Goal: Information Seeking & Learning: Find specific fact

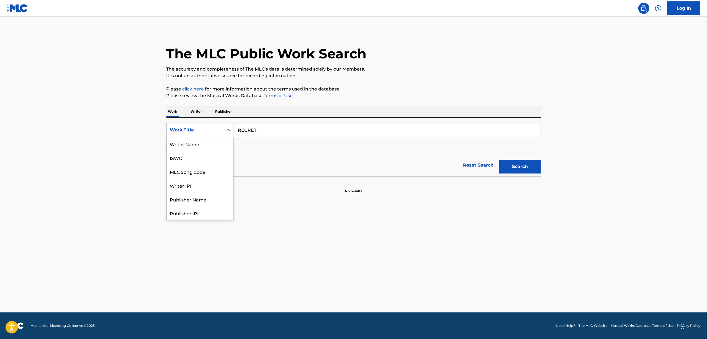
click at [230, 131] on icon "Search Form" at bounding box center [228, 130] width 6 height 6
drag, startPoint x: 176, startPoint y: 156, endPoint x: 288, endPoint y: 119, distance: 117.5
click at [176, 156] on div "ISWC" at bounding box center [200, 158] width 66 height 14
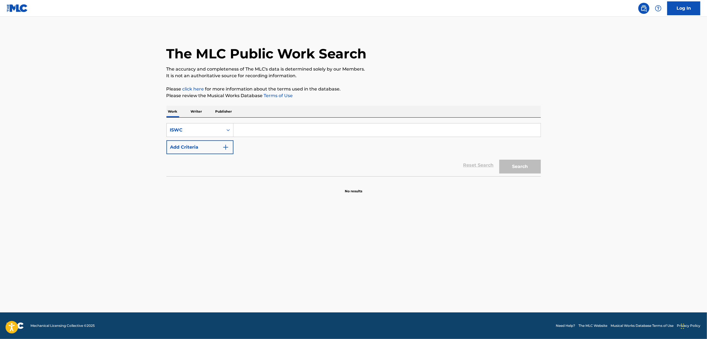
click at [286, 128] on input "Search Form" at bounding box center [386, 129] width 307 height 13
paste input "T3087917537"
click at [524, 163] on button "Search" at bounding box center [520, 167] width 42 height 14
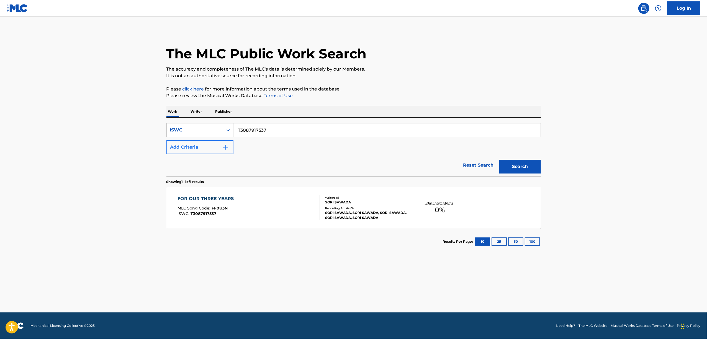
click at [192, 140] on div "SearchWithCriteriacf78cdc2-fcff-44fd-a300-1ba492240f55 ISWC T3087917537 Add Cri…" at bounding box center [353, 138] width 374 height 31
paste input "73993194"
click at [528, 163] on button "Search" at bounding box center [520, 167] width 42 height 14
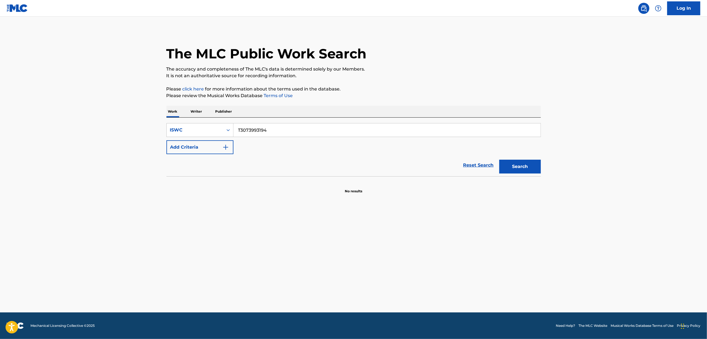
drag, startPoint x: 184, startPoint y: 151, endPoint x: 157, endPoint y: 157, distance: 27.9
click at [159, 157] on main "The MLC Public Work Search The accuracy and completeness of The MLC's data is d…" at bounding box center [353, 165] width 707 height 296
paste input "309"
type input "T3073993309"
click at [516, 167] on button "Search" at bounding box center [520, 167] width 42 height 14
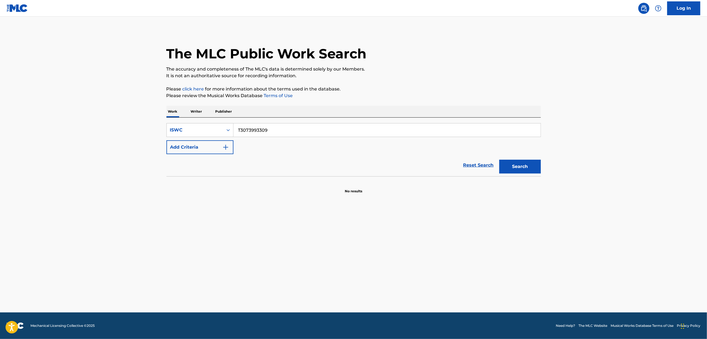
click at [196, 114] on p "Writer" at bounding box center [196, 112] width 15 height 12
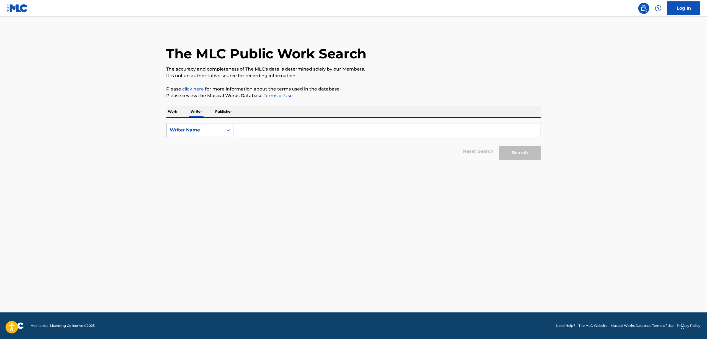
click at [254, 118] on div "SearchWithCriteriab347e8e8-4e0f-444a-9856-9df2e0978a58 Writer Name Reset Search…" at bounding box center [353, 140] width 374 height 45
click at [253, 126] on input "Search Form" at bounding box center [386, 129] width 307 height 13
paste input "Jorujin"
click at [515, 154] on button "Search" at bounding box center [520, 153] width 42 height 14
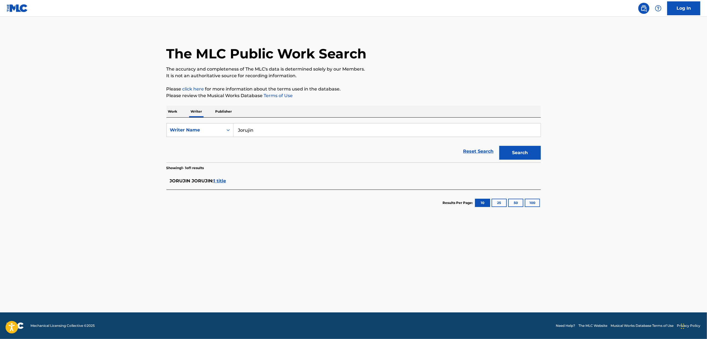
click at [224, 181] on span "1 title" at bounding box center [220, 180] width 12 height 5
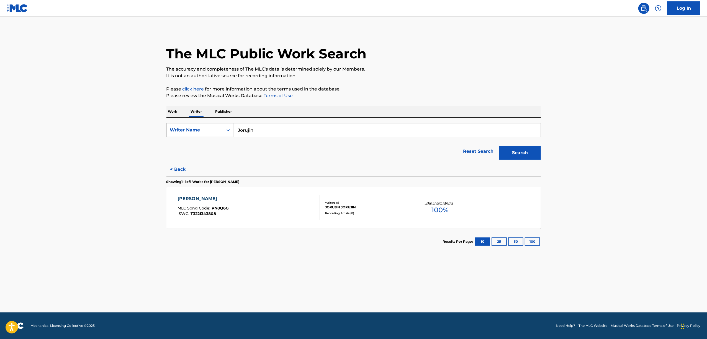
drag, startPoint x: 241, startPoint y: 138, endPoint x: 248, endPoint y: 151, distance: 15.4
click at [180, 151] on form "SearchWithCriteriab347e8e8-4e0f-444a-9856-9df2e0978a58 Writer Name Jorujin Rese…" at bounding box center [353, 142] width 374 height 39
paste input "Mashiro Shirakami"
click at [522, 156] on button "Search" at bounding box center [520, 153] width 42 height 14
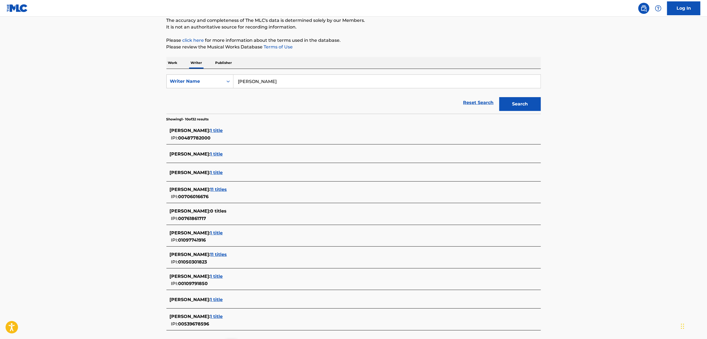
scroll to position [99, 0]
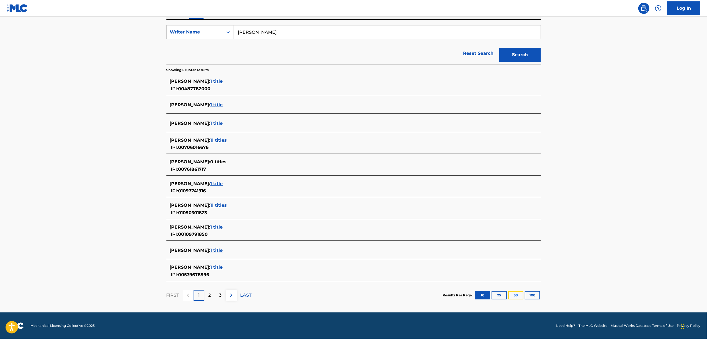
click at [517, 296] on button "50" at bounding box center [515, 295] width 15 height 8
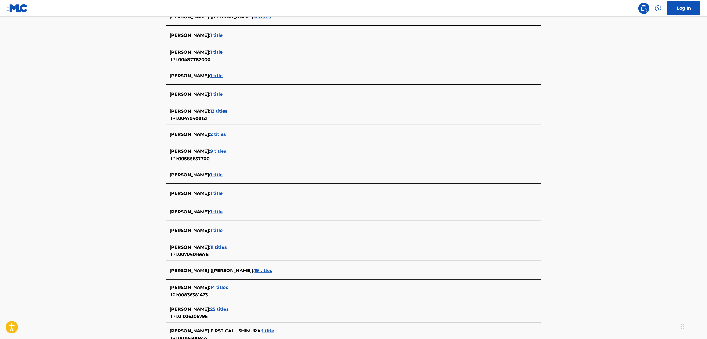
scroll to position [184, 0]
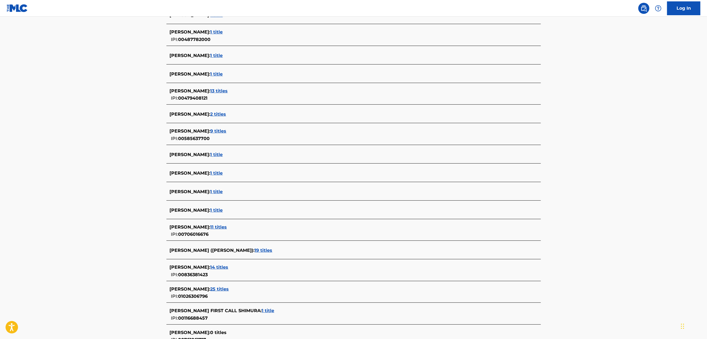
click at [227, 226] on span "11 titles" at bounding box center [218, 227] width 17 height 5
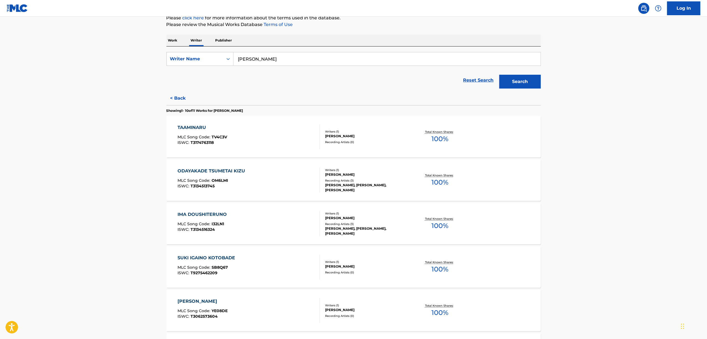
scroll to position [0, 0]
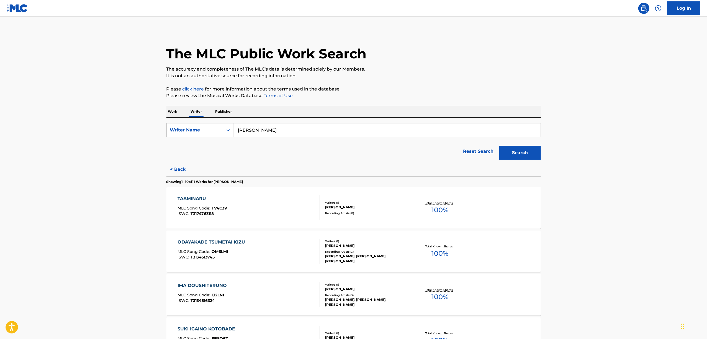
drag, startPoint x: 210, startPoint y: 145, endPoint x: 202, endPoint y: 145, distance: 8.1
click at [203, 145] on form "SearchWithCriteriab347e8e8-4e0f-444a-9856-9df2e0978a58 Writer Name Mashiro Shir…" at bounding box center [353, 142] width 374 height 39
paste input "edomia"
drag, startPoint x: 523, startPoint y: 155, endPoint x: 518, endPoint y: 161, distance: 7.5
click at [523, 155] on button "Search" at bounding box center [520, 153] width 42 height 14
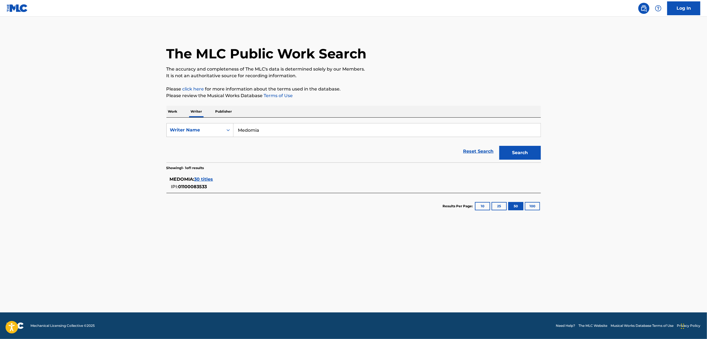
click at [203, 177] on span "30 titles" at bounding box center [203, 179] width 19 height 5
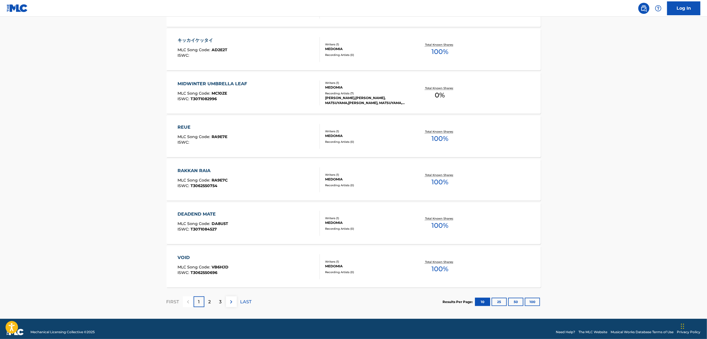
scroll to position [339, 0]
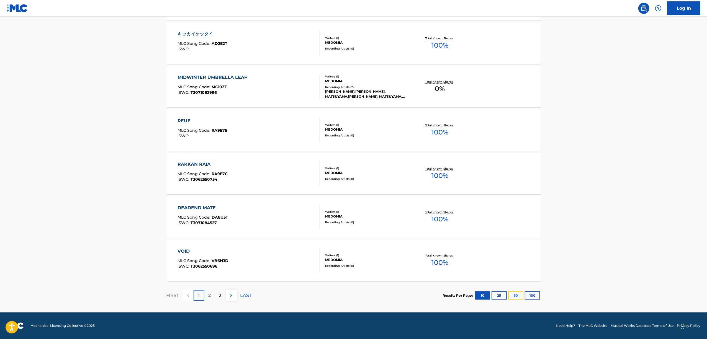
click at [519, 294] on button "50" at bounding box center [515, 296] width 15 height 8
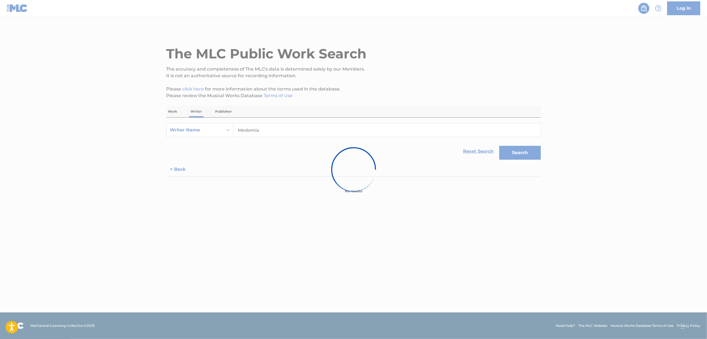
scroll to position [0, 0]
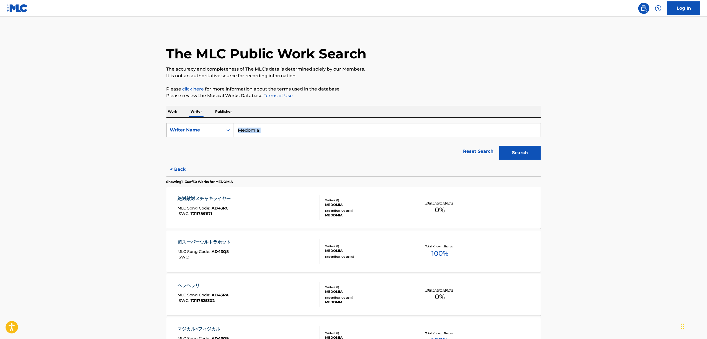
drag, startPoint x: 247, startPoint y: 129, endPoint x: 202, endPoint y: 144, distance: 47.9
click at [197, 145] on div "SearchWithCriteriab347e8e8-4e0f-444a-9856-9df2e0978a58 Writer Name Medomia Rese…" at bounding box center [353, 140] width 374 height 45
drag, startPoint x: 269, startPoint y: 134, endPoint x: 158, endPoint y: 152, distance: 113.2
paste input "SLAVE.V-V-R"
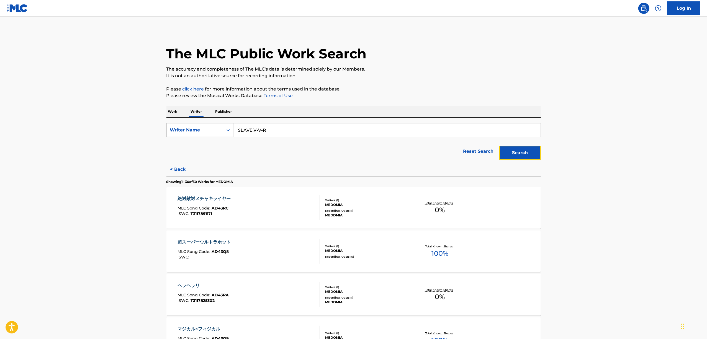
drag, startPoint x: 508, startPoint y: 154, endPoint x: 497, endPoint y: 157, distance: 11.4
click at [506, 154] on button "Search" at bounding box center [520, 153] width 42 height 14
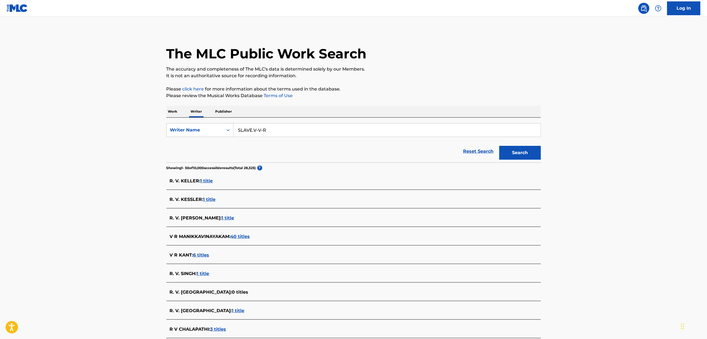
drag, startPoint x: 273, startPoint y: 130, endPoint x: 187, endPoint y: 143, distance: 87.1
click at [187, 143] on form "SearchWithCriteriab347e8e8-4e0f-444a-9856-9df2e0978a58 Writer Name SLAVE.V-V-R …" at bounding box center [353, 142] width 374 height 39
paste input "Atsu Mizuno"
type input "Atsu Mizuno"
click at [527, 149] on button "Search" at bounding box center [520, 153] width 42 height 14
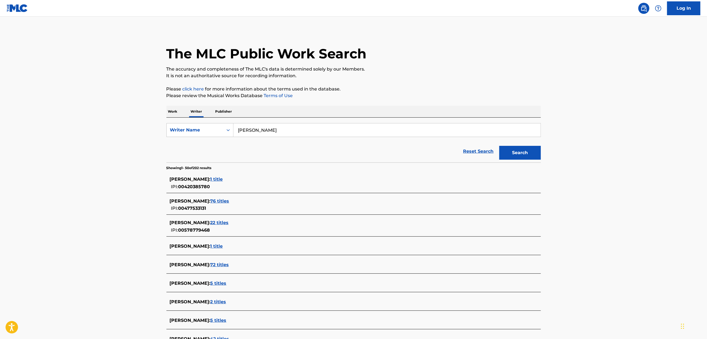
drag, startPoint x: 277, startPoint y: 128, endPoint x: 202, endPoint y: 139, distance: 76.6
click at [202, 139] on form "SearchWithCriteriab347e8e8-4e0f-444a-9856-9df2e0978a58 Writer Name Atsu Mizuno …" at bounding box center [353, 142] width 374 height 39
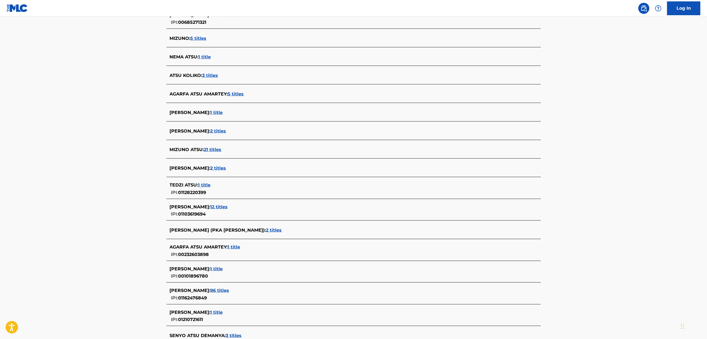
click at [213, 170] on span "2 titles" at bounding box center [218, 168] width 16 height 5
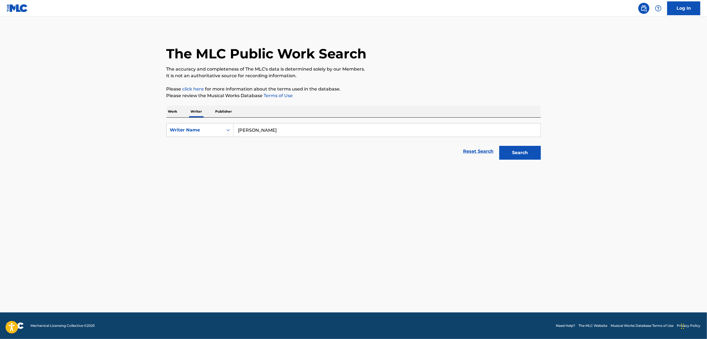
scroll to position [0, 0]
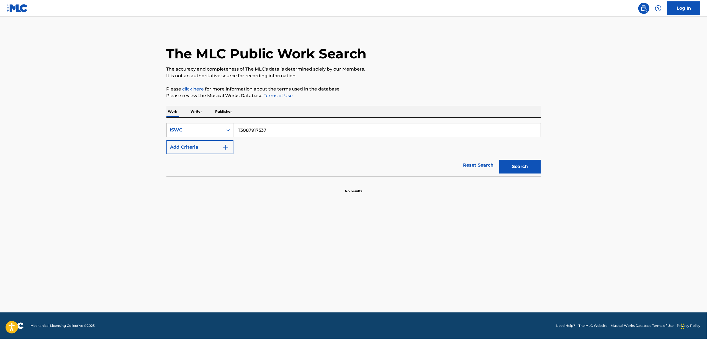
drag, startPoint x: 273, startPoint y: 129, endPoint x: 214, endPoint y: 111, distance: 61.5
click at [188, 144] on div "SearchWithCriteriaa3ea8e85-affb-46db-84f2-b10b81b01b78 ISWC T3087917537 Add Cri…" at bounding box center [353, 138] width 374 height 31
click at [228, 132] on icon "Search Form" at bounding box center [228, 130] width 6 height 6
click at [192, 147] on div "Work Title" at bounding box center [200, 144] width 66 height 14
click at [282, 124] on input "Search Form" at bounding box center [386, 129] width 307 height 13
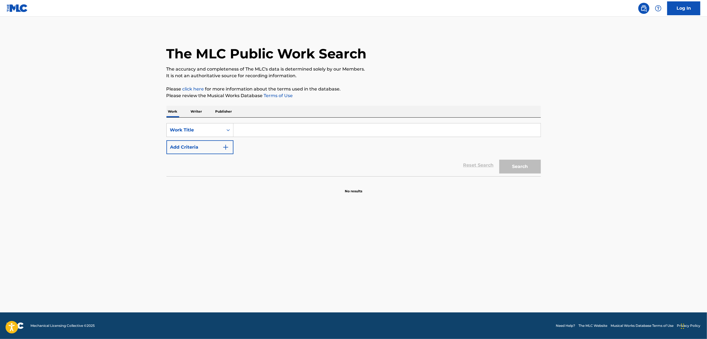
click at [277, 131] on input "Search Form" at bounding box center [386, 129] width 307 height 13
paste input "TETSUNOSHOJOTOYUMEMIGACHINAOHIMESAMA"
click at [518, 164] on button "Search" at bounding box center [520, 167] width 42 height 14
drag, startPoint x: 223, startPoint y: 150, endPoint x: 189, endPoint y: 153, distance: 34.2
click at [189, 153] on div "SearchWithCriteria009dfdc4-d16f-48fb-9366-43a1a2037ddb Work Title TETSUNOSHOJOT…" at bounding box center [353, 138] width 374 height 31
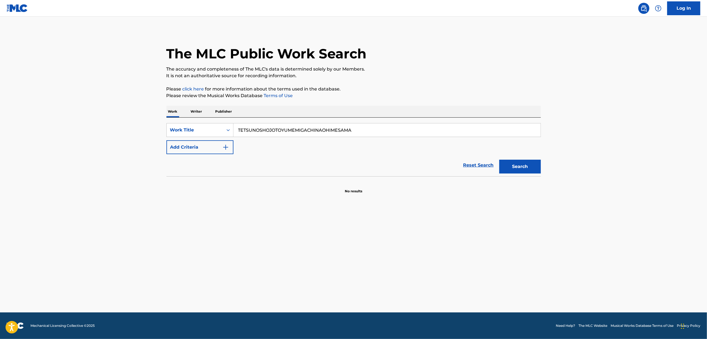
paste input "鉄の処女と夢見がちなお姫さま"
click at [519, 165] on button "Search" at bounding box center [520, 167] width 42 height 14
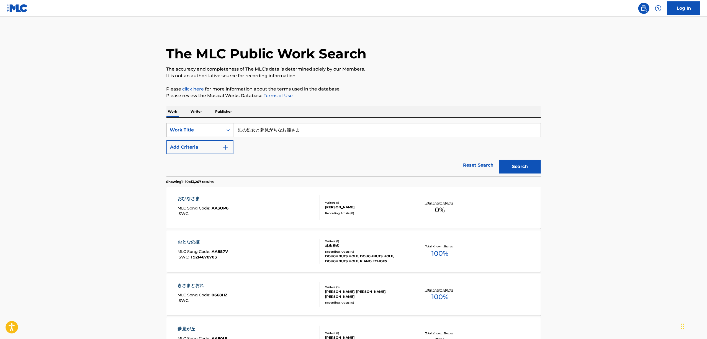
drag, startPoint x: 306, startPoint y: 130, endPoint x: 156, endPoint y: 168, distance: 154.6
click at [157, 168] on main "The MLC Public Work Search The accuracy and completeness of The MLC's data is d…" at bounding box center [353, 334] width 707 height 635
paste input "ブラックハロウィン～デス・オア・ダンス～"
click at [517, 168] on button "Search" at bounding box center [520, 167] width 42 height 14
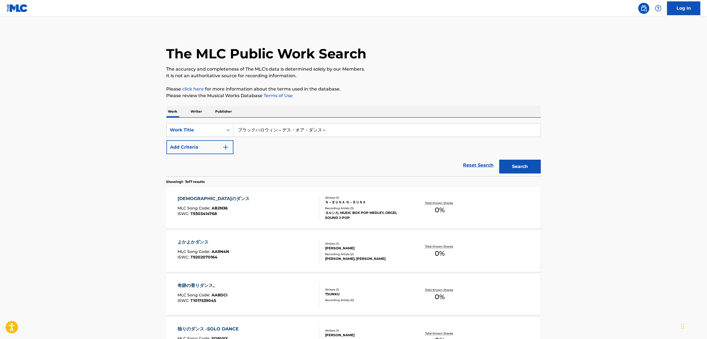
drag, startPoint x: 339, startPoint y: 126, endPoint x: 208, endPoint y: 170, distance: 138.0
click at [209, 170] on form "SearchWithCriteria009dfdc4-d16f-48fb-9366-43a1a2037ddb Work Title ブラックハロウィン～デス・…" at bounding box center [353, 149] width 374 height 53
paste input "BURAKKUHAROWINDESUOADANSU"
click at [529, 165] on button "Search" at bounding box center [520, 167] width 42 height 14
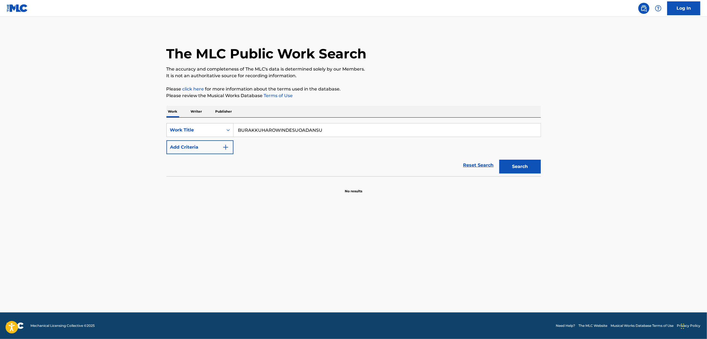
drag, startPoint x: 338, startPoint y: 127, endPoint x: 386, endPoint y: 96, distance: 57.5
click at [182, 140] on div "SearchWithCriteria009dfdc4-d16f-48fb-9366-43a1a2037ddb Work Title BURAKKUHAROWI…" at bounding box center [353, 138] width 374 height 31
paste input "『どっくっん。』"
click at [522, 167] on button "Search" at bounding box center [520, 167] width 42 height 14
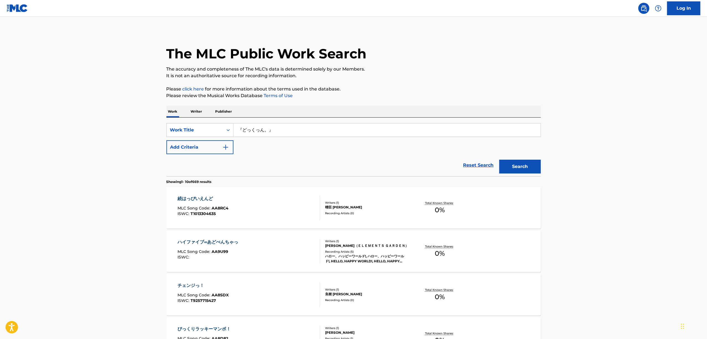
click at [285, 131] on input "『どっくっん。』" at bounding box center [386, 129] width 307 height 13
drag, startPoint x: 523, startPoint y: 160, endPoint x: 523, endPoint y: 165, distance: 5.5
click at [523, 160] on button "Search" at bounding box center [520, 167] width 42 height 14
drag, startPoint x: 291, startPoint y: 127, endPoint x: 128, endPoint y: 152, distance: 165.5
click at [128, 152] on main "The MLC Public Work Search The accuracy and completeness of The MLC's data is d…" at bounding box center [353, 334] width 707 height 635
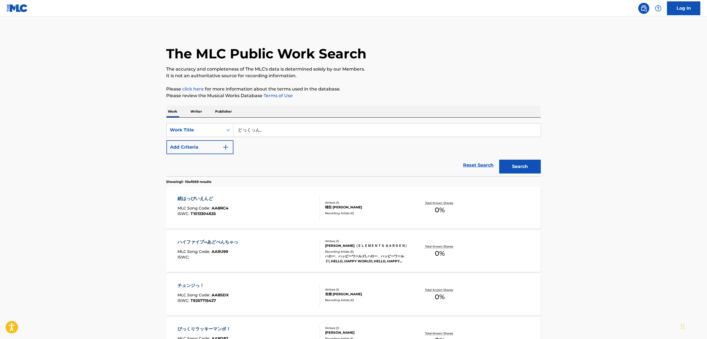
paste input "ドロ"
click at [513, 166] on button "Search" at bounding box center [520, 167] width 42 height 14
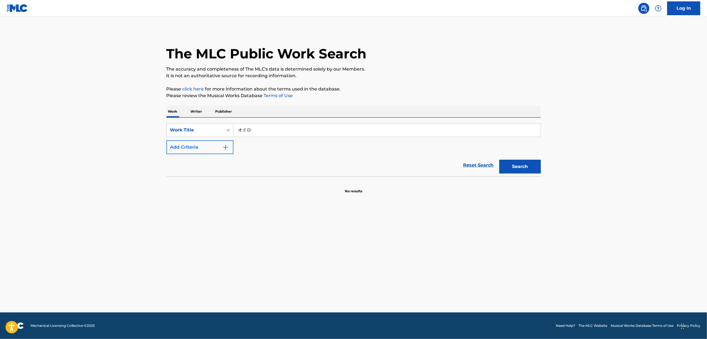
drag, startPoint x: 268, startPoint y: 131, endPoint x: 179, endPoint y: 145, distance: 89.9
click at [179, 145] on div "SearchWithCriteria009dfdc4-d16f-48fb-9366-43a1a2037ddb Work Title オドロ Add Crite…" at bounding box center [353, 138] width 374 height 31
paste input "ODORO"
type input "ODORO"
click at [513, 164] on button "Search" at bounding box center [520, 167] width 42 height 14
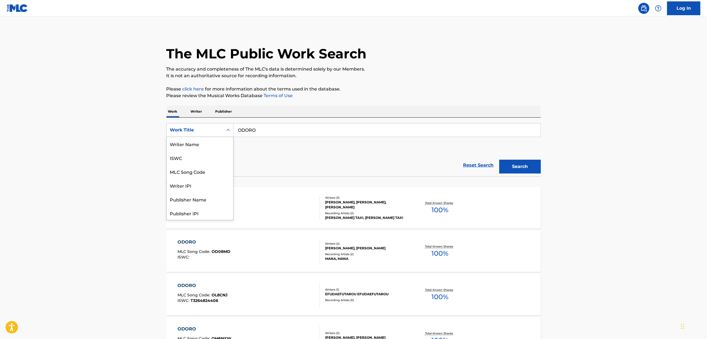
click at [226, 129] on icon "Search Form" at bounding box center [228, 130] width 6 height 6
click at [177, 158] on div "ISWC" at bounding box center [200, 158] width 66 height 14
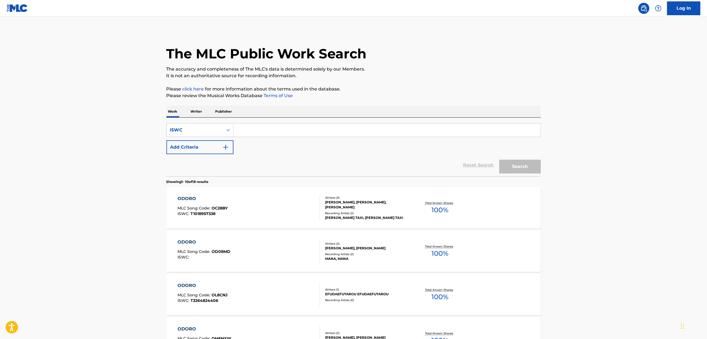
click at [280, 122] on div "SearchWithCriteria172b2381-a922-4e55-9441-02f74276c306 ISWC Add Criteria Reset …" at bounding box center [353, 147] width 374 height 59
click at [277, 128] on input "Search Form" at bounding box center [386, 129] width 307 height 13
paste input "T3074033259"
click at [526, 162] on button "Search" at bounding box center [520, 167] width 42 height 14
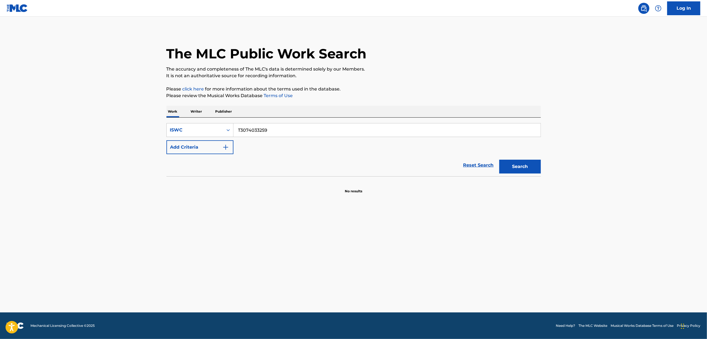
drag, startPoint x: 269, startPoint y: 135, endPoint x: 196, endPoint y: 140, distance: 72.9
click at [196, 140] on div "SearchWithCriteria172b2381-a922-4e55-9441-02f74276c306 ISWC T3074033259 Add Cri…" at bounding box center [353, 138] width 374 height 31
paste input "24770"
type input "T3074024770"
click at [503, 178] on section at bounding box center [353, 177] width 374 height 3
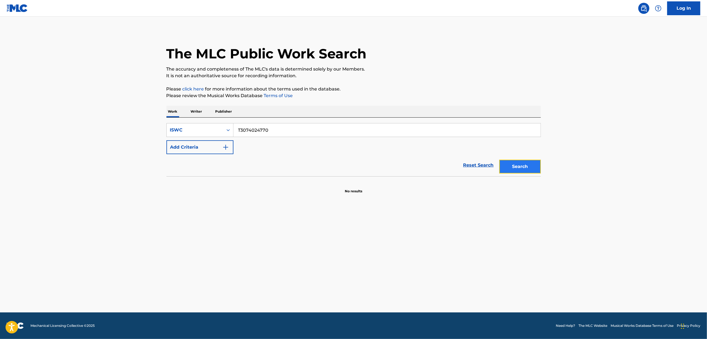
click at [523, 162] on button "Search" at bounding box center [520, 167] width 42 height 14
click at [267, 130] on input "T3074024770" at bounding box center [386, 129] width 307 height 13
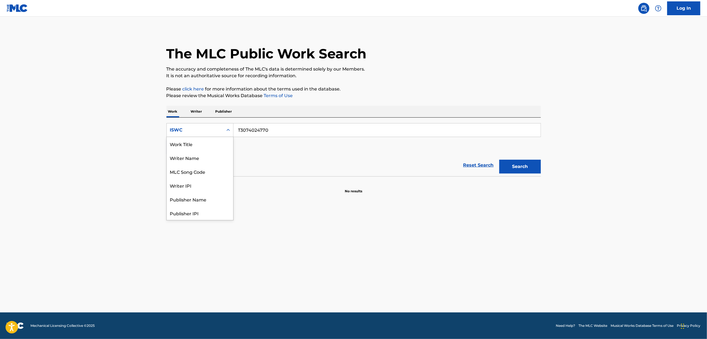
click at [224, 132] on div "Search Form" at bounding box center [228, 130] width 10 height 10
click at [206, 143] on div "Work Title" at bounding box center [200, 140] width 66 height 14
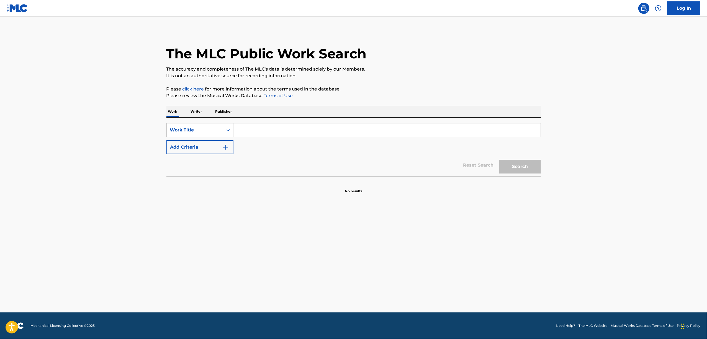
click at [266, 130] on input "Search Form" at bounding box center [386, 129] width 307 height 13
paste input "RETTOUSEI"
type input "RETTOUSEI"
click at [523, 165] on button "Search" at bounding box center [520, 167] width 42 height 14
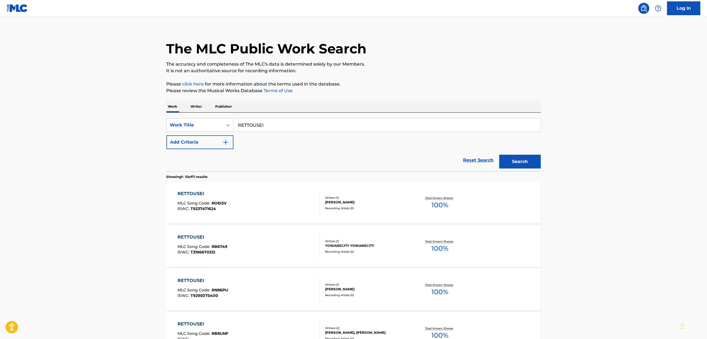
scroll to position [0, 0]
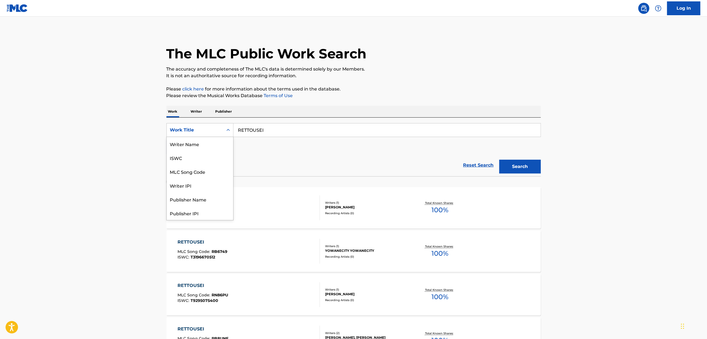
click at [224, 131] on div "Search Form" at bounding box center [228, 130] width 10 height 10
click at [182, 155] on div "ISWC" at bounding box center [200, 158] width 66 height 14
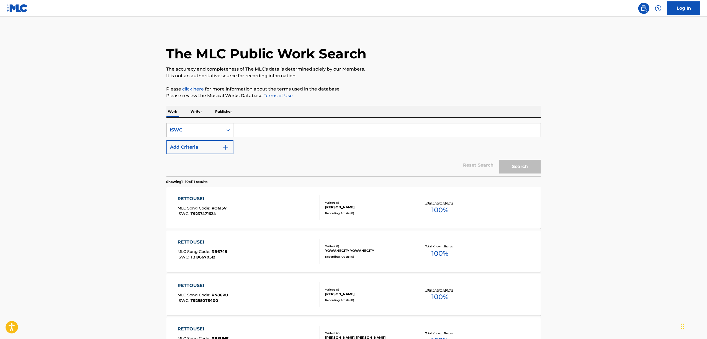
click at [266, 133] on input "Search Form" at bounding box center [386, 129] width 307 height 13
paste input "T3074038550"
type input "T3074038550"
click at [531, 164] on button "Search" at bounding box center [520, 167] width 42 height 14
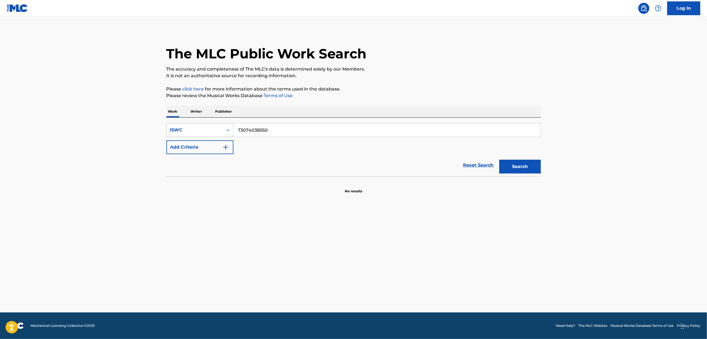
drag, startPoint x: 227, startPoint y: 124, endPoint x: 229, endPoint y: 128, distance: 4.5
click at [228, 126] on div "Search Form" at bounding box center [228, 129] width 10 height 13
click at [208, 150] on div "Work Title" at bounding box center [200, 144] width 66 height 14
click at [256, 128] on input "Search Form" at bounding box center [386, 129] width 307 height 13
paste input "UCHUUNO TSUKURIKATA"
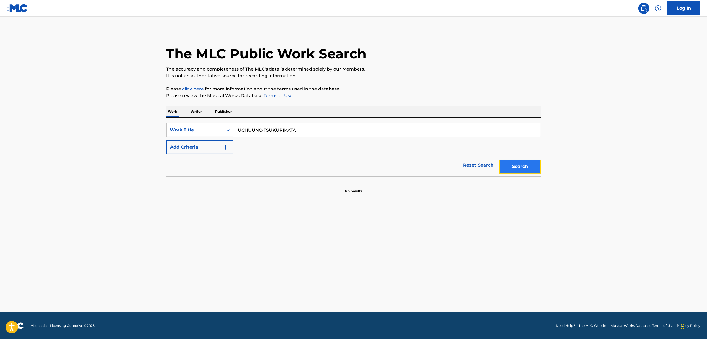
click at [533, 164] on button "Search" at bounding box center [520, 167] width 42 height 14
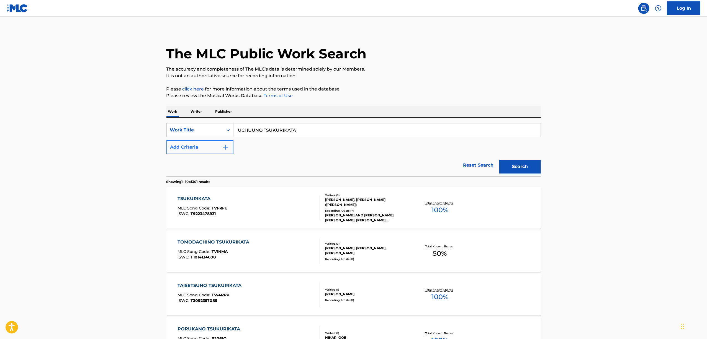
drag, startPoint x: 306, startPoint y: 129, endPoint x: 177, endPoint y: 146, distance: 129.4
click at [178, 146] on div "SearchWithCriteria8fb2fca4-c4f1-4e01-879c-66b5c346679f Work Title UCHUUNO TSUKU…" at bounding box center [353, 138] width 374 height 31
paste input "宇宙の作り方"
type input "宇宙の作り方"
click at [506, 162] on button "Search" at bounding box center [520, 167] width 42 height 14
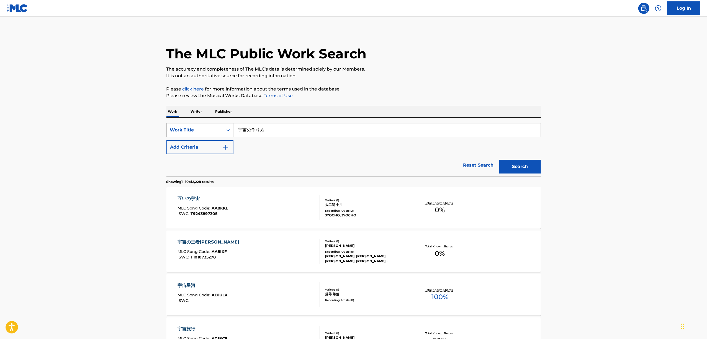
click at [226, 127] on div "Search Form" at bounding box center [228, 130] width 10 height 10
click at [212, 143] on div "Writer Name" at bounding box center [200, 144] width 66 height 14
click at [229, 129] on icon "Search Form" at bounding box center [228, 130] width 6 height 6
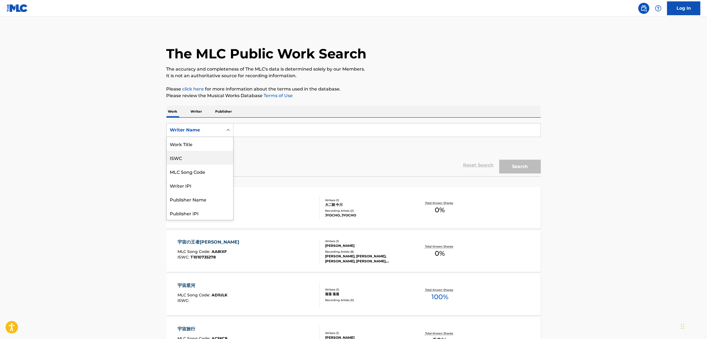
drag, startPoint x: 187, startPoint y: 155, endPoint x: 224, endPoint y: 141, distance: 40.1
click at [187, 155] on div "ISWC" at bounding box center [200, 158] width 66 height 14
click at [261, 130] on input "Search Form" at bounding box center [386, 129] width 307 height 13
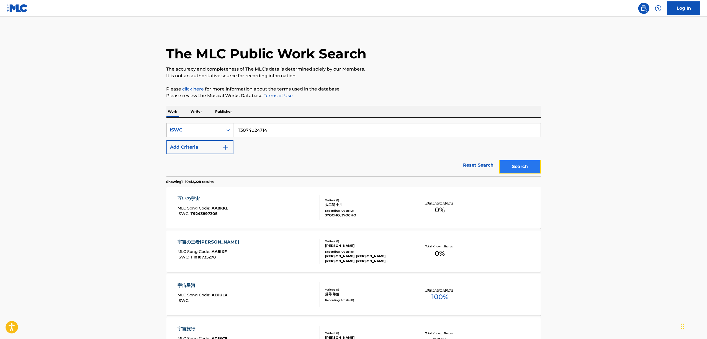
click at [521, 166] on button "Search" at bounding box center [520, 167] width 42 height 14
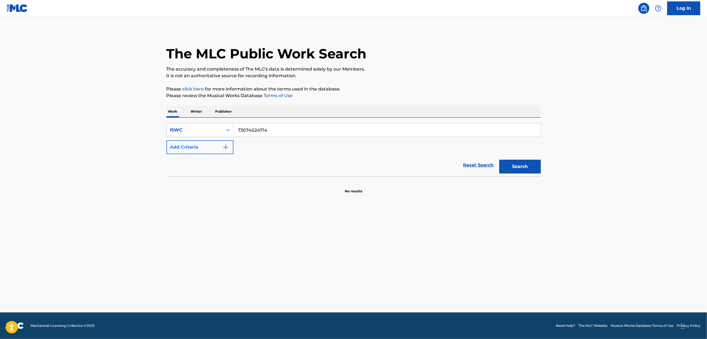
drag, startPoint x: 274, startPoint y: 135, endPoint x: 197, endPoint y: 141, distance: 77.7
click at [197, 141] on div "SearchWithCriteria34434c35-6ae4-44e5-a303-502f1ec9f9e5 ISWC T3074024714 Add Cri…" at bounding box center [353, 138] width 374 height 31
paste input "38516"
type input "T3074038516"
click at [525, 169] on button "Search" at bounding box center [520, 167] width 42 height 14
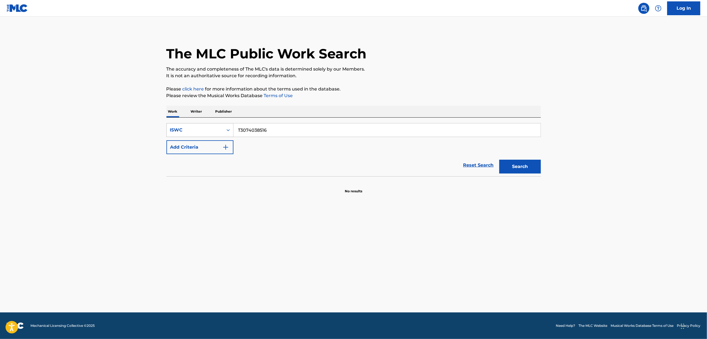
click at [225, 131] on icon "Search Form" at bounding box center [228, 130] width 6 height 6
click at [221, 138] on div "Work Title" at bounding box center [200, 144] width 66 height 14
click at [255, 131] on input "Search Form" at bounding box center [386, 129] width 307 height 13
paste input "DAIKOKUTEN"
type input "DAIKOKUTEN"
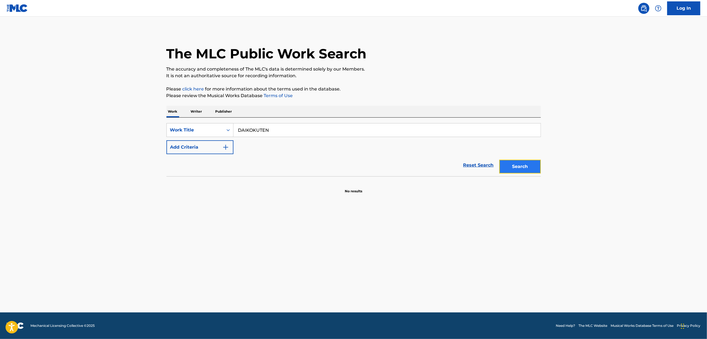
click at [532, 160] on button "Search" at bounding box center [520, 167] width 42 height 14
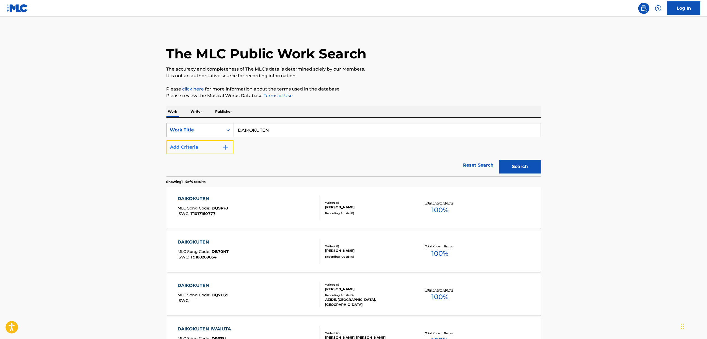
click at [222, 153] on button "Add Criteria" at bounding box center [199, 147] width 67 height 14
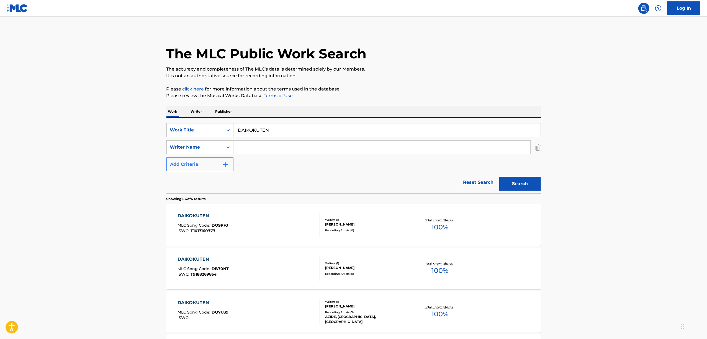
click at [254, 144] on input "Search Form" at bounding box center [381, 147] width 297 height 13
type input "rulu"
drag, startPoint x: 527, startPoint y: 179, endPoint x: 537, endPoint y: 183, distance: 10.8
click at [527, 178] on button "Search" at bounding box center [520, 184] width 42 height 14
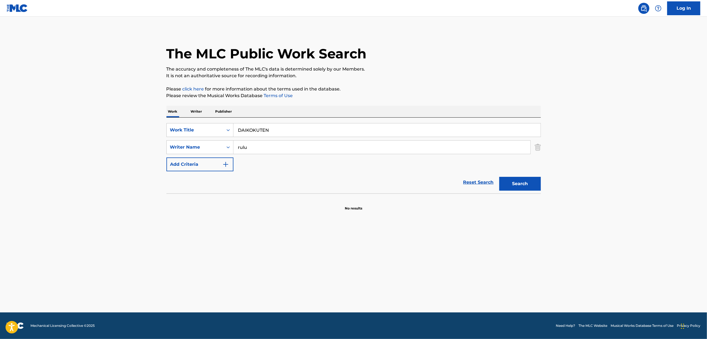
drag, startPoint x: 263, startPoint y: 126, endPoint x: 254, endPoint y: 132, distance: 11.0
click at [234, 133] on input "DAIKOKUTEN" at bounding box center [386, 129] width 307 height 13
drag, startPoint x: 224, startPoint y: 138, endPoint x: 191, endPoint y: 144, distance: 34.0
click at [189, 144] on div "SearchWithCriteria9eb73287-28ab-45a9-a225-bc4b80a8840f Work Title DAIKOKUTEN Se…" at bounding box center [353, 147] width 374 height 48
paste input "''''''"
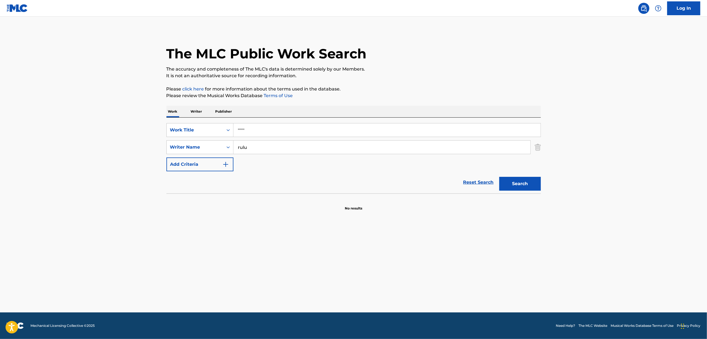
type input "''''''"
drag, startPoint x: 258, startPoint y: 147, endPoint x: 105, endPoint y: 172, distance: 154.8
click at [105, 172] on main "The MLC Public Work Search The accuracy and completeness of The MLC's data is d…" at bounding box center [353, 165] width 707 height 296
click at [499, 177] on button "Search" at bounding box center [520, 184] width 42 height 14
drag, startPoint x: 223, startPoint y: 144, endPoint x: 202, endPoint y: 150, distance: 21.8
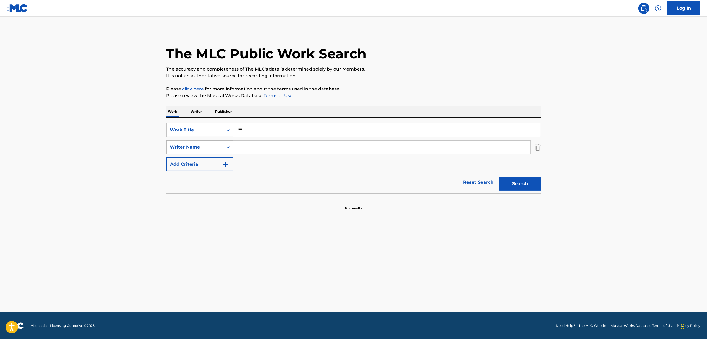
click at [202, 150] on div "SearchWithCriteria9eb73287-28ab-45a9-a225-bc4b80a8840f Work Title '''''' Search…" at bounding box center [353, 147] width 374 height 48
paste input "ラベルドラブ"
type input "ラベルドラブ"
click at [514, 185] on button "Search" at bounding box center [520, 184] width 42 height 14
drag, startPoint x: 164, startPoint y: 211, endPoint x: 153, endPoint y: 233, distance: 24.5
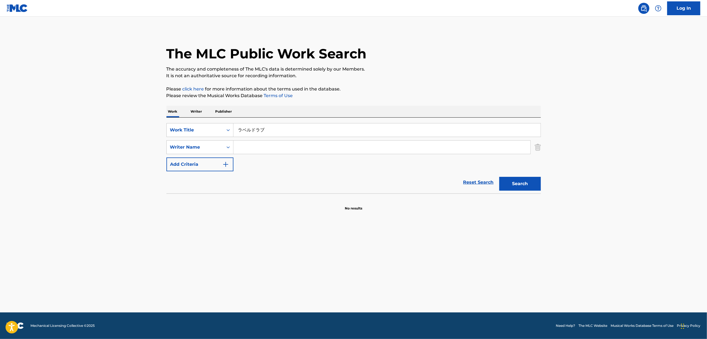
click at [163, 214] on main "The MLC Public Work Search The accuracy and completeness of The MLC's data is d…" at bounding box center [353, 165] width 707 height 296
click at [231, 126] on div "Search Form" at bounding box center [228, 130] width 10 height 10
click at [209, 148] on div "ISWC" at bounding box center [200, 144] width 66 height 14
click at [266, 127] on input "Search Form" at bounding box center [386, 129] width 307 height 13
paste input "T3092307552"
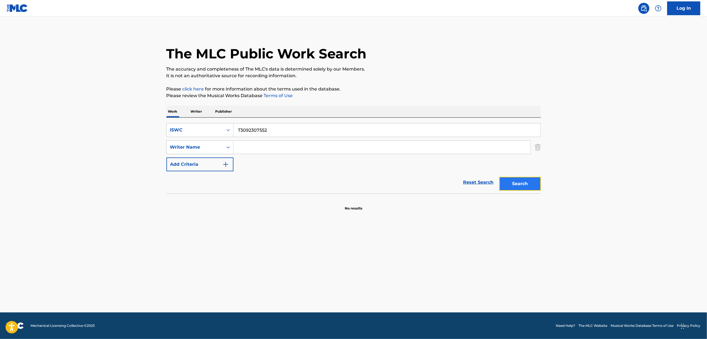
click at [516, 182] on button "Search" at bounding box center [520, 184] width 42 height 14
drag, startPoint x: 288, startPoint y: 128, endPoint x: 170, endPoint y: 156, distance: 121.7
click at [170, 156] on div "SearchWithCriteria376d418d-6751-4db2-8582-76a54b94ff19 ISWC T3092307552 SearchW…" at bounding box center [353, 147] width 374 height 48
paste input "5421"
click at [505, 186] on button "Search" at bounding box center [520, 184] width 42 height 14
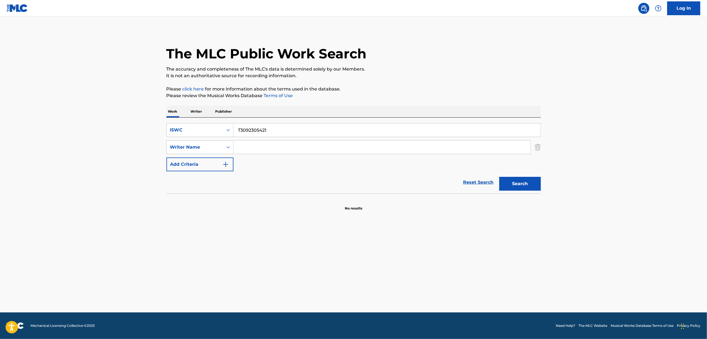
drag, startPoint x: 274, startPoint y: 123, endPoint x: 155, endPoint y: 164, distance: 125.2
click at [155, 163] on main "The MLC Public Work Search The accuracy and completeness of The MLC's data is d…" at bounding box center [353, 165] width 707 height 296
paste input "7530"
type input "T3092307530"
drag, startPoint x: 524, startPoint y: 185, endPoint x: 493, endPoint y: 187, distance: 31.3
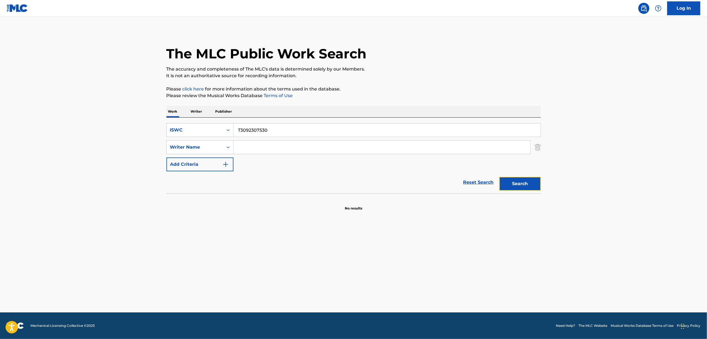
click at [524, 185] on button "Search" at bounding box center [520, 184] width 42 height 14
drag, startPoint x: 282, startPoint y: 122, endPoint x: 185, endPoint y: 139, distance: 98.0
click at [185, 139] on div "SearchWithCriteria376d418d-6751-4db2-8582-76a54b94ff19 ISWC T3092307530 SearchW…" at bounding box center [353, 156] width 374 height 76
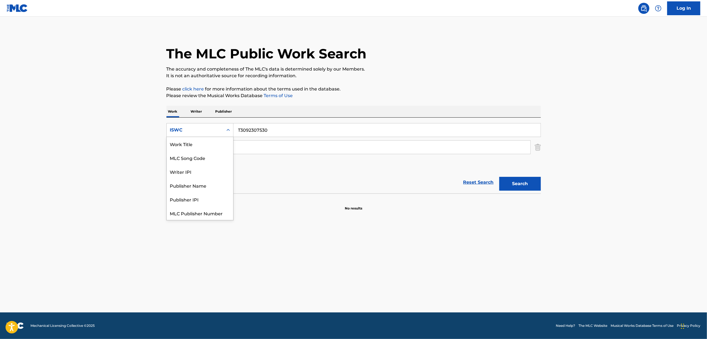
click at [227, 133] on div "Search Form" at bounding box center [228, 130] width 10 height 10
click at [202, 152] on div "MLC Song Code" at bounding box center [200, 158] width 66 height 14
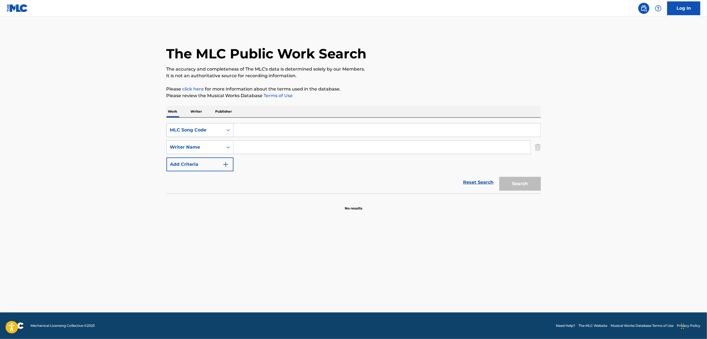
click at [232, 132] on div "Search Form" at bounding box center [228, 130] width 10 height 10
click at [204, 147] on div "Work Title" at bounding box center [200, 144] width 66 height 14
click at [269, 116] on div "Work Writer Publisher" at bounding box center [353, 112] width 374 height 12
click at [261, 129] on input "Search Form" at bounding box center [386, 129] width 307 height 13
paste input "SUIMENKANO SAIENSU"
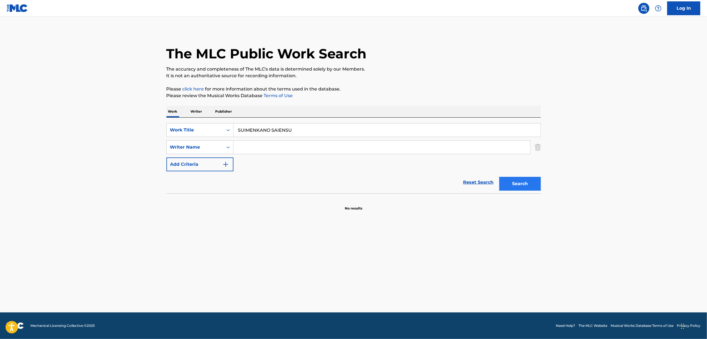
type input "SUIMENKANO SAIENSU"
click at [530, 183] on button "Search" at bounding box center [520, 184] width 42 height 14
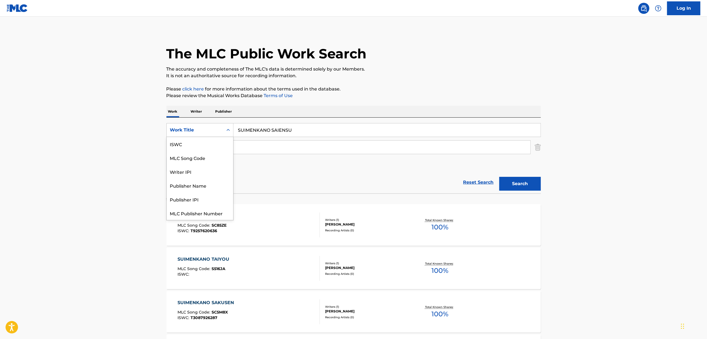
click at [232, 127] on div "Search Form" at bounding box center [228, 130] width 10 height 10
click at [199, 145] on div "ISWC" at bounding box center [200, 144] width 66 height 14
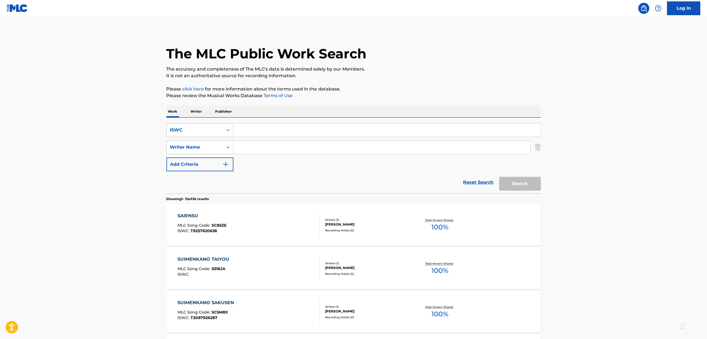
click at [230, 132] on icon "Search Form" at bounding box center [228, 130] width 6 height 6
click at [211, 146] on div "Work Title" at bounding box center [200, 144] width 66 height 14
click at [259, 122] on div "SearchWithCriteriaeba620a0-3fd4-48fe-b8b8-478baeeaac03 Work Title SearchWithCri…" at bounding box center [353, 156] width 374 height 76
click at [256, 130] on input "Search Form" at bounding box center [386, 129] width 307 height 13
paste input "3 PUNNO KYOKUO KIKUNONI KAKARU JIKANWA 3 PUN"
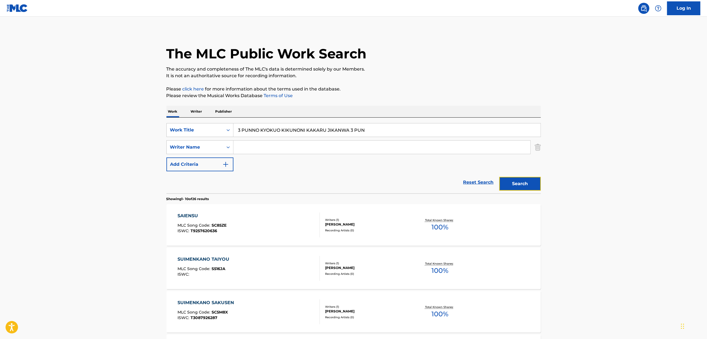
drag, startPoint x: 513, startPoint y: 181, endPoint x: 196, endPoint y: 154, distance: 317.8
click at [512, 181] on button "Search" at bounding box center [520, 184] width 42 height 14
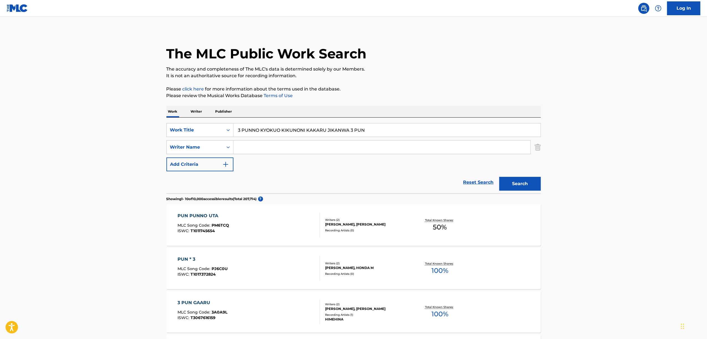
drag, startPoint x: 370, startPoint y: 126, endPoint x: 185, endPoint y: 138, distance: 185.6
click at [185, 138] on div "SearchWithCriteriaeba620a0-3fd4-48fe-b8b8-478baeeaac03 Work Title 3 PUNNO KYOKU…" at bounding box center [353, 147] width 374 height 48
paste input "<<<<<<"
click at [522, 184] on button "Search" at bounding box center [520, 184] width 42 height 14
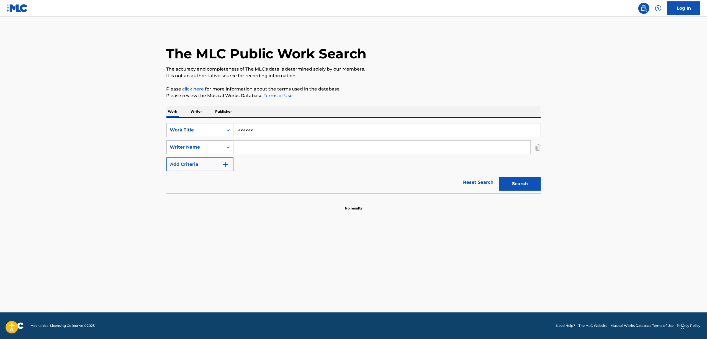
drag, startPoint x: 244, startPoint y: 137, endPoint x: 208, endPoint y: 143, distance: 36.3
click at [208, 143] on div "SearchWithCriteriaeba620a0-3fd4-48fe-b8b8-478baeeaac03 Work Title <<<<<< Search…" at bounding box center [353, 147] width 374 height 48
paste input "SARUBEEJI"
type input "SARUBEEJI"
click at [527, 187] on button "Search" at bounding box center [520, 184] width 42 height 14
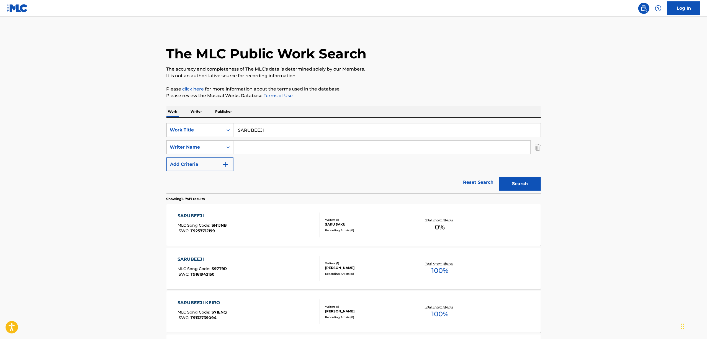
click at [244, 152] on input "Search Form" at bounding box center [381, 147] width 297 height 13
type input "rulu"
click at [517, 186] on button "Search" at bounding box center [520, 184] width 42 height 14
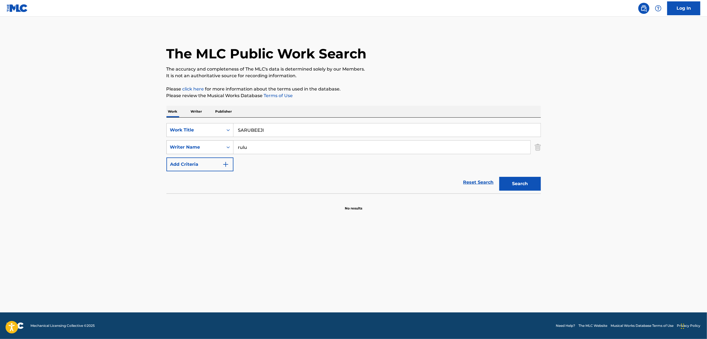
drag, startPoint x: 270, startPoint y: 131, endPoint x: 195, endPoint y: 146, distance: 76.7
click at [195, 146] on div "SearchWithCriteriaeba620a0-3fd4-48fe-b8b8-478baeeaac03 Work Title SARUBEEJI Sea…" at bounding box center [353, 147] width 374 height 48
paste input "サルベージ"
type input "サルベージ"
drag, startPoint x: 251, startPoint y: 152, endPoint x: 172, endPoint y: 167, distance: 80.5
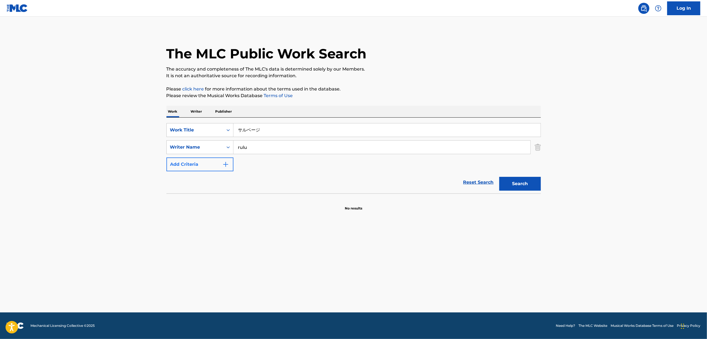
click at [172, 167] on div "SearchWithCriteriaeba620a0-3fd4-48fe-b8b8-478baeeaac03 Work Title サルベージ SearchW…" at bounding box center [353, 147] width 374 height 48
click at [527, 181] on button "Search" at bounding box center [520, 184] width 42 height 14
click at [527, 179] on button "Search" at bounding box center [520, 184] width 42 height 14
drag, startPoint x: 267, startPoint y: 125, endPoint x: 213, endPoint y: 128, distance: 54.3
click at [213, 128] on div "SearchWithCriteriaeba620a0-3fd4-48fe-b8b8-478baeeaac03 Work Title サルベージ" at bounding box center [353, 130] width 374 height 14
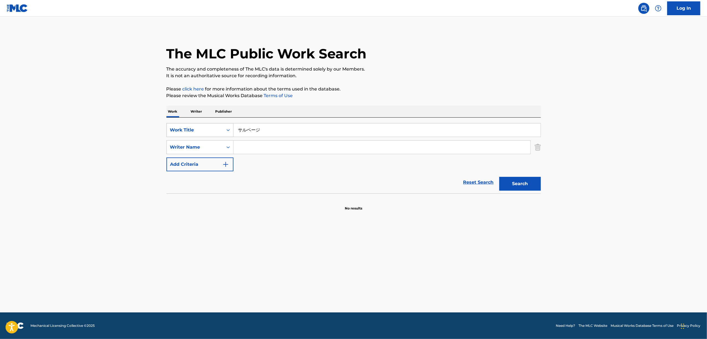
paste input "DEAR NIGHT TOWN"
type input "DEAR NIGHT TOWN"
click at [529, 182] on button "Search" at bounding box center [520, 184] width 42 height 14
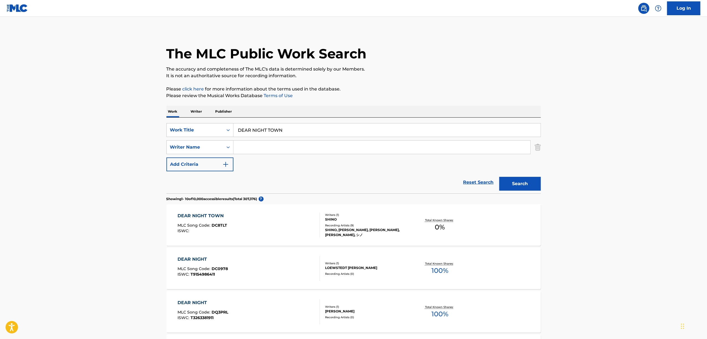
click at [210, 216] on div "DEAR NIGHT TOWN" at bounding box center [202, 216] width 50 height 7
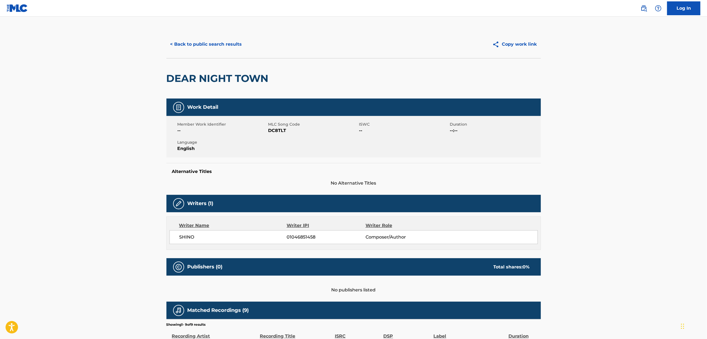
click at [272, 127] on span "DC8TLT" at bounding box center [312, 130] width 89 height 7
copy span "DC8TLT"
click at [239, 44] on button "< Back to public search results" at bounding box center [205, 44] width 79 height 14
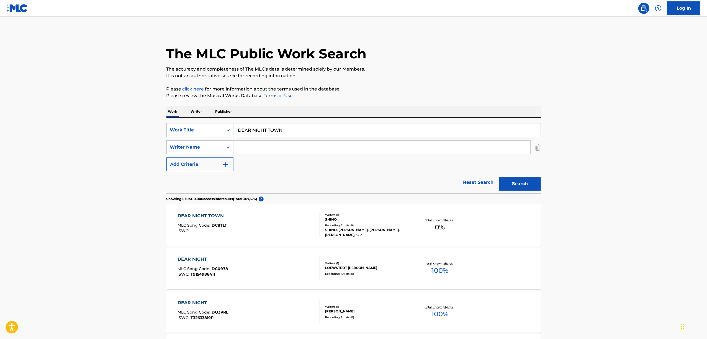
drag, startPoint x: 307, startPoint y: 129, endPoint x: 180, endPoint y: 156, distance: 130.0
click at [180, 156] on div "SearchWithCriteriaeba620a0-3fd4-48fe-b8b8-478baeeaac03 Work Title DEAR NIGHT TO…" at bounding box center [353, 147] width 374 height 48
paste input "HANAO UTAU"
click at [518, 187] on button "Search" at bounding box center [520, 184] width 42 height 14
drag, startPoint x: 203, startPoint y: 145, endPoint x: 171, endPoint y: 151, distance: 32.6
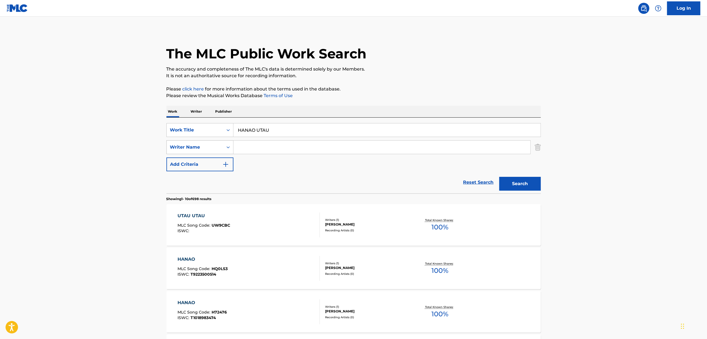
click at [172, 151] on div "SearchWithCriteriaeba620a0-3fd4-48fe-b8b8-478baeeaac03 Work Title HANAO UTAU Se…" at bounding box center [353, 147] width 374 height 48
paste input "花を唄う"
type input "花を唄う"
click at [517, 177] on button "Search" at bounding box center [520, 184] width 42 height 14
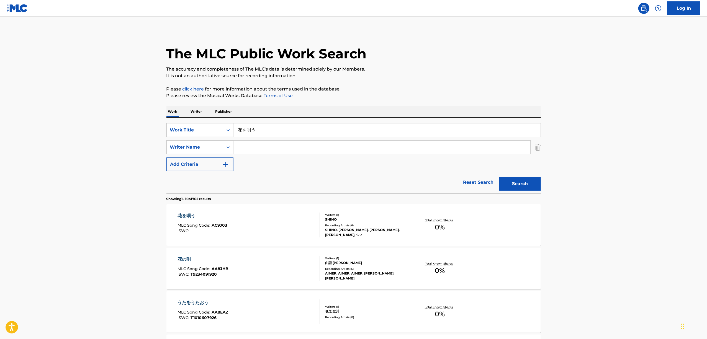
click at [186, 217] on div "花を唄う" at bounding box center [202, 216] width 50 height 7
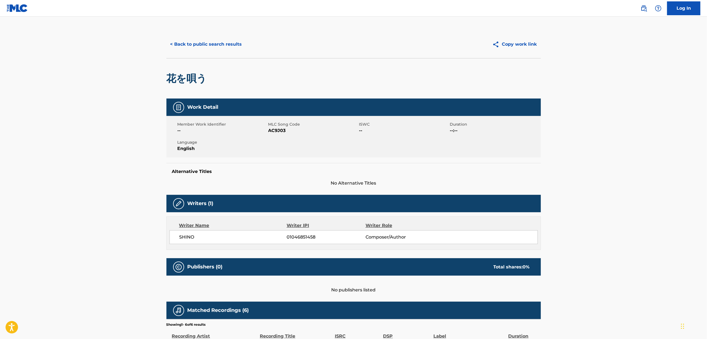
click at [276, 129] on span "AC9J03" at bounding box center [312, 130] width 89 height 7
copy span "AC9J03"
click at [187, 46] on button "< Back to public search results" at bounding box center [205, 44] width 79 height 14
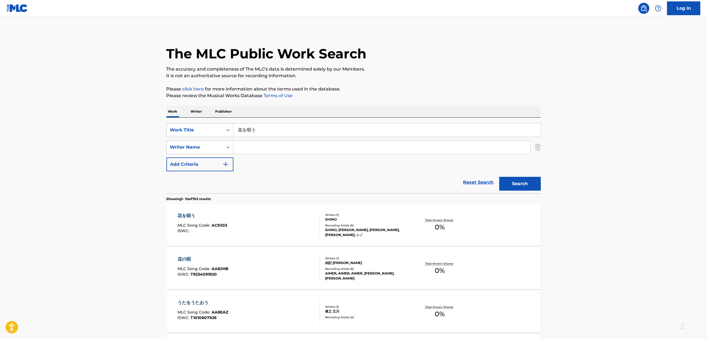
drag, startPoint x: 246, startPoint y: 133, endPoint x: 226, endPoint y: 136, distance: 19.6
click at [228, 136] on div "SearchWithCriteriaeba620a0-3fd4-48fe-b8b8-478baeeaac03 Work Title 花を唄う" at bounding box center [353, 130] width 374 height 14
paste input "VOCODER"
type input "VOCODER"
drag, startPoint x: 504, startPoint y: 190, endPoint x: 491, endPoint y: 192, distance: 13.7
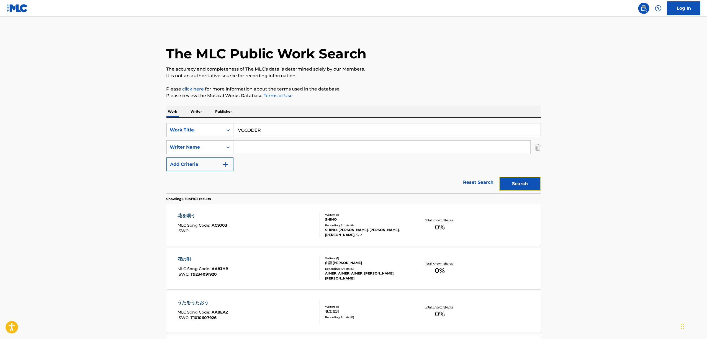
click at [504, 190] on button "Search" at bounding box center [520, 184] width 42 height 14
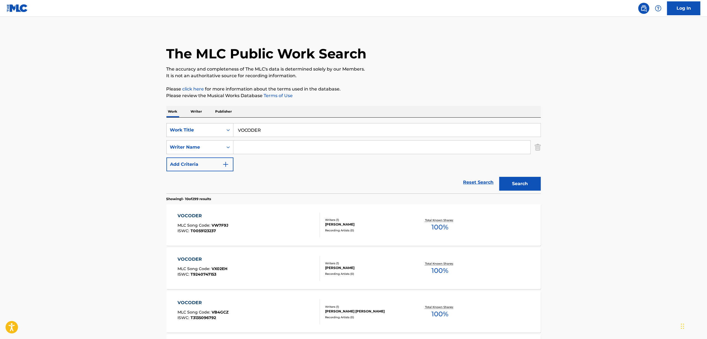
click at [264, 148] on input "Search Form" at bounding box center [381, 147] width 297 height 13
type input "shino"
click at [529, 176] on div "Search" at bounding box center [518, 182] width 44 height 22
click at [507, 190] on button "Search" at bounding box center [520, 184] width 42 height 14
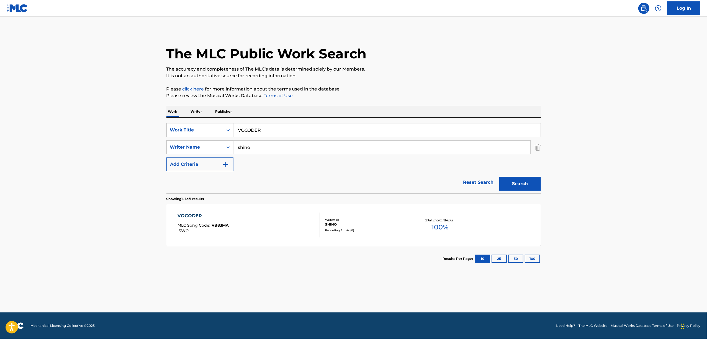
click at [194, 214] on div "VOCODER" at bounding box center [202, 216] width 51 height 7
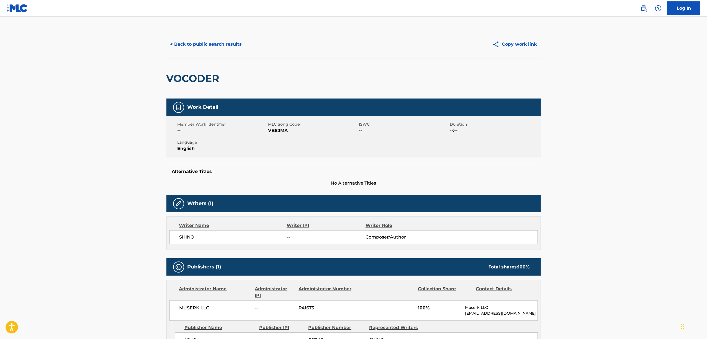
click at [282, 129] on span "VB83MA" at bounding box center [312, 130] width 89 height 7
drag, startPoint x: 282, startPoint y: 129, endPoint x: 294, endPoint y: 133, distance: 12.7
click at [282, 129] on span "VB83MA" at bounding box center [312, 130] width 89 height 7
copy span "VB83MA"
drag, startPoint x: 215, startPoint y: 44, endPoint x: 219, endPoint y: 45, distance: 3.6
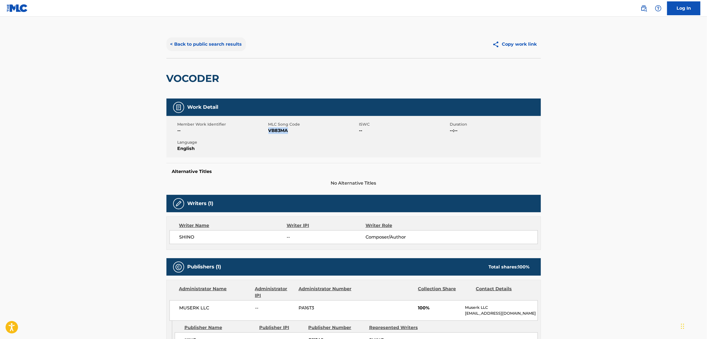
click at [215, 44] on button "< Back to public search results" at bounding box center [205, 44] width 79 height 14
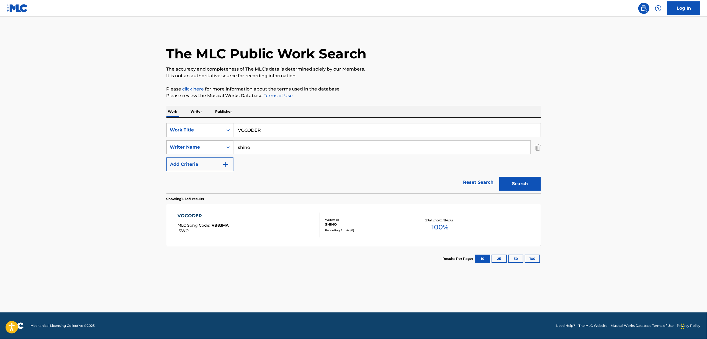
drag, startPoint x: 280, startPoint y: 134, endPoint x: 227, endPoint y: 141, distance: 53.6
click at [208, 136] on div "SearchWithCriteriaeba620a0-3fd4-48fe-b8b8-478baeeaac03 Work Title VOCODER" at bounding box center [353, 130] width 374 height 14
paste input "ODORU KUBITSURI NINGYOU"
type input "ODORU KUBITSURI NINGYOU"
drag, startPoint x: 288, startPoint y: 144, endPoint x: 140, endPoint y: 163, distance: 149.7
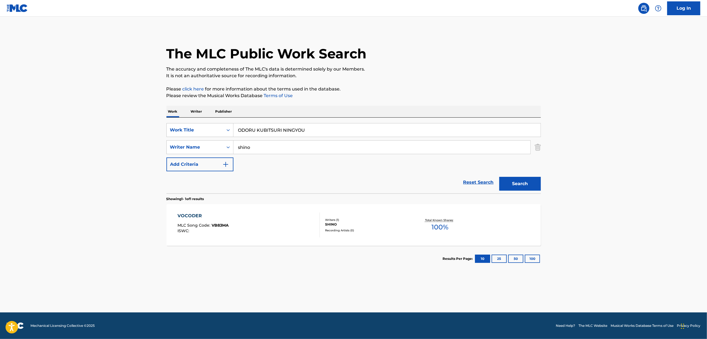
click at [139, 164] on main "The MLC Public Work Search The accuracy and completeness of The MLC's data is d…" at bounding box center [353, 165] width 707 height 296
click at [499, 177] on button "Search" at bounding box center [520, 184] width 42 height 14
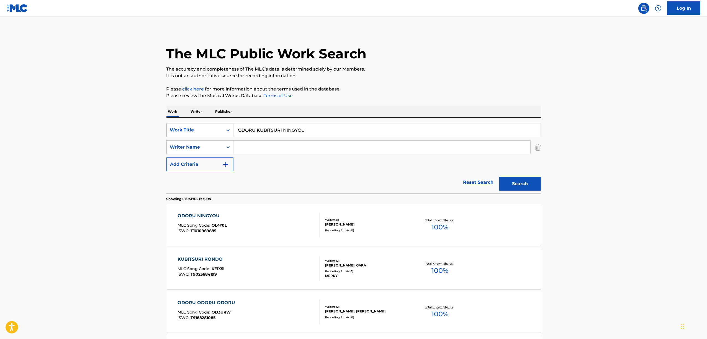
drag, startPoint x: 226, startPoint y: 132, endPoint x: 227, endPoint y: 134, distance: 2.9
click at [226, 132] on icon "Search Form" at bounding box center [228, 130] width 6 height 6
click at [195, 143] on div "ISWC" at bounding box center [200, 144] width 66 height 14
click at [247, 133] on input "Search Form" at bounding box center [386, 129] width 307 height 13
paste input "T3062517395"
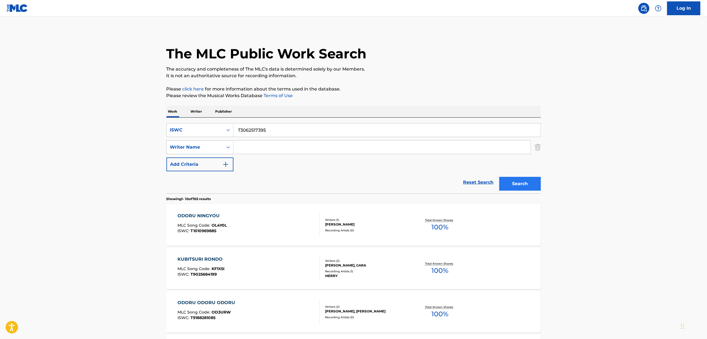
type input "T3062517395"
click at [534, 181] on button "Search" at bounding box center [520, 184] width 42 height 14
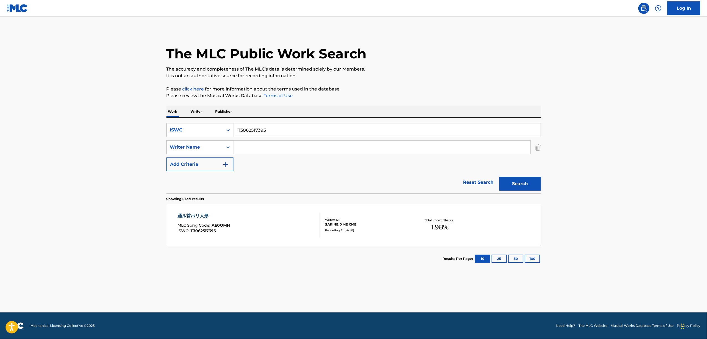
click at [188, 216] on div "踊ル首吊リ人形" at bounding box center [203, 216] width 52 height 7
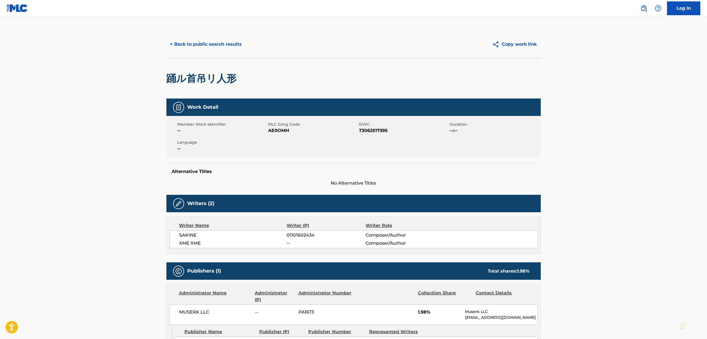
click at [281, 131] on span "AE0OMH" at bounding box center [312, 130] width 89 height 7
copy span "AE0OMH"
click at [210, 46] on button "< Back to public search results" at bounding box center [205, 44] width 79 height 14
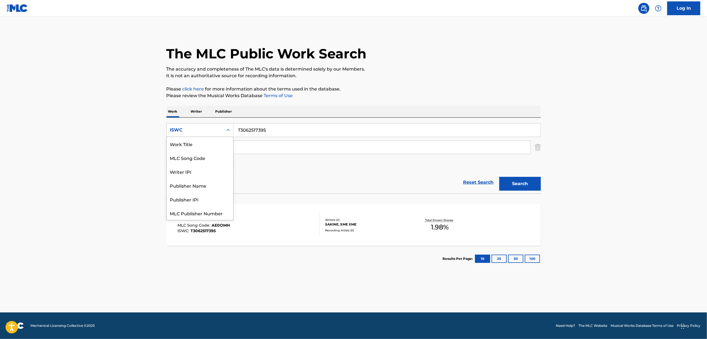
drag, startPoint x: 228, startPoint y: 131, endPoint x: 224, endPoint y: 161, distance: 29.8
click at [227, 132] on icon "Search Form" at bounding box center [228, 130] width 6 height 6
click at [220, 148] on div "Work Title" at bounding box center [200, 144] width 66 height 14
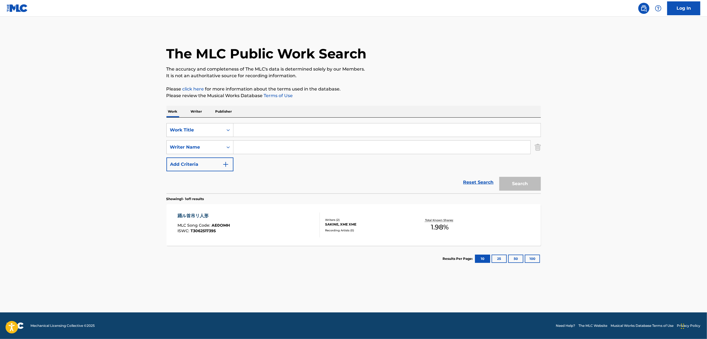
drag, startPoint x: 231, startPoint y: 140, endPoint x: 250, endPoint y: 130, distance: 22.3
click at [250, 130] on input "Search Form" at bounding box center [386, 129] width 307 height 13
paste input "SAINOKAKEME"
click at [517, 177] on button "Search" at bounding box center [520, 184] width 42 height 14
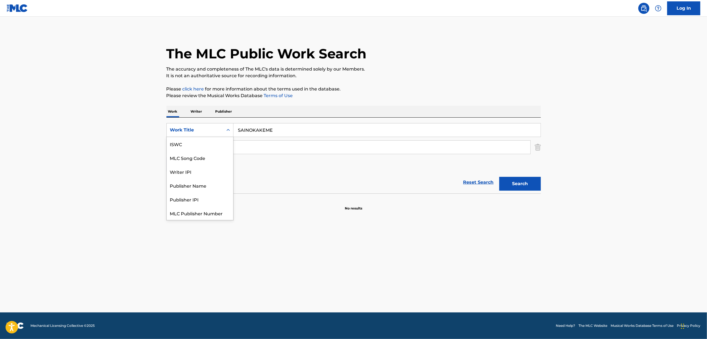
drag, startPoint x: 232, startPoint y: 128, endPoint x: 226, endPoint y: 180, distance: 52.1
click at [231, 130] on div "Search Form" at bounding box center [228, 130] width 10 height 10
drag, startPoint x: 293, startPoint y: 134, endPoint x: 142, endPoint y: 164, distance: 154.6
click at [142, 163] on main "The MLC Public Work Search The accuracy and completeness of The MLC's data is d…" at bounding box center [353, 165] width 707 height 296
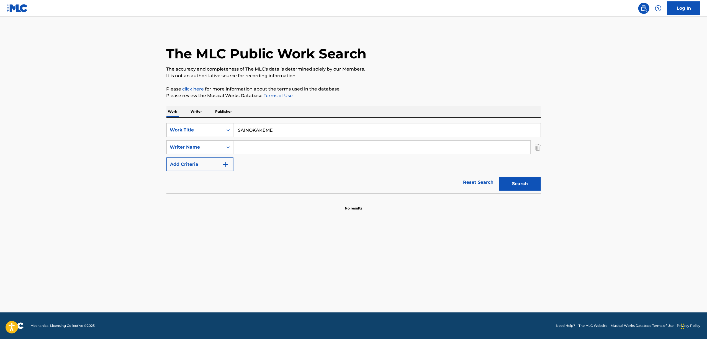
paste input "賽の賭け目"
drag, startPoint x: 512, startPoint y: 184, endPoint x: 462, endPoint y: 182, distance: 50.1
click at [512, 183] on button "Search" at bounding box center [520, 184] width 42 height 14
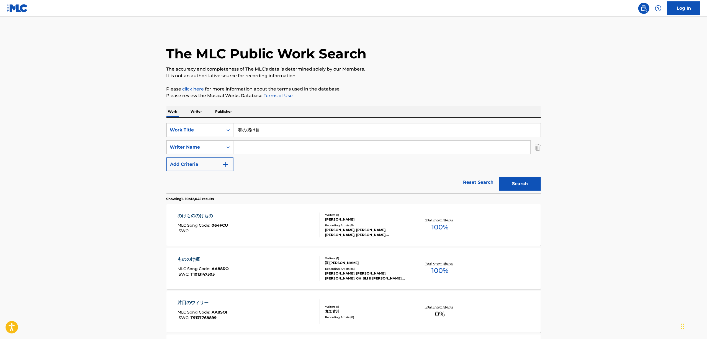
click at [274, 139] on div "SearchWithCriteriae7975d83-8afb-4b51-9d2e-41374b89bdc8 Work Title 賽の賭け目 SearchW…" at bounding box center [353, 147] width 374 height 48
drag, startPoint x: 277, startPoint y: 129, endPoint x: 241, endPoint y: 140, distance: 38.0
click at [208, 143] on div "SearchWithCriteriae7975d83-8afb-4b51-9d2e-41374b89bdc8 Work Title 賽の賭け目 SearchW…" at bounding box center [353, 147] width 374 height 48
click at [261, 139] on div "SearchWithCriteriae7975d83-8afb-4b51-9d2e-41374b89bdc8 Work Title 賽の賭け目 SearchW…" at bounding box center [353, 147] width 374 height 48
drag, startPoint x: 231, startPoint y: 136, endPoint x: 195, endPoint y: 145, distance: 36.1
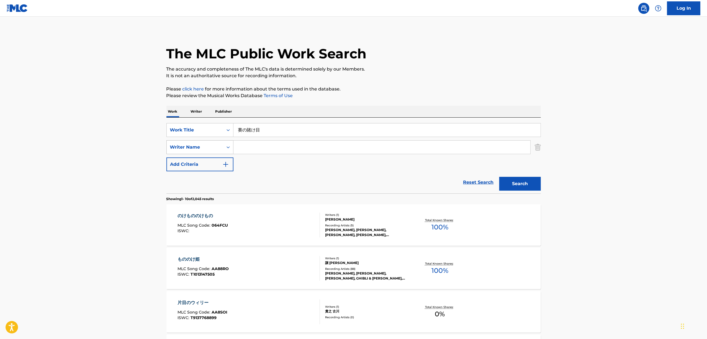
click at [196, 144] on div "SearchWithCriteriae7975d83-8afb-4b51-9d2e-41374b89bdc8 Work Title 賽の賭け目 SearchW…" at bounding box center [353, 147] width 374 height 48
paste input "SUERU BUDOU"
click at [517, 185] on button "Search" at bounding box center [520, 184] width 42 height 14
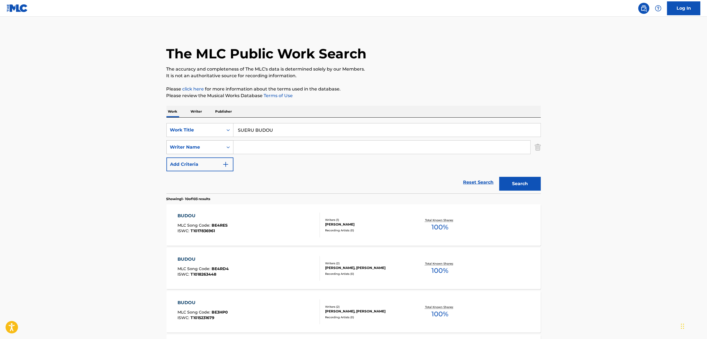
drag, startPoint x: 210, startPoint y: 140, endPoint x: 187, endPoint y: 142, distance: 23.1
click at [188, 143] on div "SearchWithCriteriae7975d83-8afb-4b51-9d2e-41374b89bdc8 Work Title SUERU BUDOU S…" at bounding box center [353, 147] width 374 height 48
paste input "饐える葡萄"
type input "饐える葡萄"
click at [519, 186] on button "Search" at bounding box center [520, 184] width 42 height 14
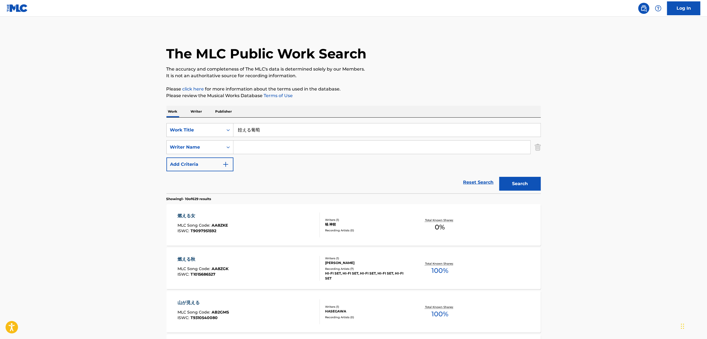
click at [198, 112] on p "Writer" at bounding box center [196, 112] width 15 height 12
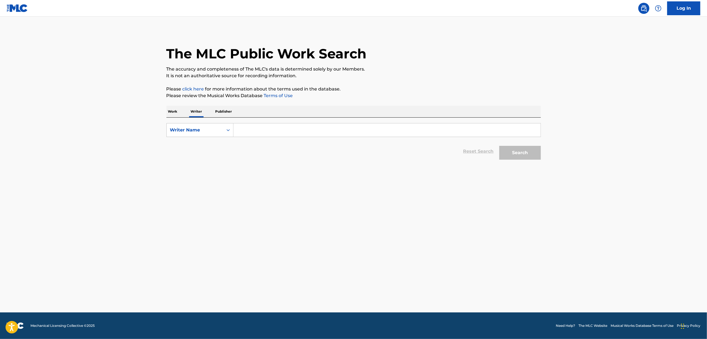
click at [243, 131] on input "Search Form" at bounding box center [386, 129] width 307 height 13
paste input "Kawazu Idono"
type input "Kawazu Idono"
click at [526, 153] on button "Search" at bounding box center [520, 153] width 42 height 14
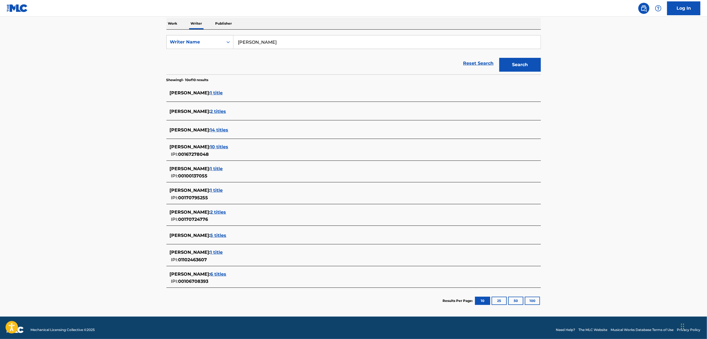
scroll to position [93, 0]
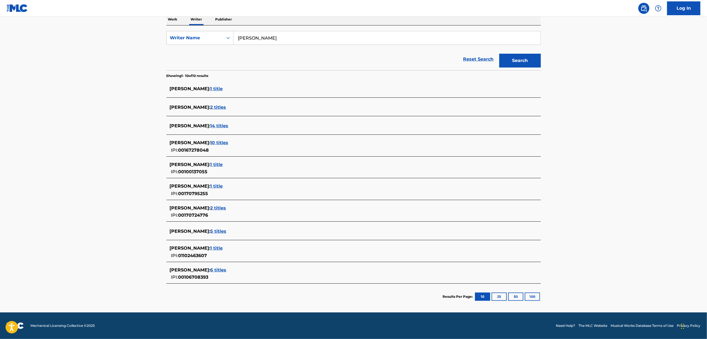
click at [215, 249] on span "1 title" at bounding box center [216, 248] width 12 height 5
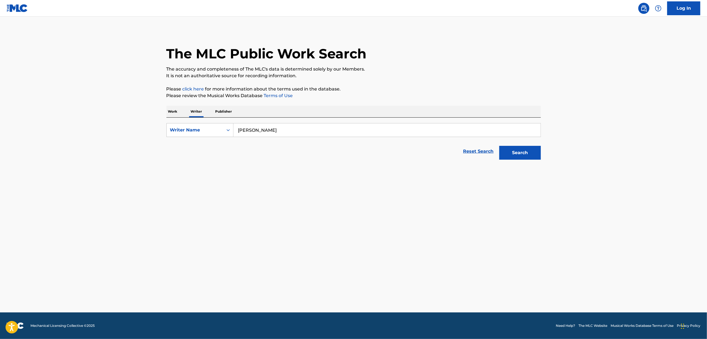
scroll to position [0, 0]
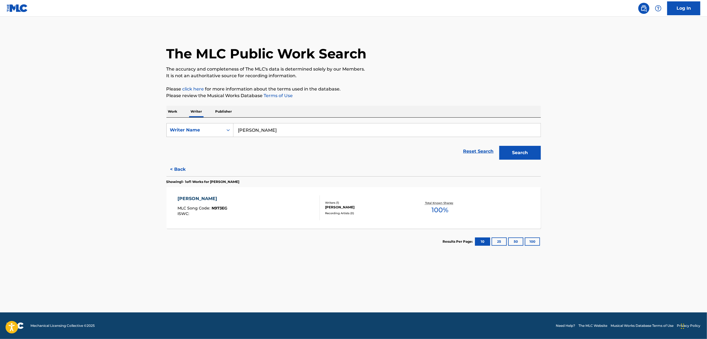
click at [175, 113] on p "Work" at bounding box center [172, 112] width 13 height 12
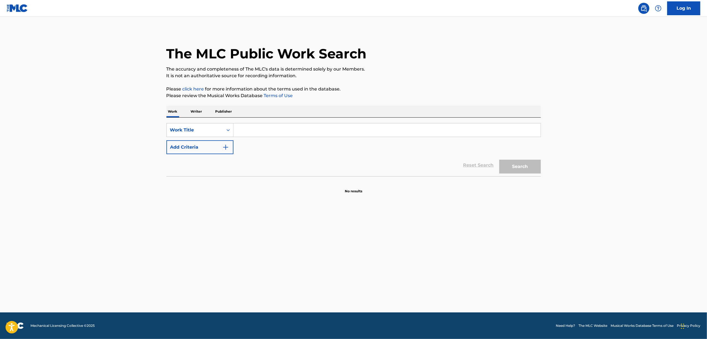
click at [257, 127] on input "Search Form" at bounding box center [386, 129] width 307 height 13
paste input "MIZOOCHI"
type input "MIZOOCHI"
click at [512, 163] on button "Search" at bounding box center [520, 167] width 42 height 14
click at [55, 166] on main "The MLC Public Work Search The accuracy and completeness of The MLC's data is d…" at bounding box center [353, 165] width 707 height 296
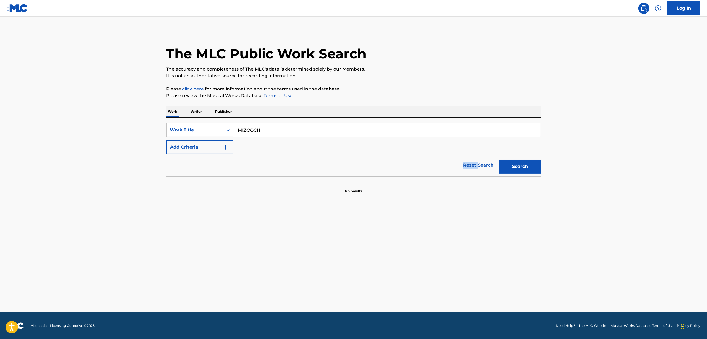
click at [55, 166] on main "The MLC Public Work Search The accuracy and completeness of The MLC's data is d…" at bounding box center [353, 165] width 707 height 296
click at [71, 241] on main "The MLC Public Work Search The accuracy and completeness of The MLC's data is d…" at bounding box center [353, 165] width 707 height 296
click at [70, 241] on main "The MLC Public Work Search The accuracy and completeness of The MLC's data is d…" at bounding box center [353, 165] width 707 height 296
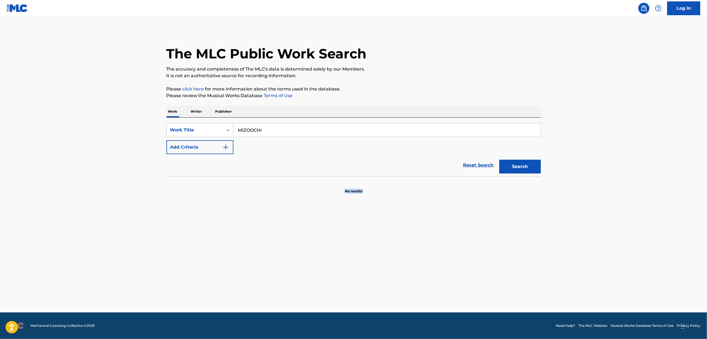
click at [70, 241] on main "The MLC Public Work Search The accuracy and completeness of The MLC's data is d…" at bounding box center [353, 165] width 707 height 296
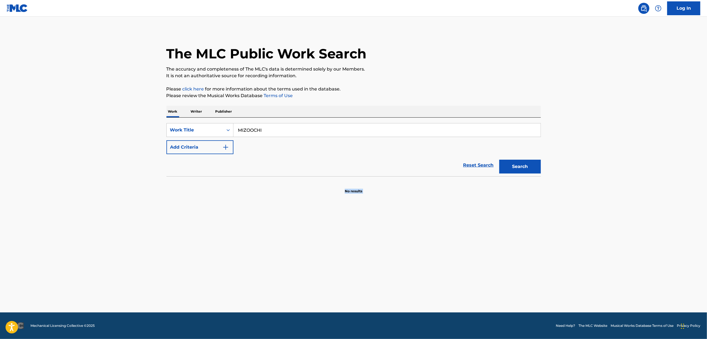
click at [70, 241] on main "The MLC Public Work Search The accuracy and completeness of The MLC's data is d…" at bounding box center [353, 165] width 707 height 296
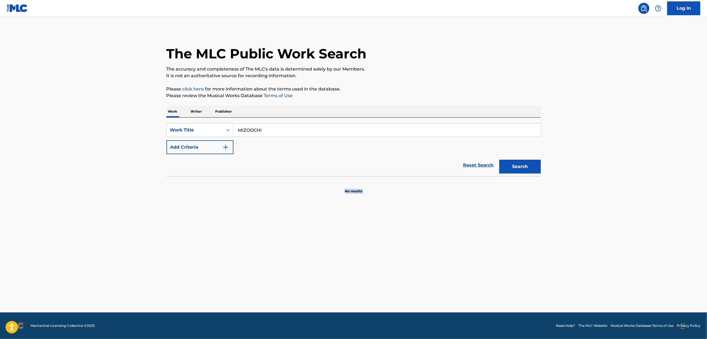
click at [104, 259] on main "The MLC Public Work Search The accuracy and completeness of The MLC's data is d…" at bounding box center [353, 165] width 707 height 296
click at [94, 270] on main "The MLC Public Work Search The accuracy and completeness of The MLC's data is d…" at bounding box center [353, 165] width 707 height 296
click at [94, 269] on main "The MLC Public Work Search The accuracy and completeness of The MLC's data is d…" at bounding box center [353, 165] width 707 height 296
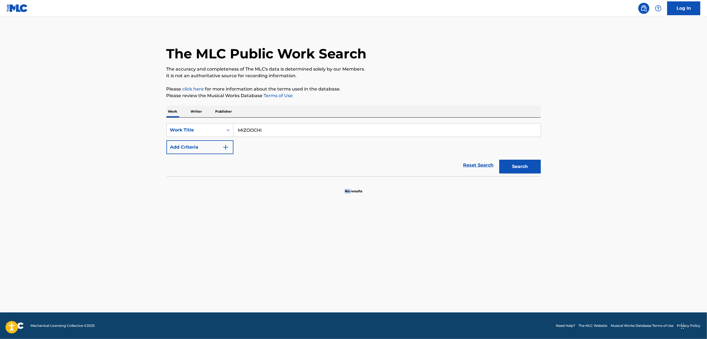
click at [94, 269] on main "The MLC Public Work Search The accuracy and completeness of The MLC's data is d…" at bounding box center [353, 165] width 707 height 296
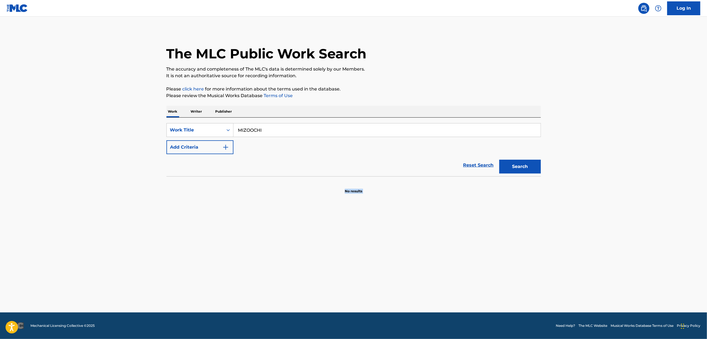
click at [94, 269] on main "The MLC Public Work Search The accuracy and completeness of The MLC's data is d…" at bounding box center [353, 165] width 707 height 296
click at [526, 165] on button "Search" at bounding box center [520, 167] width 42 height 14
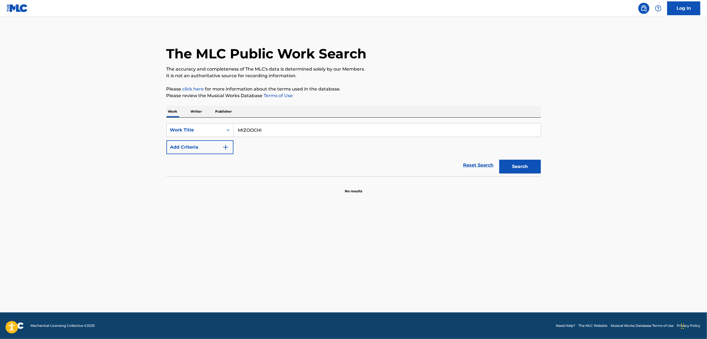
drag, startPoint x: 264, startPoint y: 134, endPoint x: 254, endPoint y: 135, distance: 9.7
click at [254, 135] on input "MIZOOCHI" at bounding box center [386, 129] width 307 height 13
click at [229, 128] on icon "Search Form" at bounding box center [228, 130] width 6 height 6
drag, startPoint x: 192, startPoint y: 159, endPoint x: 272, endPoint y: 138, distance: 82.5
click at [192, 159] on div "ISWC" at bounding box center [200, 158] width 66 height 14
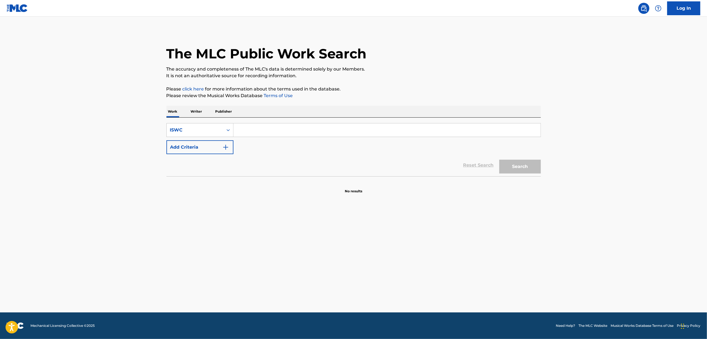
click at [279, 136] on input "Search Form" at bounding box center [386, 129] width 307 height 13
paste input "T3055658947"
click at [528, 169] on button "Search" at bounding box center [520, 167] width 42 height 14
drag, startPoint x: 511, startPoint y: 167, endPoint x: 442, endPoint y: 172, distance: 68.8
click at [511, 167] on button "Search" at bounding box center [520, 167] width 42 height 14
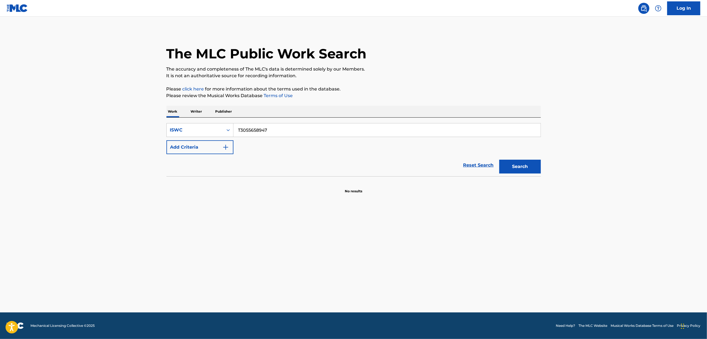
drag, startPoint x: 287, startPoint y: 132, endPoint x: 174, endPoint y: 138, distance: 113.6
click at [174, 138] on div "SearchWithCriteriafb0baec5-d10d-4c8d-bf90-f10cac44f46d ISWC T3055658947 Add Cri…" at bounding box center [353, 138] width 374 height 31
paste input "62495852"
click at [525, 166] on button "Search" at bounding box center [520, 167] width 42 height 14
click at [222, 130] on div "ISWC" at bounding box center [195, 130] width 56 height 11
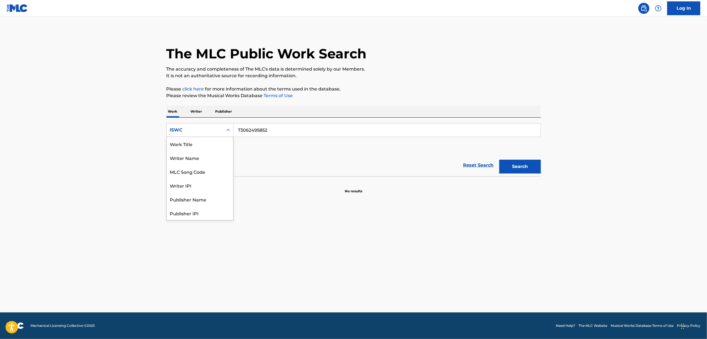
scroll to position [28, 0]
drag, startPoint x: 273, startPoint y: 129, endPoint x: 177, endPoint y: 145, distance: 97.0
click at [177, 145] on div "SearchWithCriteriafb0baec5-d10d-4c8d-bf90-f10cac44f46d ISWC T3062495852 Add Cri…" at bounding box center [353, 138] width 374 height 31
paste input "84515"
type input "T3062484515"
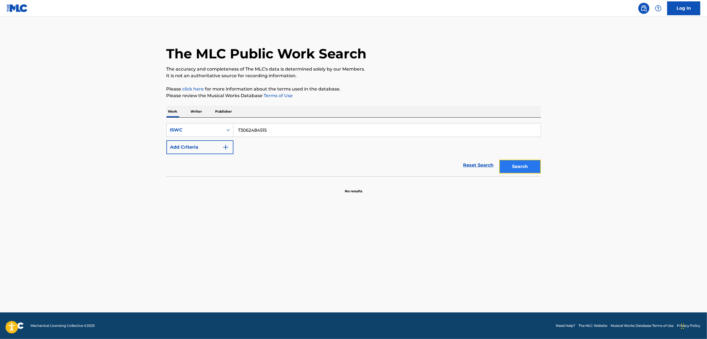
click at [514, 162] on button "Search" at bounding box center [520, 167] width 42 height 14
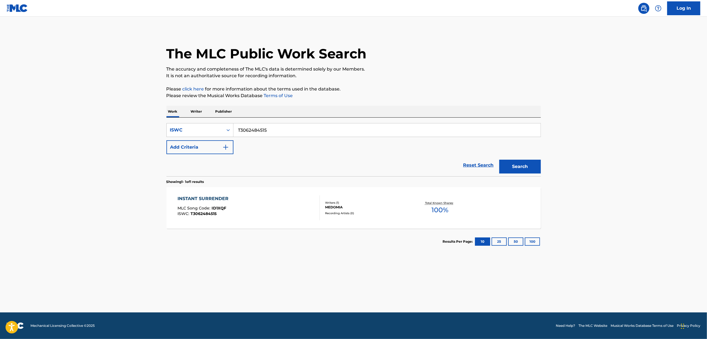
click at [206, 200] on div "INSTANT SURRENDER" at bounding box center [204, 198] width 54 height 7
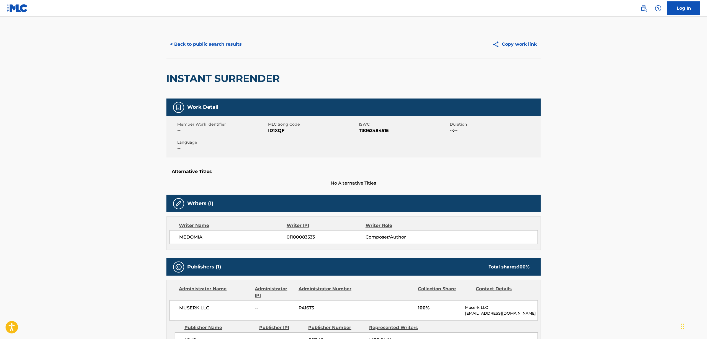
click at [272, 128] on span "ID1XQF" at bounding box center [312, 130] width 89 height 7
copy span "ID1XQF"
click at [220, 45] on button "< Back to public search results" at bounding box center [205, 44] width 79 height 14
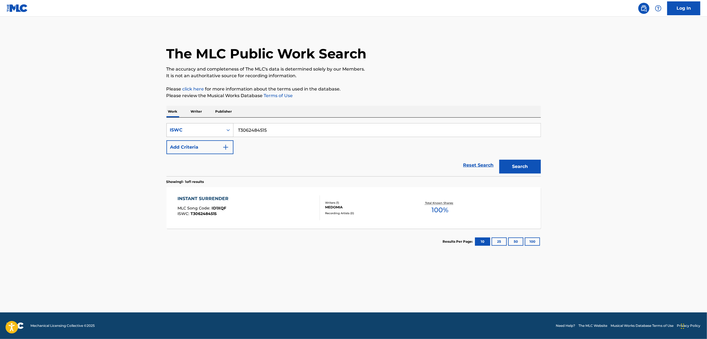
drag, startPoint x: 276, startPoint y: 129, endPoint x: 219, endPoint y: 136, distance: 58.1
click at [220, 136] on div "SearchWithCriteriafb0baec5-d10d-4c8d-bf90-f10cac44f46d ISWC T3062484515" at bounding box center [353, 130] width 374 height 14
paste input "546087"
click at [523, 167] on button "Search" at bounding box center [520, 167] width 42 height 14
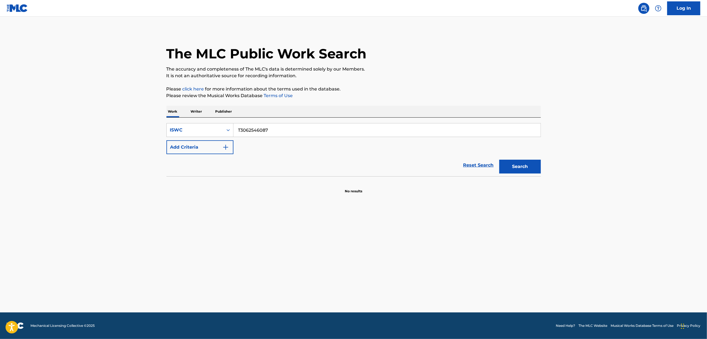
click at [276, 130] on input "T3062546087" at bounding box center [386, 129] width 307 height 13
drag, startPoint x: 263, startPoint y: 135, endPoint x: 191, endPoint y: 134, distance: 72.0
click at [191, 134] on div "SearchWithCriteriafb0baec5-d10d-4c8d-bf90-f10cac44f46d ISWC T3062546087 Add Cri…" at bounding box center [353, 138] width 374 height 31
click at [259, 148] on div "SearchWithCriteriafb0baec5-d10d-4c8d-bf90-f10cac44f46d ISWC T3062546087 Add Cri…" at bounding box center [353, 138] width 374 height 31
drag, startPoint x: 277, startPoint y: 129, endPoint x: 212, endPoint y: 137, distance: 66.2
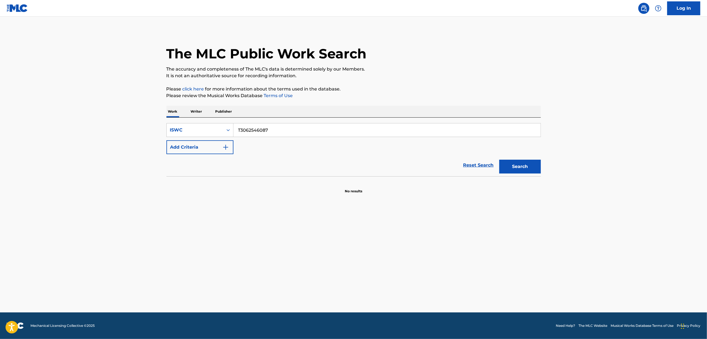
click at [212, 137] on div "SearchWithCriteriafb0baec5-d10d-4c8d-bf90-f10cac44f46d ISWC T3062546087" at bounding box center [353, 130] width 374 height 14
paste input "493992"
type input "T3062493992"
click at [506, 165] on button "Search" at bounding box center [520, 167] width 42 height 14
click at [182, 197] on div "ME" at bounding box center [202, 198] width 50 height 7
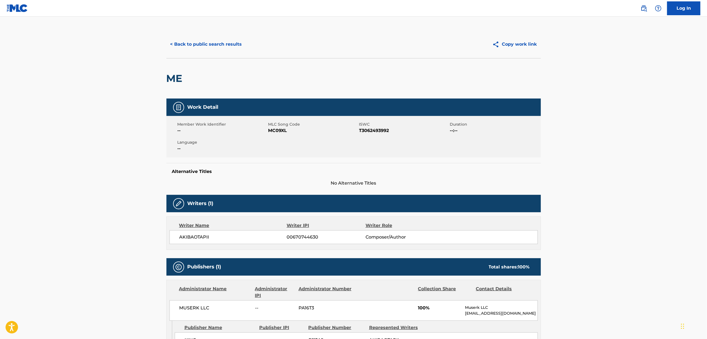
click at [282, 127] on span "MLC Song Code" at bounding box center [312, 125] width 89 height 6
copy span "Song"
click at [275, 131] on span "MC09XL" at bounding box center [312, 130] width 89 height 7
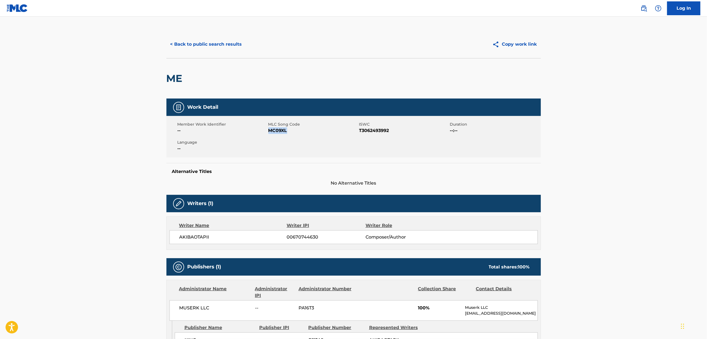
copy span "MC09XL"
drag, startPoint x: 220, startPoint y: 236, endPoint x: 168, endPoint y: 252, distance: 53.6
click at [168, 252] on div "Work Detail Member Work Identifier -- MLC Song Code MC09XL ISWC T3062493992 Dur…" at bounding box center [353, 247] width 374 height 297
click at [181, 238] on span "AKIBAOTAPII" at bounding box center [232, 237] width 107 height 7
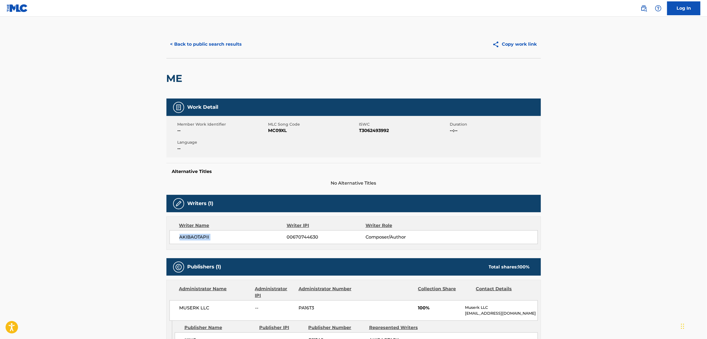
click at [181, 238] on span "AKIBAOTAPII" at bounding box center [232, 237] width 107 height 7
copy div "AKIBAOTAPII"
click at [203, 44] on button "< Back to public search results" at bounding box center [205, 44] width 79 height 14
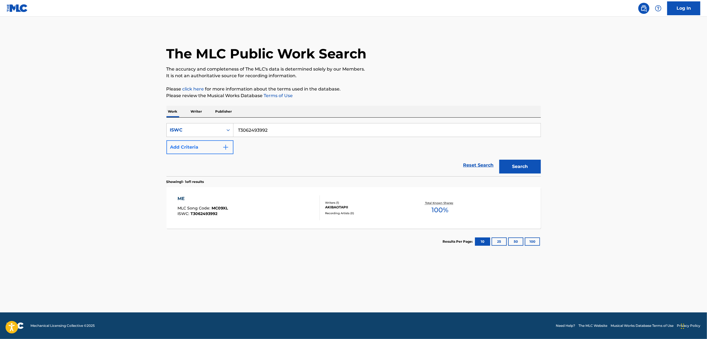
drag, startPoint x: 277, startPoint y: 126, endPoint x: 210, endPoint y: 141, distance: 68.6
click at [210, 141] on div "SearchWithCriteriafb0baec5-d10d-4c8d-bf90-f10cac44f46d ISWC T3062493992 Add Cri…" at bounding box center [353, 138] width 374 height 31
paste input "553593"
type input "T3062553593"
click at [509, 166] on button "Search" at bounding box center [520, 167] width 42 height 14
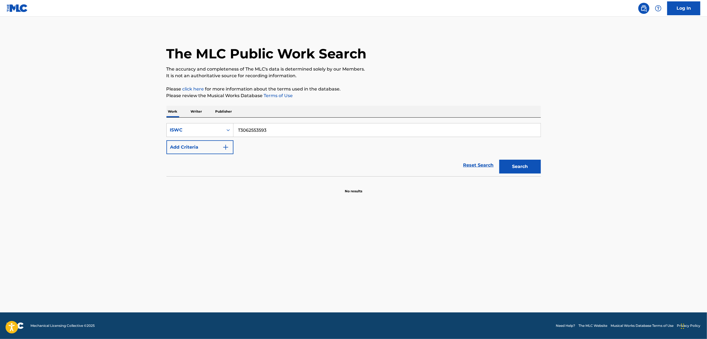
click at [197, 111] on p "Writer" at bounding box center [196, 112] width 15 height 12
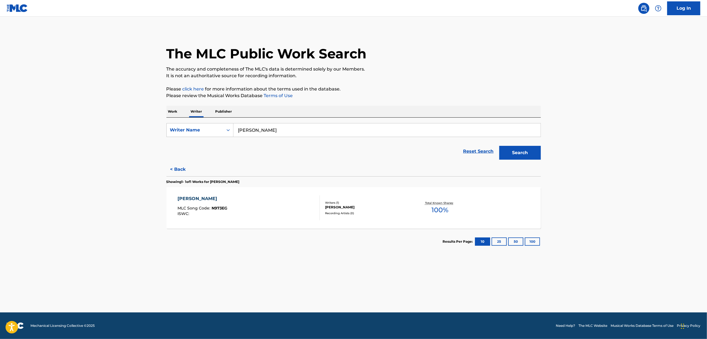
drag, startPoint x: 202, startPoint y: 145, endPoint x: 189, endPoint y: 146, distance: 12.2
click at [189, 146] on form "SearchWithCriteria3f67f941-0c8f-4940-b349-4dcdb495fd53 Writer Name Kawazu Idono…" at bounding box center [353, 142] width 374 height 39
paste input "Wotaku"
drag, startPoint x: 511, startPoint y: 154, endPoint x: 131, endPoint y: 6, distance: 407.8
click at [508, 154] on button "Search" at bounding box center [520, 153] width 42 height 14
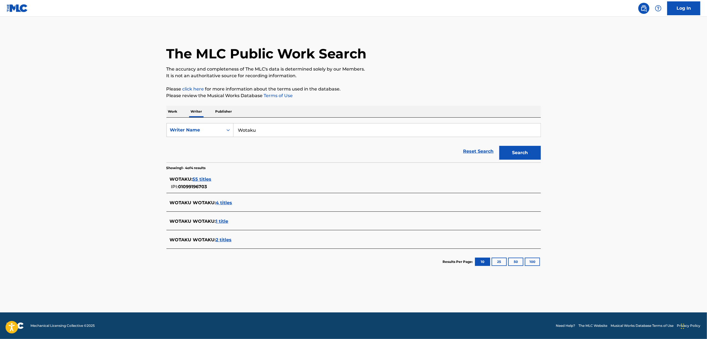
click at [198, 179] on span "55 titles" at bounding box center [202, 179] width 19 height 5
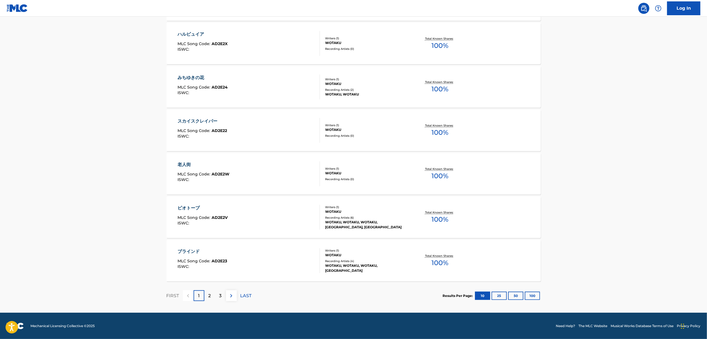
scroll to position [339, 0]
click at [533, 296] on button "100" at bounding box center [532, 296] width 15 height 8
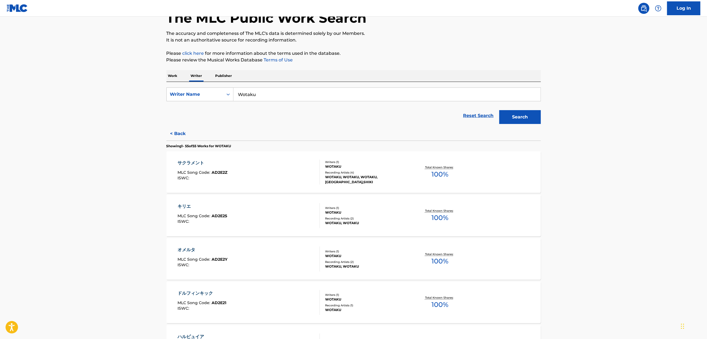
scroll to position [0, 0]
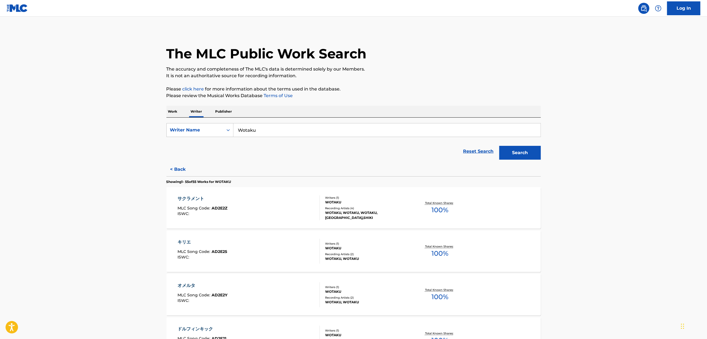
drag, startPoint x: 261, startPoint y: 132, endPoint x: 136, endPoint y: 149, distance: 126.4
type input "rulu"
click at [514, 149] on button "Search" at bounding box center [520, 153] width 42 height 14
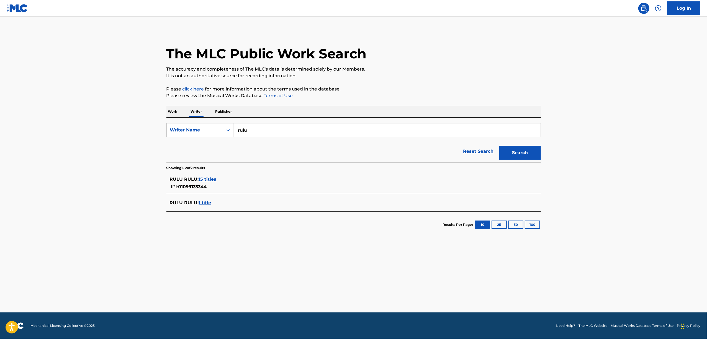
click at [212, 179] on span "15 titles" at bounding box center [208, 179] width 18 height 5
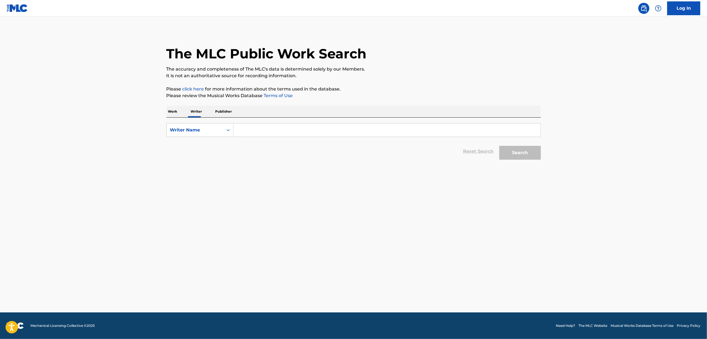
click at [259, 128] on input "Search Form" at bounding box center [386, 129] width 307 height 13
paste input "[PERSON_NAME]"
click at [511, 156] on button "Search" at bounding box center [520, 153] width 42 height 14
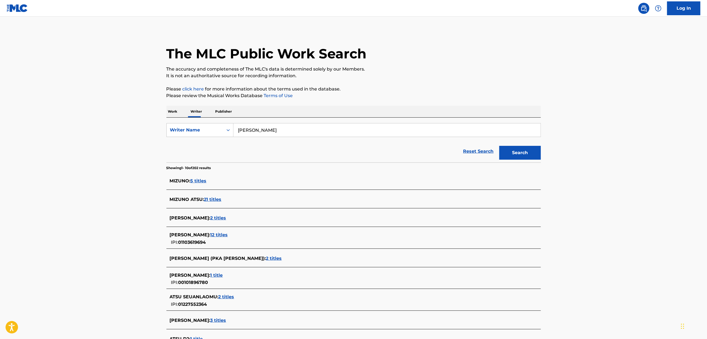
click at [212, 234] on span "12 titles" at bounding box center [218, 234] width 17 height 5
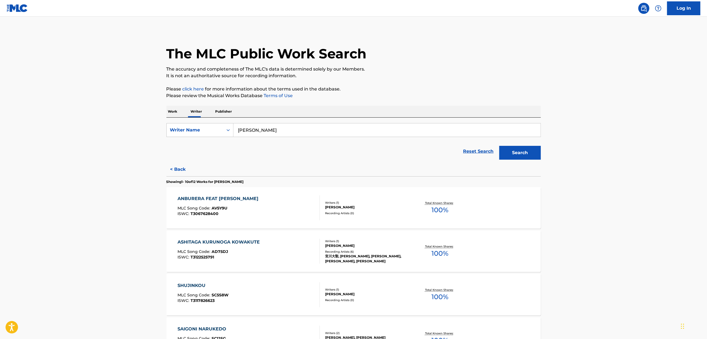
drag, startPoint x: 274, startPoint y: 131, endPoint x: 159, endPoint y: 144, distance: 115.6
click at [159, 144] on main "The MLC Public Work Search The accuracy and completeness of The MLC's data is d…" at bounding box center [353, 334] width 707 height 635
paste input "Sori Sawada"
click at [510, 151] on button "Search" at bounding box center [520, 153] width 42 height 14
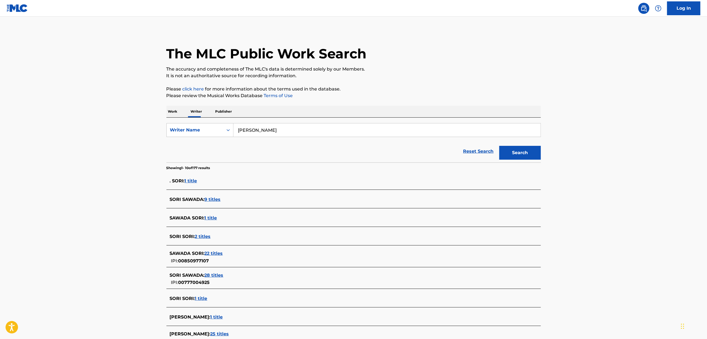
click at [213, 253] on span "22 titles" at bounding box center [214, 253] width 18 height 5
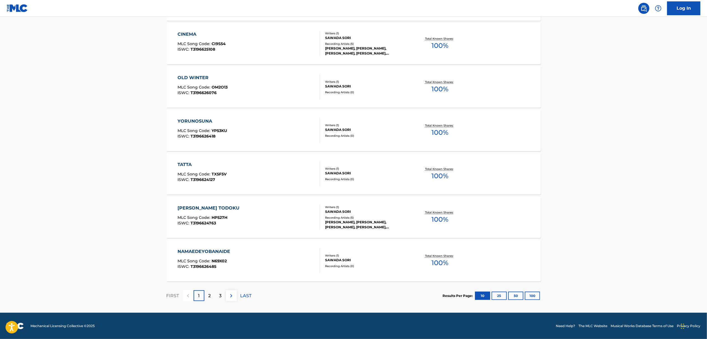
scroll to position [339, 0]
click at [503, 293] on button "25" at bounding box center [498, 296] width 15 height 8
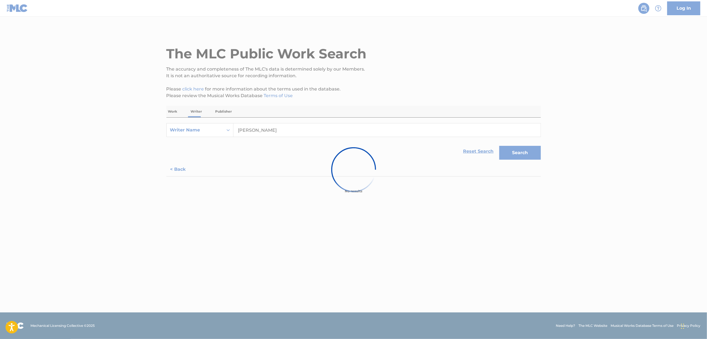
scroll to position [0, 0]
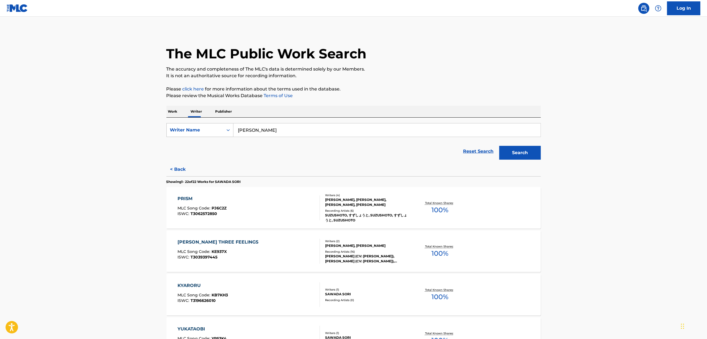
drag, startPoint x: 270, startPoint y: 124, endPoint x: 204, endPoint y: 137, distance: 66.8
click at [204, 137] on div "SearchWithCriteria2680ece3-1696-430f-9f58-ce1863abf402 Writer Name Sori Sawada" at bounding box center [353, 130] width 374 height 14
paste input "Wotaku"
type input "Wotaku"
drag, startPoint x: 511, startPoint y: 154, endPoint x: 309, endPoint y: 152, distance: 201.6
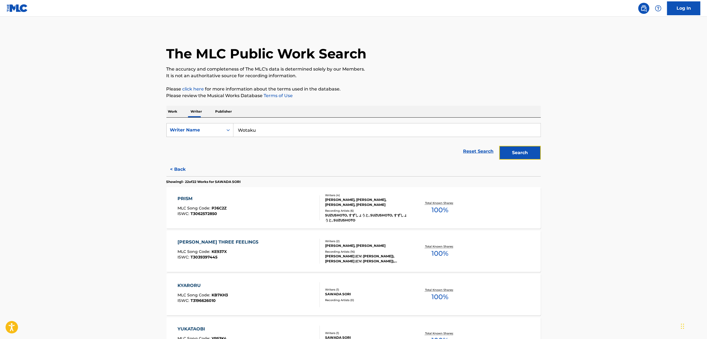
click at [509, 152] on button "Search" at bounding box center [520, 153] width 42 height 14
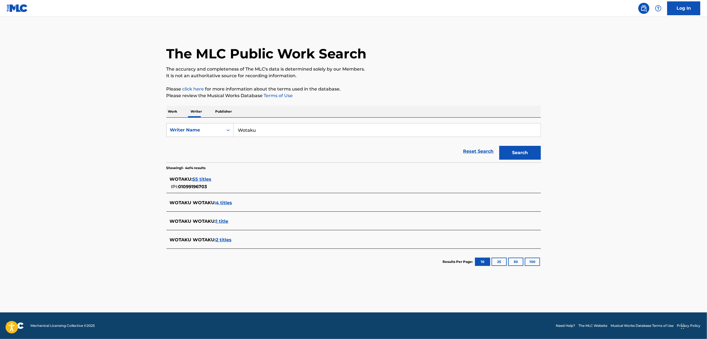
click at [200, 180] on span "55 titles" at bounding box center [202, 179] width 19 height 5
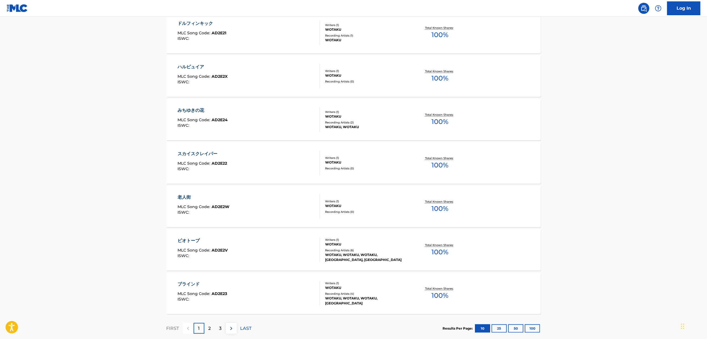
scroll to position [339, 0]
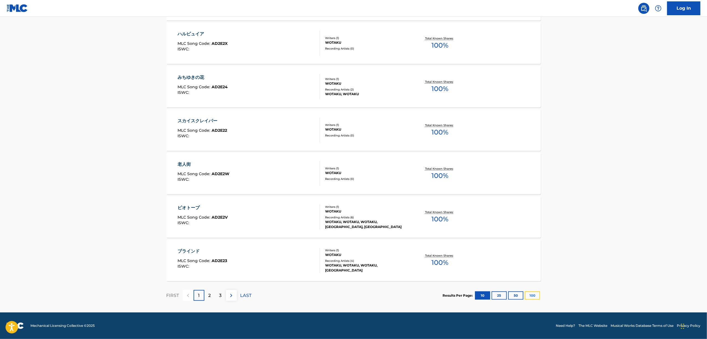
click at [528, 297] on button "100" at bounding box center [532, 296] width 15 height 8
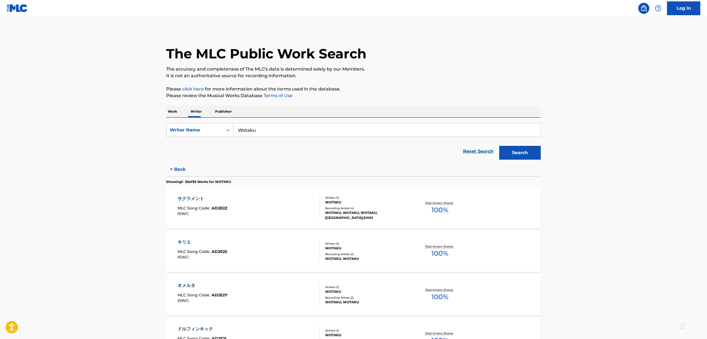
drag, startPoint x: 265, startPoint y: 129, endPoint x: 208, endPoint y: 141, distance: 58.9
click at [209, 141] on form "SearchWithCriteria2680ece3-1696-430f-9f58-ce1863abf402 Writer Name Wotaku Reset…" at bounding box center [353, 142] width 374 height 39
click at [166, 116] on p "Work" at bounding box center [172, 112] width 13 height 12
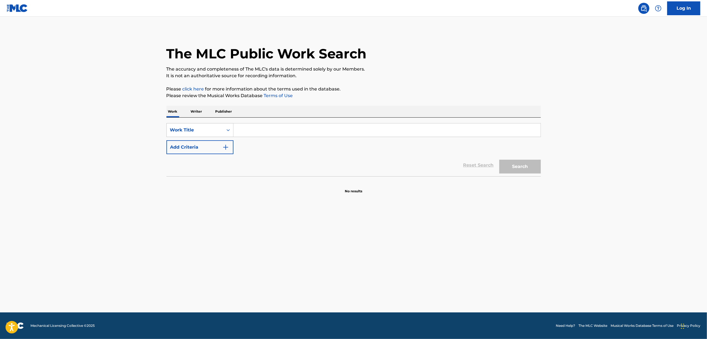
click at [256, 126] on input "Search Form" at bounding box center [386, 129] width 307 height 13
paste input "Kikuo"
type input "Kikuo"
click at [200, 109] on p "Writer" at bounding box center [196, 112] width 15 height 12
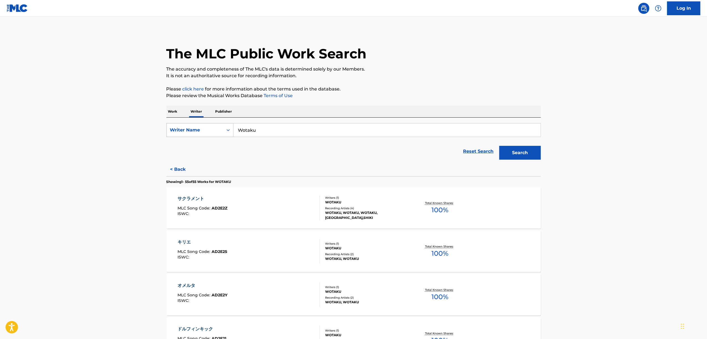
drag, startPoint x: 266, startPoint y: 126, endPoint x: 191, endPoint y: 136, distance: 76.0
click at [191, 136] on div "SearchWithCriteria2680ece3-1696-430f-9f58-ce1863abf402 Writer Name Wotaku" at bounding box center [353, 130] width 374 height 14
paste input "Kikuo"
click at [517, 151] on button "Search" at bounding box center [520, 153] width 42 height 14
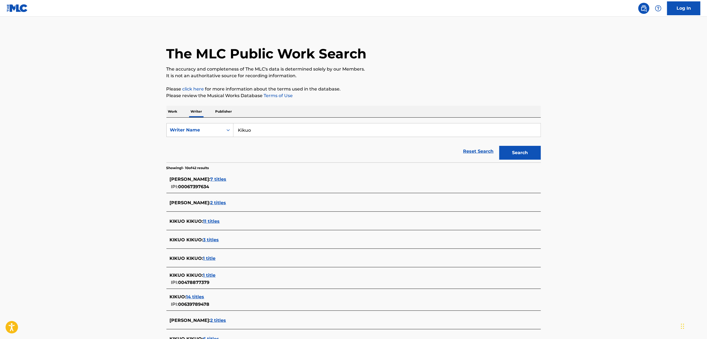
drag, startPoint x: 255, startPoint y: 135, endPoint x: 327, endPoint y: 71, distance: 96.4
click at [225, 142] on form "SearchWithCriteria2680ece3-1696-430f-9f58-ce1863abf402 Writer Name Kikuo Reset …" at bounding box center [353, 142] width 374 height 39
click at [194, 300] on span "14 titles" at bounding box center [195, 296] width 18 height 5
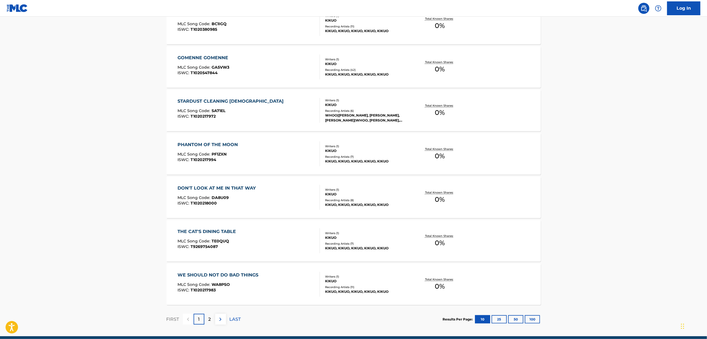
scroll to position [339, 0]
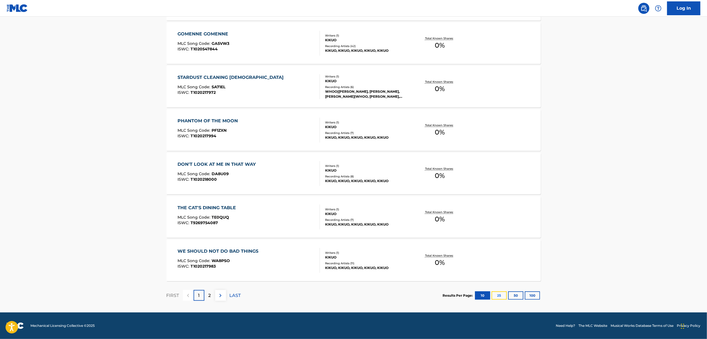
click at [501, 297] on button "25" at bounding box center [498, 296] width 15 height 8
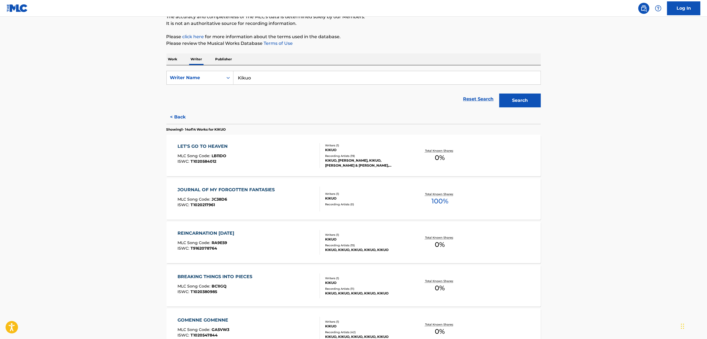
scroll to position [0, 0]
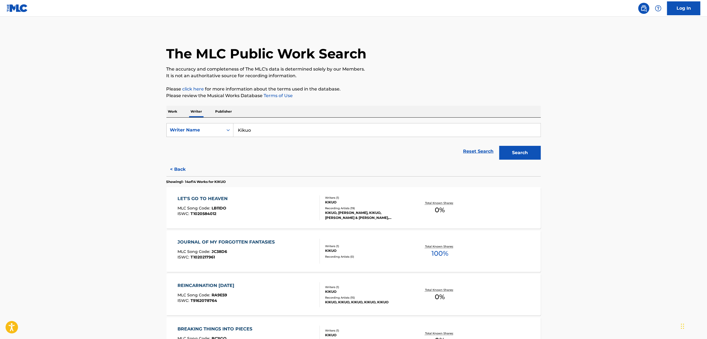
drag, startPoint x: 200, startPoint y: 142, endPoint x: 184, endPoint y: 143, distance: 16.1
click at [185, 143] on form "SearchWithCriteria2680ece3-1696-430f-9f58-ce1863abf402 Writer Name Kikuo Reset …" at bounding box center [353, 142] width 374 height 39
paste input "Nakis"
click at [531, 149] on button "Search" at bounding box center [520, 153] width 42 height 14
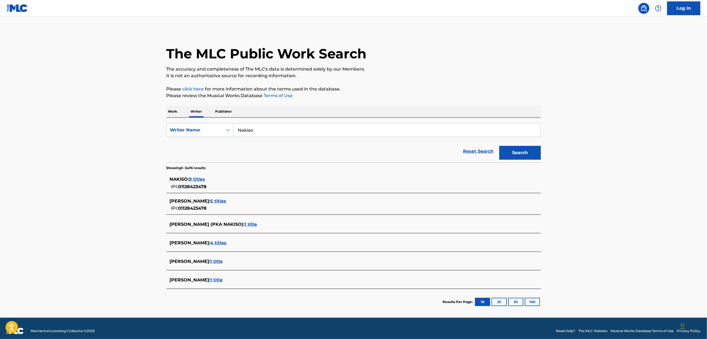
click at [199, 177] on span "9 titles" at bounding box center [197, 179] width 16 height 5
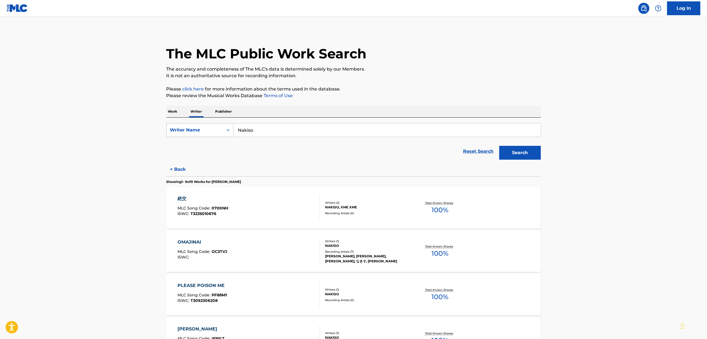
drag, startPoint x: 269, startPoint y: 132, endPoint x: 225, endPoint y: 133, distance: 44.3
click at [225, 133] on div "SearchWithCriteria2680ece3-1696-430f-9f58-ce1863abf402 Writer Name Nakiso" at bounding box center [353, 130] width 374 height 14
paste input "OWATAP"
drag, startPoint x: 504, startPoint y: 150, endPoint x: 379, endPoint y: 0, distance: 194.8
click at [503, 150] on button "Search" at bounding box center [520, 153] width 42 height 14
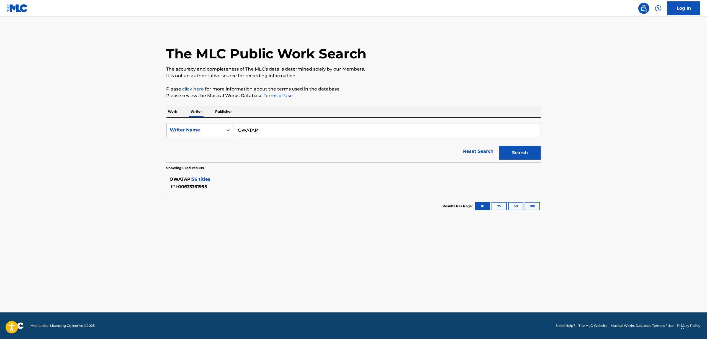
click at [207, 179] on span "56 titles" at bounding box center [201, 179] width 19 height 5
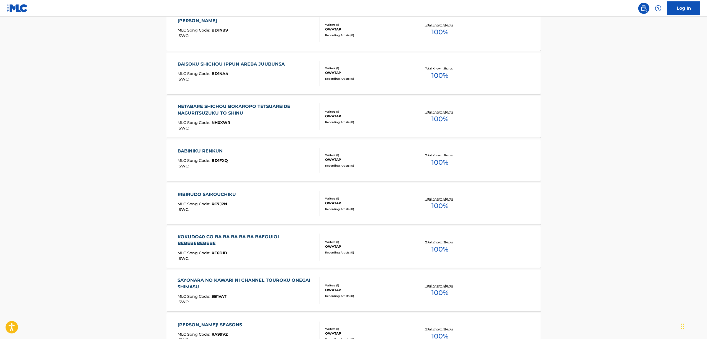
scroll to position [339, 0]
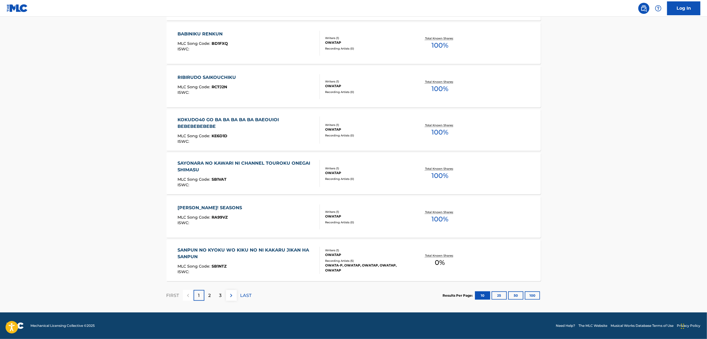
click at [531, 300] on div "Results Per Page: 10 25 50 100" at bounding box center [492, 296] width 98 height 26
click at [534, 293] on button "100" at bounding box center [532, 296] width 15 height 8
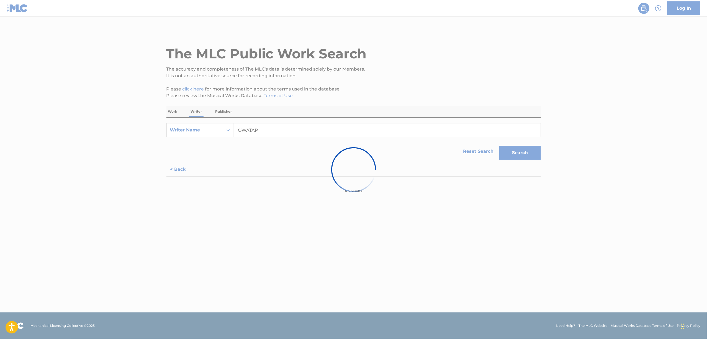
scroll to position [0, 0]
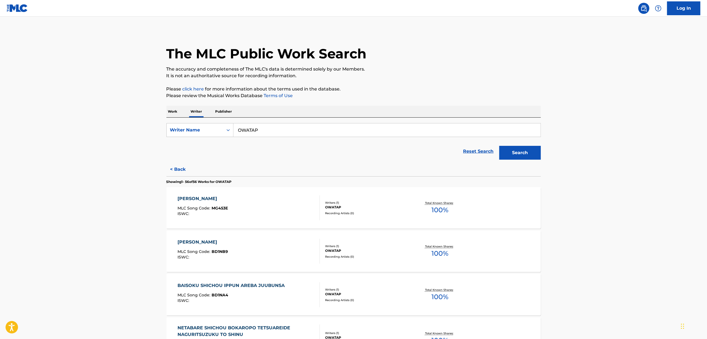
drag, startPoint x: 255, startPoint y: 134, endPoint x: 127, endPoint y: 166, distance: 132.5
paste input "T1020221638"
drag, startPoint x: 271, startPoint y: 132, endPoint x: 147, endPoint y: 135, distance: 124.6
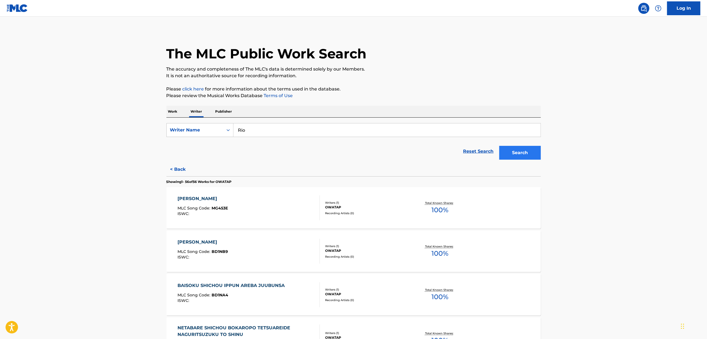
type input "Rio"
click at [520, 153] on button "Search" at bounding box center [520, 153] width 42 height 14
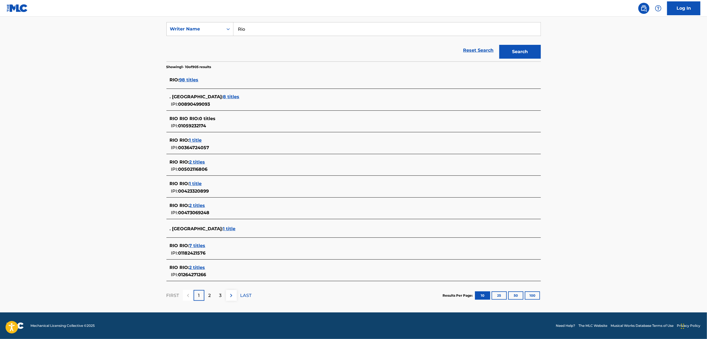
scroll to position [102, 0]
click at [211, 292] on p "2" at bounding box center [209, 295] width 2 height 7
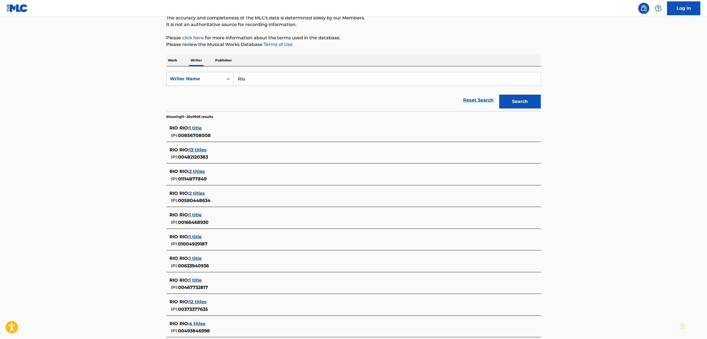
scroll to position [109, 0]
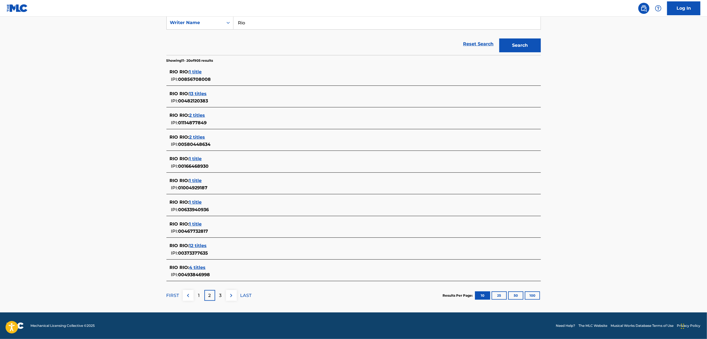
drag, startPoint x: 200, startPoint y: 293, endPoint x: 224, endPoint y: 277, distance: 28.4
click at [200, 293] on div "1" at bounding box center [199, 295] width 11 height 11
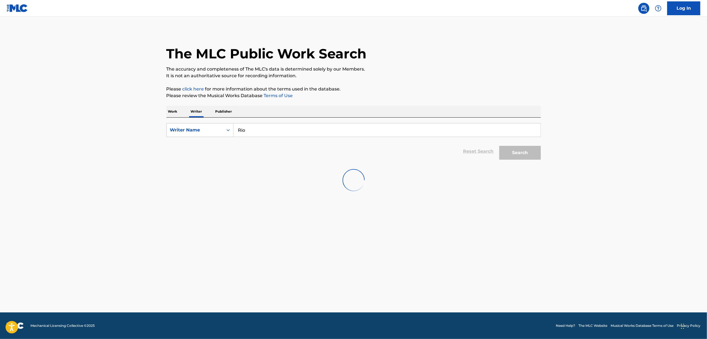
scroll to position [0, 0]
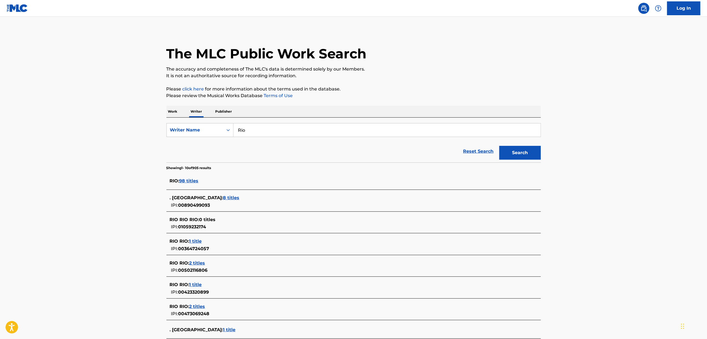
click at [187, 183] on span "98 titles" at bounding box center [188, 180] width 19 height 5
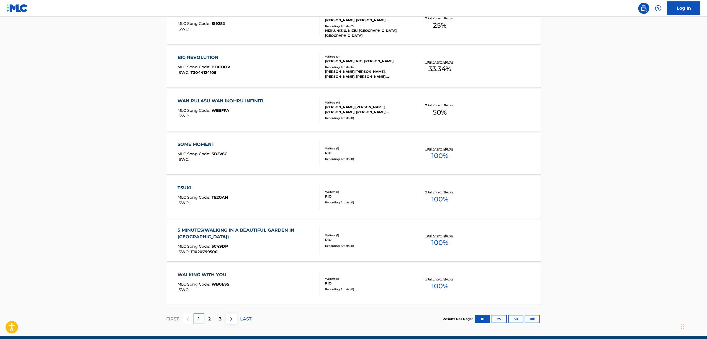
scroll to position [339, 0]
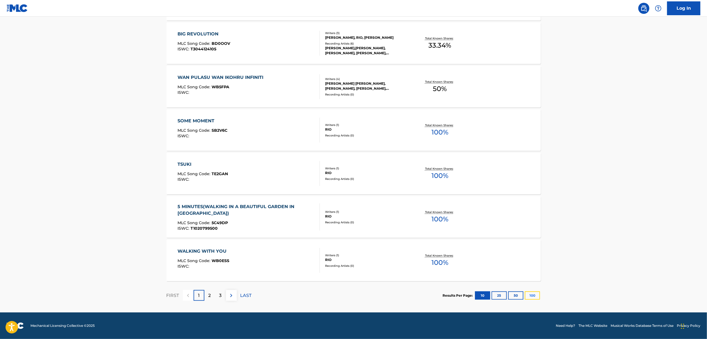
click at [533, 298] on button "100" at bounding box center [532, 296] width 15 height 8
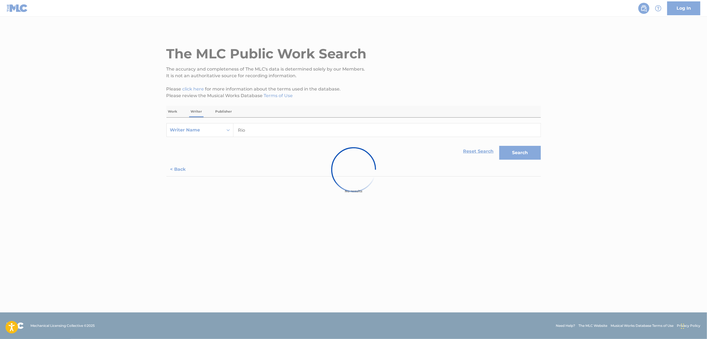
scroll to position [0, 0]
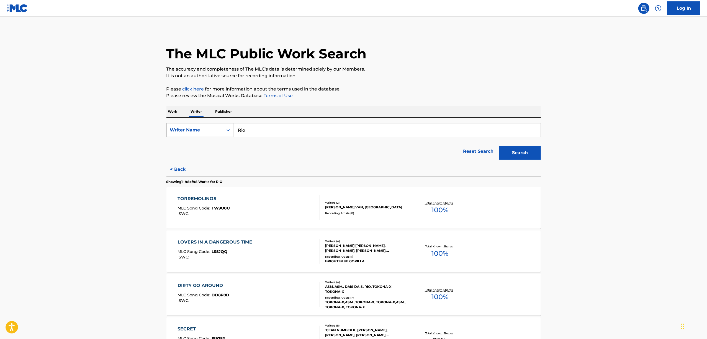
drag, startPoint x: 265, startPoint y: 124, endPoint x: 201, endPoint y: 135, distance: 64.8
click at [201, 135] on div "SearchWithCriteria2680ece3-1696-430f-9f58-ce1863abf402 Writer Name Rio" at bounding box center [353, 130] width 374 height 14
click at [266, 129] on input "Rio" at bounding box center [386, 129] width 307 height 13
click at [173, 113] on p "Work" at bounding box center [172, 112] width 13 height 12
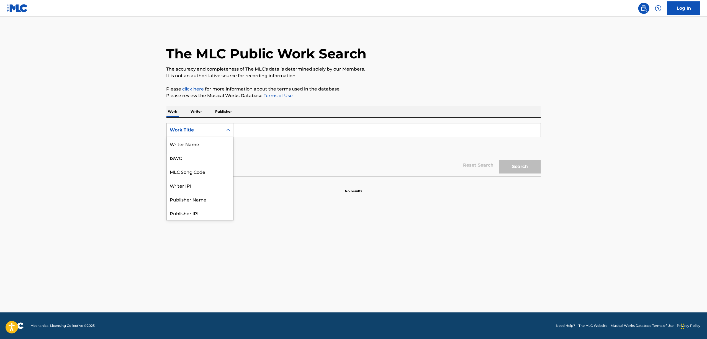
click at [228, 125] on div "Search Form" at bounding box center [228, 130] width 10 height 10
drag, startPoint x: 203, startPoint y: 158, endPoint x: 236, endPoint y: 143, distance: 36.2
click at [203, 158] on div "ISWC" at bounding box center [200, 158] width 66 height 14
click at [276, 130] on input "Search Form" at bounding box center [386, 129] width 307 height 13
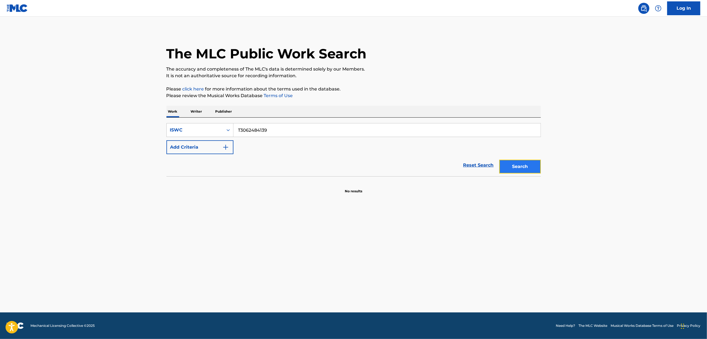
click at [521, 167] on button "Search" at bounding box center [520, 167] width 42 height 14
drag, startPoint x: 279, startPoint y: 137, endPoint x: 223, endPoint y: 145, distance: 56.7
click at [224, 145] on div "SearchWithCriteria5b72c422-8784-40d5-a9f2-c5a20c04ff36 ISWC T3062484139 Add Cri…" at bounding box center [353, 138] width 374 height 31
drag, startPoint x: 254, startPoint y: 148, endPoint x: 282, endPoint y: 122, distance: 37.8
click at [254, 147] on div "SearchWithCriteria5b72c422-8784-40d5-a9f2-c5a20c04ff36 ISWC T3062484139 Add Cri…" at bounding box center [353, 138] width 374 height 31
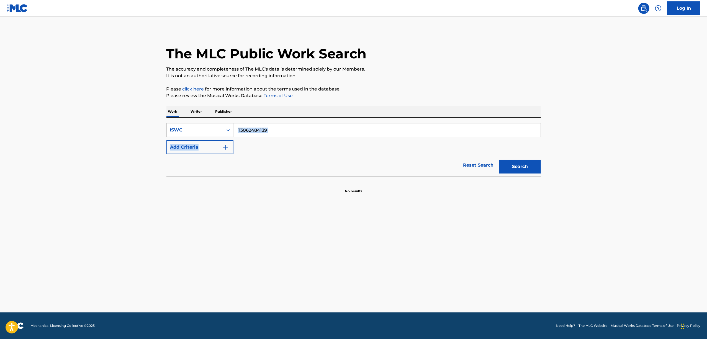
drag, startPoint x: 282, startPoint y: 122, endPoint x: 240, endPoint y: 138, distance: 44.4
click at [208, 145] on div "SearchWithCriteria5b72c422-8784-40d5-a9f2-c5a20c04ff36 ISWC T3062484139 Add Cri…" at bounding box center [353, 147] width 374 height 59
click at [276, 135] on input "T3062484139" at bounding box center [386, 129] width 307 height 13
drag, startPoint x: 259, startPoint y: 135, endPoint x: 244, endPoint y: 133, distance: 14.4
click at [258, 134] on input "T3062484139" at bounding box center [386, 129] width 307 height 13
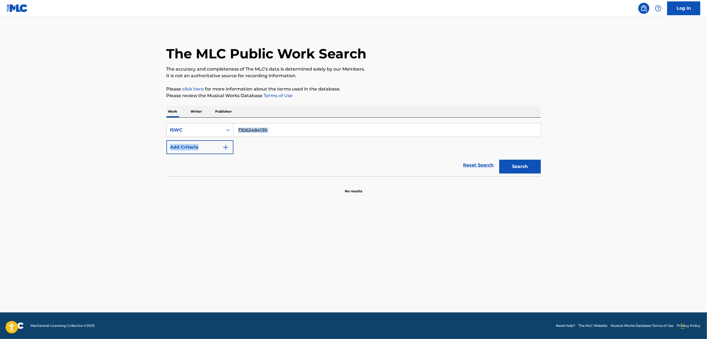
click at [239, 134] on input "T3062484139" at bounding box center [386, 129] width 307 height 13
paste input "5427"
type input "T3062485427"
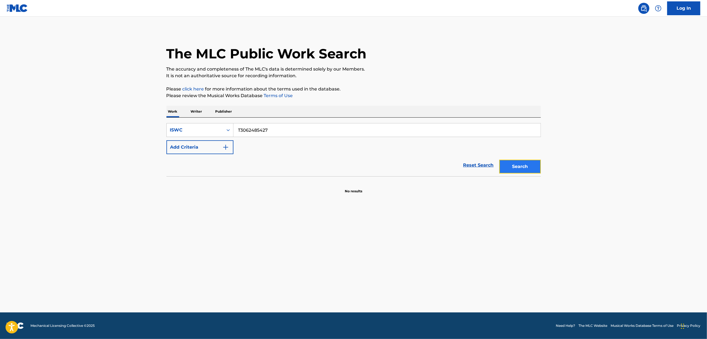
click at [534, 164] on button "Search" at bounding box center [520, 167] width 42 height 14
click at [232, 132] on div "Search Form" at bounding box center [228, 130] width 10 height 10
click at [215, 140] on div "Work Title" at bounding box center [200, 144] width 66 height 14
click at [257, 139] on div "SearchWithCriteria0ceae0df-a5c1-4bfa-bb3a-4edc3a6d0979 Work Title Add Criteria" at bounding box center [353, 138] width 374 height 31
click at [259, 133] on input "Search Form" at bounding box center [386, 129] width 307 height 13
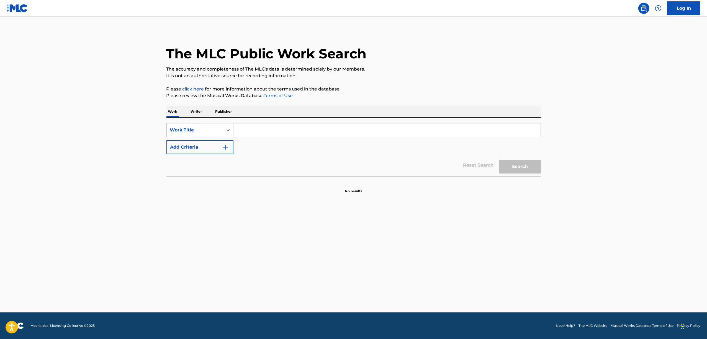
click at [262, 127] on input "Search Form" at bounding box center [386, 129] width 307 height 13
paste input "IT'S A WHOLE WORLD"
drag, startPoint x: 527, startPoint y: 162, endPoint x: 526, endPoint y: 169, distance: 7.6
click at [527, 162] on button "Search" at bounding box center [520, 167] width 42 height 14
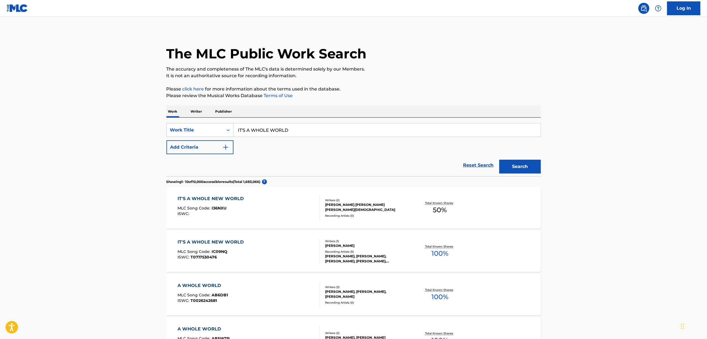
drag, startPoint x: 291, startPoint y: 127, endPoint x: 235, endPoint y: 135, distance: 56.8
click at [238, 135] on input "IT'S A WHOLE WORLD" at bounding box center [386, 129] width 307 height 13
paste input "KUCHIO TSUGUMU"
click at [508, 167] on button "Search" at bounding box center [520, 167] width 42 height 14
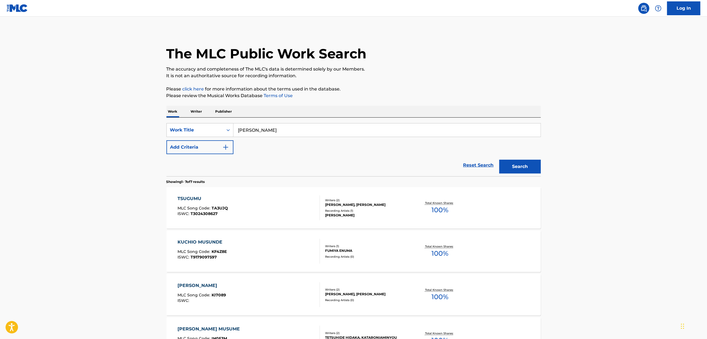
drag, startPoint x: 262, startPoint y: 135, endPoint x: 209, endPoint y: 137, distance: 53.2
click at [209, 137] on div "SearchWithCriteria0ceae0df-a5c1-4bfa-bb3a-4edc3a6d0979 Work Title KUCHIO TSUGUM…" at bounding box center [353, 138] width 374 height 31
paste input "NAYUTA"
type input "NAYUTA"
click at [517, 170] on button "Search" at bounding box center [520, 167] width 42 height 14
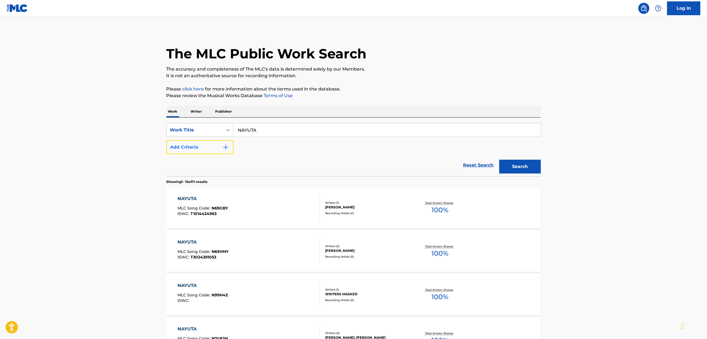
click at [222, 148] on button "Add Criteria" at bounding box center [199, 147] width 67 height 14
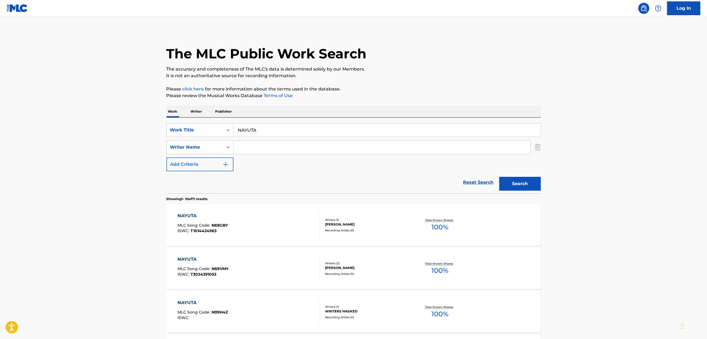
click at [243, 146] on input "Search Form" at bounding box center [381, 147] width 297 height 13
paste input "Sleepy"
type input "Sleepy"
click at [527, 181] on button "Search" at bounding box center [520, 184] width 42 height 14
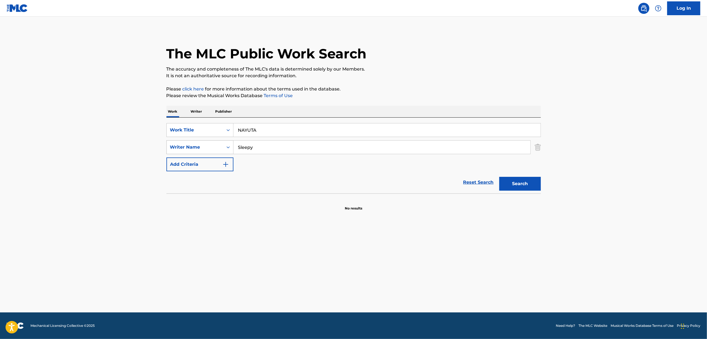
drag, startPoint x: 257, startPoint y: 135, endPoint x: 222, endPoint y: 143, distance: 35.7
click at [222, 143] on div "SearchWithCriteria0ceae0df-a5c1-4bfa-bb3a-4edc3a6d0979 Work Title NAYUTA Search…" at bounding box center [353, 147] width 374 height 48
click at [255, 138] on div "SearchWithCriteria0ceae0df-a5c1-4bfa-bb3a-4edc3a6d0979 Work Title NAYUTA Search…" at bounding box center [353, 147] width 374 height 48
drag, startPoint x: 261, startPoint y: 133, endPoint x: 236, endPoint y: 142, distance: 26.2
click at [221, 135] on div "SearchWithCriteria0ceae0df-a5c1-4bfa-bb3a-4edc3a6d0979 Work Title NAYUTA" at bounding box center [353, 130] width 374 height 14
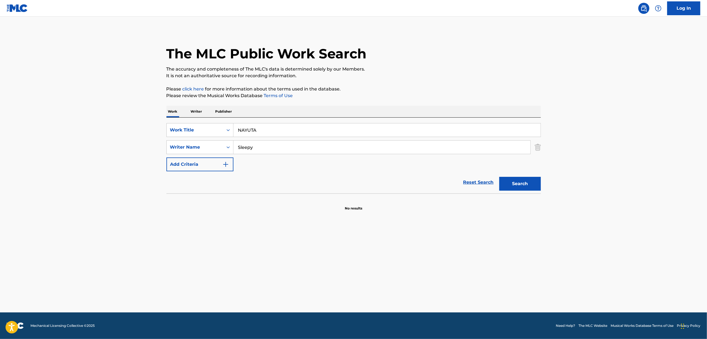
paste input "抜け殻ネオンシティ"
type input "抜け殻ネオンシティ"
drag, startPoint x: 256, startPoint y: 154, endPoint x: 207, endPoint y: 160, distance: 48.8
click at [207, 160] on div "SearchWithCriteria0ceae0df-a5c1-4bfa-bb3a-4edc3a6d0979 Work Title 抜け殻ネオンシティ Sea…" at bounding box center [353, 147] width 374 height 48
drag, startPoint x: 253, startPoint y: 148, endPoint x: 169, endPoint y: 150, distance: 83.3
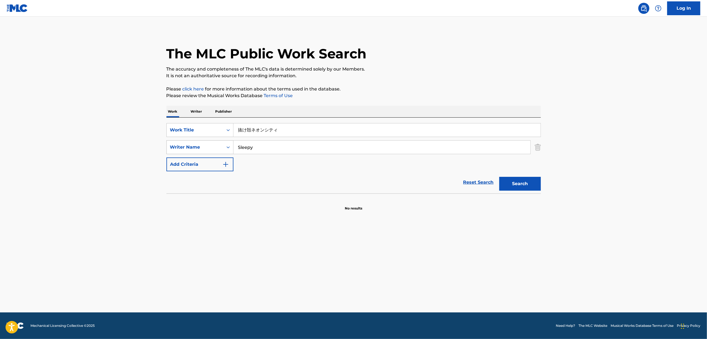
click at [179, 158] on div "SearchWithCriteria0ceae0df-a5c1-4bfa-bb3a-4edc3a6d0979 Work Title 抜け殻ネオンシティ Sea…" at bounding box center [353, 147] width 374 height 48
click at [499, 177] on button "Search" at bounding box center [520, 184] width 42 height 14
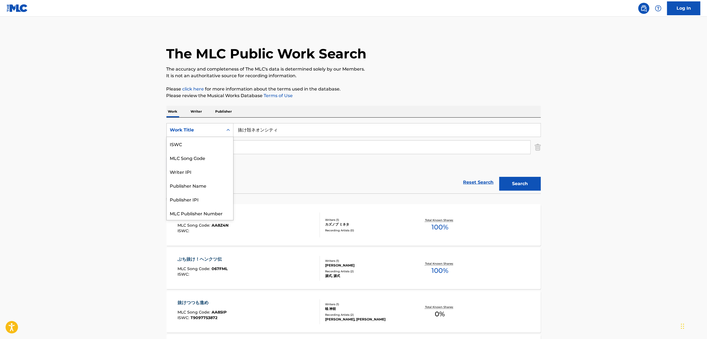
click at [228, 130] on icon "Search Form" at bounding box center [227, 130] width 3 height 2
click at [202, 144] on div "ISWC" at bounding box center [200, 144] width 66 height 14
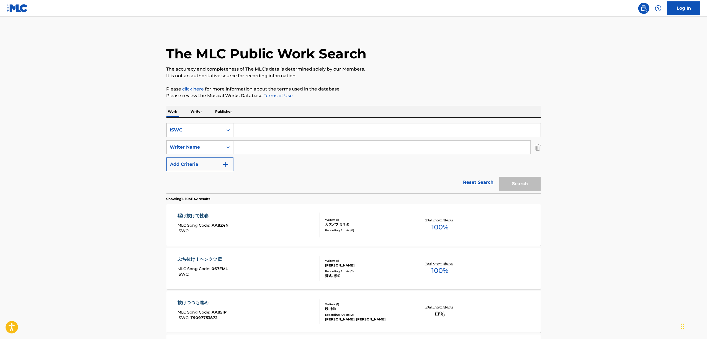
click at [262, 129] on input "Search Form" at bounding box center [386, 129] width 307 height 13
type input "T3062546338"
click at [523, 181] on button "Search" at bounding box center [520, 184] width 42 height 14
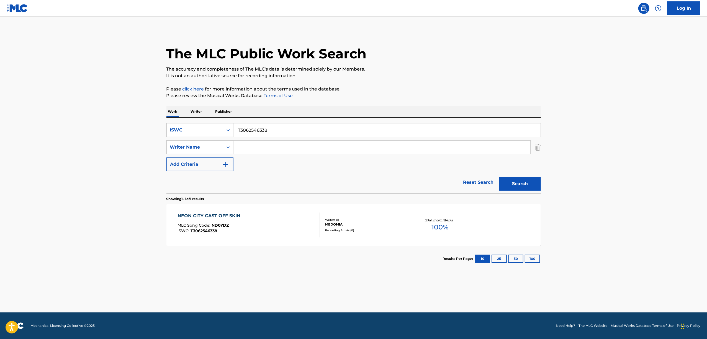
click at [216, 215] on div "NEON CITY CAST OFF SKIN" at bounding box center [210, 216] width 66 height 7
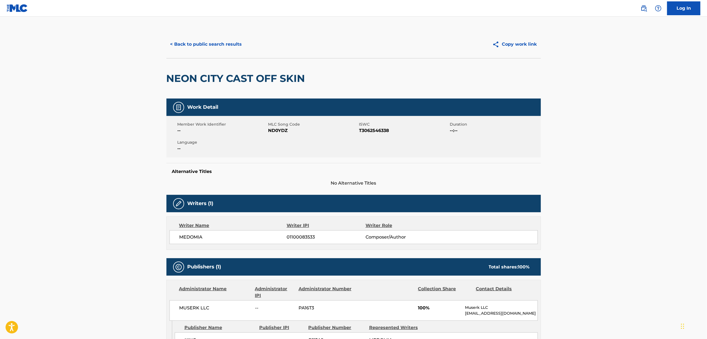
click at [278, 133] on span "ND0YDZ" at bounding box center [312, 130] width 89 height 7
copy span "ND0YDZ"
click at [215, 46] on button "< Back to public search results" at bounding box center [205, 44] width 79 height 14
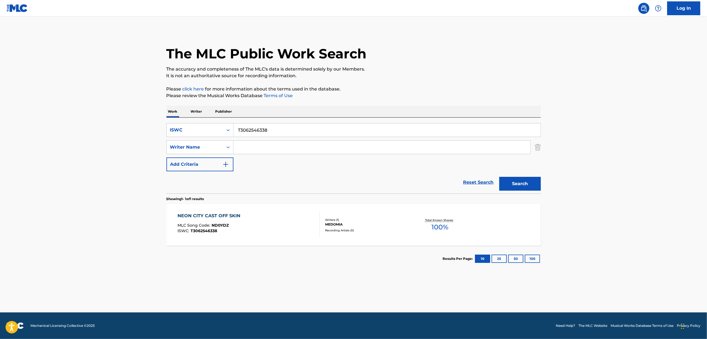
drag, startPoint x: 286, startPoint y: 130, endPoint x: 165, endPoint y: 150, distance: 122.3
click at [166, 149] on div "SearchWithCriteria1e2bbee5-38df-4bae-8e5d-5f6dbc0099c7 ISWC T3062546338 SearchW…" at bounding box center [353, 147] width 374 height 48
paste input "53139"
type input "T3062553139"
click at [514, 184] on button "Search" at bounding box center [520, 184] width 42 height 14
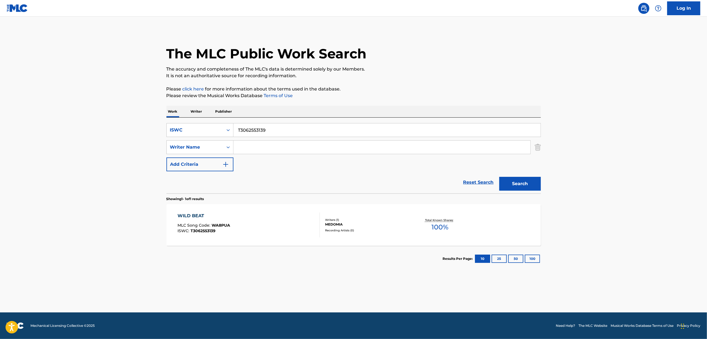
click at [184, 218] on div "WILD BEAT" at bounding box center [203, 216] width 53 height 7
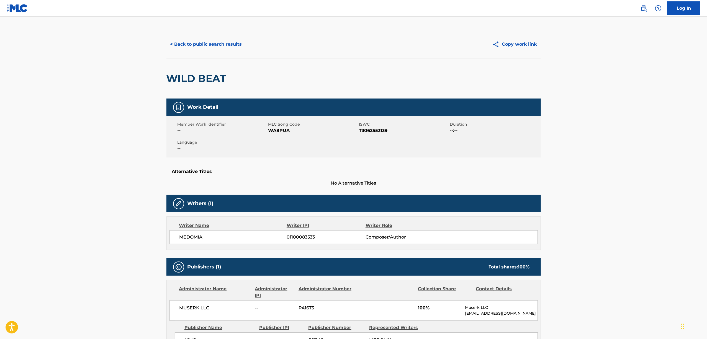
click at [276, 132] on span "WA8PUA" at bounding box center [312, 130] width 89 height 7
copy span "WA8PUA"
click at [228, 49] on button "< Back to public search results" at bounding box center [205, 44] width 79 height 14
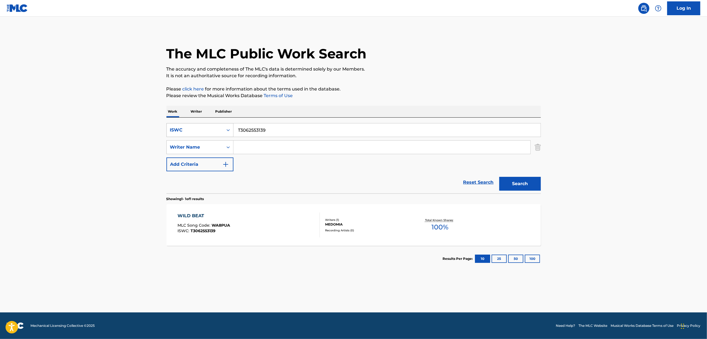
click at [224, 129] on div "Search Form" at bounding box center [228, 130] width 10 height 10
click at [214, 143] on div "Work Title" at bounding box center [200, 144] width 66 height 14
click at [247, 135] on input "Search Form" at bounding box center [386, 129] width 307 height 13
type input "ナラキスト"
click at [532, 180] on button "Search" at bounding box center [520, 184] width 42 height 14
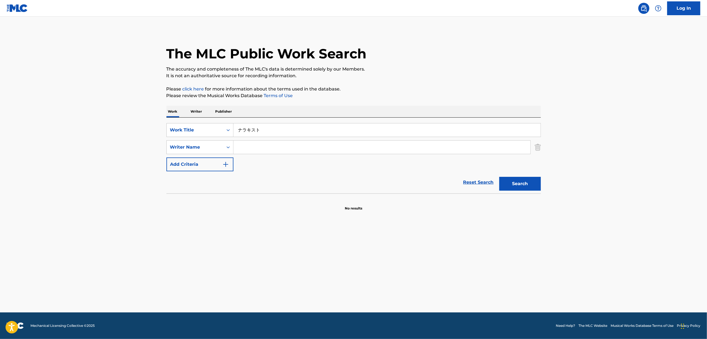
drag, startPoint x: 234, startPoint y: 129, endPoint x: 231, endPoint y: 139, distance: 10.3
click at [233, 129] on input "ナラキスト" at bounding box center [386, 129] width 307 height 13
click at [235, 121] on div "SearchWithCriteria2ff09966-f603-468b-8f32-fdae7612fab1 Work Title ナラキスト SearchW…" at bounding box center [353, 156] width 374 height 76
click at [231, 126] on div "Search Form" at bounding box center [228, 130] width 10 height 10
click at [213, 147] on div "ISWC" at bounding box center [200, 144] width 66 height 14
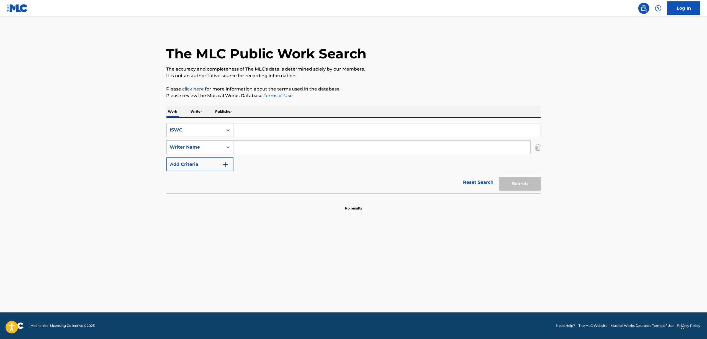
click at [254, 132] on input "Search Form" at bounding box center [386, 129] width 307 height 13
paste input "T3062546452"
type input "T3062546452"
click at [530, 179] on button "Search" at bounding box center [520, 184] width 42 height 14
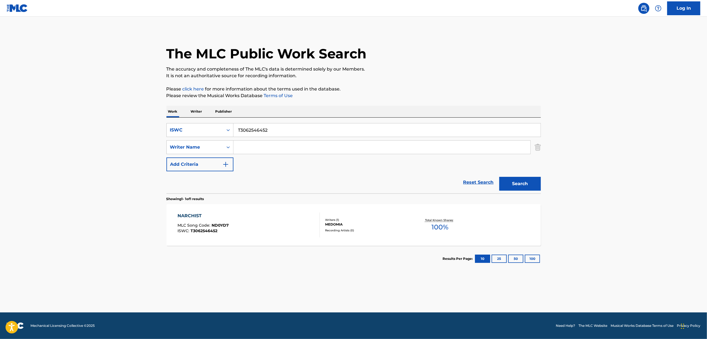
click at [189, 215] on div "NARCHIST" at bounding box center [202, 216] width 51 height 7
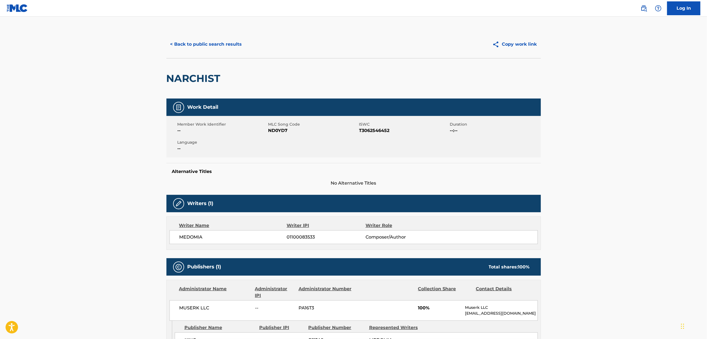
click at [271, 133] on span "ND0YD7" at bounding box center [312, 130] width 89 height 7
copy span "ND0YD7"
click at [223, 49] on button "< Back to public search results" at bounding box center [205, 44] width 79 height 14
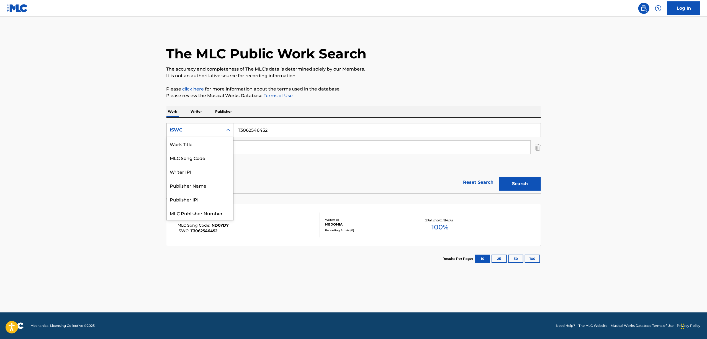
click at [225, 126] on div "Search Form" at bounding box center [228, 130] width 10 height 10
click at [216, 142] on div "Work Title" at bounding box center [200, 144] width 66 height 14
click at [228, 134] on div "Search Form" at bounding box center [228, 130] width 10 height 10
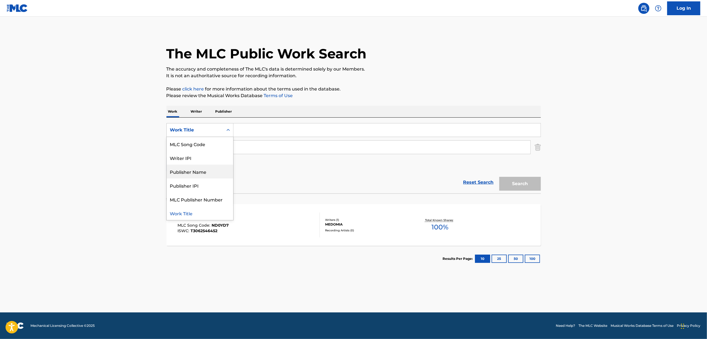
scroll to position [14, 0]
click at [195, 155] on div "Writer IPI" at bounding box center [200, 158] width 66 height 14
click at [251, 131] on input "Search Form" at bounding box center [386, 129] width 307 height 13
click at [254, 126] on input "Search Form" at bounding box center [386, 129] width 307 height 13
paste input "01099133344,"
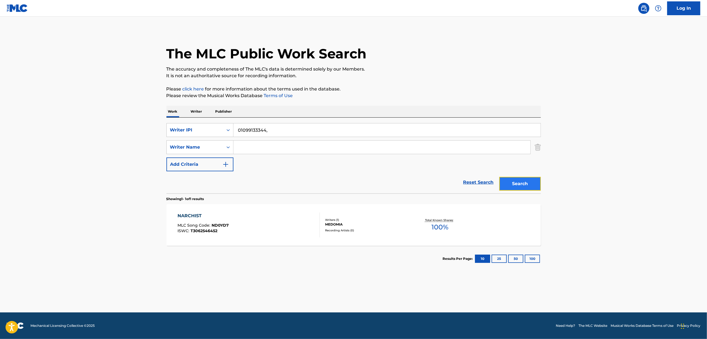
click at [515, 183] on button "Search" at bounding box center [520, 184] width 42 height 14
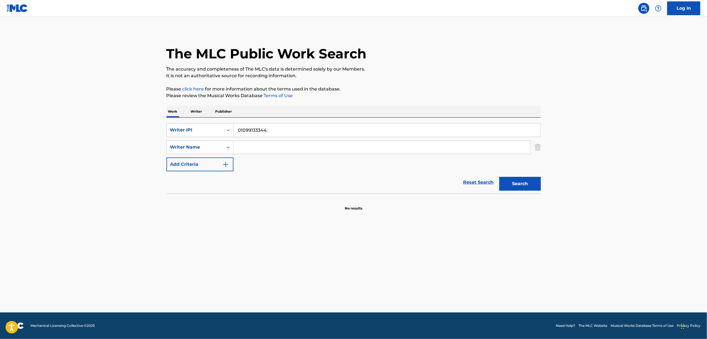
click at [283, 131] on input "01099133344," at bounding box center [386, 129] width 307 height 13
type input "01099133344"
click at [499, 177] on button "Search" at bounding box center [520, 184] width 42 height 14
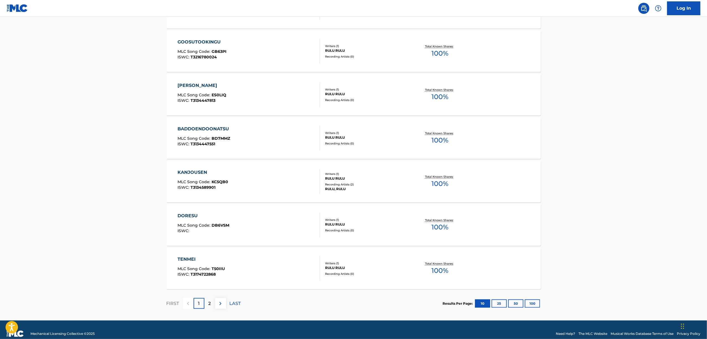
scroll to position [356, 0]
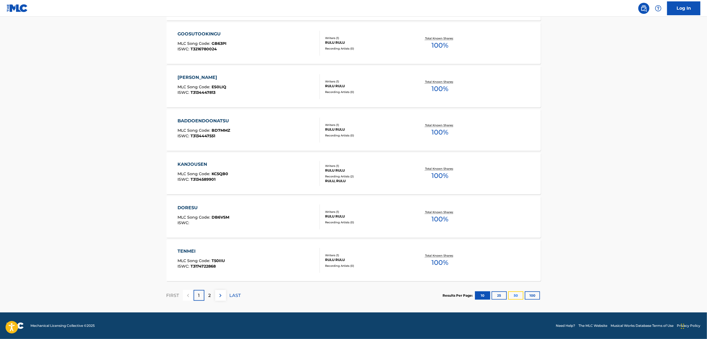
click at [514, 297] on button "50" at bounding box center [515, 296] width 15 height 8
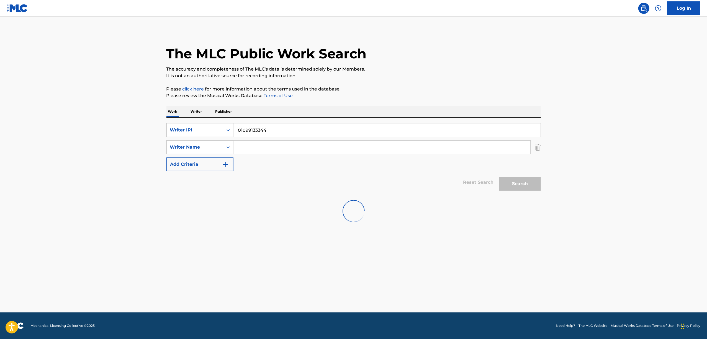
scroll to position [0, 0]
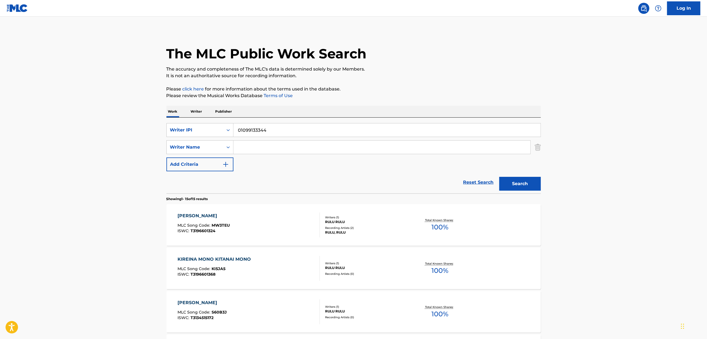
click at [227, 130] on icon "Search Form" at bounding box center [227, 130] width 3 height 2
click at [232, 154] on div "Work Title ISWC MLC Song Code Publisher Name Publisher IPI MLC Publisher Number…" at bounding box center [200, 178] width 66 height 83
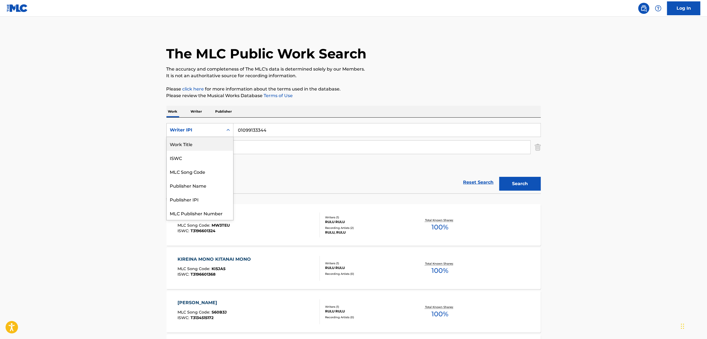
click at [200, 149] on div "Work Title" at bounding box center [200, 144] width 66 height 14
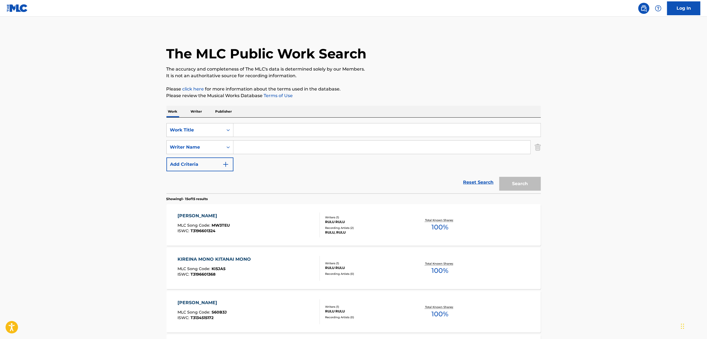
click at [239, 136] on input "Search Form" at bounding box center [386, 129] width 307 height 13
paste input "SUTORERIA"
type input "SUTORERIA"
click at [515, 187] on button "Search" at bounding box center [520, 184] width 42 height 14
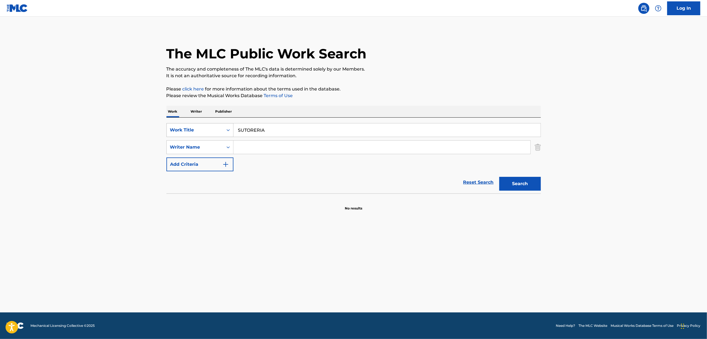
click at [228, 131] on icon "Search Form" at bounding box center [228, 130] width 6 height 6
click at [198, 145] on div "ISWC" at bounding box center [200, 144] width 66 height 14
click at [239, 133] on input "Search Form" at bounding box center [386, 129] width 307 height 13
paste input "T3055653964"
type input "T3055653964"
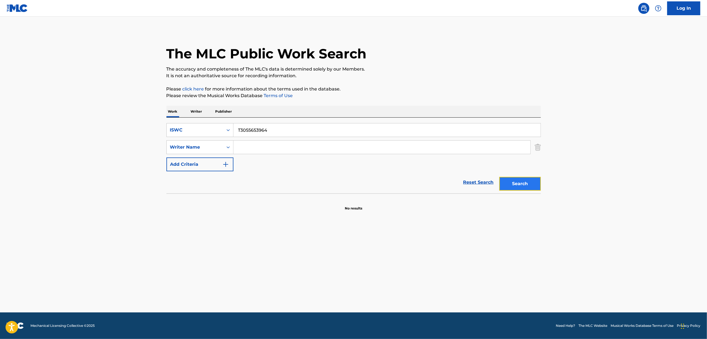
click at [515, 183] on button "Search" at bounding box center [520, 184] width 42 height 14
click at [225, 131] on icon "Search Form" at bounding box center [228, 130] width 6 height 6
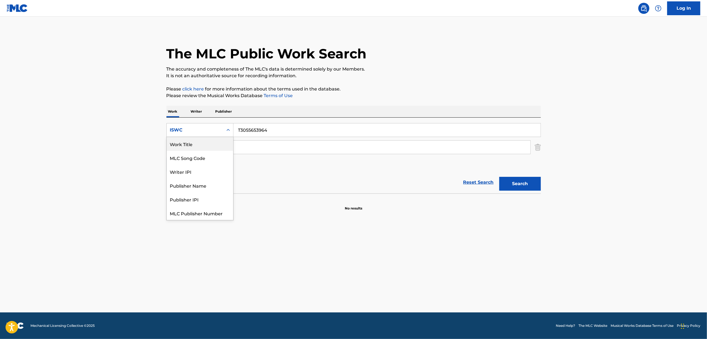
click at [212, 144] on div "Work Title" at bounding box center [200, 144] width 66 height 14
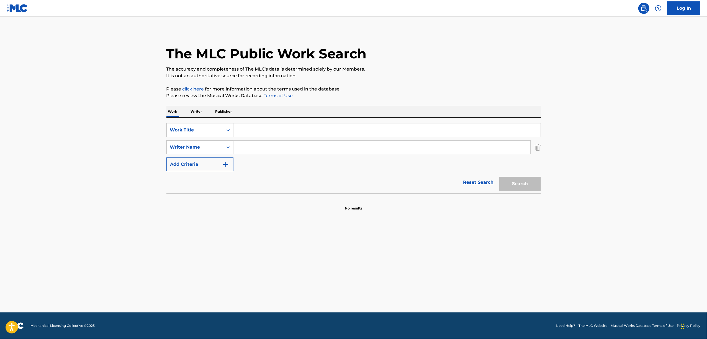
drag, startPoint x: 220, startPoint y: 138, endPoint x: 241, endPoint y: 129, distance: 23.4
click at [241, 129] on input "Search Form" at bounding box center [386, 129] width 307 height 13
paste input "SUTORERIA"
click at [518, 181] on button "Search" at bounding box center [520, 184] width 42 height 14
drag, startPoint x: 283, startPoint y: 124, endPoint x: 198, endPoint y: 141, distance: 86.6
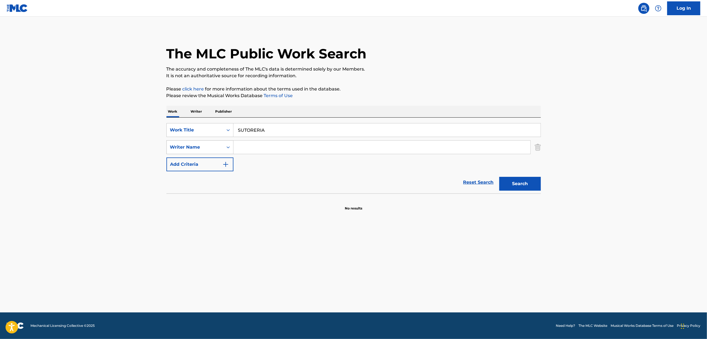
click at [201, 141] on div "SearchWithCriteriad9af5877-9efa-4deb-9941-c1145da1809e Work Title SUTORERIA Sea…" at bounding box center [353, 147] width 374 height 48
paste input "ストレリア"
click at [529, 181] on button "Search" at bounding box center [520, 184] width 42 height 14
drag, startPoint x: 246, startPoint y: 132, endPoint x: 218, endPoint y: 138, distance: 28.0
click at [219, 137] on div "SearchWithCriteriad9af5877-9efa-4deb-9941-c1145da1809e Work Title ストレリア" at bounding box center [353, 130] width 374 height 14
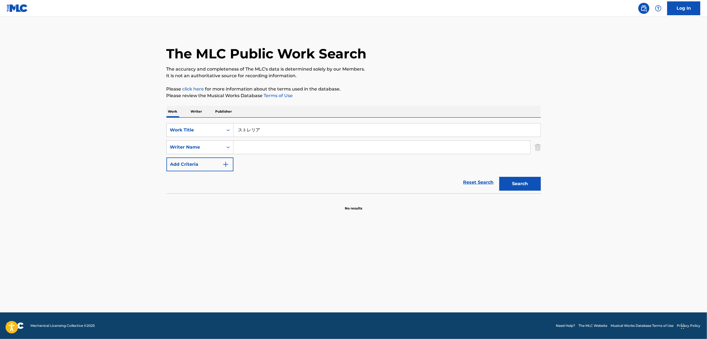
paste input "T3062572429"
type input "T3062572429"
drag, startPoint x: 227, startPoint y: 128, endPoint x: 228, endPoint y: 133, distance: 5.3
click at [228, 128] on icon "Search Form" at bounding box center [228, 130] width 6 height 6
click at [195, 145] on div "ISWC" at bounding box center [200, 144] width 66 height 14
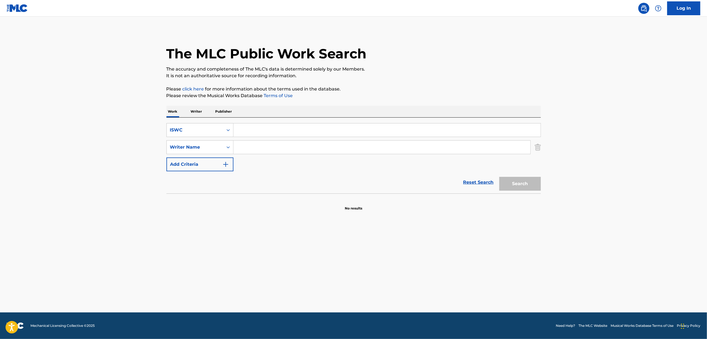
click at [272, 137] on div "SearchWithCriteriaef6d4232-c835-4663-b27a-d453d37f02d3 ISWC SearchWithCriteriaa…" at bounding box center [353, 147] width 374 height 48
click at [273, 131] on input "Search Form" at bounding box center [386, 129] width 307 height 13
paste input "T3062572429"
click at [521, 181] on button "Search" at bounding box center [520, 184] width 42 height 14
drag, startPoint x: 276, startPoint y: 130, endPoint x: 221, endPoint y: 138, distance: 55.6
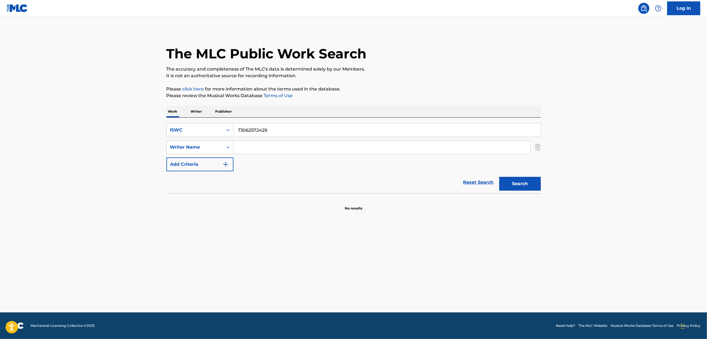
click at [222, 138] on div "SearchWithCriteriaef6d4232-c835-4663-b27a-d453d37f02d3 ISWC T3062572429 SearchW…" at bounding box center [353, 147] width 374 height 48
paste input "498737"
type input "T3062498737"
click at [517, 184] on button "Search" at bounding box center [520, 184] width 42 height 14
click at [228, 133] on div "Search Form" at bounding box center [228, 130] width 10 height 10
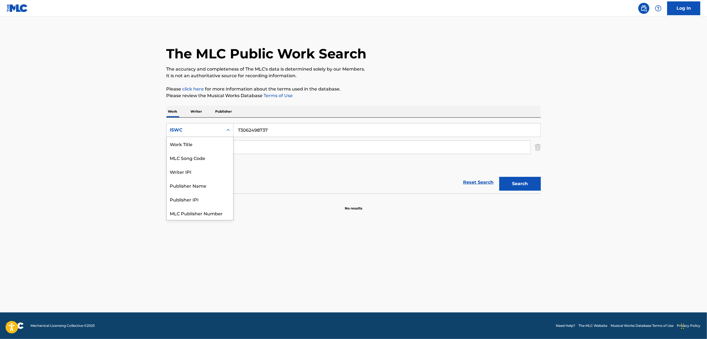
scroll to position [14, 0]
drag, startPoint x: 227, startPoint y: 161, endPoint x: 230, endPoint y: 154, distance: 6.8
click at [230, 154] on div "Work Title MLC Song Code Writer IPI Publisher Name Publisher IPI MLC Publisher …" at bounding box center [200, 178] width 66 height 83
click at [213, 147] on div "Work Title" at bounding box center [200, 144] width 66 height 14
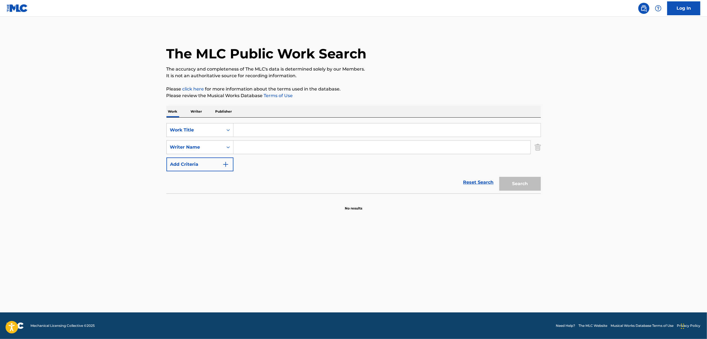
click at [249, 139] on div "SearchWithCriteriae1cedc24-8043-48c9-8195-209b73ed4377 Work Title SearchWithCri…" at bounding box center [353, 147] width 374 height 48
click at [252, 133] on input "Search Form" at bounding box center [386, 129] width 307 height 13
paste input "AIのカタチ"
type input "AIのカタチ"
click at [531, 186] on button "Search" at bounding box center [520, 184] width 42 height 14
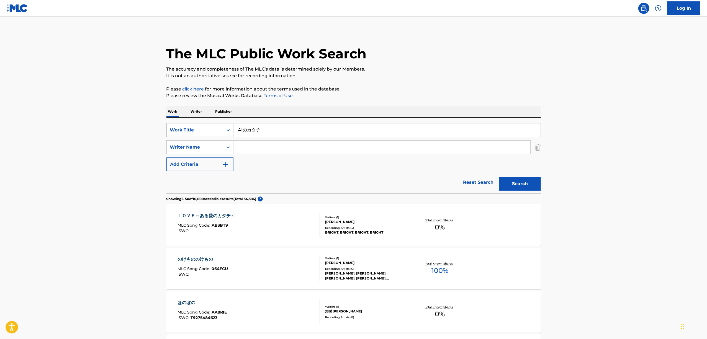
click at [230, 129] on icon "Search Form" at bounding box center [228, 130] width 6 height 6
click at [232, 129] on div "Search Form" at bounding box center [228, 130] width 10 height 10
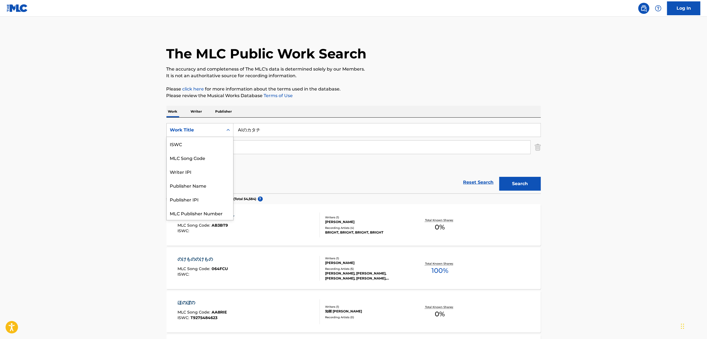
scroll to position [14, 0]
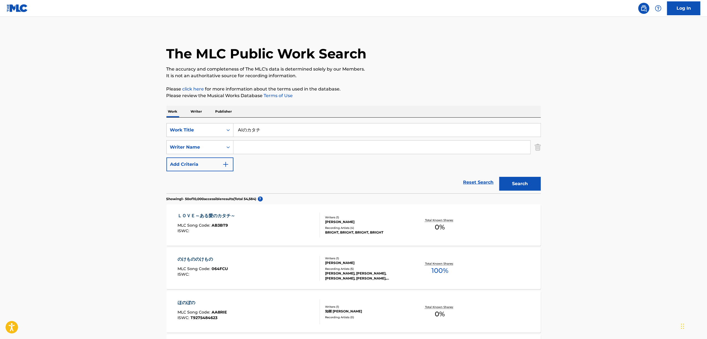
click at [198, 114] on p "Writer" at bounding box center [196, 112] width 15 height 12
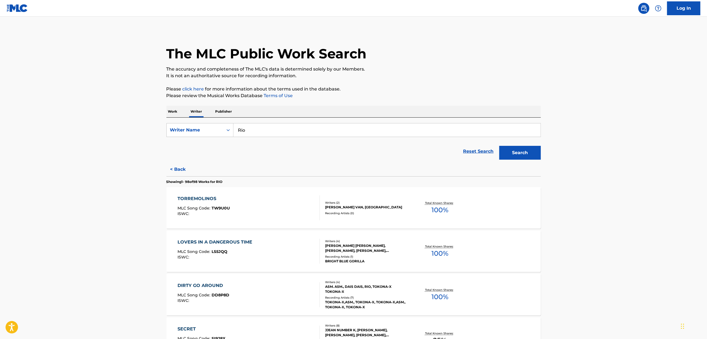
drag, startPoint x: 248, startPoint y: 128, endPoint x: 213, endPoint y: 138, distance: 36.8
click at [213, 138] on form "SearchWithCriteria2680ece3-1696-430f-9f58-ce1863abf402 Writer Name Rio Reset Se…" at bounding box center [353, 142] width 374 height 39
paste input "Tabekk"
type input "Tabekko"
click at [532, 151] on button "Search" at bounding box center [520, 153] width 42 height 14
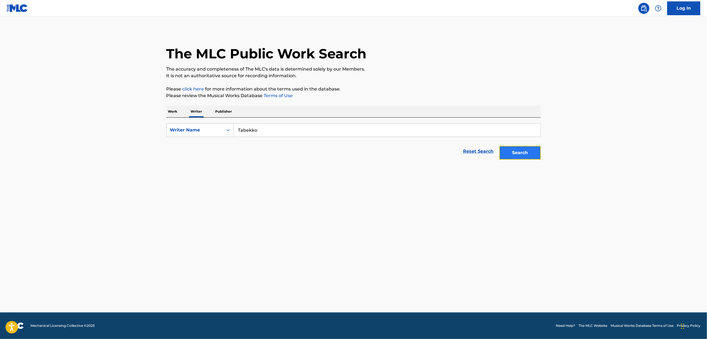
click at [532, 152] on button "Search" at bounding box center [520, 153] width 42 height 14
click at [173, 109] on p "Work" at bounding box center [172, 112] width 13 height 12
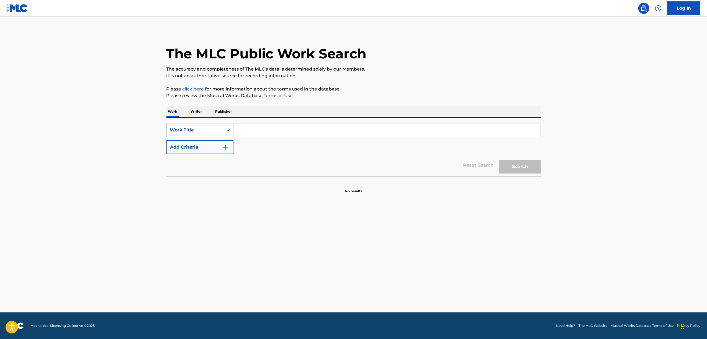
click at [198, 108] on p "Writer" at bounding box center [196, 112] width 15 height 12
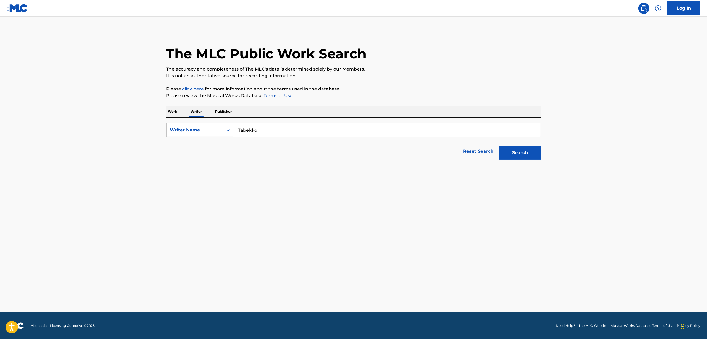
click at [172, 109] on p "Work" at bounding box center [172, 112] width 13 height 12
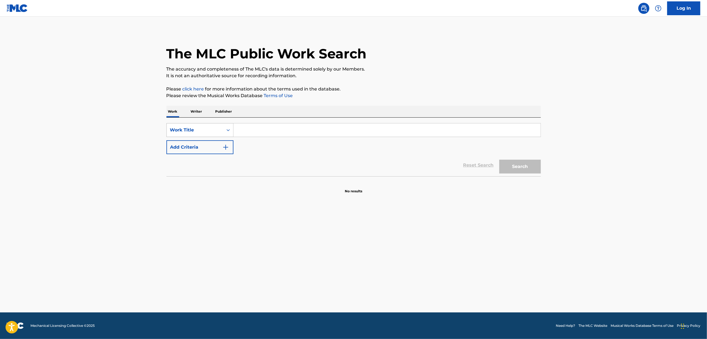
click at [227, 128] on icon "Search Form" at bounding box center [228, 130] width 6 height 6
click at [209, 160] on div "Writer IPI" at bounding box center [200, 158] width 66 height 14
click at [254, 133] on input "Search Form" at bounding box center [386, 129] width 307 height 13
paste input "01098953204"
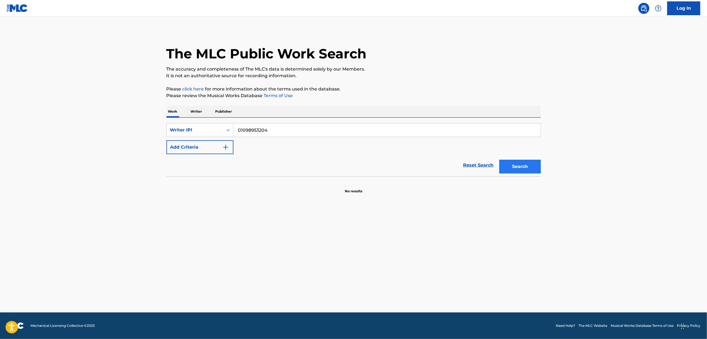
type input "01098953204"
click at [522, 167] on button "Search" at bounding box center [520, 167] width 42 height 14
drag, startPoint x: 289, startPoint y: 117, endPoint x: 221, endPoint y: 142, distance: 73.0
click at [221, 142] on div "Work Writer Publisher SearchWithCriteria4c44327e-cf0e-48dd-83f1-9c0750acbf8b Wr…" at bounding box center [353, 150] width 374 height 88
click at [229, 131] on icon "Search Form" at bounding box center [228, 130] width 6 height 6
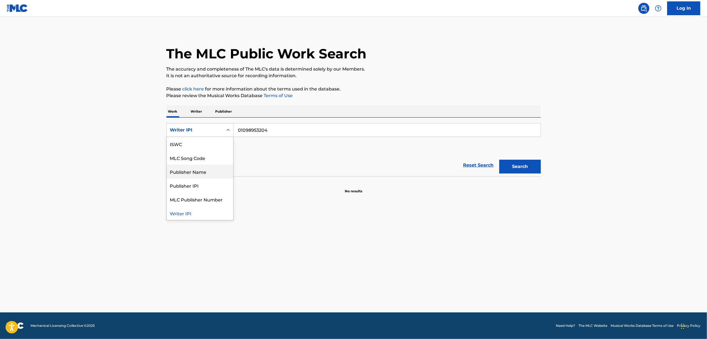
scroll to position [0, 0]
click at [215, 142] on div "Work Title" at bounding box center [200, 144] width 66 height 14
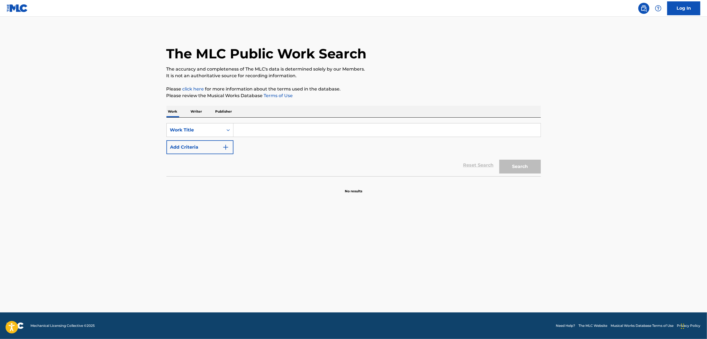
click at [254, 132] on input "Search Form" at bounding box center [386, 129] width 307 height 13
paste input "T3062502987"
type input "T3062502987"
click at [509, 167] on button "Search" at bounding box center [520, 167] width 42 height 14
click at [199, 109] on p "Writer" at bounding box center [196, 112] width 15 height 12
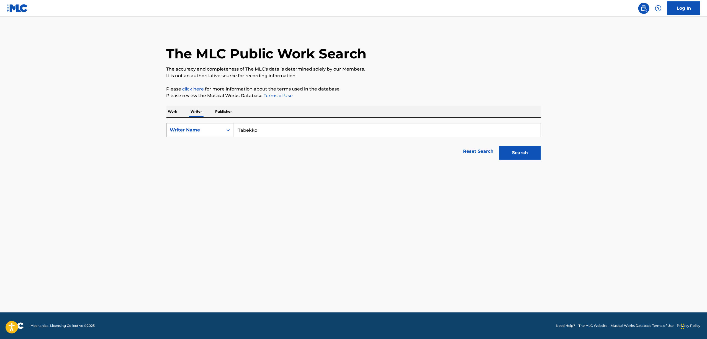
drag, startPoint x: 246, startPoint y: 133, endPoint x: 226, endPoint y: 135, distance: 19.5
click at [228, 136] on div "SearchWithCriteria2680ece3-1696-430f-9f58-ce1863abf402 Writer Name Tabekko" at bounding box center [353, 130] width 374 height 14
paste input "MATSUDAIUKI"
click at [248, 131] on input "MATSUDAIUKI" at bounding box center [386, 129] width 307 height 13
type input "MATSUDAIUKI"
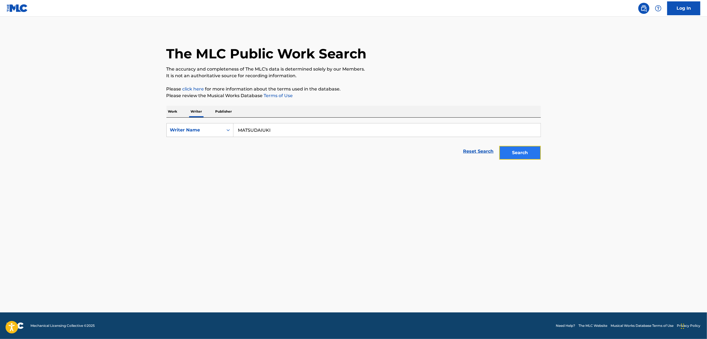
click at [524, 153] on button "Search" at bounding box center [520, 153] width 42 height 14
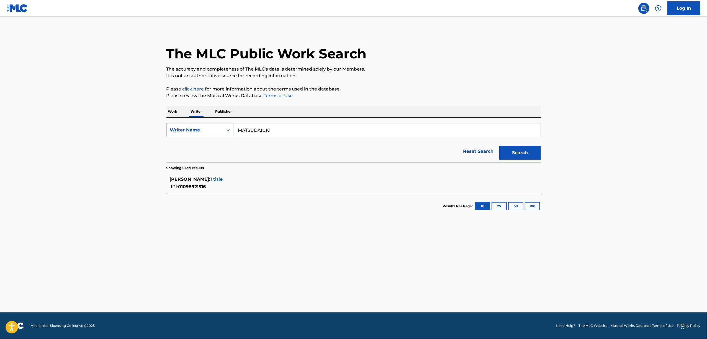
click at [229, 132] on icon "Search Form" at bounding box center [228, 130] width 6 height 6
click at [171, 110] on p "Work" at bounding box center [172, 112] width 13 height 12
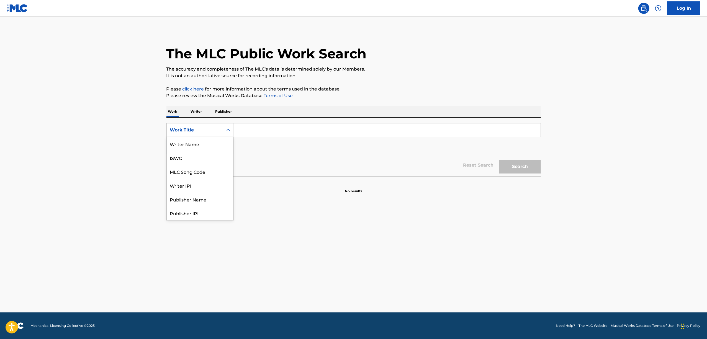
click at [226, 127] on icon "Search Form" at bounding box center [228, 130] width 6 height 6
click at [194, 155] on div "Writer IPI" at bounding box center [200, 158] width 66 height 14
click at [251, 133] on input "Search Form" at bounding box center [386, 129] width 307 height 13
paste input "01098921516"
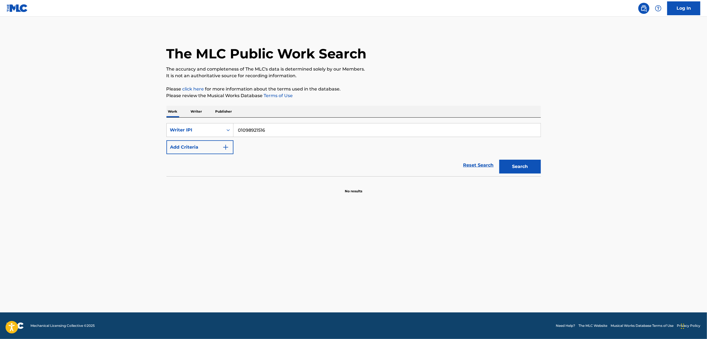
type input "01098921516"
click at [520, 158] on div "Search" at bounding box center [518, 165] width 44 height 22
click at [517, 163] on button "Search" at bounding box center [520, 167] width 42 height 14
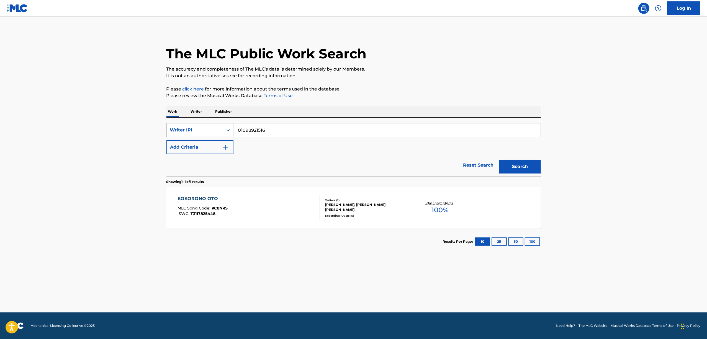
click at [231, 129] on div "Search Form" at bounding box center [228, 130] width 10 height 10
drag, startPoint x: 208, startPoint y: 145, endPoint x: 211, endPoint y: 143, distance: 4.0
click at [208, 145] on div "Work Title" at bounding box center [200, 144] width 66 height 14
click at [244, 126] on input "Search Form" at bounding box center [386, 129] width 307 height 13
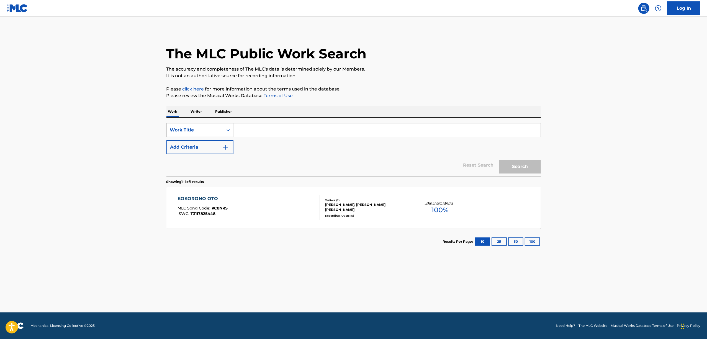
paste input "DERASHINE"
type input "DERASHINE"
click at [538, 167] on button "Search" at bounding box center [520, 167] width 42 height 14
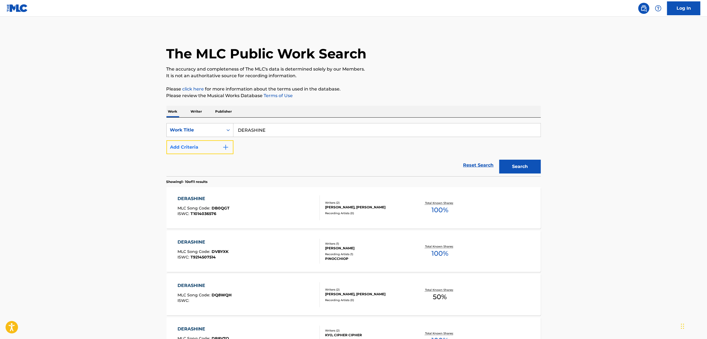
click at [221, 149] on button "Add Criteria" at bounding box center [199, 147] width 67 height 14
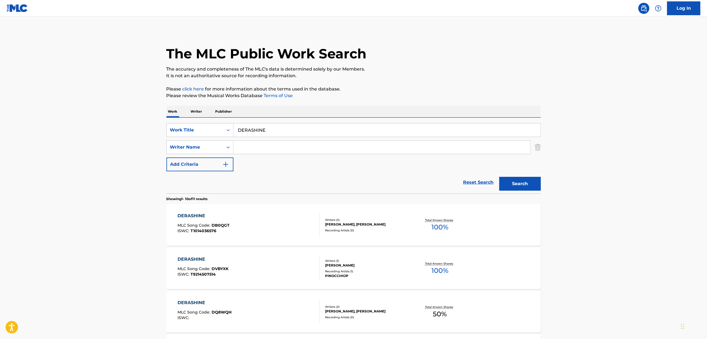
click at [244, 146] on input "Search Form" at bounding box center [381, 147] width 297 height 13
paste input "Hayashikei"
click at [535, 183] on button "Search" at bounding box center [520, 184] width 42 height 14
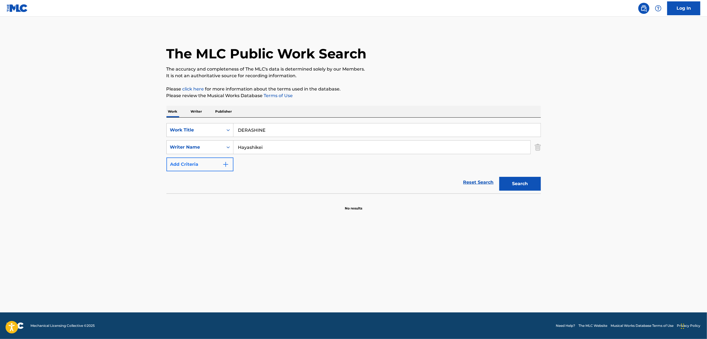
drag, startPoint x: 277, startPoint y: 146, endPoint x: 203, endPoint y: 159, distance: 74.6
click at [203, 159] on div "SearchWithCriteriae2619dfa-61ac-406f-84e2-4affef7dadc7 Work Title DERASHINE Sea…" at bounding box center [353, 147] width 374 height 48
paste input "Kei Hayash"
type input "Kei Hayashi"
click at [516, 182] on button "Search" at bounding box center [520, 184] width 42 height 14
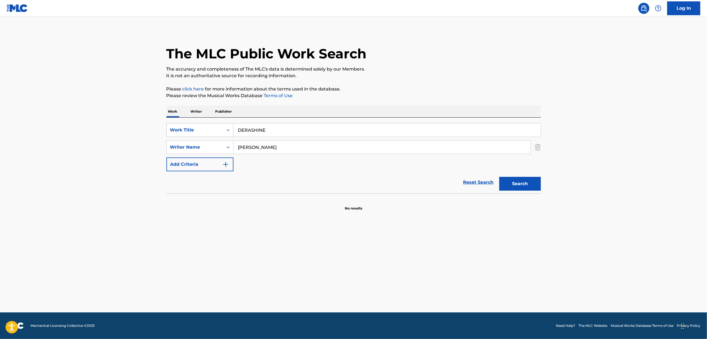
click at [229, 128] on icon "Search Form" at bounding box center [228, 130] width 6 height 6
click at [202, 142] on div "ISWC" at bounding box center [200, 144] width 66 height 14
drag, startPoint x: 225, startPoint y: 138, endPoint x: 266, endPoint y: 128, distance: 41.6
click at [266, 128] on input "Search Form" at bounding box center [386, 129] width 307 height 13
paste input "T3062500549"
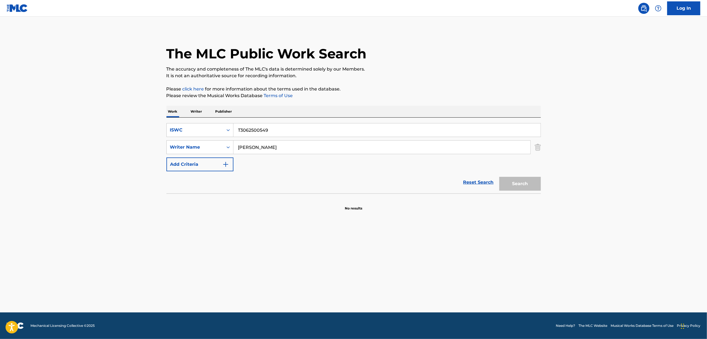
type input "T3062500549"
drag, startPoint x: 275, startPoint y: 154, endPoint x: 161, endPoint y: 161, distance: 114.3
click at [161, 161] on div "The MLC Public Work Search The accuracy and completeness of The MLC's data is d…" at bounding box center [354, 120] width 388 height 181
drag, startPoint x: 297, startPoint y: 173, endPoint x: 286, endPoint y: 153, distance: 22.7
click at [297, 172] on div "Reset Search Search" at bounding box center [353, 182] width 374 height 22
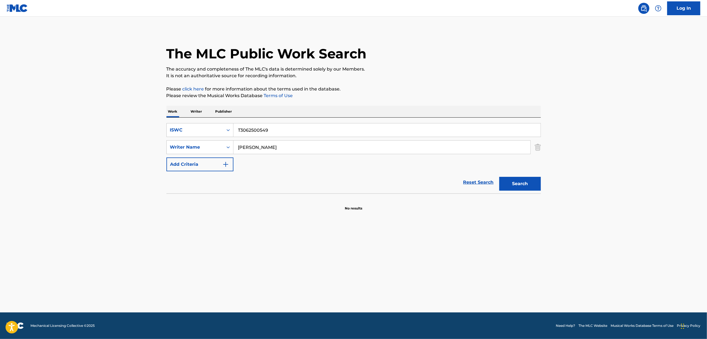
drag, startPoint x: 66, startPoint y: 195, endPoint x: 42, endPoint y: 198, distance: 24.3
click at [42, 198] on main "The MLC Public Work Search The accuracy and completeness of The MLC's data is d…" at bounding box center [353, 165] width 707 height 296
click at [499, 177] on button "Search" at bounding box center [520, 184] width 42 height 14
click at [525, 188] on button "Search" at bounding box center [520, 184] width 42 height 14
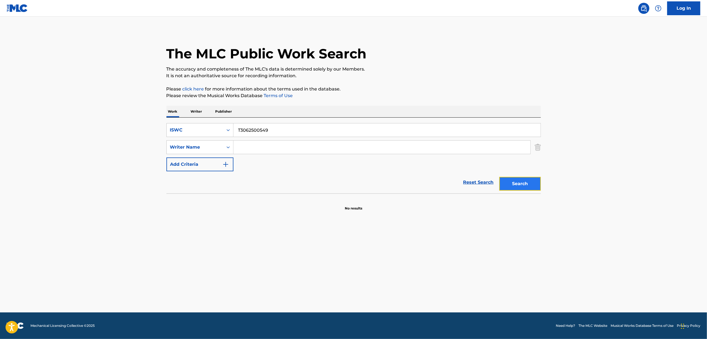
click at [525, 188] on button "Search" at bounding box center [520, 184] width 42 height 14
click at [228, 130] on icon "Search Form" at bounding box center [228, 130] width 6 height 6
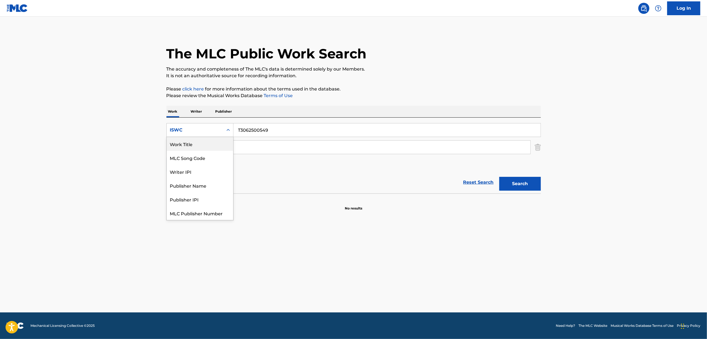
click at [198, 145] on div "Work Title" at bounding box center [200, 144] width 66 height 14
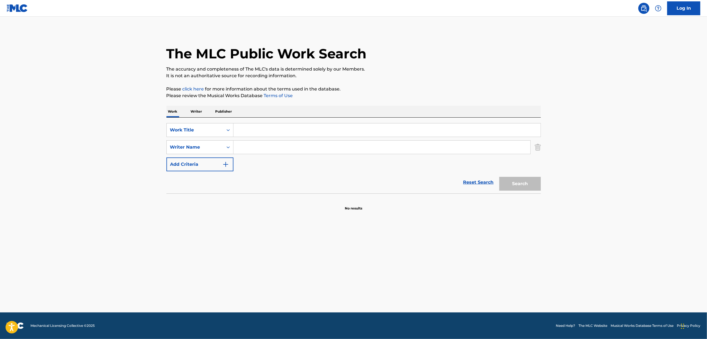
click at [248, 133] on input "Search Form" at bounding box center [386, 129] width 307 height 13
paste input "DAITAI SHITOUKIN"
click at [509, 185] on button "Search" at bounding box center [520, 184] width 42 height 14
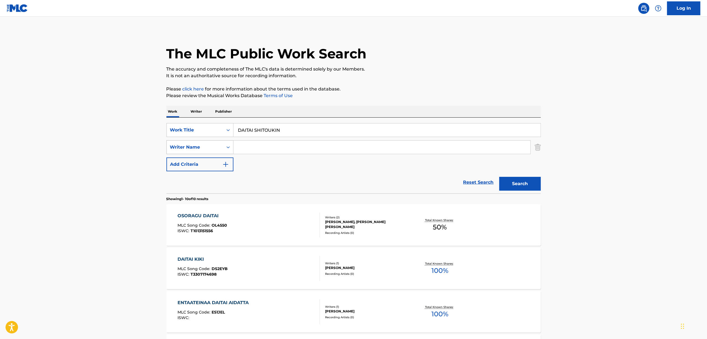
drag, startPoint x: 286, startPoint y: 133, endPoint x: 190, endPoint y: 144, distance: 97.3
click at [190, 144] on div "SearchWithCriteria28944e55-5ee2-4ca8-81b6-75fa0d681292 Work Title DAITAI SHITOU…" at bounding box center [353, 147] width 374 height 48
paste input "SOSEI"
type input "SOSEI"
click at [530, 183] on button "Search" at bounding box center [520, 184] width 42 height 14
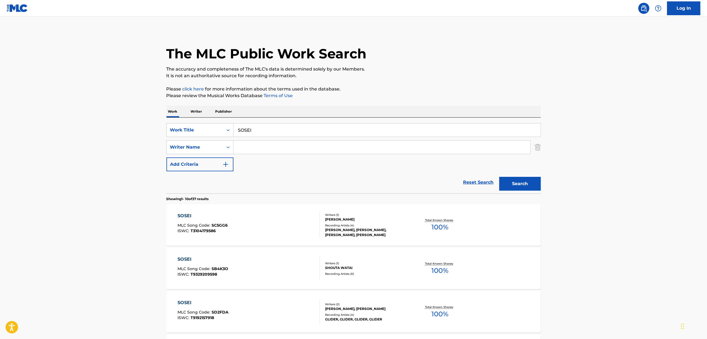
click at [270, 150] on input "Search Form" at bounding box center [381, 147] width 297 height 13
paste input "Amano Kosoado"
type input "Amano Kosoado"
click at [518, 188] on button "Search" at bounding box center [520, 184] width 42 height 14
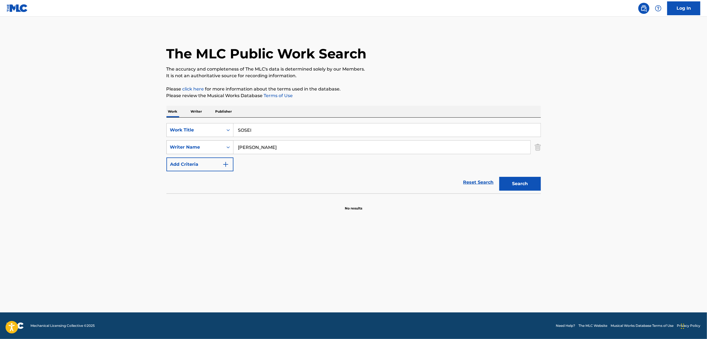
drag, startPoint x: 261, startPoint y: 132, endPoint x: 195, endPoint y: 146, distance: 67.7
click at [195, 146] on div "SearchWithCriteria28944e55-5ee2-4ca8-81b6-75fa0d681292 Work Title SOSEI SearchW…" at bounding box center [353, 147] width 374 height 48
paste input "MUKOUSOU"
type input "MUKOUSOU"
drag, startPoint x: 214, startPoint y: 171, endPoint x: 155, endPoint y: 177, distance: 58.8
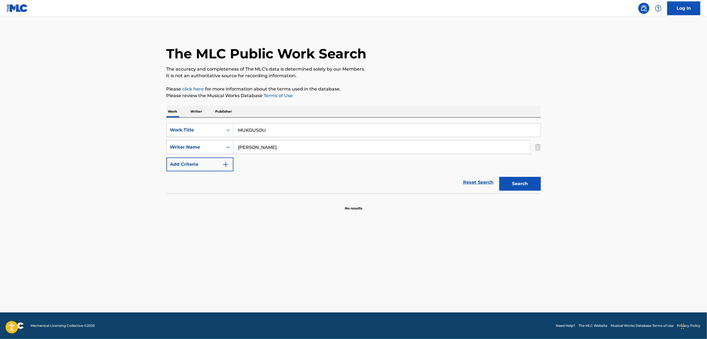
click at [161, 180] on div "The MLC Public Work Search The accuracy and completeness of The MLC's data is d…" at bounding box center [354, 120] width 388 height 181
click at [499, 177] on button "Search" at bounding box center [520, 184] width 42 height 14
drag, startPoint x: 274, startPoint y: 127, endPoint x: 191, endPoint y: 140, distance: 84.0
click at [191, 140] on div "SearchWithCriteria28944e55-5ee2-4ca8-81b6-75fa0d681292 Work Title MUKOUSOU Sear…" at bounding box center [353, 147] width 374 height 48
paste input "無光層"
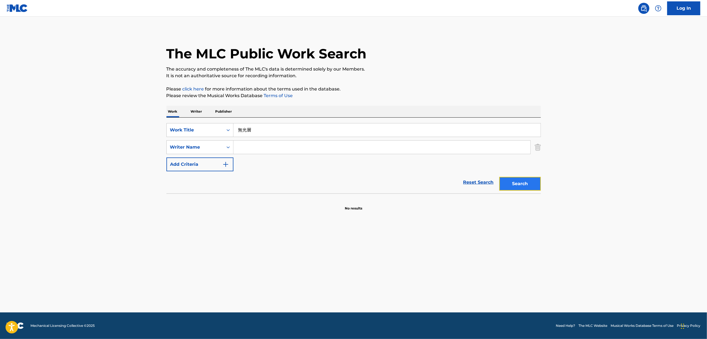
click at [522, 187] on button "Search" at bounding box center [520, 184] width 42 height 14
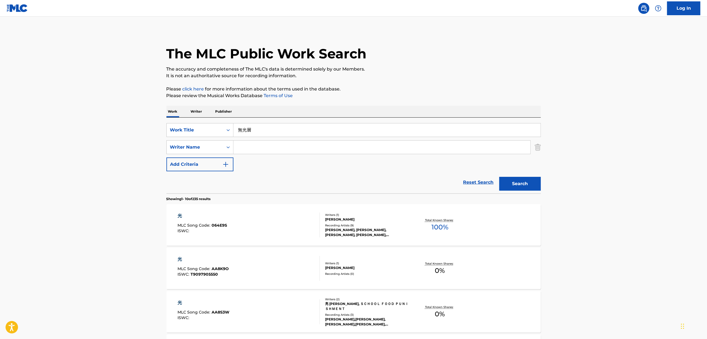
drag, startPoint x: 248, startPoint y: 132, endPoint x: 259, endPoint y: 129, distance: 11.6
click at [248, 132] on input "無光層" at bounding box center [386, 129] width 307 height 13
drag, startPoint x: 261, startPoint y: 129, endPoint x: 216, endPoint y: 141, distance: 46.7
click at [216, 141] on div "SearchWithCriteria28944e55-5ee2-4ca8-81b6-75fa0d681292 Work Title 無光層 SearchWit…" at bounding box center [353, 147] width 374 height 48
paste input "SHININ BUTOUKAI"
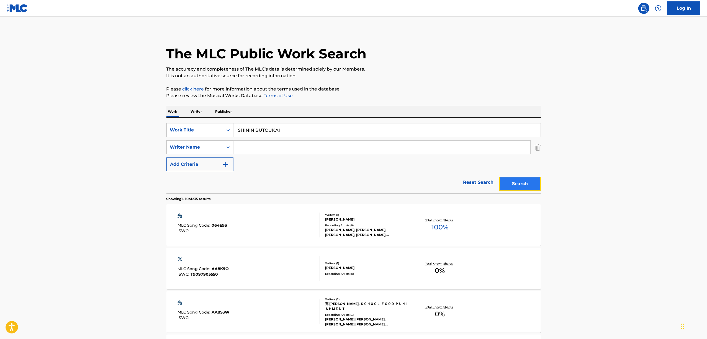
click at [512, 186] on button "Search" at bounding box center [520, 184] width 42 height 14
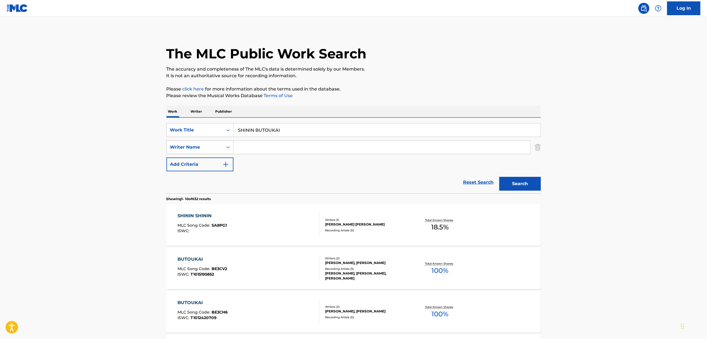
drag, startPoint x: 295, startPoint y: 130, endPoint x: 190, endPoint y: 151, distance: 107.0
click at [190, 151] on div "SearchWithCriteria28944e55-5ee2-4ca8-81b6-75fa0d681292 Work Title SHININ BUTOUK…" at bounding box center [353, 147] width 374 height 48
paste input "死人舞踏会"
type input "死人舞踏会"
click at [511, 179] on button "Search" at bounding box center [520, 184] width 42 height 14
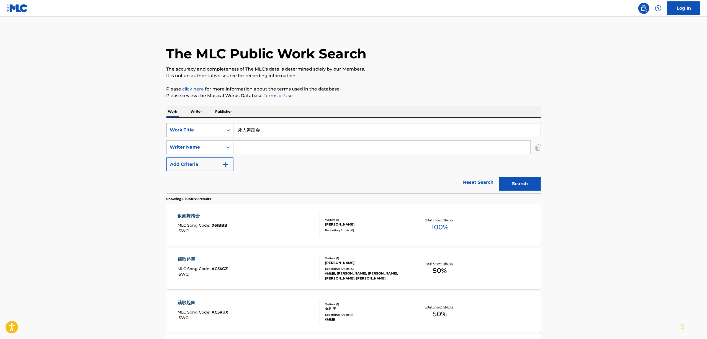
click at [231, 130] on div "Search Form" at bounding box center [228, 130] width 10 height 10
click at [203, 146] on div "ISWC" at bounding box center [200, 144] width 66 height 14
click at [266, 129] on input "Search Form" at bounding box center [386, 129] width 307 height 13
paste input "T3113767009"
type input "T3113767009"
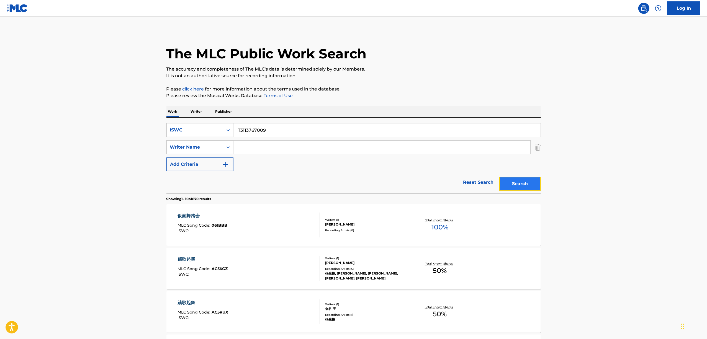
click at [524, 183] on button "Search" at bounding box center [520, 184] width 42 height 14
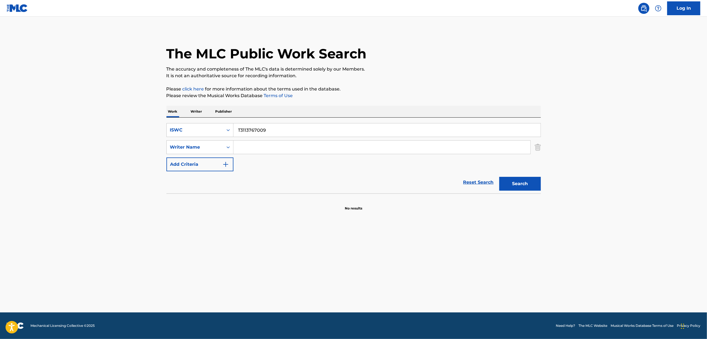
click at [265, 261] on main "The MLC Public Work Search The accuracy and completeness of The MLC's data is d…" at bounding box center [353, 165] width 707 height 296
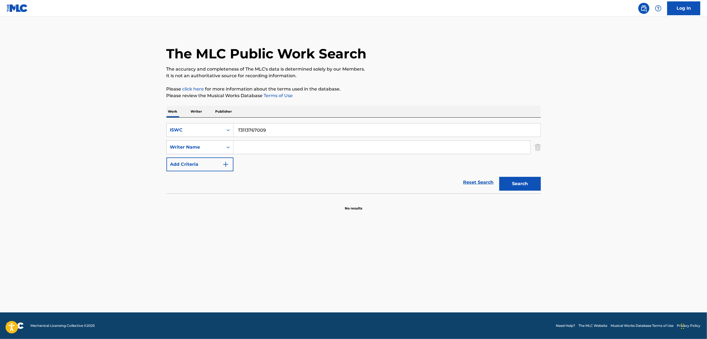
click at [265, 261] on main "The MLC Public Work Search The accuracy and completeness of The MLC's data is d…" at bounding box center [353, 165] width 707 height 296
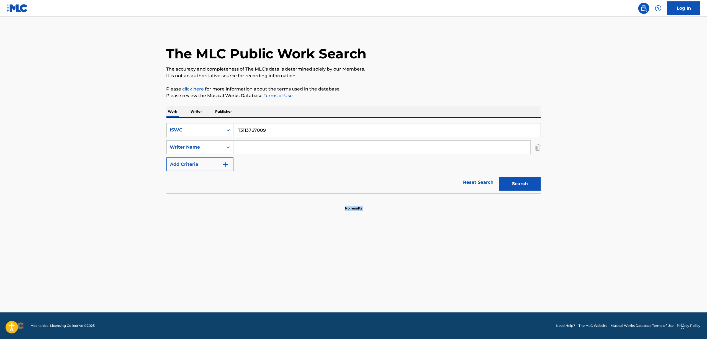
click at [265, 261] on main "The MLC Public Work Search The accuracy and completeness of The MLC's data is d…" at bounding box center [353, 165] width 707 height 296
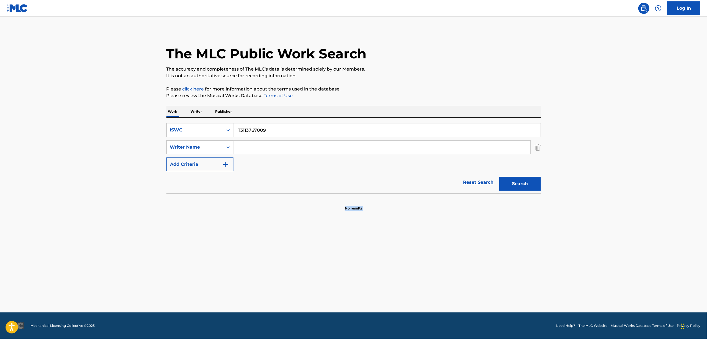
click at [265, 261] on main "The MLC Public Work Search The accuracy and completeness of The MLC's data is d…" at bounding box center [353, 165] width 707 height 296
click at [265, 260] on main "The MLC Public Work Search The accuracy and completeness of The MLC's data is d…" at bounding box center [353, 165] width 707 height 296
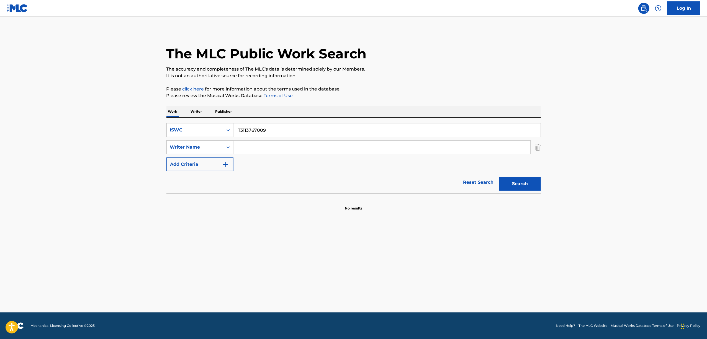
click at [265, 260] on main "The MLC Public Work Search The accuracy and completeness of The MLC's data is d…" at bounding box center [353, 165] width 707 height 296
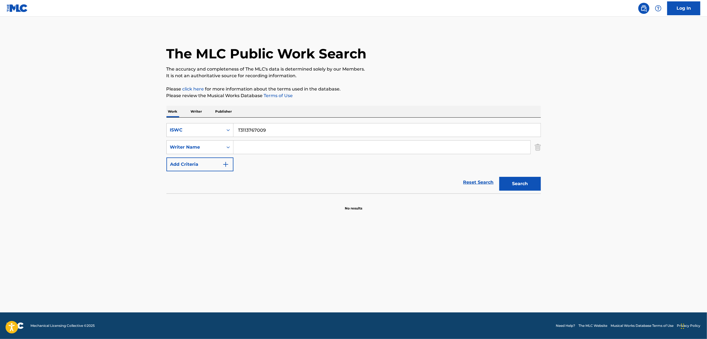
click at [265, 259] on main "The MLC Public Work Search The accuracy and completeness of The MLC's data is d…" at bounding box center [353, 165] width 707 height 296
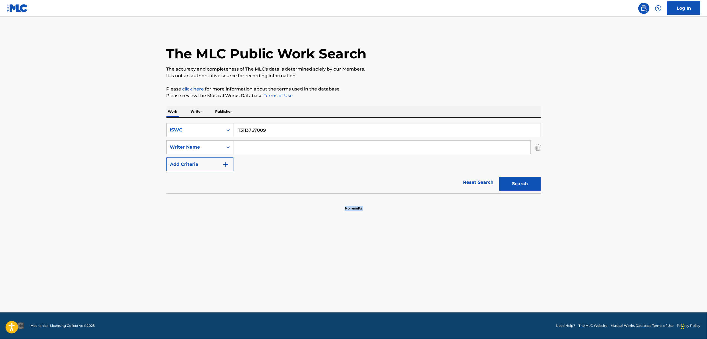
click at [265, 259] on main "The MLC Public Work Search The accuracy and completeness of The MLC's data is d…" at bounding box center [353, 165] width 707 height 296
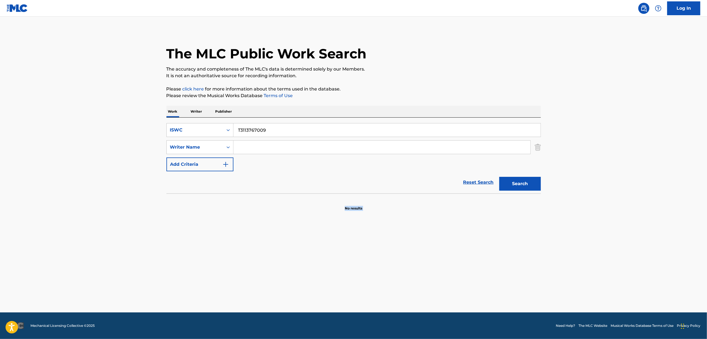
click at [265, 259] on main "The MLC Public Work Search The accuracy and completeness of The MLC's data is d…" at bounding box center [353, 165] width 707 height 296
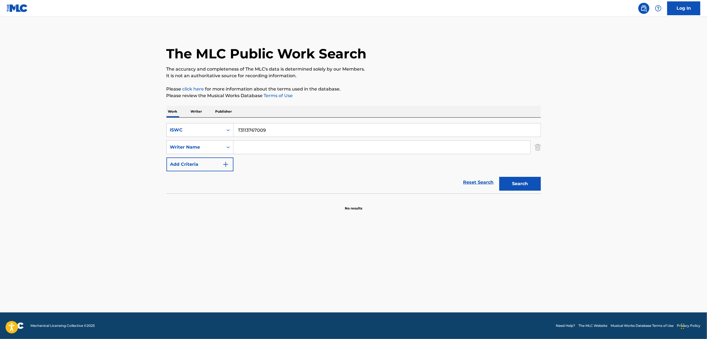
click at [265, 259] on main "The MLC Public Work Search The accuracy and completeness of The MLC's data is d…" at bounding box center [353, 165] width 707 height 296
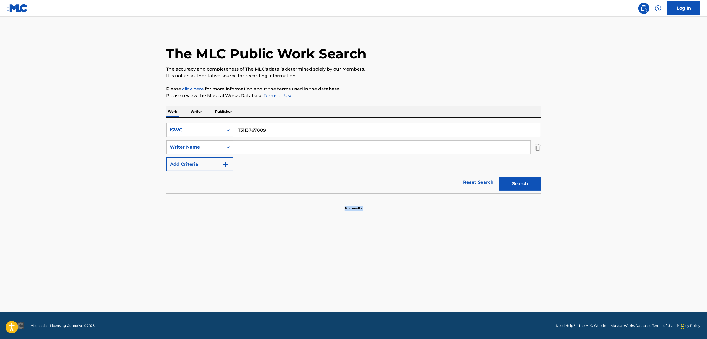
click at [264, 259] on main "The MLC Public Work Search The accuracy and completeness of The MLC's data is d…" at bounding box center [353, 165] width 707 height 296
click at [219, 272] on main "The MLC Public Work Search The accuracy and completeness of The MLC's data is d…" at bounding box center [353, 165] width 707 height 296
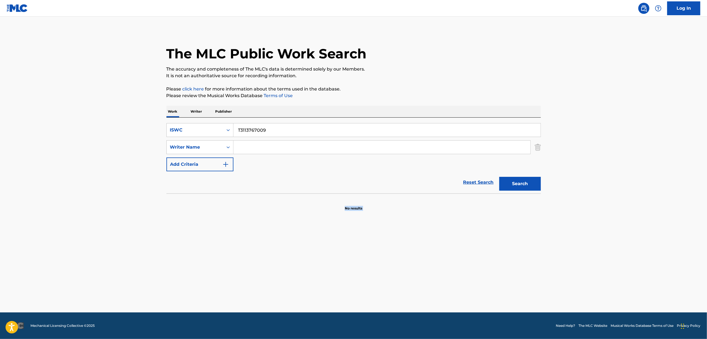
click at [219, 271] on main "The MLC Public Work Search The accuracy and completeness of The MLC's data is d…" at bounding box center [353, 165] width 707 height 296
click at [219, 270] on main "The MLC Public Work Search The accuracy and completeness of The MLC's data is d…" at bounding box center [353, 165] width 707 height 296
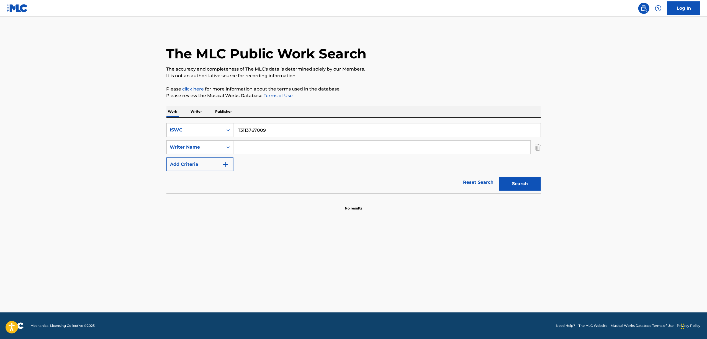
click at [219, 270] on main "The MLC Public Work Search The accuracy and completeness of The MLC's data is d…" at bounding box center [353, 165] width 707 height 296
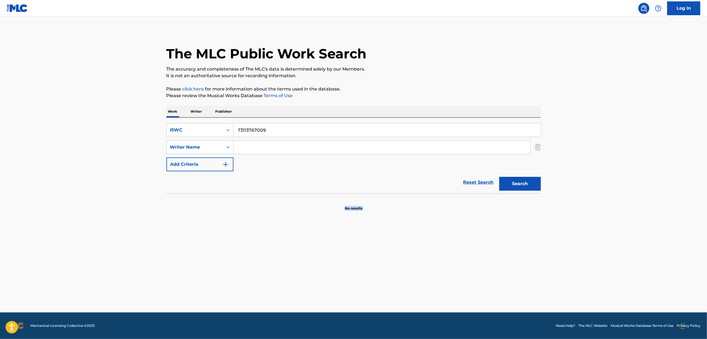
click at [219, 270] on main "The MLC Public Work Search The accuracy and completeness of The MLC's data is d…" at bounding box center [353, 165] width 707 height 296
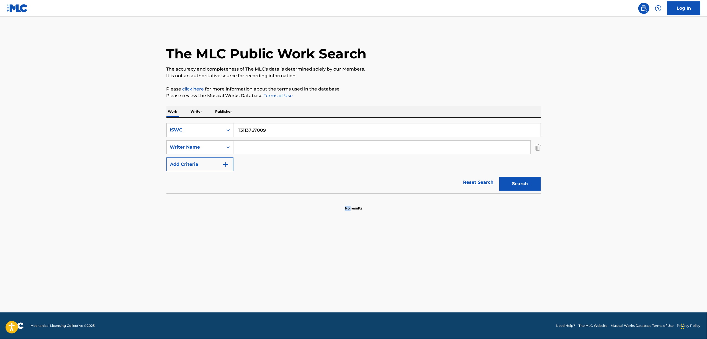
click at [219, 269] on main "The MLC Public Work Search The accuracy and completeness of The MLC's data is d…" at bounding box center [353, 165] width 707 height 296
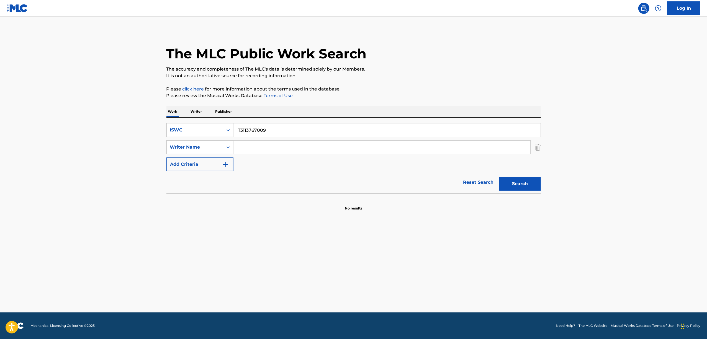
click at [219, 269] on main "The MLC Public Work Search The accuracy and completeness of The MLC's data is d…" at bounding box center [353, 165] width 707 height 296
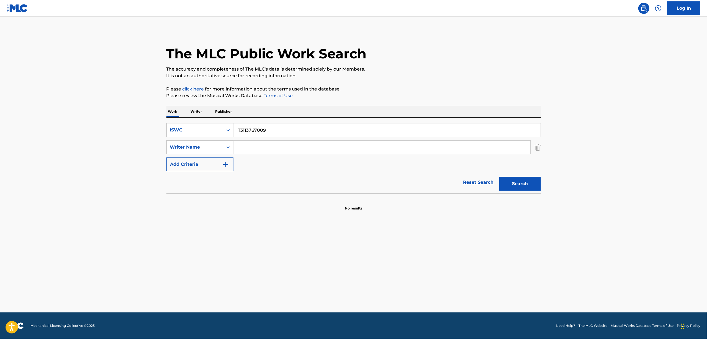
click at [219, 269] on main "The MLC Public Work Search The accuracy and completeness of The MLC's data is d…" at bounding box center [353, 165] width 707 height 296
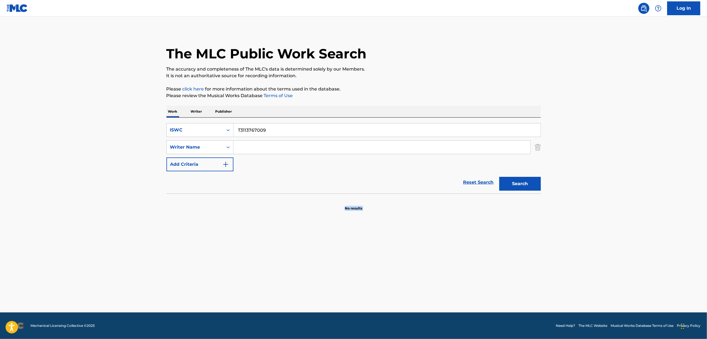
click at [219, 269] on main "The MLC Public Work Search The accuracy and completeness of The MLC's data is d…" at bounding box center [353, 165] width 707 height 296
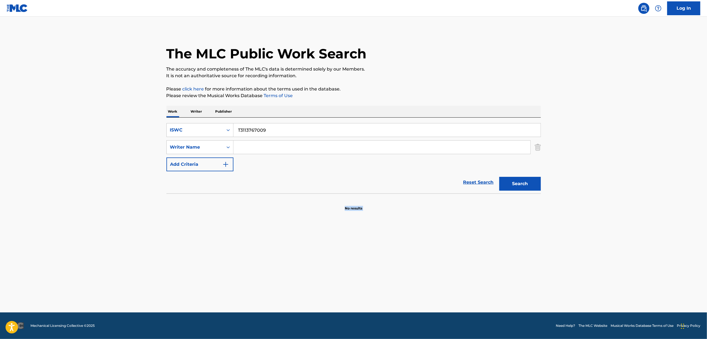
click at [219, 269] on main "The MLC Public Work Search The accuracy and completeness of The MLC's data is d…" at bounding box center [353, 165] width 707 height 296
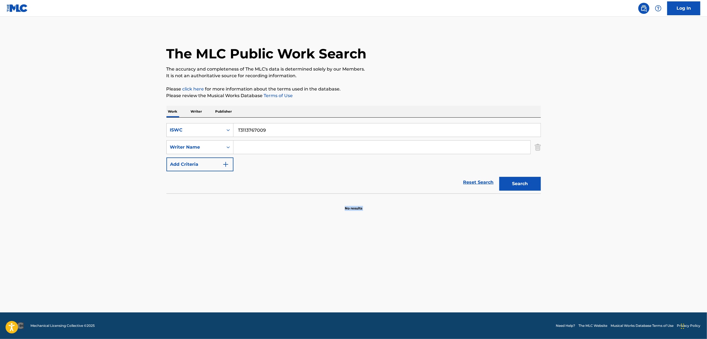
click at [219, 269] on main "The MLC Public Work Search The accuracy and completeness of The MLC's data is d…" at bounding box center [353, 165] width 707 height 296
click at [218, 267] on main "The MLC Public Work Search The accuracy and completeness of The MLC's data is d…" at bounding box center [353, 165] width 707 height 296
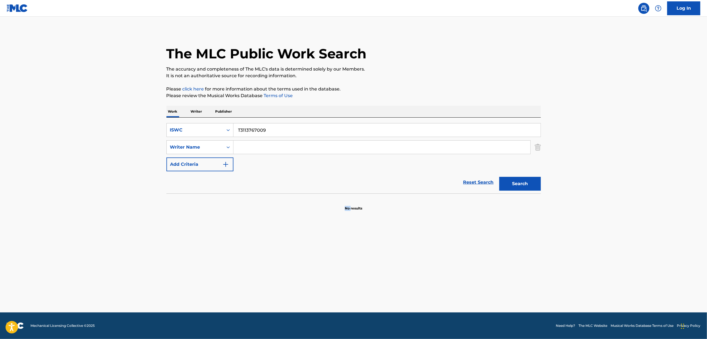
click at [218, 267] on main "The MLC Public Work Search The accuracy and completeness of The MLC's data is d…" at bounding box center [353, 165] width 707 height 296
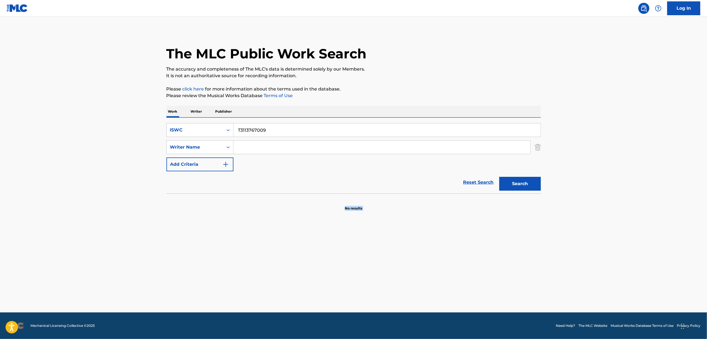
click at [218, 267] on main "The MLC Public Work Search The accuracy and completeness of The MLC's data is d…" at bounding box center [353, 165] width 707 height 296
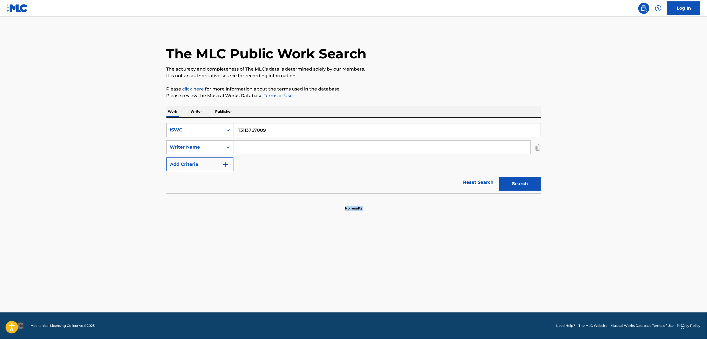
click at [218, 267] on main "The MLC Public Work Search The accuracy and completeness of The MLC's data is d…" at bounding box center [353, 165] width 707 height 296
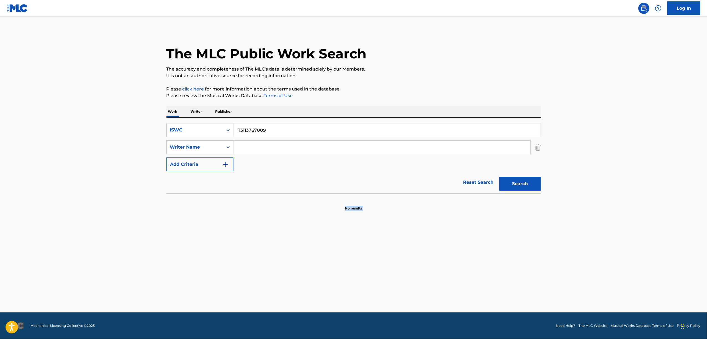
click at [218, 267] on main "The MLC Public Work Search The accuracy and completeness of The MLC's data is d…" at bounding box center [353, 165] width 707 height 296
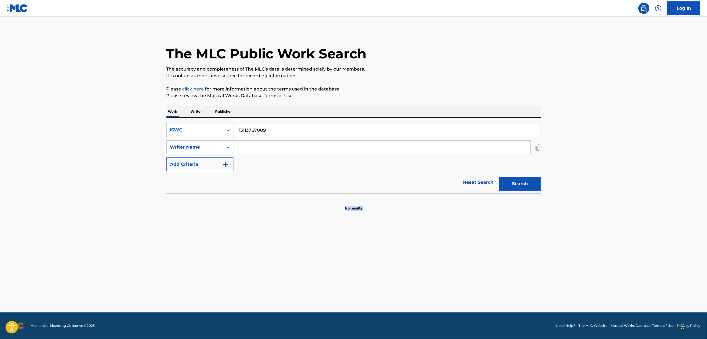
click at [218, 267] on main "The MLC Public Work Search The accuracy and completeness of The MLC's data is d…" at bounding box center [353, 165] width 707 height 296
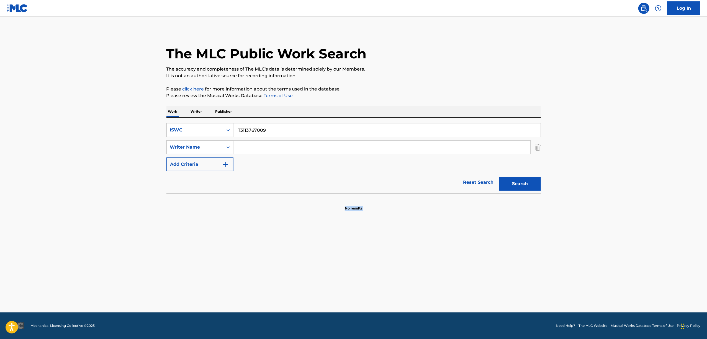
click at [218, 267] on main "The MLC Public Work Search The accuracy and completeness of The MLC's data is d…" at bounding box center [353, 165] width 707 height 296
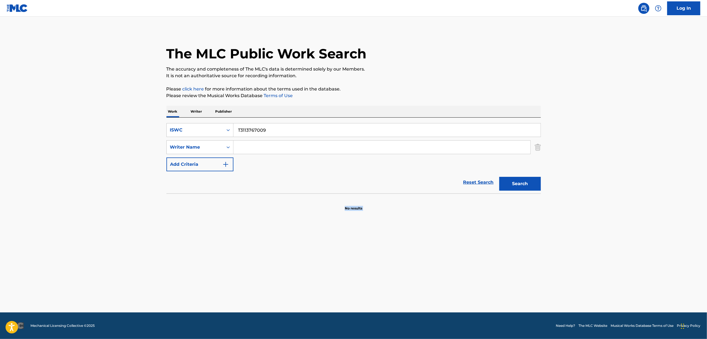
click at [218, 267] on main "The MLC Public Work Search The accuracy and completeness of The MLC's data is d…" at bounding box center [353, 165] width 707 height 296
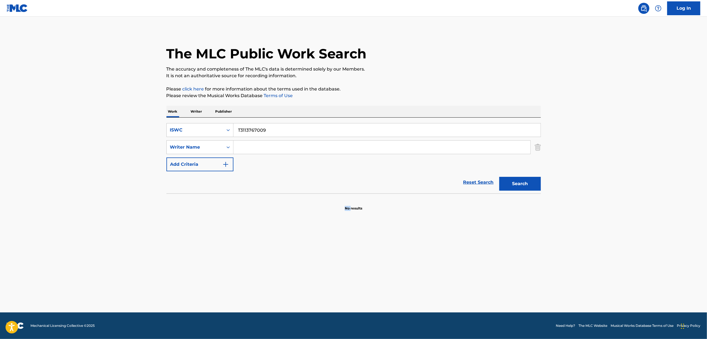
click at [218, 267] on main "The MLC Public Work Search The accuracy and completeness of The MLC's data is d…" at bounding box center [353, 165] width 707 height 296
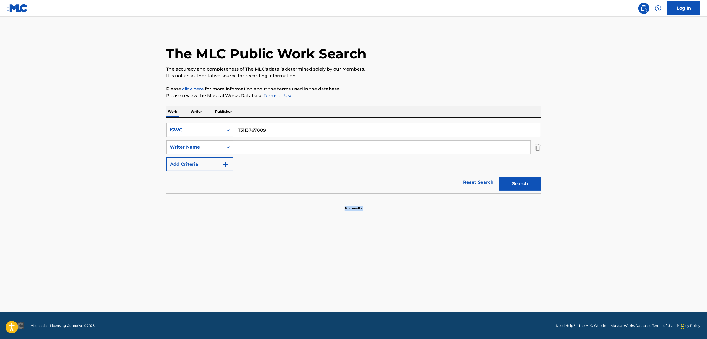
click at [218, 267] on main "The MLC Public Work Search The accuracy and completeness of The MLC's data is d…" at bounding box center [353, 165] width 707 height 296
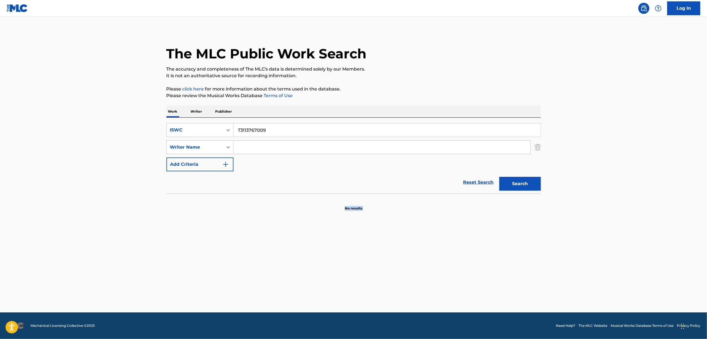
click at [585, 210] on main "The MLC Public Work Search The accuracy and completeness of The MLC's data is d…" at bounding box center [353, 165] width 707 height 296
click at [585, 209] on main "The MLC Public Work Search The accuracy and completeness of The MLC's data is d…" at bounding box center [353, 165] width 707 height 296
click at [585, 199] on main "The MLC Public Work Search The accuracy and completeness of The MLC's data is d…" at bounding box center [353, 165] width 707 height 296
click at [586, 194] on main "The MLC Public Work Search The accuracy and completeness of The MLC's data is d…" at bounding box center [353, 165] width 707 height 296
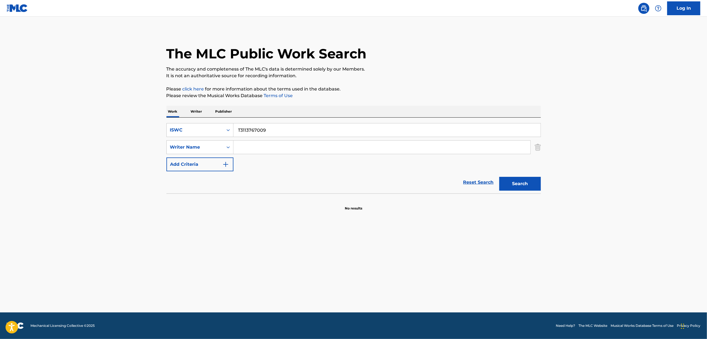
click at [586, 194] on main "The MLC Public Work Search The accuracy and completeness of The MLC's data is d…" at bounding box center [353, 165] width 707 height 296
click at [586, 193] on main "The MLC Public Work Search The accuracy and completeness of The MLC's data is d…" at bounding box center [353, 165] width 707 height 296
drag, startPoint x: 586, startPoint y: 193, endPoint x: 587, endPoint y: 189, distance: 4.0
click at [587, 191] on main "The MLC Public Work Search The accuracy and completeness of The MLC's data is d…" at bounding box center [353, 165] width 707 height 296
click at [587, 189] on main "The MLC Public Work Search The accuracy and completeness of The MLC's data is d…" at bounding box center [353, 165] width 707 height 296
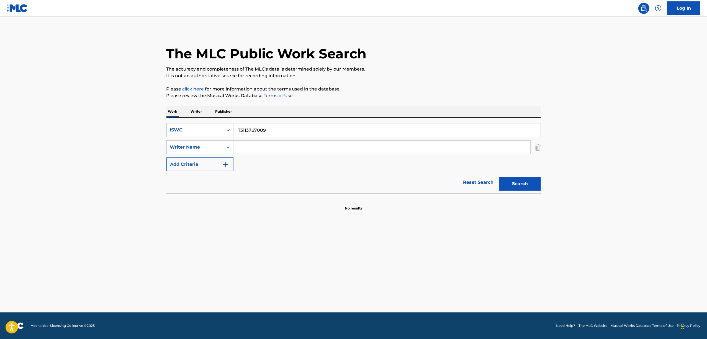
click at [587, 189] on main "The MLC Public Work Search The accuracy and completeness of The MLC's data is d…" at bounding box center [353, 165] width 707 height 296
click at [586, 189] on main "The MLC Public Work Search The accuracy and completeness of The MLC's data is d…" at bounding box center [353, 165] width 707 height 296
click at [228, 132] on icon "Search Form" at bounding box center [228, 130] width 6 height 6
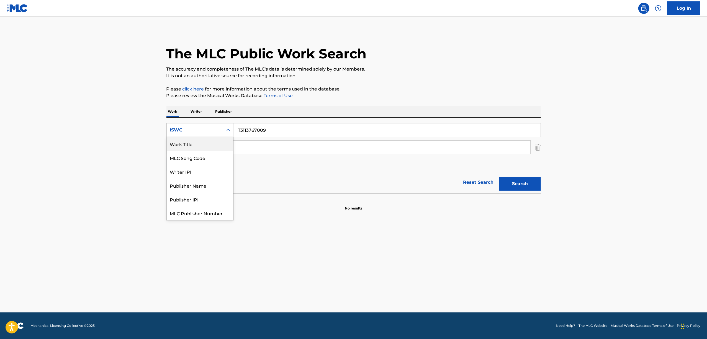
click at [217, 139] on div "Work Title" at bounding box center [200, 144] width 66 height 14
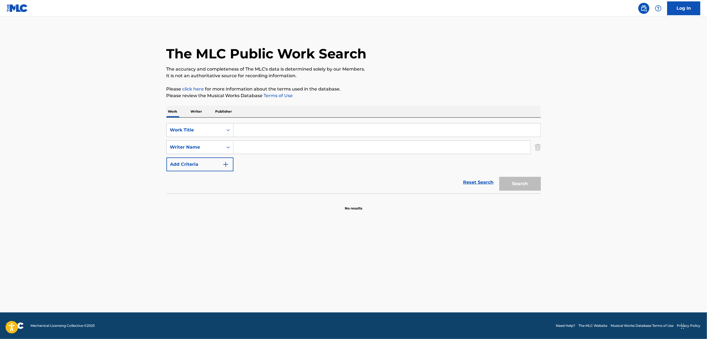
drag, startPoint x: 228, startPoint y: 138, endPoint x: 267, endPoint y: 132, distance: 39.5
click at [267, 132] on input "Search Form" at bounding box center [386, 129] width 307 height 13
paste input "KAJOU SESSHU"
type input "KAJOU SESSHU"
click at [525, 176] on div "Search" at bounding box center [518, 182] width 44 height 22
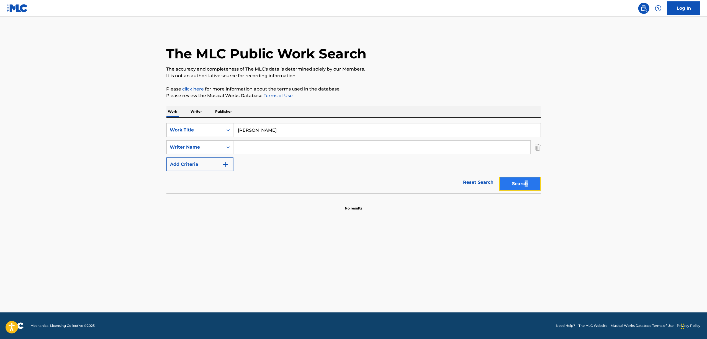
click at [519, 185] on button "Search" at bounding box center [520, 184] width 42 height 14
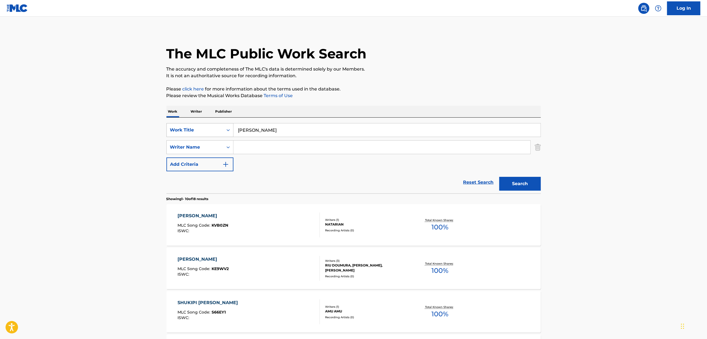
click at [230, 130] on icon "Search Form" at bounding box center [228, 130] width 6 height 6
click at [209, 149] on div "ISWC" at bounding box center [200, 144] width 66 height 14
click at [245, 134] on input "Search Form" at bounding box center [386, 129] width 307 height 13
paste input "T3044035798"
type input "T3044035798"
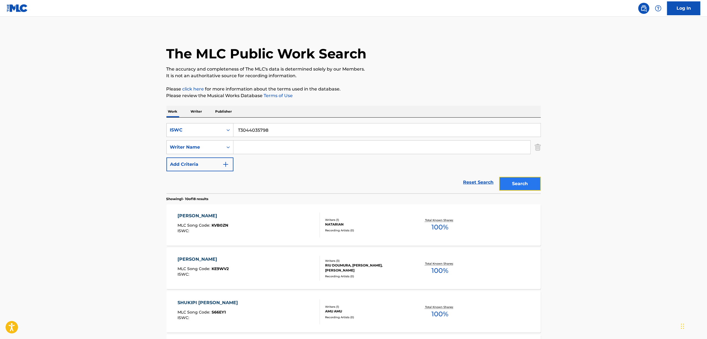
click at [517, 182] on button "Search" at bounding box center [520, 184] width 42 height 14
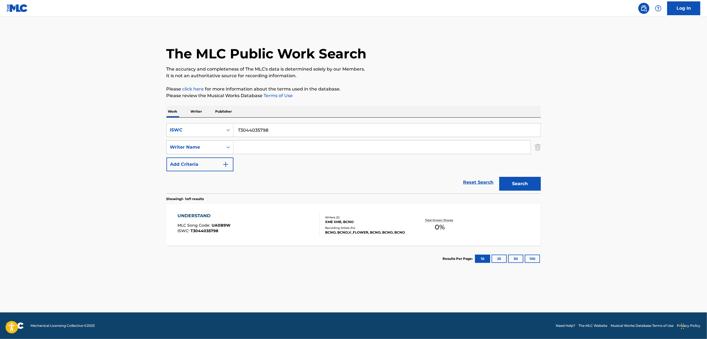
click at [194, 216] on div "UNDERSTAND" at bounding box center [203, 216] width 53 height 7
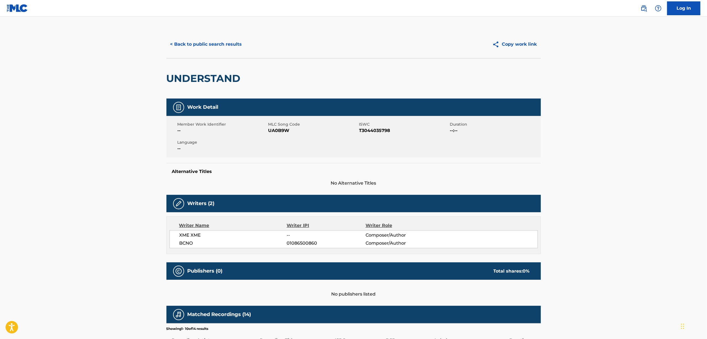
click at [281, 129] on span "UA0B9W" at bounding box center [312, 130] width 89 height 7
copy span "UA0B9W"
click at [209, 45] on button "< Back to public search results" at bounding box center [205, 44] width 79 height 14
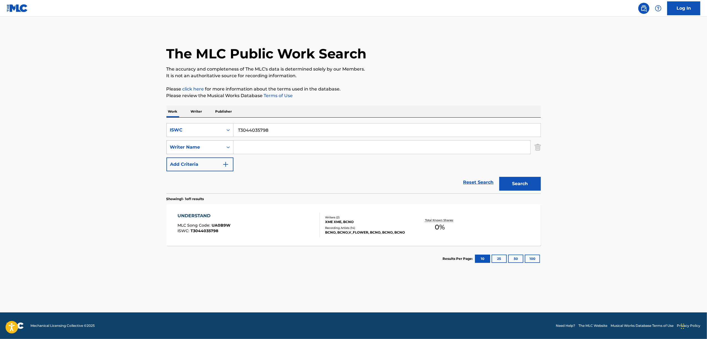
drag, startPoint x: 281, startPoint y: 130, endPoint x: 202, endPoint y: 146, distance: 80.8
click at [204, 146] on div "SearchWithCriteria4375efdd-813e-4fee-80b5-73c3c20fcb13 ISWC T3044035798 SearchW…" at bounding box center [353, 147] width 374 height 48
paste input "89610"
type input "T3044089610"
click at [506, 182] on button "Search" at bounding box center [520, 184] width 42 height 14
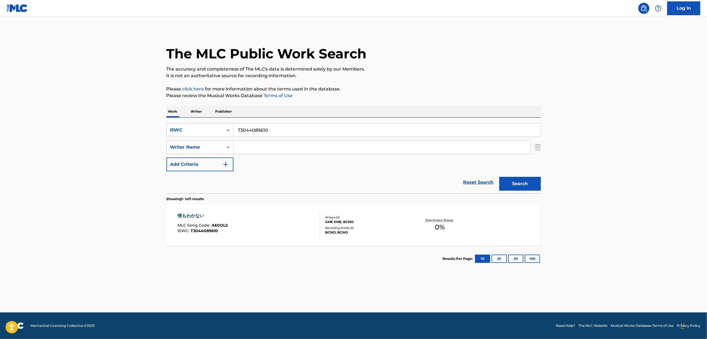
click at [186, 214] on div "情もわかない" at bounding box center [202, 216] width 50 height 7
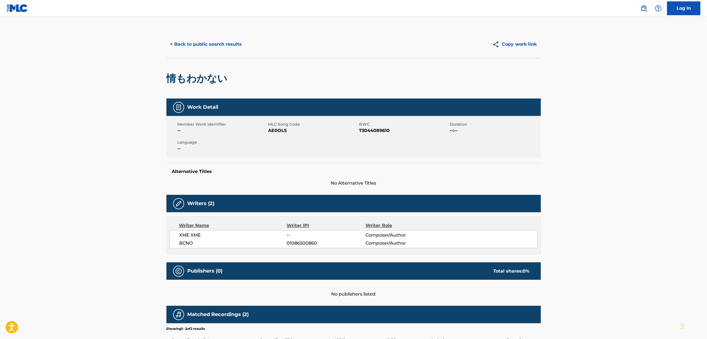
click at [283, 129] on span "AE0OL5" at bounding box center [312, 130] width 89 height 7
copy span "AE0OL5"
click at [221, 45] on button "< Back to public search results" at bounding box center [205, 44] width 79 height 14
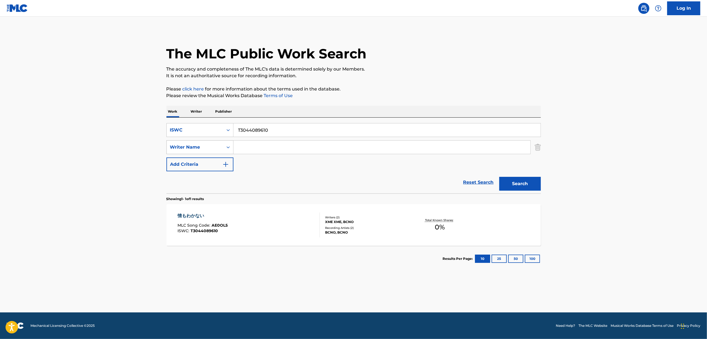
drag, startPoint x: 276, startPoint y: 130, endPoint x: 210, endPoint y: 142, distance: 66.9
click at [212, 142] on div "SearchWithCriteria4375efdd-813e-4fee-80b5-73c3c20fcb13 ISWC T3044089610 SearchW…" at bounding box center [353, 147] width 374 height 48
paste input "35867"
type input "T3044035867"
click at [521, 180] on button "Search" at bounding box center [520, 184] width 42 height 14
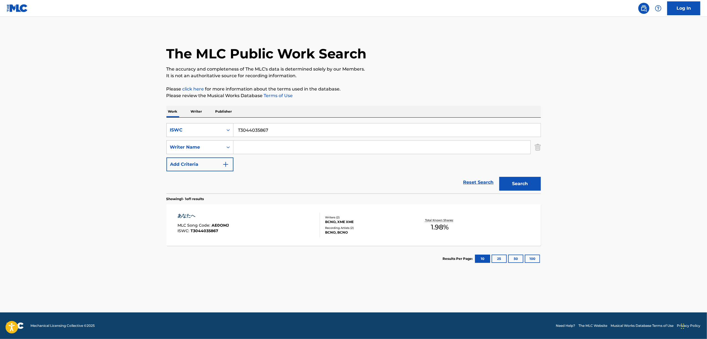
click at [652, 158] on main "The MLC Public Work Search The accuracy and completeness of The MLC's data is d…" at bounding box center [353, 165] width 707 height 296
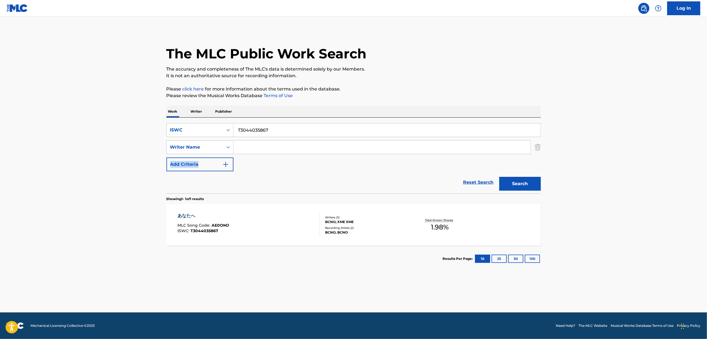
click at [652, 158] on main "The MLC Public Work Search The accuracy and completeness of The MLC's data is d…" at bounding box center [353, 165] width 707 height 296
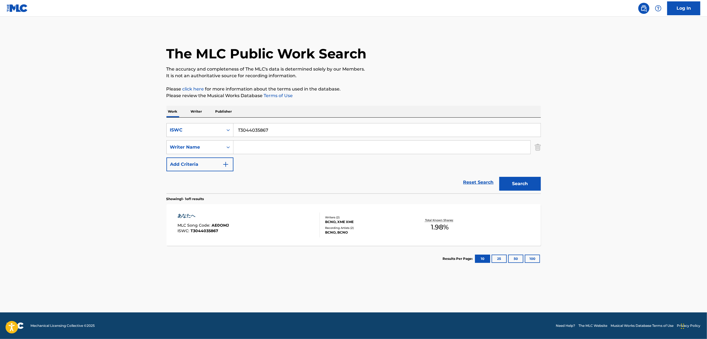
click at [652, 158] on main "The MLC Public Work Search The accuracy and completeness of The MLC's data is d…" at bounding box center [353, 165] width 707 height 296
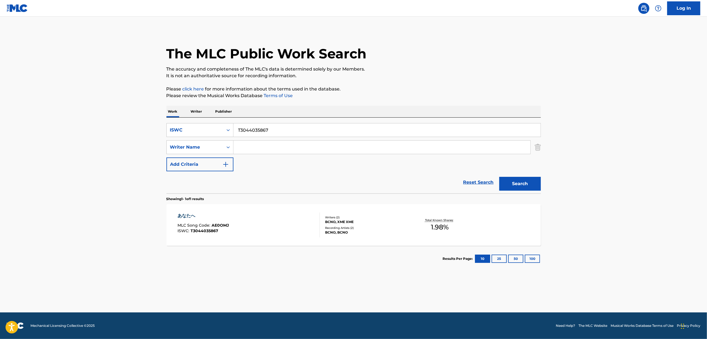
click at [652, 158] on main "The MLC Public Work Search The accuracy and completeness of The MLC's data is d…" at bounding box center [353, 165] width 707 height 296
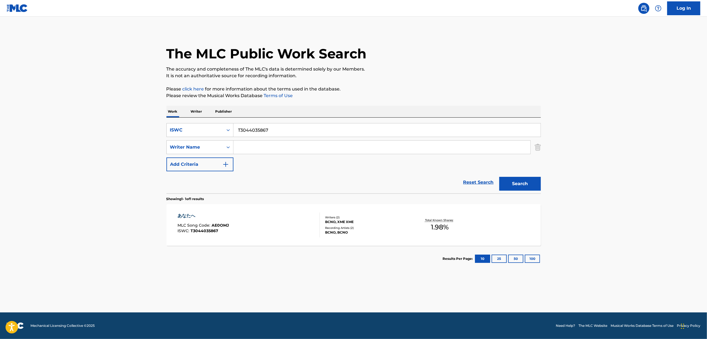
click at [652, 158] on main "The MLC Public Work Search The accuracy and completeness of The MLC's data is d…" at bounding box center [353, 165] width 707 height 296
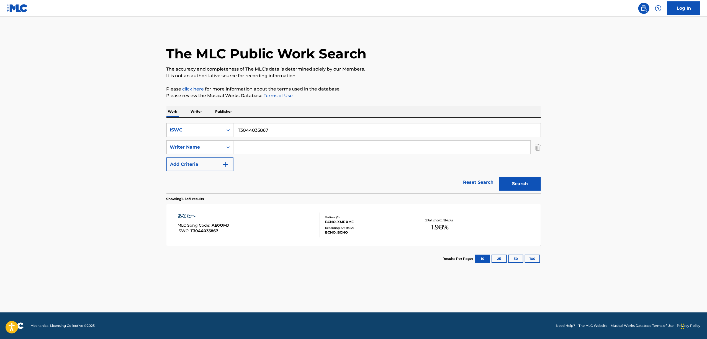
click at [652, 158] on main "The MLC Public Work Search The accuracy and completeness of The MLC's data is d…" at bounding box center [353, 165] width 707 height 296
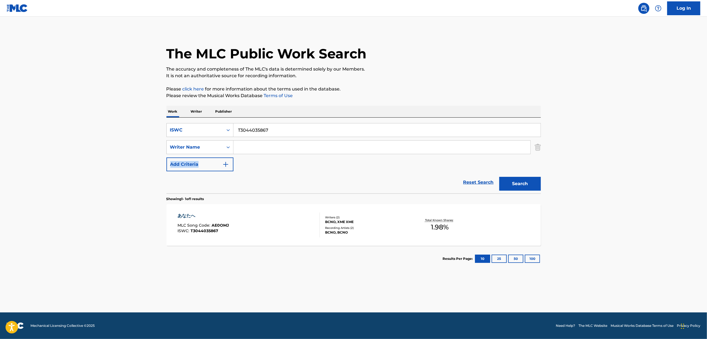
click at [652, 158] on main "The MLC Public Work Search The accuracy and completeness of The MLC's data is d…" at bounding box center [353, 165] width 707 height 296
click at [657, 199] on main "The MLC Public Work Search The accuracy and completeness of The MLC's data is d…" at bounding box center [353, 165] width 707 height 296
click at [190, 215] on div "あなたへ" at bounding box center [202, 216] width 51 height 7
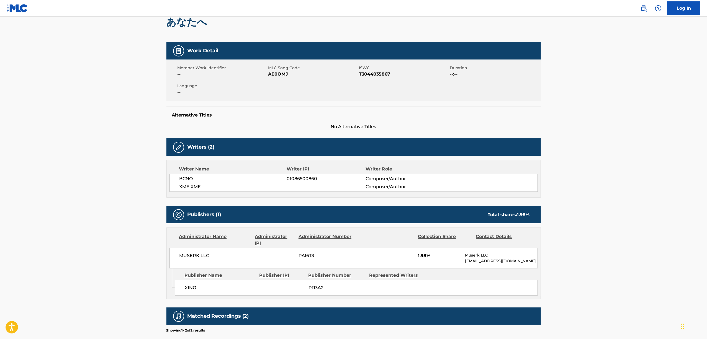
scroll to position [37, 0]
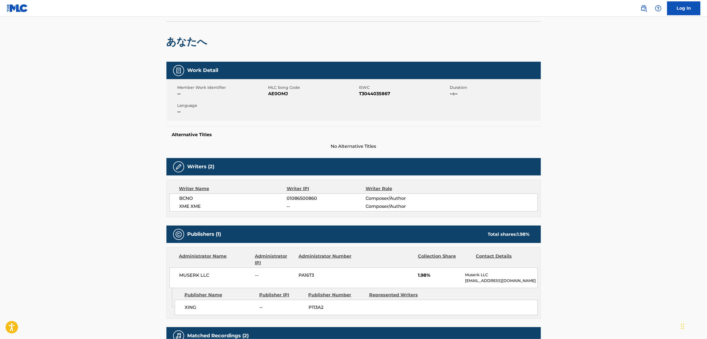
click at [281, 92] on span "AE0OMJ" at bounding box center [312, 94] width 89 height 7
copy span "AE0OMJ"
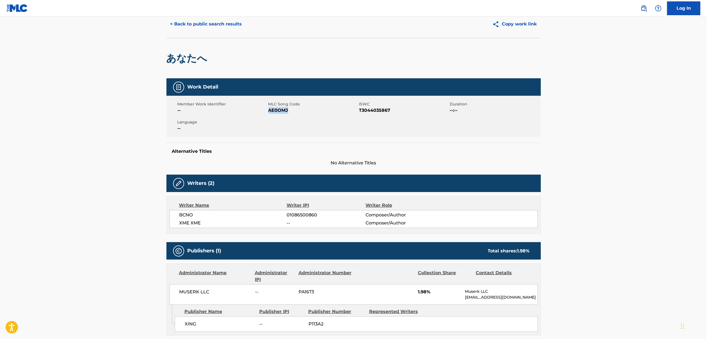
scroll to position [0, 0]
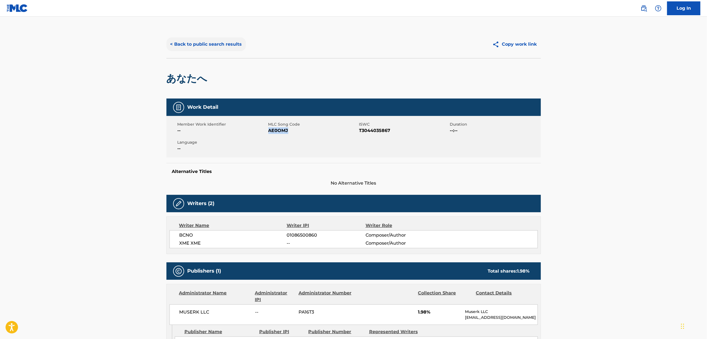
click at [196, 44] on button "< Back to public search results" at bounding box center [205, 44] width 79 height 14
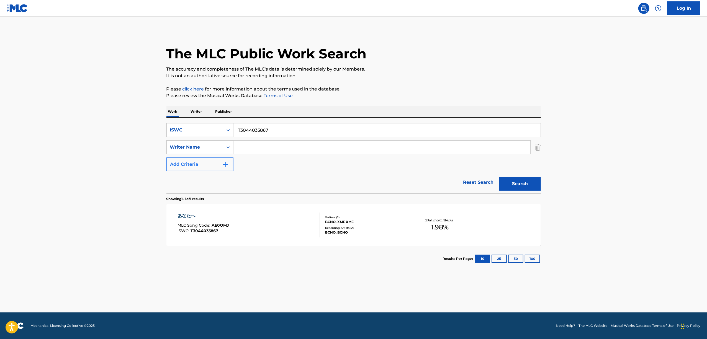
drag, startPoint x: 256, startPoint y: 135, endPoint x: 172, endPoint y: 159, distance: 87.6
click at [185, 155] on div "SearchWithCriteria4375efdd-813e-4fee-80b5-73c3c20fcb13 ISWC T3044035867 SearchW…" at bounding box center [353, 147] width 374 height 48
paste input "8968"
type input "T3044089687"
drag, startPoint x: 511, startPoint y: 185, endPoint x: 470, endPoint y: 184, distance: 40.7
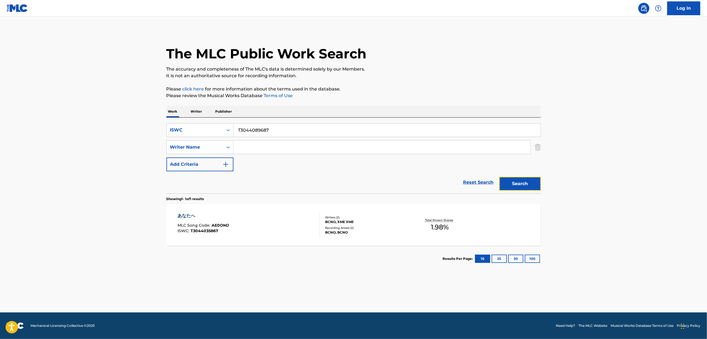
click at [508, 185] on button "Search" at bounding box center [520, 184] width 42 height 14
click at [192, 213] on div "不規則な一秒" at bounding box center [203, 216] width 53 height 7
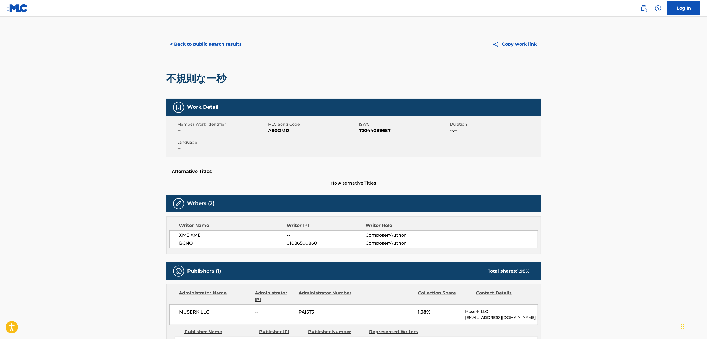
click at [282, 133] on span "AE0OMD" at bounding box center [312, 130] width 89 height 7
copy span "AE0OMD"
click at [221, 45] on button "< Back to public search results" at bounding box center [205, 44] width 79 height 14
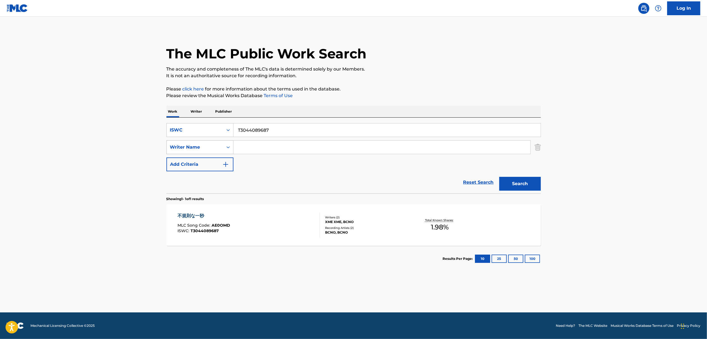
drag, startPoint x: 276, startPoint y: 128, endPoint x: 192, endPoint y: 144, distance: 85.7
click at [193, 144] on div "SearchWithCriteria4375efdd-813e-4fee-80b5-73c3c20fcb13 ISWC T3044089687 SearchW…" at bounding box center [353, 147] width 374 height 48
paste input "35890"
type input "T3044035890"
click at [516, 182] on button "Search" at bounding box center [520, 184] width 42 height 14
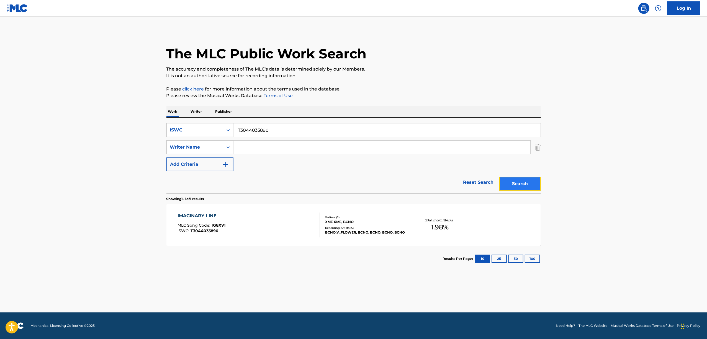
click at [511, 179] on button "Search" at bounding box center [520, 184] width 42 height 14
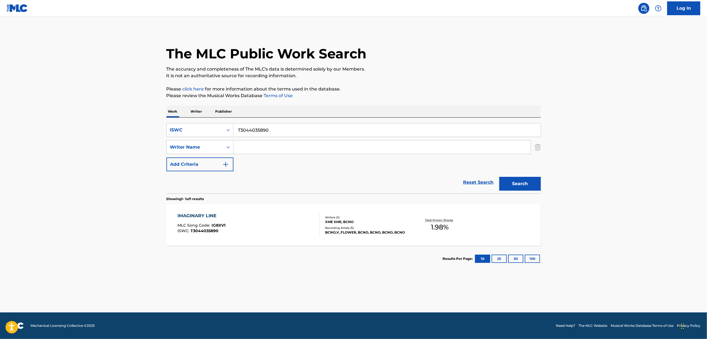
click at [594, 193] on main "The MLC Public Work Search The accuracy and completeness of The MLC's data is d…" at bounding box center [353, 165] width 707 height 296
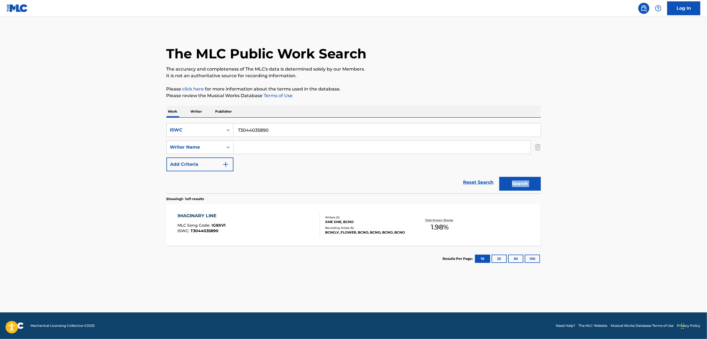
click at [594, 193] on main "The MLC Public Work Search The accuracy and completeness of The MLC's data is d…" at bounding box center [353, 165] width 707 height 296
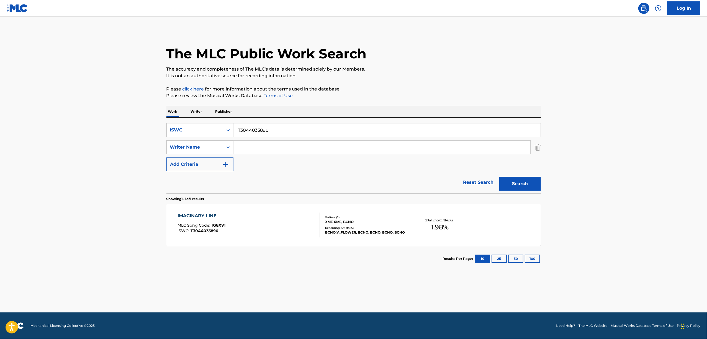
click at [594, 193] on main "The MLC Public Work Search The accuracy and completeness of The MLC's data is d…" at bounding box center [353, 165] width 707 height 296
click at [580, 201] on main "The MLC Public Work Search The accuracy and completeness of The MLC's data is d…" at bounding box center [353, 165] width 707 height 296
click at [189, 217] on div "IMAGINARY LINE" at bounding box center [201, 216] width 48 height 7
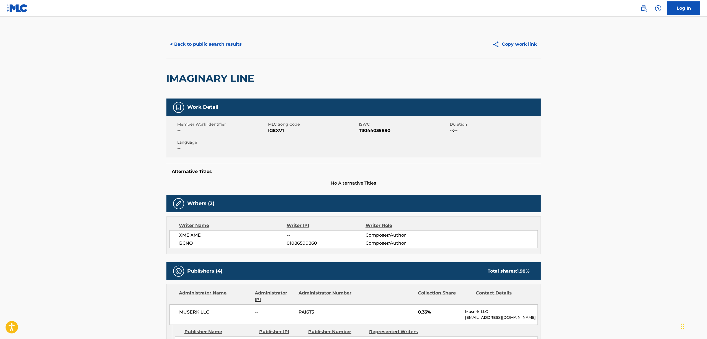
click at [271, 132] on span "IG8XV1" at bounding box center [312, 130] width 89 height 7
copy span "IG8XV1"
click at [198, 43] on button "< Back to public search results" at bounding box center [205, 44] width 79 height 14
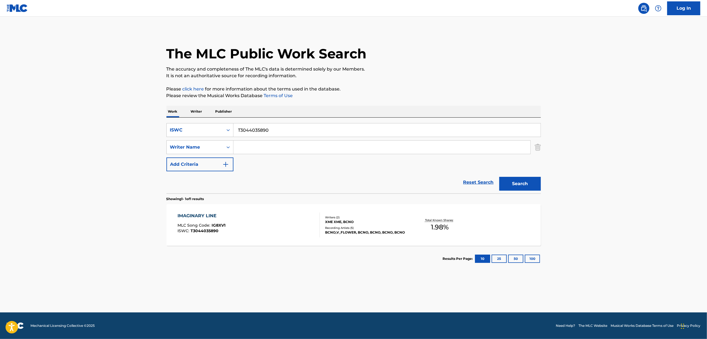
click at [201, 216] on div "IMAGINARY LINE" at bounding box center [201, 216] width 48 height 7
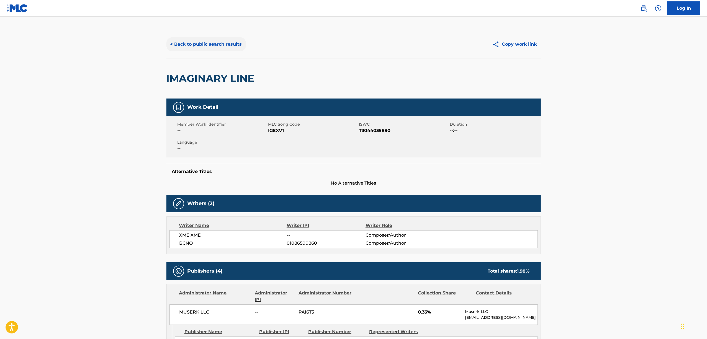
click at [231, 47] on button "< Back to public search results" at bounding box center [205, 44] width 79 height 14
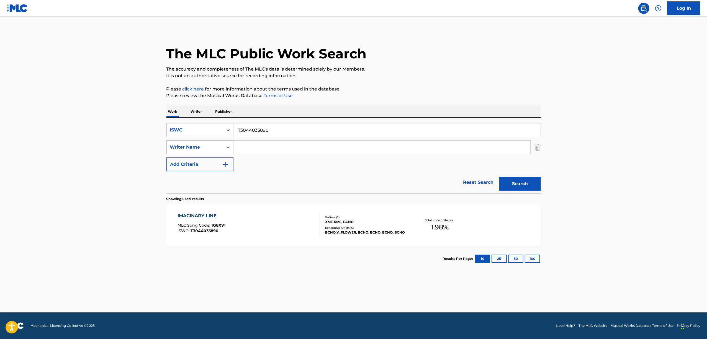
drag, startPoint x: 279, startPoint y: 130, endPoint x: 197, endPoint y: 146, distance: 83.3
click at [198, 146] on div "SearchWithCriteria4375efdd-813e-4fee-80b5-73c3c20fcb13 ISWC T3044035890 SearchW…" at bounding box center [353, 147] width 374 height 48
paste input "89745"
type input "T3044089745"
click at [514, 184] on button "Search" at bounding box center [520, 184] width 42 height 14
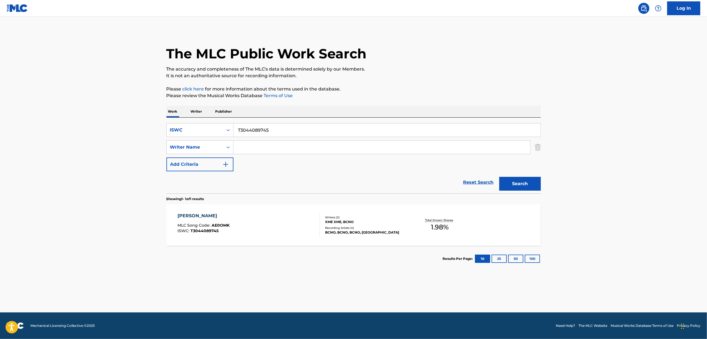
click at [188, 216] on div "ルナ・エクリプス" at bounding box center [203, 216] width 52 height 7
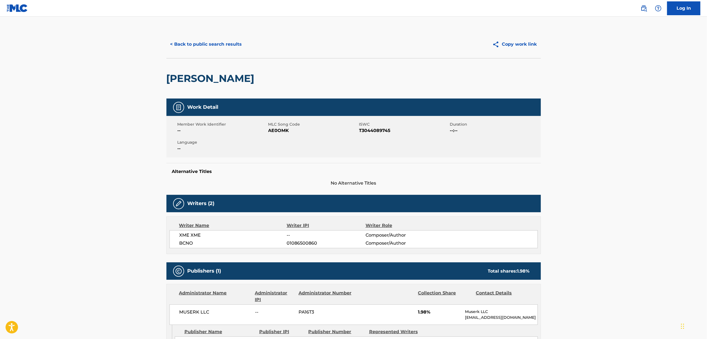
click at [277, 131] on span "AE0OMK" at bounding box center [312, 130] width 89 height 7
copy span "AE0OMK"
click at [219, 46] on button "< Back to public search results" at bounding box center [205, 44] width 79 height 14
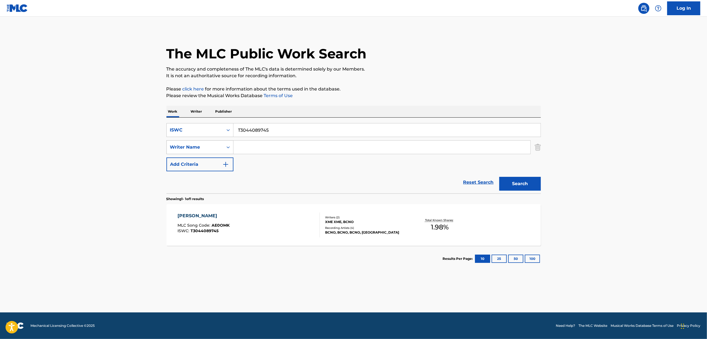
drag, startPoint x: 189, startPoint y: 143, endPoint x: 171, endPoint y: 146, distance: 18.6
click at [172, 146] on div "SearchWithCriteria4375efdd-813e-4fee-80b5-73c3c20fcb13 ISWC T3044089745 SearchW…" at bounding box center [353, 147] width 374 height 48
paste input "35947"
type input "T3044035947"
click at [509, 183] on button "Search" at bounding box center [520, 184] width 42 height 14
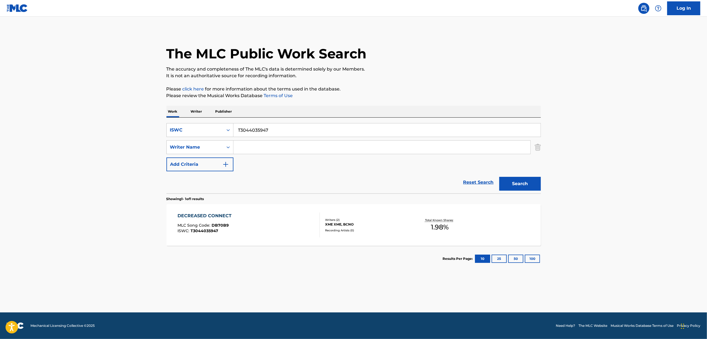
click at [224, 218] on div "DECREASED CONNECT" at bounding box center [205, 216] width 57 height 7
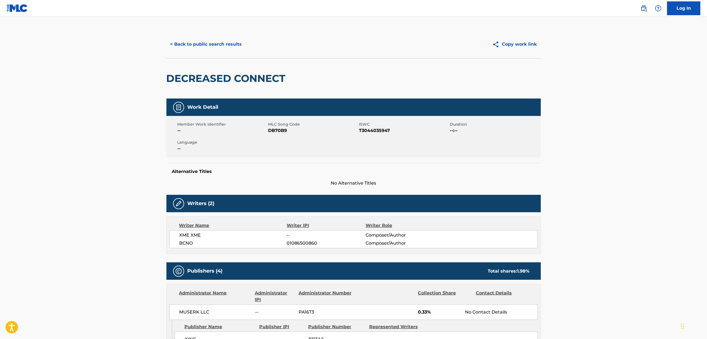
click at [278, 132] on span "DB70B9" at bounding box center [312, 130] width 89 height 7
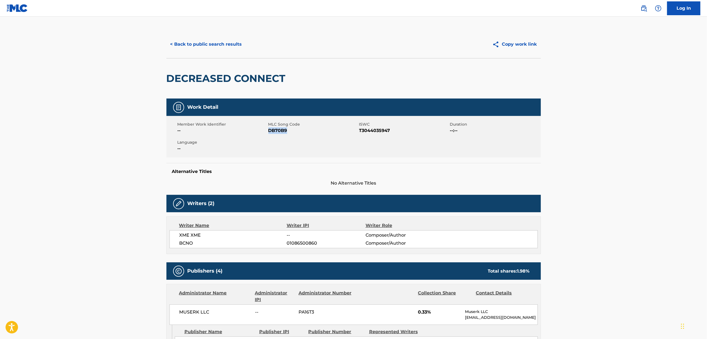
click at [278, 132] on span "DB70B9" at bounding box center [312, 130] width 89 height 7
copy span "DB70B9"
click at [192, 47] on button "< Back to public search results" at bounding box center [205, 44] width 79 height 14
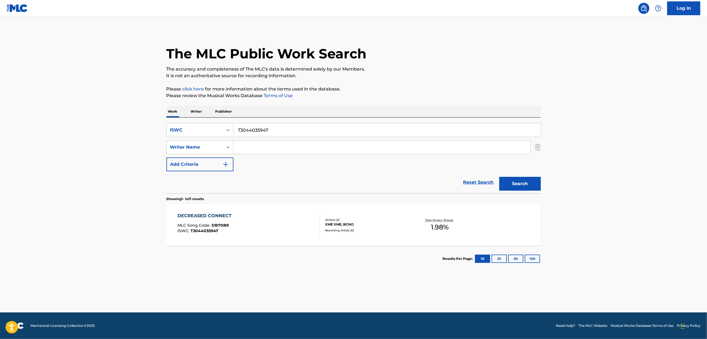
drag, startPoint x: 221, startPoint y: 145, endPoint x: 161, endPoint y: 165, distance: 63.0
click at [161, 165] on div "The MLC Public Work Search The accuracy and completeness of The MLC's data is d…" at bounding box center [354, 150] width 388 height 241
paste input "69929"
type input "T3044069929"
click at [512, 187] on button "Search" at bounding box center [520, 184] width 42 height 14
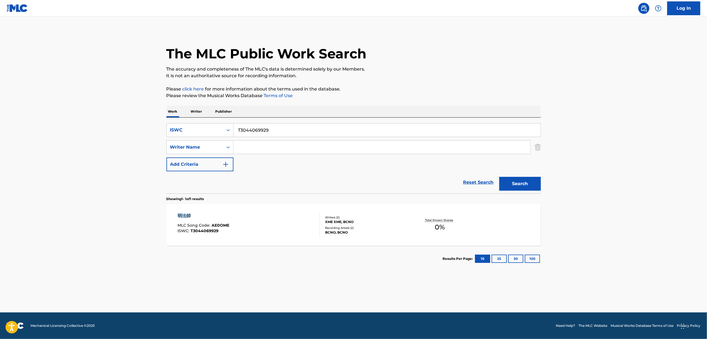
click at [182, 214] on div "弱法師" at bounding box center [203, 216] width 52 height 7
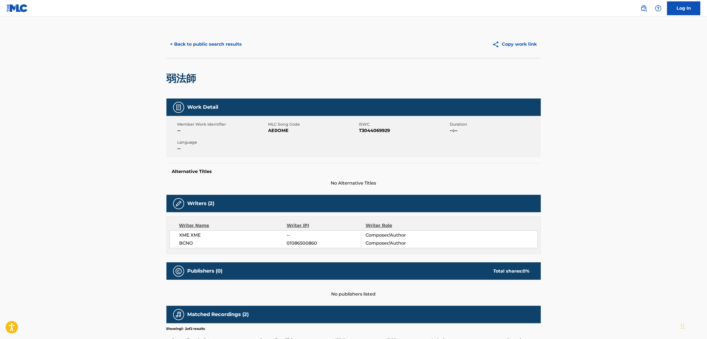
click at [274, 134] on span "AE0OME" at bounding box center [312, 130] width 89 height 7
click at [220, 41] on button "< Back to public search results" at bounding box center [205, 44] width 79 height 14
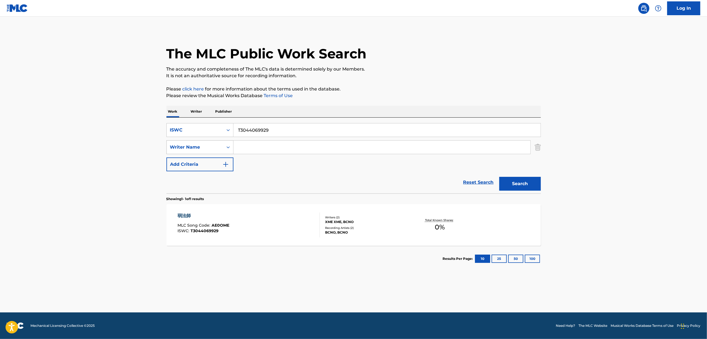
drag, startPoint x: 290, startPoint y: 130, endPoint x: 169, endPoint y: 152, distance: 123.5
click at [169, 152] on div "SearchWithCriteria4375efdd-813e-4fee-80b5-73c3c20fcb13 ISWC T3044069929 SearchW…" at bounding box center [353, 147] width 374 height 48
paste input "113767725"
click at [518, 185] on button "Search" at bounding box center [520, 184] width 42 height 14
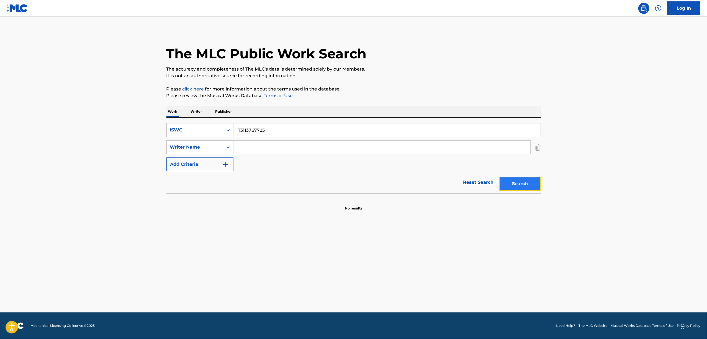
click at [512, 184] on button "Search" at bounding box center [520, 184] width 42 height 14
drag, startPoint x: 239, startPoint y: 133, endPoint x: 279, endPoint y: 135, distance: 40.5
click at [185, 142] on div "SearchWithCriteria4375efdd-813e-4fee-80b5-73c3c20fcb13 ISWC T3113767725 SearchW…" at bounding box center [353, 147] width 374 height 48
drag, startPoint x: 284, startPoint y: 134, endPoint x: 233, endPoint y: 132, distance: 51.3
click at [207, 142] on div "SearchWithCriteria4375efdd-813e-4fee-80b5-73c3c20fcb13 ISWC T3113767725 SearchW…" at bounding box center [353, 147] width 374 height 48
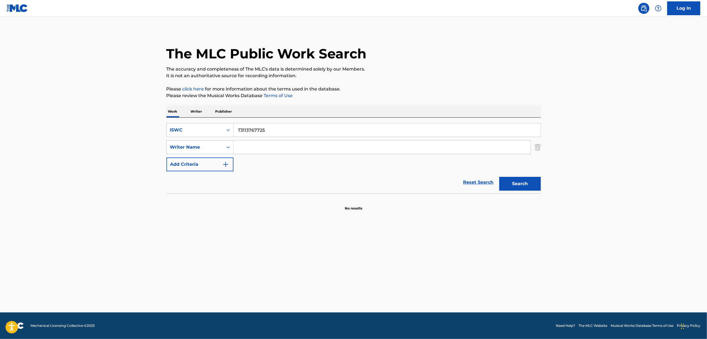
paste input "044069929"
drag, startPoint x: 513, startPoint y: 186, endPoint x: 511, endPoint y: 186, distance: 2.8
click at [514, 186] on button "Search" at bounding box center [520, 184] width 42 height 14
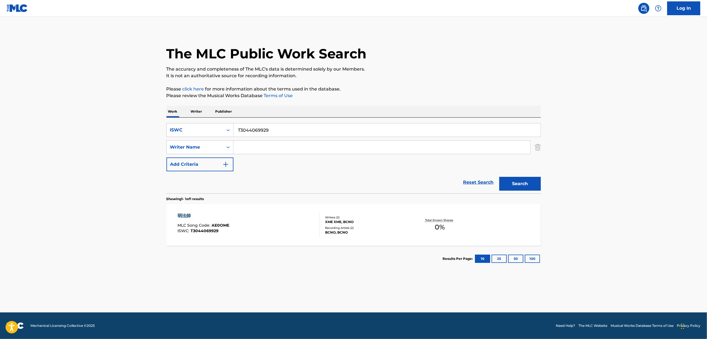
drag, startPoint x: 297, startPoint y: 134, endPoint x: 159, endPoint y: 148, distance: 139.4
click at [160, 148] on div "The MLC Public Work Search The accuracy and completeness of The MLC's data is d…" at bounding box center [354, 150] width 388 height 241
paste input "113767725"
click at [514, 186] on button "Search" at bounding box center [520, 184] width 42 height 14
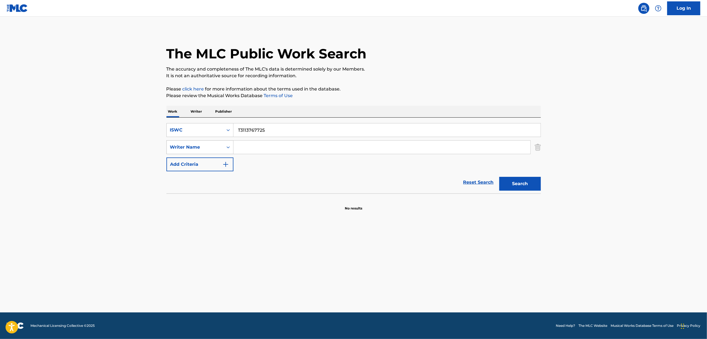
drag, startPoint x: 201, startPoint y: 147, endPoint x: 179, endPoint y: 147, distance: 22.1
click at [181, 148] on div "SearchWithCriteria4375efdd-813e-4fee-80b5-73c3c20fcb13 ISWC T3113767725 SearchW…" at bounding box center [353, 147] width 374 height 48
paste input "69"
click at [523, 184] on button "Search" at bounding box center [520, 184] width 42 height 14
drag, startPoint x: 269, startPoint y: 133, endPoint x: 167, endPoint y: 153, distance: 104.6
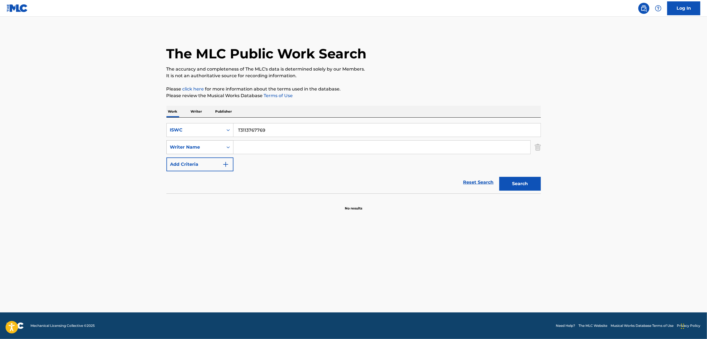
click at [167, 153] on div "SearchWithCriteria4375efdd-813e-4fee-80b5-73c3c20fcb13 ISWC T3113767769 SearchW…" at bounding box center [353, 147] width 374 height 48
paste input "92"
type input "T3113767792"
click at [524, 184] on button "Search" at bounding box center [520, 184] width 42 height 14
click at [234, 133] on input "T3113767792" at bounding box center [386, 129] width 307 height 13
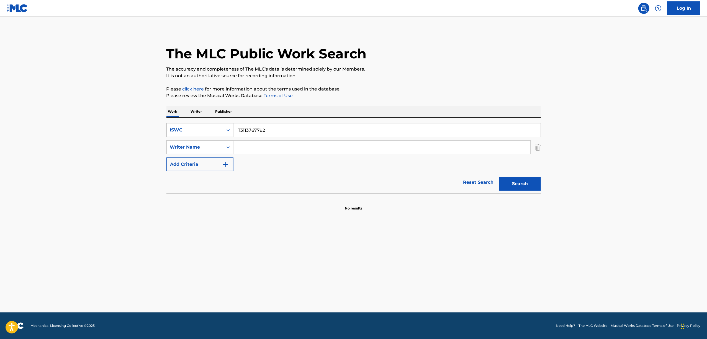
click at [229, 130] on icon "Search Form" at bounding box center [228, 130] width 6 height 6
click at [207, 151] on div "MLC Song Code" at bounding box center [200, 158] width 66 height 14
click at [255, 132] on input "Search Form" at bounding box center [386, 129] width 307 height 13
click at [228, 133] on div "Search Form" at bounding box center [228, 130] width 10 height 10
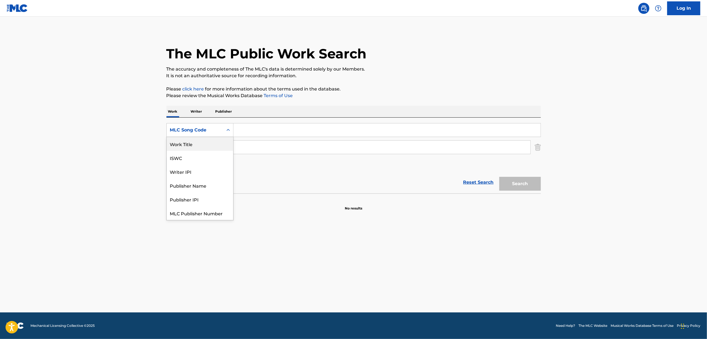
click at [213, 141] on div "Work Title" at bounding box center [200, 144] width 66 height 14
click at [273, 118] on div "SearchWithCriteria9b58d2e7-f92d-4b76-b2dc-2460af6ec0d2 Work Title SearchWithCri…" at bounding box center [353, 156] width 374 height 76
click at [269, 126] on input "Search Form" at bounding box center [386, 129] width 307 height 13
paste input "SHIIKURETTO FIRU"
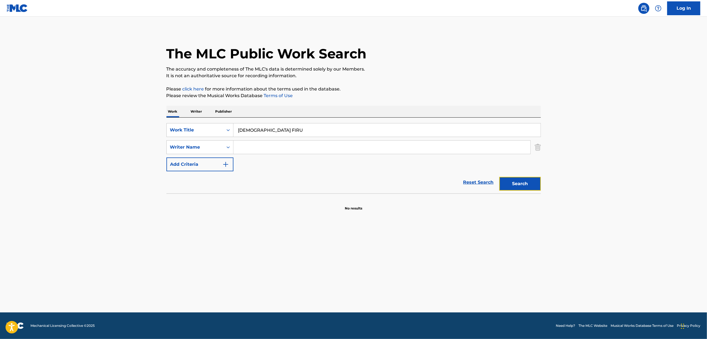
drag, startPoint x: 513, startPoint y: 187, endPoint x: 508, endPoint y: 187, distance: 4.4
click at [512, 187] on button "Search" at bounding box center [520, 184] width 42 height 14
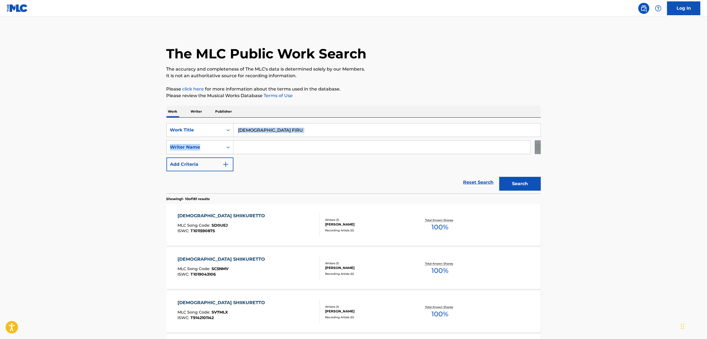
drag, startPoint x: 297, startPoint y: 128, endPoint x: 149, endPoint y: 165, distance: 152.3
click at [149, 165] on main "The MLC Public Work Search The accuracy and completeness of The MLC's data is d…" at bounding box center [353, 343] width 707 height 652
click at [255, 133] on input "SHIIKURETTO FIRU" at bounding box center [386, 129] width 307 height 13
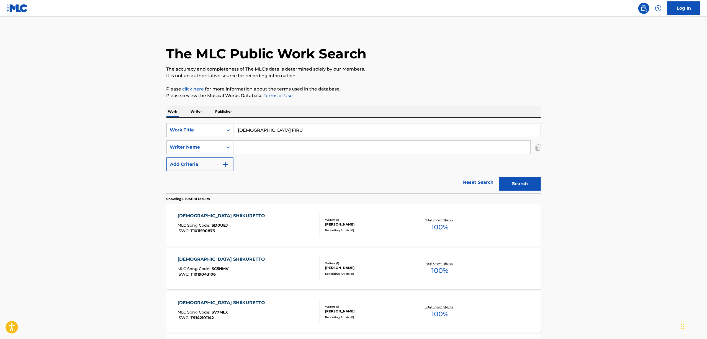
click at [255, 133] on input "SHIIKURETTO FIRU" at bounding box center [386, 129] width 307 height 13
paste input "PINKY NIGHT"
type input "PINKY NIGHT"
click at [520, 185] on button "Search" at bounding box center [520, 184] width 42 height 14
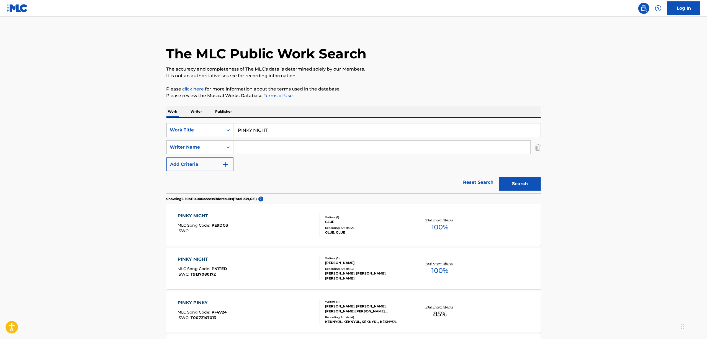
click at [250, 150] on input "Search Form" at bounding box center [381, 147] width 297 height 13
type input "Glue"
click at [203, 216] on div "PINKY NIGHT" at bounding box center [202, 216] width 50 height 7
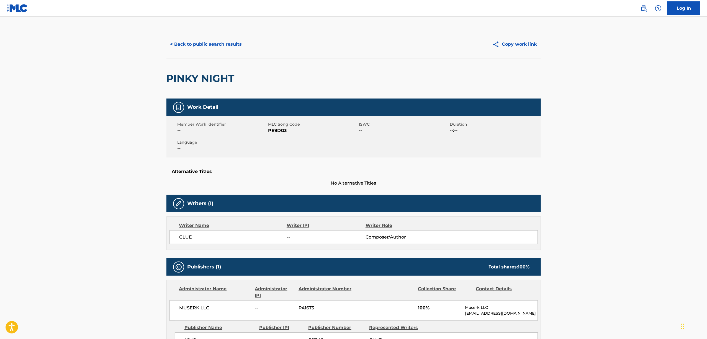
click at [284, 138] on div "Member Work Identifier -- MLC Song Code PE9DG3 ISWC -- Duration --:-- Language …" at bounding box center [353, 137] width 374 height 42
click at [225, 40] on button "< Back to public search results" at bounding box center [205, 44] width 79 height 14
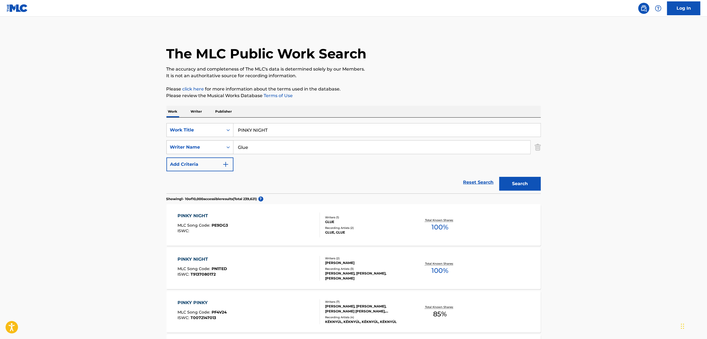
drag, startPoint x: 260, startPoint y: 129, endPoint x: 190, endPoint y: 142, distance: 71.6
click at [190, 142] on div "SearchWithCriteria9b58d2e7-f92d-4b76-b2dc-2460af6ec0d2 Work Title PINKY NIGHT S…" at bounding box center [353, 147] width 374 height 48
paste input "YOROBOSHI"
click at [509, 189] on button "Search" at bounding box center [520, 184] width 42 height 14
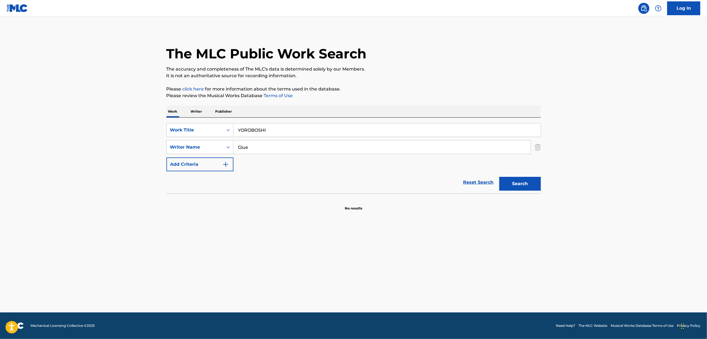
drag, startPoint x: 275, startPoint y: 132, endPoint x: 186, endPoint y: 138, distance: 88.8
click at [186, 138] on div "SearchWithCriteria9b58d2e7-f92d-4b76-b2dc-2460af6ec0d2 Work Title YOROBOSHI Sea…" at bounding box center [353, 147] width 374 height 48
paste input "SHIIKURETTO FIRU"
click at [510, 186] on button "Search" at bounding box center [520, 184] width 42 height 14
drag, startPoint x: 282, startPoint y: 131, endPoint x: 140, endPoint y: 168, distance: 147.1
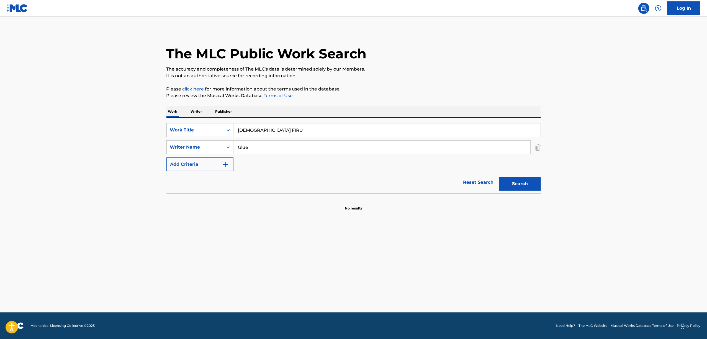
click at [140, 169] on main "The MLC Public Work Search The accuracy and completeness of The MLC's data is d…" at bounding box center [353, 165] width 707 height 296
paste input "ENJE"
type input "ENJERU"
click at [524, 181] on button "Search" at bounding box center [520, 184] width 42 height 14
click at [198, 105] on div "The MLC Public Work Search The accuracy and completeness of The MLC's data is d…" at bounding box center [354, 120] width 388 height 181
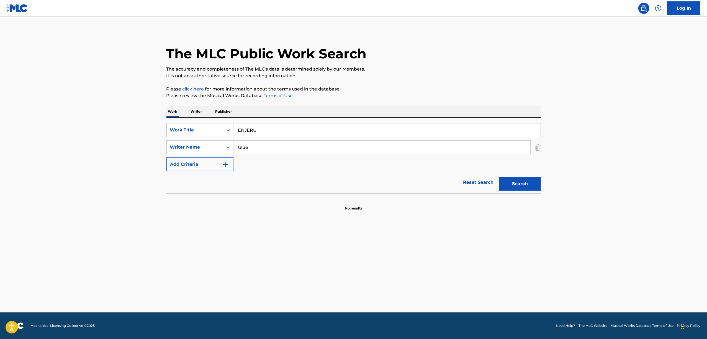
click at [197, 114] on p "Writer" at bounding box center [196, 112] width 15 height 12
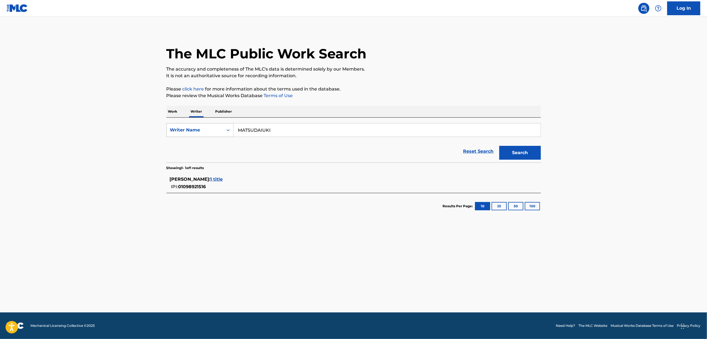
drag, startPoint x: 276, startPoint y: 135, endPoint x: 212, endPoint y: 130, distance: 65.0
click at [214, 130] on div "SearchWithCriteria2680ece3-1696-430f-9f58-ce1863abf402 Writer Name MATSUDAIUKI" at bounding box center [353, 130] width 374 height 14
paste input "Glue"
type input "Glue"
click at [531, 148] on button "Search" at bounding box center [520, 153] width 42 height 14
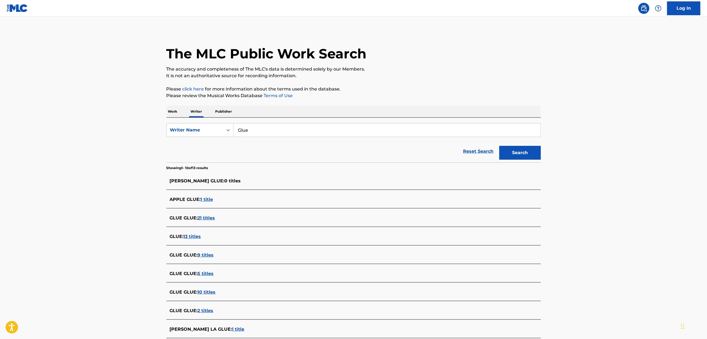
click at [189, 236] on span "13 titles" at bounding box center [192, 236] width 17 height 5
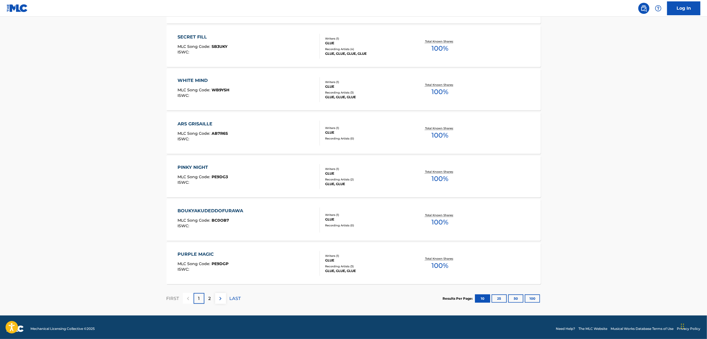
scroll to position [339, 0]
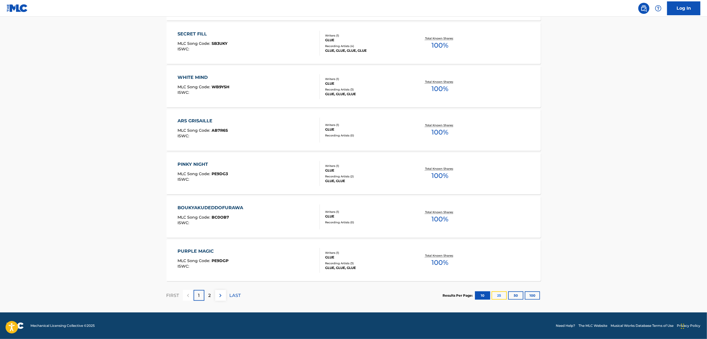
click at [498, 297] on button "25" at bounding box center [498, 296] width 15 height 8
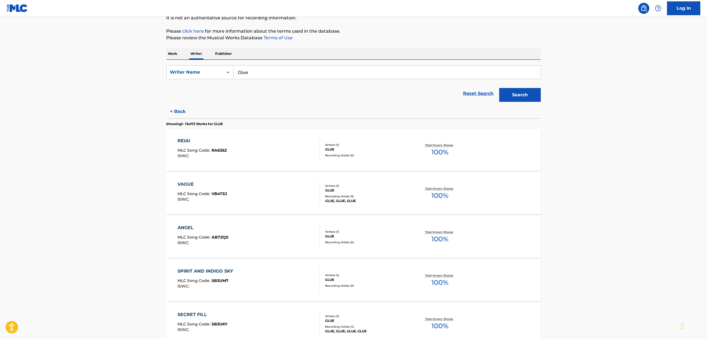
scroll to position [0, 0]
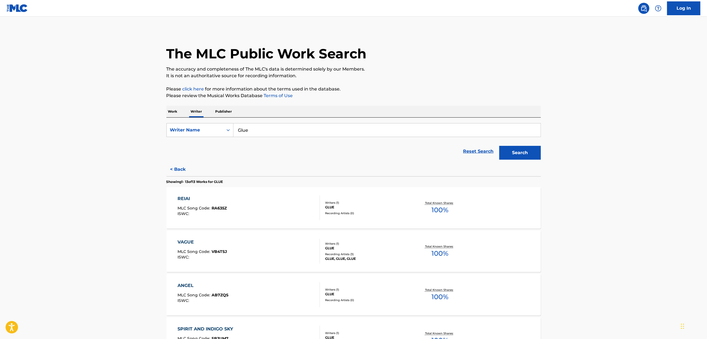
click at [171, 113] on p "Work" at bounding box center [172, 112] width 13 height 12
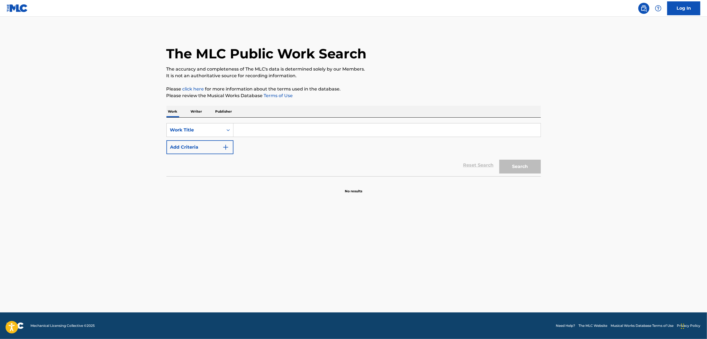
click at [255, 128] on input "Search Form" at bounding box center [386, 129] width 307 height 13
paste input "GOTSUGOUSHUGI"
click at [513, 163] on button "Search" at bounding box center [520, 167] width 42 height 14
drag, startPoint x: 195, startPoint y: 156, endPoint x: 174, endPoint y: 154, distance: 21.1
click at [175, 155] on form "SearchWithCriteria551d79b3-2413-4f4c-89b0-1d93338cdfb6 Work Title GOTSUGOUSHUGI…" at bounding box center [353, 149] width 374 height 53
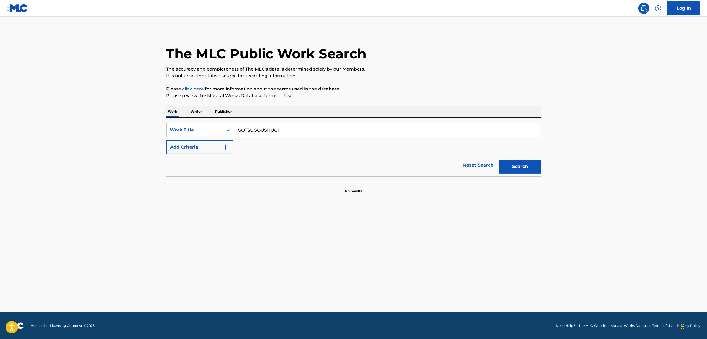
paste input "ご都合主義"
click at [517, 165] on button "Search" at bounding box center [520, 167] width 42 height 14
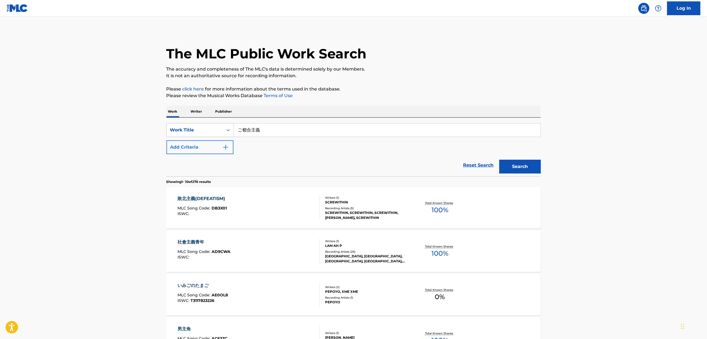
drag, startPoint x: 292, startPoint y: 136, endPoint x: 207, endPoint y: 141, distance: 84.3
click at [208, 141] on div "SearchWithCriteria551d79b3-2413-4f4c-89b0-1d93338cdfb6 Work Title ご都合主義 Add Cri…" at bounding box center [353, 138] width 374 height 31
paste input "TSUGOUNOIIONNA"
click at [507, 167] on button "Search" at bounding box center [520, 167] width 42 height 14
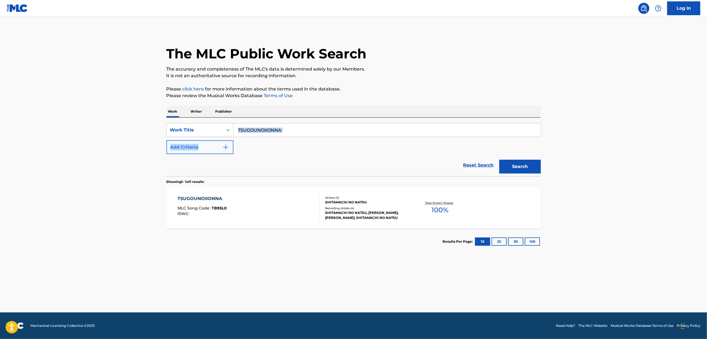
drag, startPoint x: 328, startPoint y: 121, endPoint x: 224, endPoint y: 141, distance: 106.3
click at [224, 141] on div "SearchWithCriteria551d79b3-2413-4f4c-89b0-1d93338cdfb6 Work Title TSUGOUNOIIONN…" at bounding box center [353, 147] width 374 height 59
click at [261, 128] on input "TSUGOUNOIIONNA" at bounding box center [386, 129] width 307 height 13
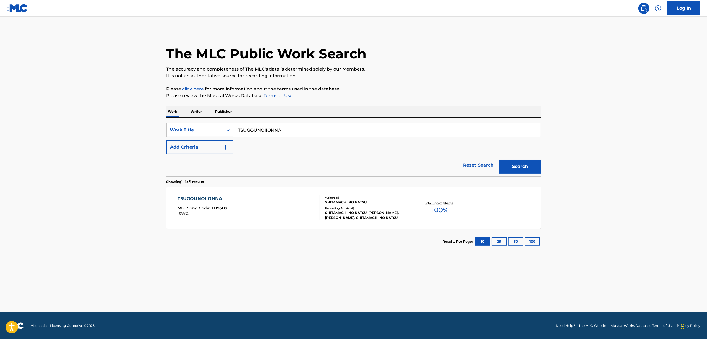
paste input "HIGANBAR"
click at [528, 166] on button "Search" at bounding box center [520, 167] width 42 height 14
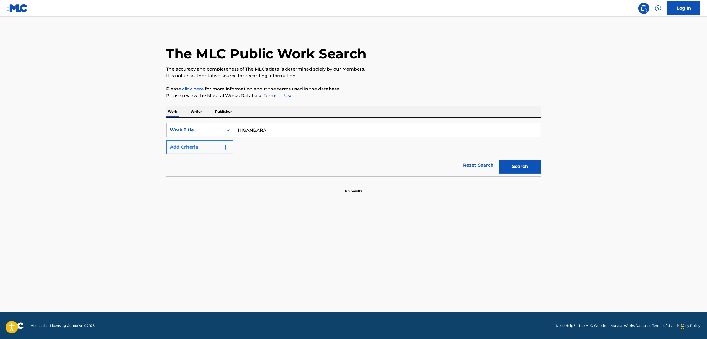
drag, startPoint x: 214, startPoint y: 144, endPoint x: 197, endPoint y: 147, distance: 16.8
click at [199, 147] on div "SearchWithCriteria551d79b3-2413-4f4c-89b0-1d93338cdfb6 Work Title HIGANBARA Add…" at bounding box center [353, 138] width 374 height 31
paste input "彼岸薔薇"
type input "彼岸薔薇"
click at [517, 167] on button "Search" at bounding box center [520, 167] width 42 height 14
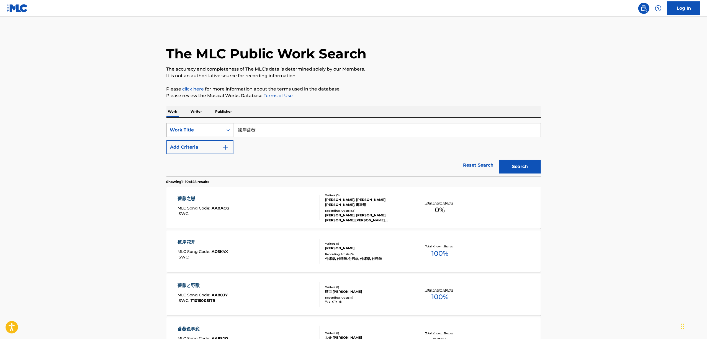
click at [226, 130] on icon "Search Form" at bounding box center [228, 130] width 6 height 6
click at [208, 142] on div "Writer Name" at bounding box center [200, 144] width 66 height 14
click at [230, 133] on div "Search Form" at bounding box center [228, 130] width 10 height 10
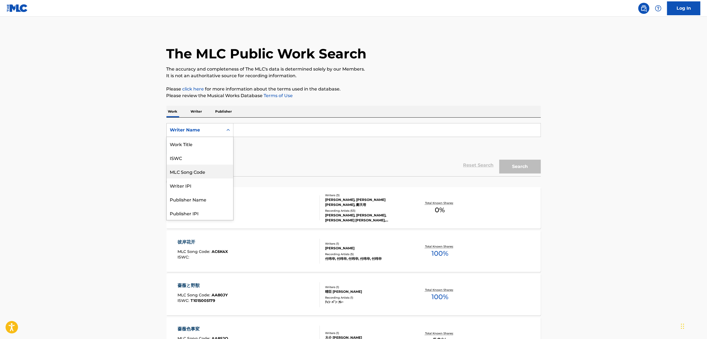
scroll to position [28, 0]
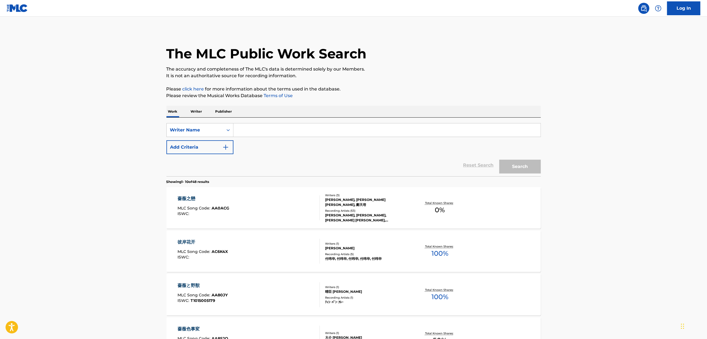
drag, startPoint x: 240, startPoint y: 131, endPoint x: 283, endPoint y: 132, distance: 43.8
click at [239, 131] on input "Search Form" at bounding box center [386, 129] width 307 height 13
paste input "Satsuki"
type input "Satsuki"
click at [519, 166] on button "Search" at bounding box center [520, 167] width 42 height 14
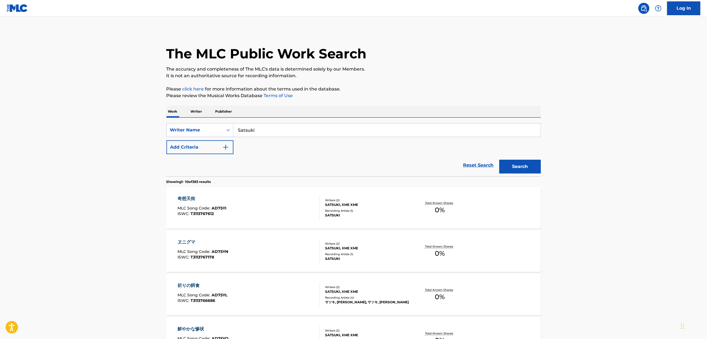
click at [196, 114] on p "Writer" at bounding box center [196, 112] width 15 height 12
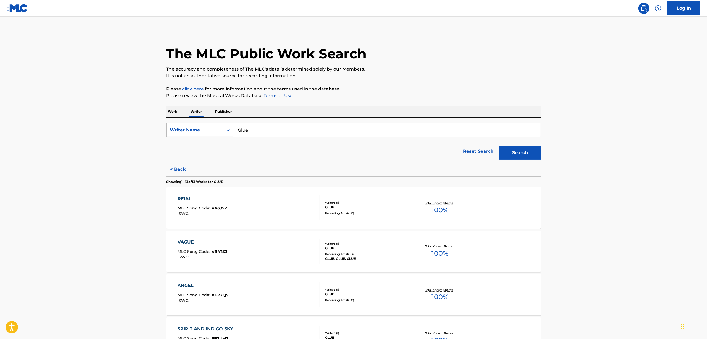
drag, startPoint x: 241, startPoint y: 132, endPoint x: 224, endPoint y: 136, distance: 18.1
click at [224, 136] on div "SearchWithCriteria2680ece3-1696-430f-9f58-ce1863abf402 Writer Name Glue" at bounding box center [353, 130] width 374 height 14
paste input "Satsuki"
type input "Satsuki"
click at [517, 157] on button "Search" at bounding box center [520, 153] width 42 height 14
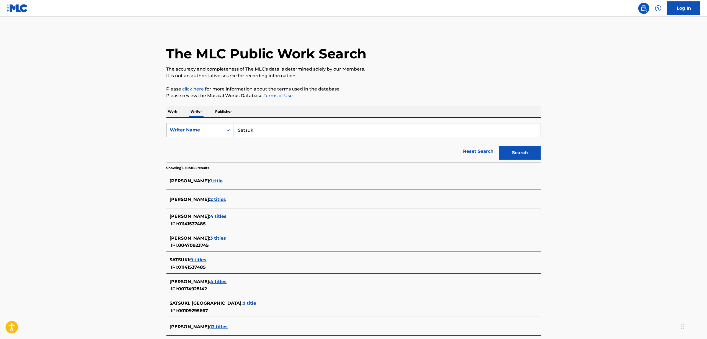
click at [223, 218] on span "4 titles" at bounding box center [218, 216] width 16 height 5
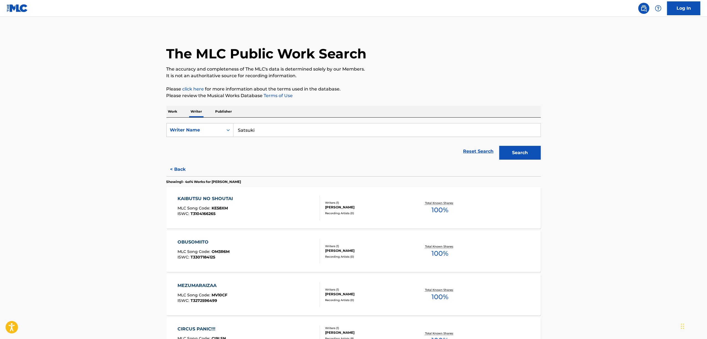
drag, startPoint x: 172, startPoint y: 111, endPoint x: 203, endPoint y: 114, distance: 30.6
click at [174, 111] on p "Work" at bounding box center [172, 112] width 13 height 12
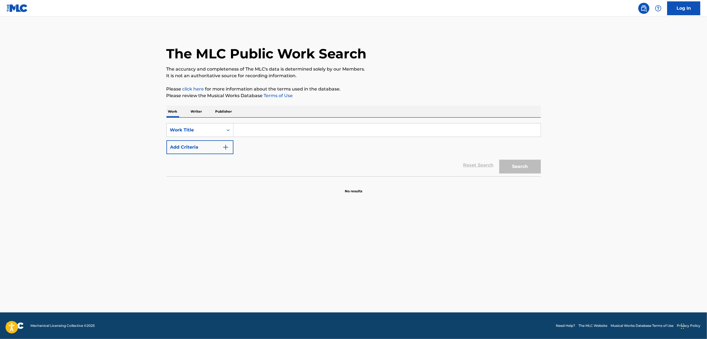
click at [265, 129] on input "Search Form" at bounding box center [386, 129] width 307 height 13
paste input "ニルヴァーナ"
drag, startPoint x: 528, startPoint y: 165, endPoint x: 534, endPoint y: 153, distance: 13.1
click at [530, 160] on button "Search" at bounding box center [520, 167] width 42 height 14
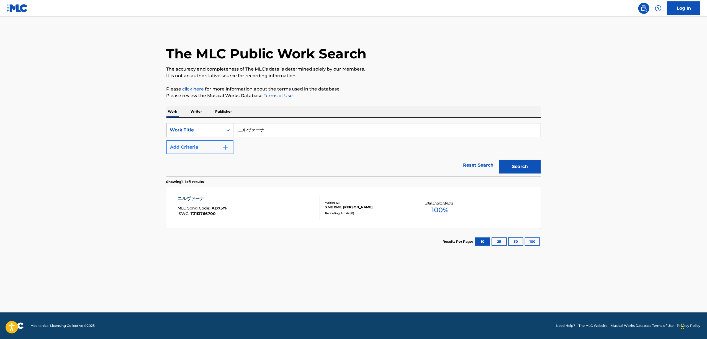
drag, startPoint x: 276, startPoint y: 130, endPoint x: 188, endPoint y: 140, distance: 88.9
click at [188, 140] on div "SearchWithCriteria551d79b3-2413-4f4c-89b0-1d93338cdfb6 Work Title ニルヴァーナ Add Cr…" at bounding box center [353, 138] width 374 height 31
paste input "スティーシュ"
type input "パスティーシュ"
click at [520, 169] on button "Search" at bounding box center [520, 167] width 42 height 14
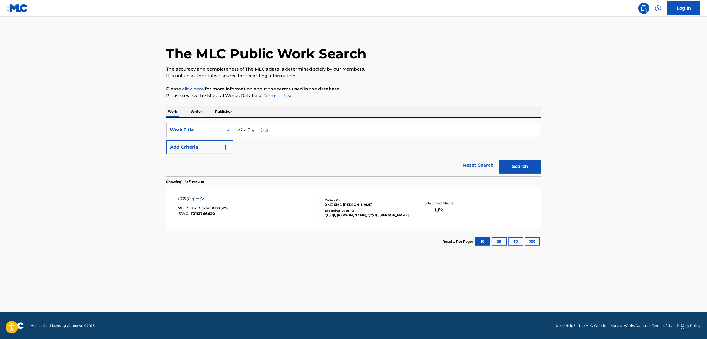
click at [186, 201] on div "パスティーシュ" at bounding box center [202, 198] width 50 height 7
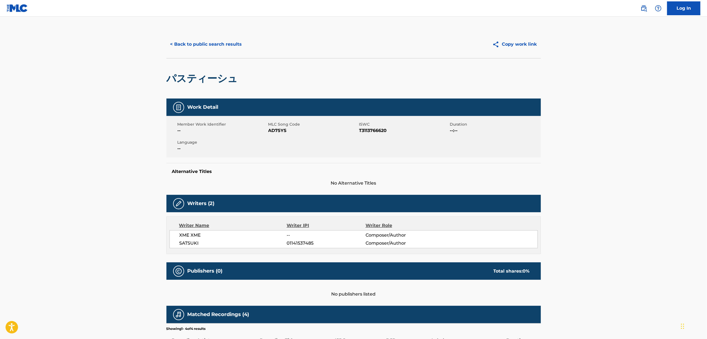
click at [272, 131] on span "AD75YS" at bounding box center [312, 130] width 89 height 7
click at [212, 43] on button "< Back to public search results" at bounding box center [205, 44] width 79 height 14
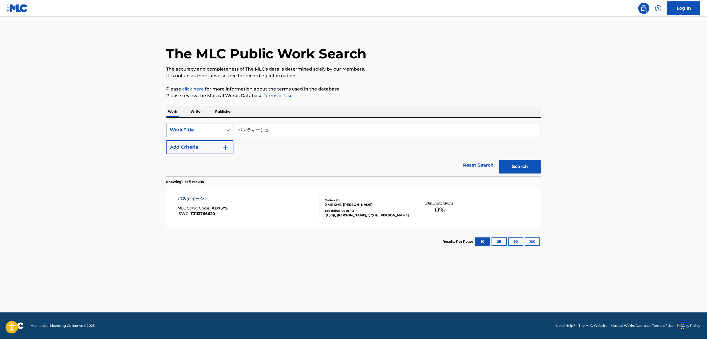
drag, startPoint x: 287, startPoint y: 131, endPoint x: 201, endPoint y: 135, distance: 85.9
click at [202, 135] on div "SearchWithCriteria551d79b3-2413-4f4c-89b0-1d93338cdfb6 Work Title パスティーシュ" at bounding box center [353, 130] width 374 height 14
paste input "青春劇"
type input "青春劇"
click at [520, 163] on button "Search" at bounding box center [520, 167] width 42 height 14
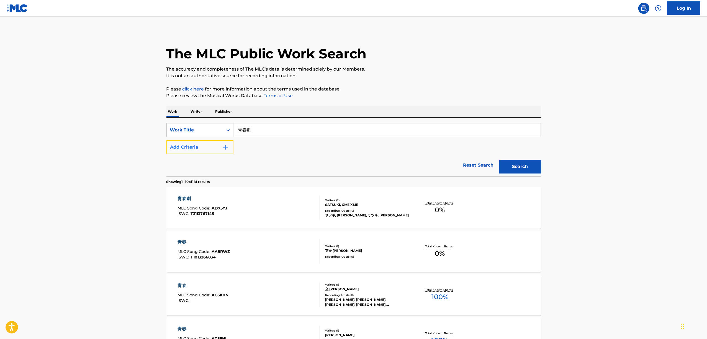
click at [226, 143] on button "Add Criteria" at bounding box center [199, 147] width 67 height 14
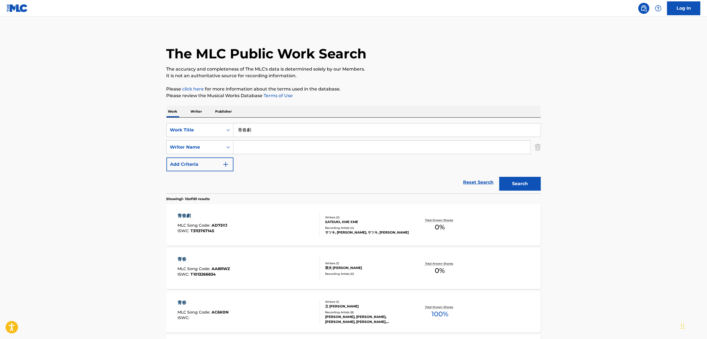
click at [246, 149] on input "Search Form" at bounding box center [381, 147] width 297 height 13
type input "sa"
drag, startPoint x: 249, startPoint y: 141, endPoint x: 256, endPoint y: 136, distance: 8.5
click at [249, 141] on input "sa" at bounding box center [381, 147] width 297 height 13
drag, startPoint x: 241, startPoint y: 131, endPoint x: 233, endPoint y: 133, distance: 8.0
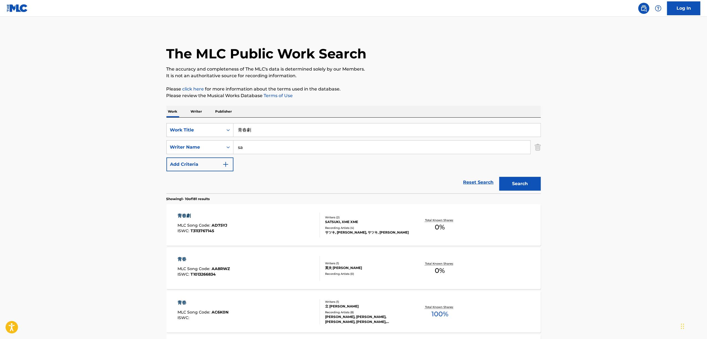
click at [233, 131] on input "青春劇" at bounding box center [386, 129] width 307 height 13
paste input "アノニマスダンサー"
type input "アノニマスダンサー"
drag, startPoint x: 255, startPoint y: 149, endPoint x: 222, endPoint y: 150, distance: 33.2
click at [221, 156] on div "SearchWithCriteria551d79b3-2413-4f4c-89b0-1d93338cdfb6 Work Title アノニマスダンサー Sea…" at bounding box center [353, 147] width 374 height 48
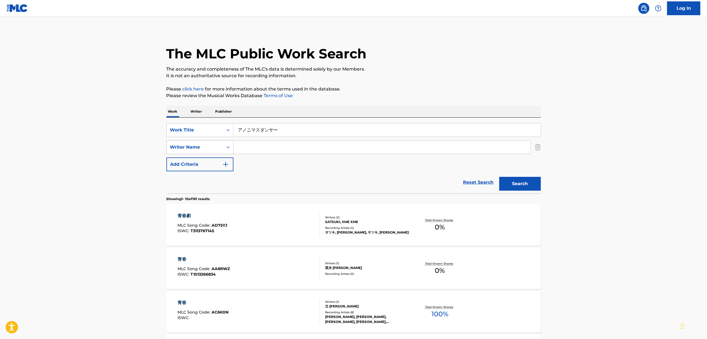
click at [499, 177] on button "Search" at bounding box center [520, 184] width 42 height 14
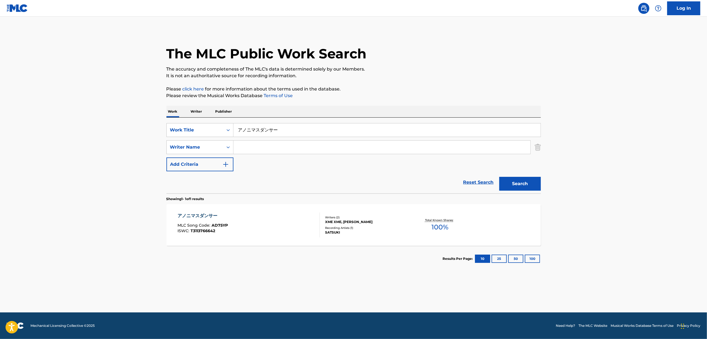
click at [199, 214] on div "アノニマスダンサー" at bounding box center [202, 216] width 50 height 7
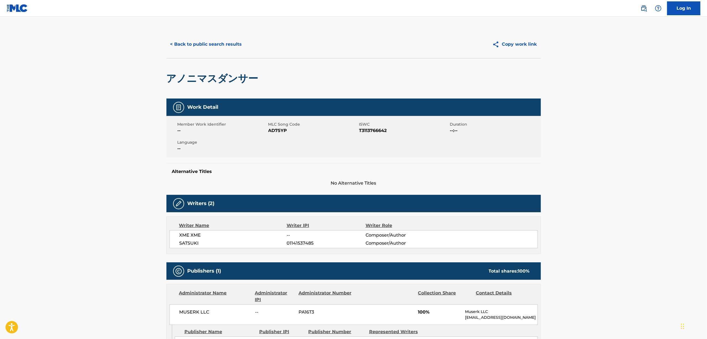
click at [279, 129] on span "AD75YP" at bounding box center [312, 130] width 89 height 7
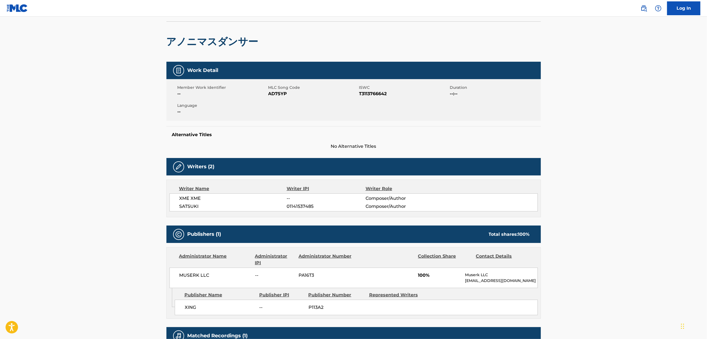
click at [213, 35] on h2 "アノニマスダンサー" at bounding box center [213, 41] width 95 height 12
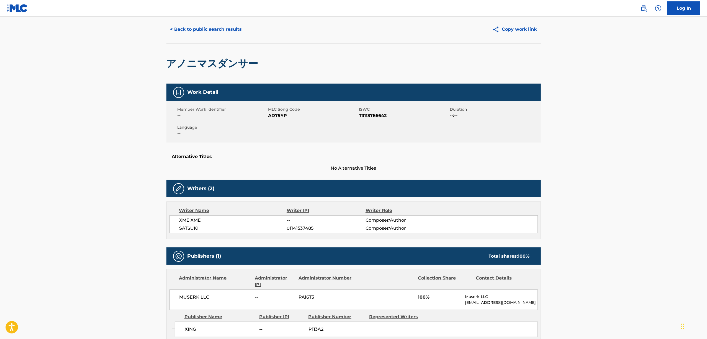
scroll to position [0, 0]
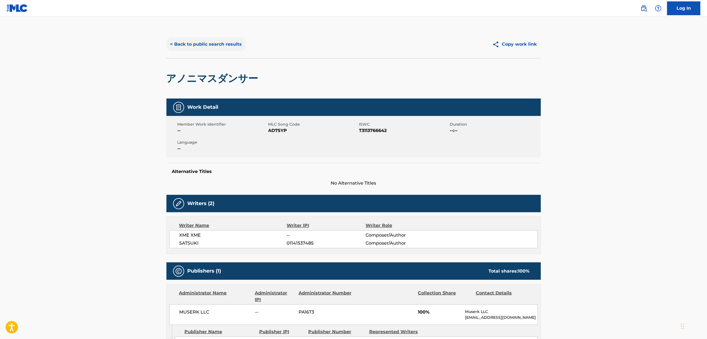
click at [226, 40] on button "< Back to public search results" at bounding box center [205, 44] width 79 height 14
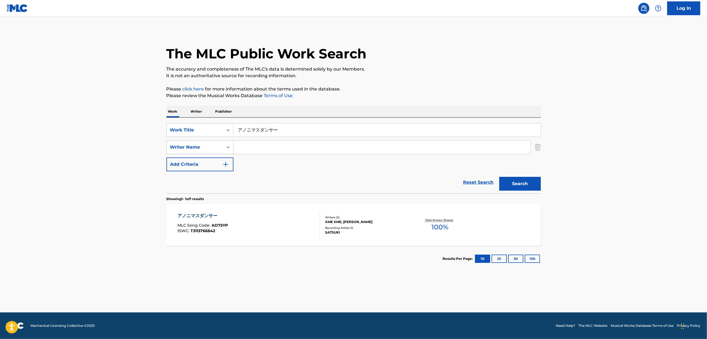
drag, startPoint x: 292, startPoint y: 127, endPoint x: 181, endPoint y: 151, distance: 113.3
click at [182, 151] on div "SearchWithCriteria551d79b3-2413-4f4c-89b0-1d93338cdfb6 Work Title アノニマスダンサー Sea…" at bounding box center [353, 147] width 374 height 48
paste input "ニグマ"
type input "ヱニグマ"
click at [520, 181] on button "Search" at bounding box center [520, 184] width 42 height 14
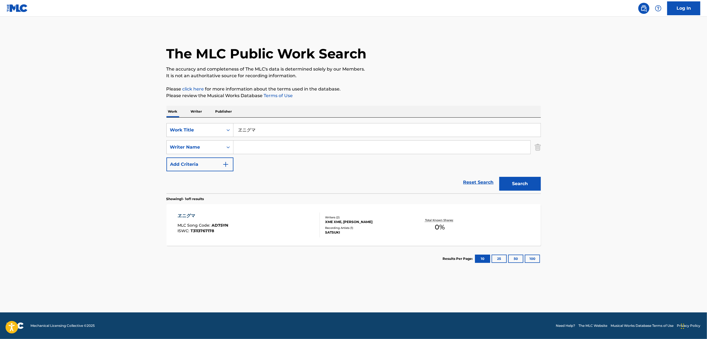
click at [53, 274] on main "The MLC Public Work Search The accuracy and completeness of The MLC's data is d…" at bounding box center [353, 165] width 707 height 296
click at [59, 245] on main "The MLC Public Work Search The accuracy and completeness of The MLC's data is d…" at bounding box center [353, 165] width 707 height 296
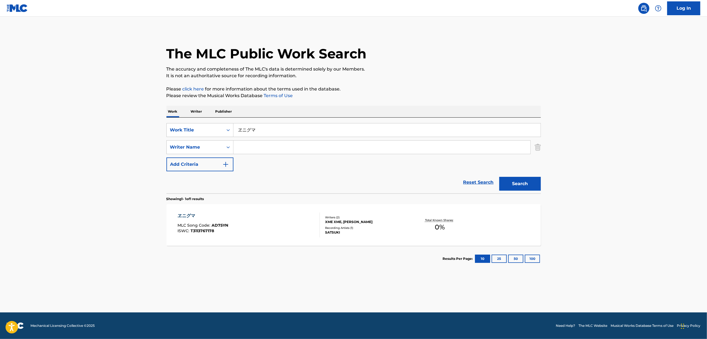
click at [59, 245] on main "The MLC Public Work Search The accuracy and completeness of The MLC's data is d…" at bounding box center [353, 165] width 707 height 296
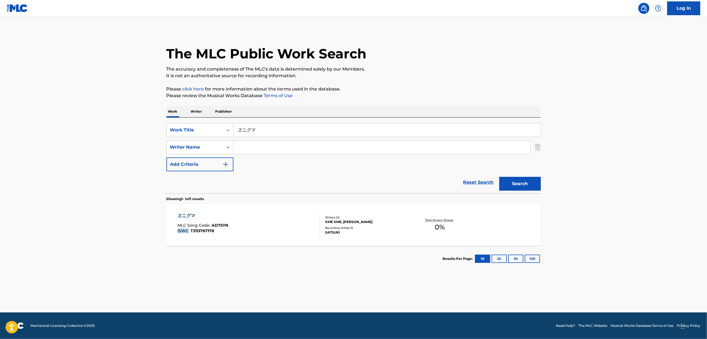
click at [59, 245] on main "The MLC Public Work Search The accuracy and completeness of The MLC's data is d…" at bounding box center [353, 165] width 707 height 296
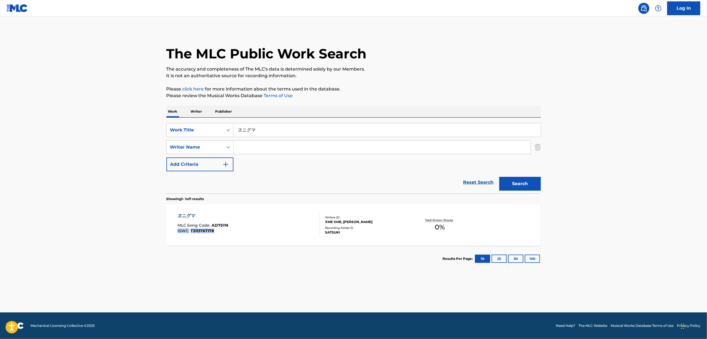
click at [59, 245] on main "The MLC Public Work Search The accuracy and completeness of The MLC's data is d…" at bounding box center [353, 165] width 707 height 296
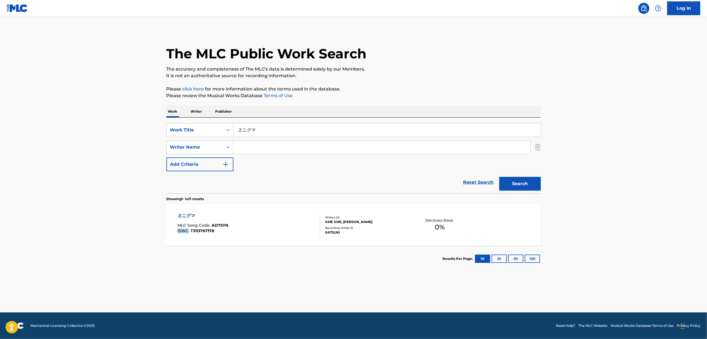
click at [59, 245] on main "The MLC Public Work Search The accuracy and completeness of The MLC's data is d…" at bounding box center [353, 165] width 707 height 296
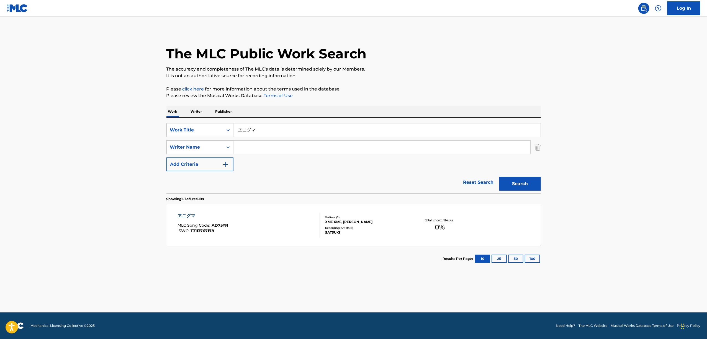
click at [59, 245] on main "The MLC Public Work Search The accuracy and completeness of The MLC's data is d…" at bounding box center [353, 165] width 707 height 296
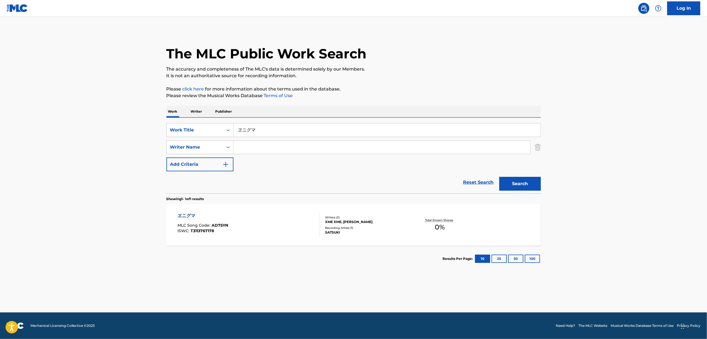
click at [59, 245] on main "The MLC Public Work Search The accuracy and completeness of The MLC's data is d…" at bounding box center [353, 165] width 707 height 296
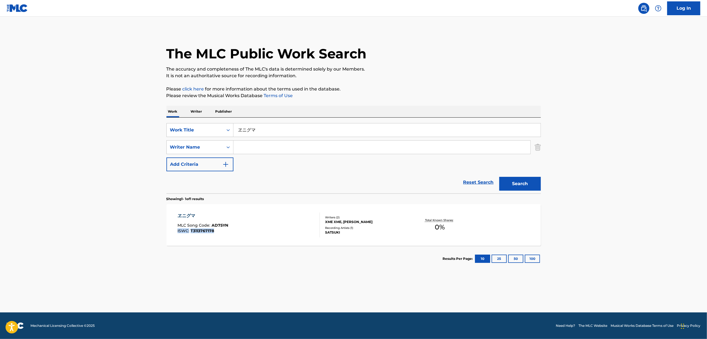
click at [59, 245] on main "The MLC Public Work Search The accuracy and completeness of The MLC's data is d…" at bounding box center [353, 165] width 707 height 296
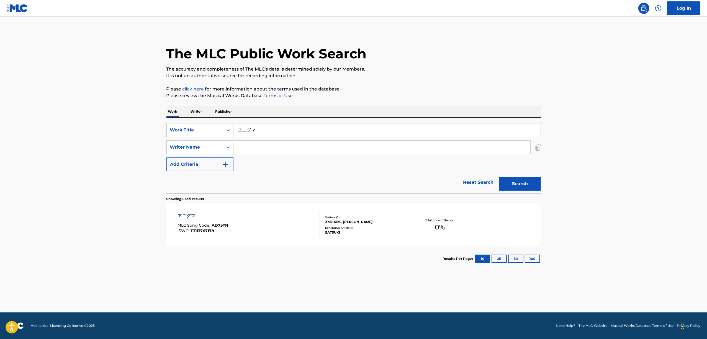
click at [59, 245] on main "The MLC Public Work Search The accuracy and completeness of The MLC's data is d…" at bounding box center [353, 165] width 707 height 296
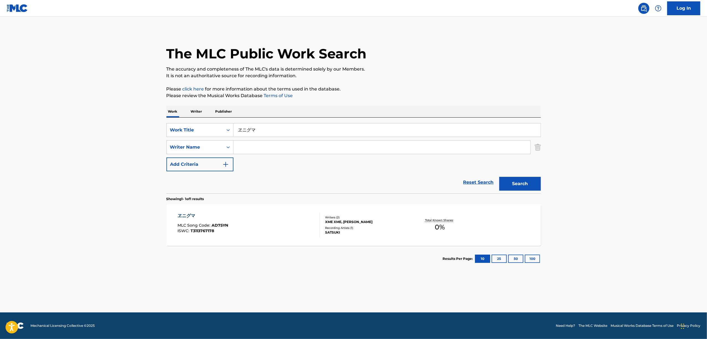
click at [59, 245] on main "The MLC Public Work Search The accuracy and completeness of The MLC's data is d…" at bounding box center [353, 165] width 707 height 296
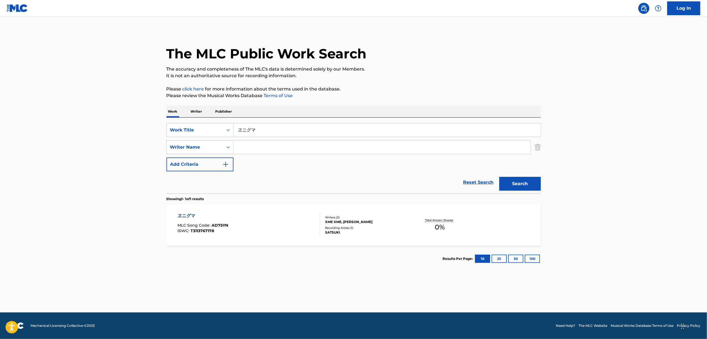
click at [59, 245] on main "The MLC Public Work Search The accuracy and completeness of The MLC's data is d…" at bounding box center [353, 165] width 707 height 296
click at [59, 243] on main "The MLC Public Work Search The accuracy and completeness of The MLC's data is d…" at bounding box center [353, 165] width 707 height 296
click at [59, 242] on main "The MLC Public Work Search The accuracy and completeness of The MLC's data is d…" at bounding box center [353, 165] width 707 height 296
click at [59, 241] on main "The MLC Public Work Search The accuracy and completeness of The MLC's data is d…" at bounding box center [353, 165] width 707 height 296
click at [59, 240] on main "The MLC Public Work Search The accuracy and completeness of The MLC's data is d…" at bounding box center [353, 165] width 707 height 296
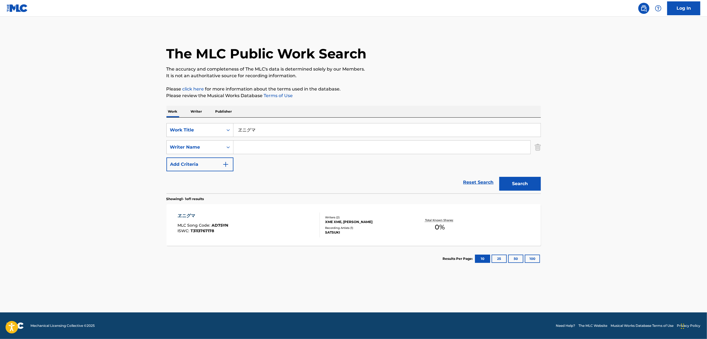
click at [59, 239] on main "The MLC Public Work Search The accuracy and completeness of The MLC's data is d…" at bounding box center [353, 165] width 707 height 296
click at [59, 238] on main "The MLC Public Work Search The accuracy and completeness of The MLC's data is d…" at bounding box center [353, 165] width 707 height 296
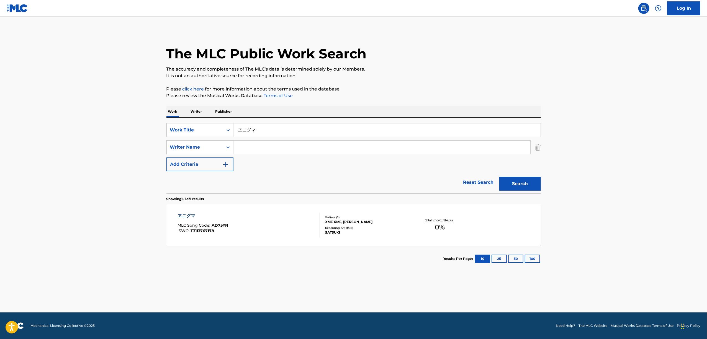
click at [59, 238] on main "The MLC Public Work Search The accuracy and completeness of The MLC's data is d…" at bounding box center [353, 165] width 707 height 296
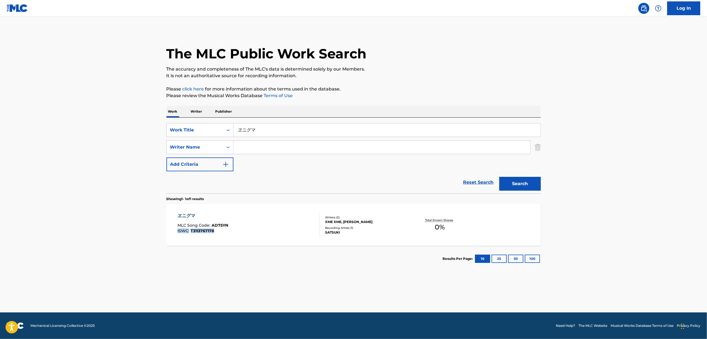
click at [59, 237] on main "The MLC Public Work Search The accuracy and completeness of The MLC's data is d…" at bounding box center [353, 165] width 707 height 296
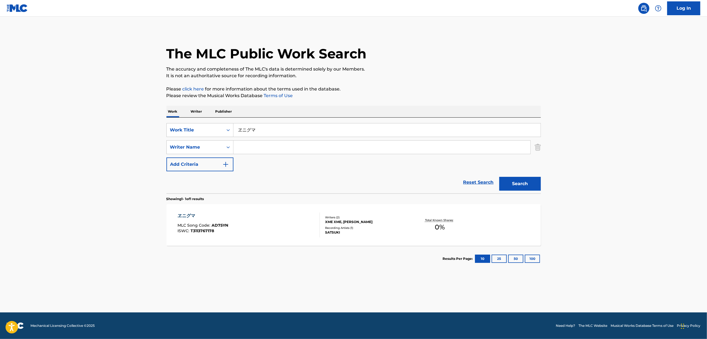
click at [59, 237] on main "The MLC Public Work Search The accuracy and completeness of The MLC's data is d…" at bounding box center [353, 165] width 707 height 296
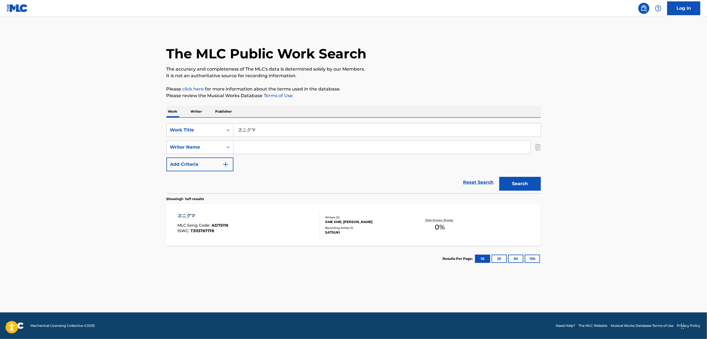
click at [59, 237] on main "The MLC Public Work Search The accuracy and completeness of The MLC's data is d…" at bounding box center [353, 165] width 707 height 296
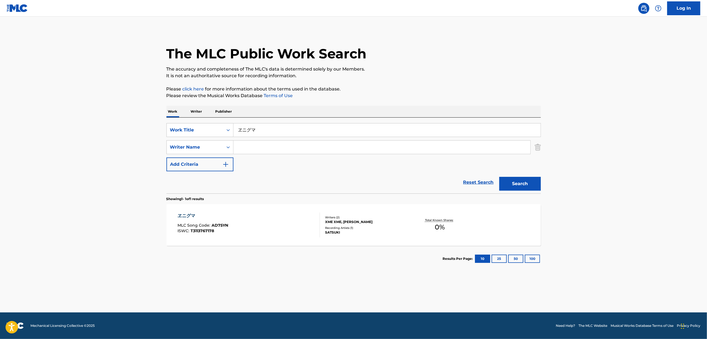
click at [188, 216] on div "ヱニグマ" at bounding box center [202, 216] width 51 height 7
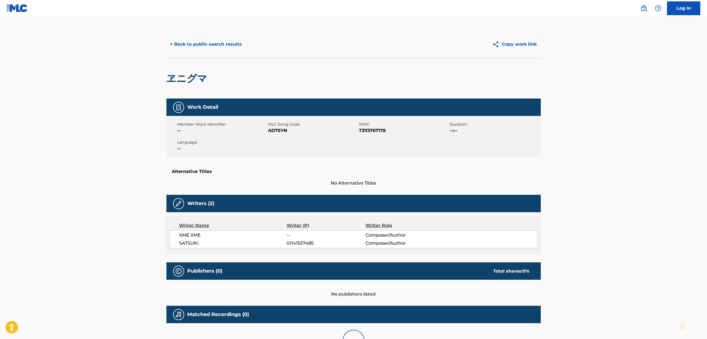
click at [274, 131] on span "AD75YN" at bounding box center [312, 130] width 89 height 7
click at [215, 43] on button "< Back to public search results" at bounding box center [205, 44] width 79 height 14
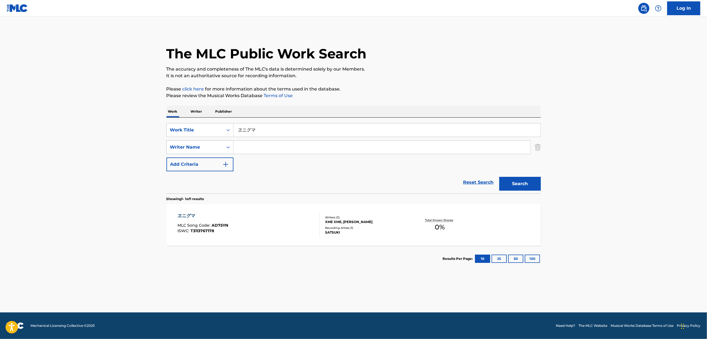
drag, startPoint x: 277, startPoint y: 133, endPoint x: 211, endPoint y: 142, distance: 66.7
click at [212, 141] on div "SearchWithCriteria551d79b3-2413-4f4c-89b0-1d93338cdfb6 Work Title ヱニグマ SearchWi…" at bounding box center [353, 147] width 374 height 48
paste input "リアージ"
type input "トリアージ"
click at [518, 185] on button "Search" at bounding box center [520, 184] width 42 height 14
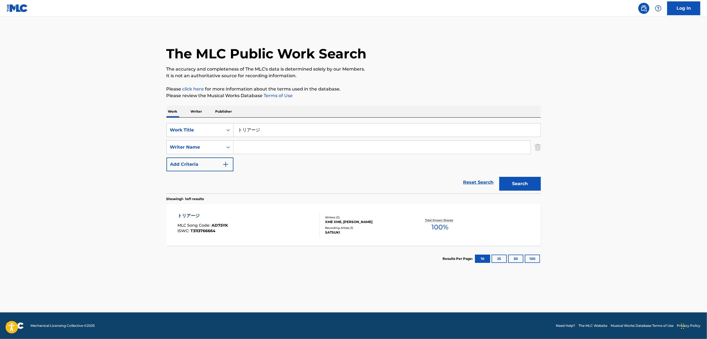
click at [195, 214] on div "トリアージ" at bounding box center [202, 216] width 50 height 7
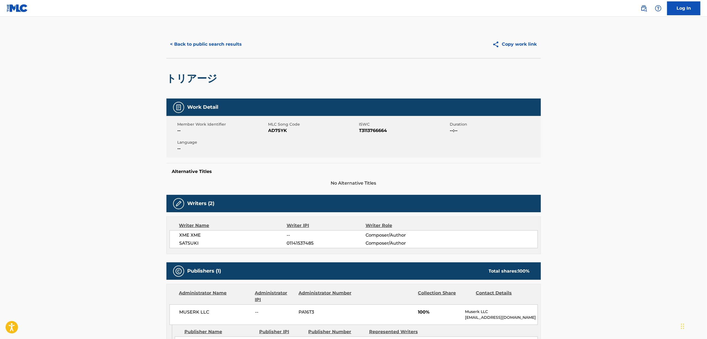
click at [274, 132] on span "AD75YK" at bounding box center [312, 130] width 89 height 7
click at [213, 43] on button "< Back to public search results" at bounding box center [205, 44] width 79 height 14
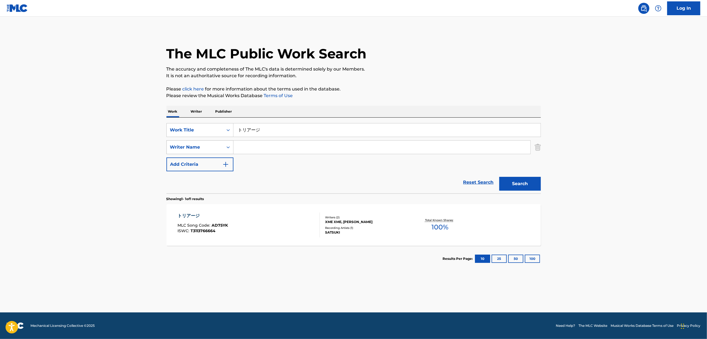
drag, startPoint x: 245, startPoint y: 135, endPoint x: 202, endPoint y: 145, distance: 44.2
click at [204, 144] on div "SearchWithCriteria551d79b3-2413-4f4c-89b0-1d93338cdfb6 Work Title トリアージ SearchW…" at bounding box center [353, 147] width 374 height 48
paste input "T3113767203"
drag, startPoint x: 269, startPoint y: 133, endPoint x: 171, endPoint y: 157, distance: 101.4
click at [174, 156] on div "SearchWithCriteria551d79b3-2413-4f4c-89b0-1d93338cdfb6 Work Title T3113767203 S…" at bounding box center [353, 147] width 374 height 48
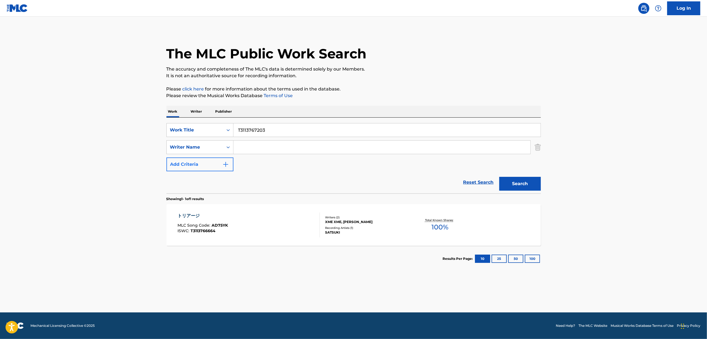
paste input "鮮やかな惨状"
click at [509, 187] on button "Search" at bounding box center [520, 184] width 42 height 14
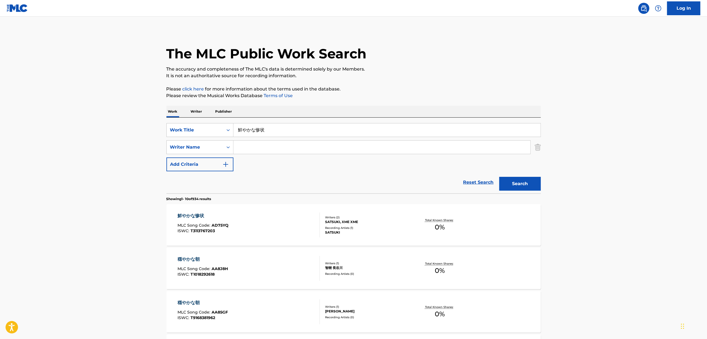
drag, startPoint x: 277, startPoint y: 128, endPoint x: 254, endPoint y: 134, distance: 23.8
click at [216, 138] on div "SearchWithCriteria551d79b3-2413-4f4c-89b0-1d93338cdfb6 Work Title 鮮やかな惨状 Search…" at bounding box center [353, 147] width 374 height 48
click at [522, 181] on button "Search" at bounding box center [520, 184] width 42 height 14
click at [259, 140] on div "Search Form" at bounding box center [381, 147] width 297 height 14
click at [266, 133] on input "鮮やかな惨状" at bounding box center [386, 129] width 307 height 13
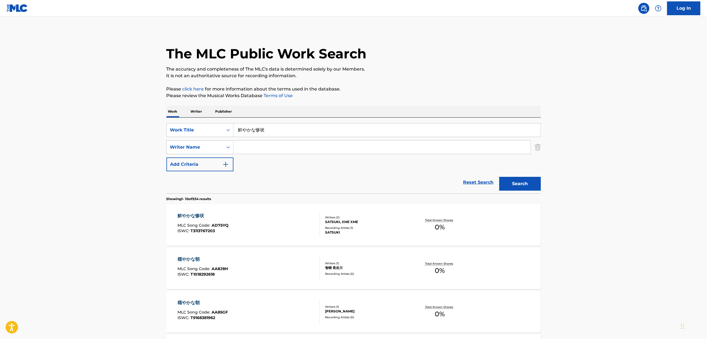
click at [267, 130] on input "鮮やかな惨状" at bounding box center [386, 129] width 307 height 13
click at [245, 134] on input "鮮やかな惨状" at bounding box center [386, 129] width 307 height 13
drag, startPoint x: 275, startPoint y: 127, endPoint x: 221, endPoint y: 138, distance: 54.3
click at [222, 138] on div "SearchWithCriteria551d79b3-2413-4f4c-89b0-1d93338cdfb6 Work Title 鮮やかな惨状 Search…" at bounding box center [353, 147] width 374 height 48
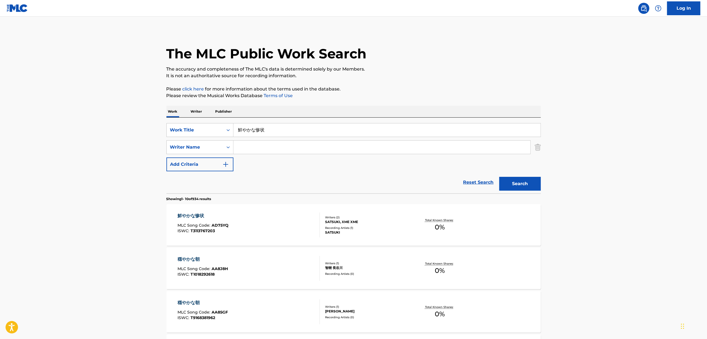
paste input "祈りの餌食"
drag, startPoint x: 516, startPoint y: 185, endPoint x: 466, endPoint y: 167, distance: 53.1
click at [515, 184] on button "Search" at bounding box center [520, 184] width 42 height 14
drag, startPoint x: 257, startPoint y: 142, endPoint x: 266, endPoint y: 136, distance: 10.5
click at [257, 142] on input "Search Form" at bounding box center [381, 147] width 297 height 13
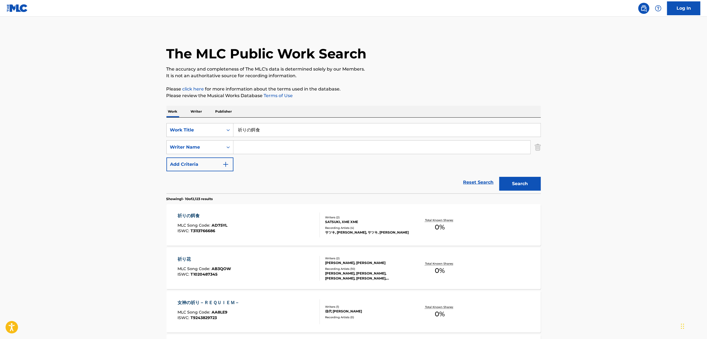
click at [264, 131] on input "祈りの餌食" at bounding box center [386, 129] width 307 height 13
drag, startPoint x: 264, startPoint y: 130, endPoint x: 218, endPoint y: 134, distance: 45.6
click at [219, 134] on div "SearchWithCriteria551d79b3-2413-4f4c-89b0-1d93338cdfb6 Work Title 祈りの餌食" at bounding box center [353, 130] width 374 height 14
paste input "奇想天街"
click at [520, 186] on button "Search" at bounding box center [520, 184] width 42 height 14
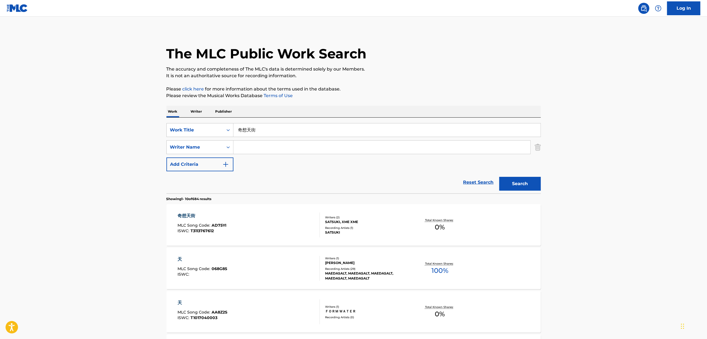
drag, startPoint x: 252, startPoint y: 147, endPoint x: 258, endPoint y: 141, distance: 8.8
click at [252, 148] on input "Search Form" at bounding box center [381, 147] width 297 height 13
click at [248, 149] on input "Search Form" at bounding box center [381, 147] width 297 height 13
drag, startPoint x: 266, startPoint y: 133, endPoint x: 231, endPoint y: 138, distance: 34.7
click at [226, 140] on div "SearchWithCriteria551d79b3-2413-4f4c-89b0-1d93338cdfb6 Work Title 奇想天街 SearchWi…" at bounding box center [353, 147] width 374 height 48
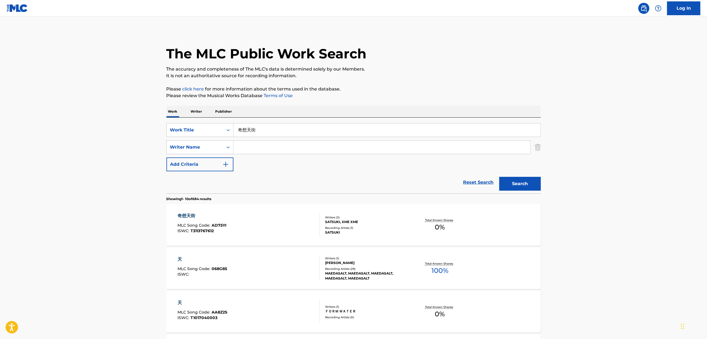
paste input "ニルヴァーナ"
type input "ニルヴァーナ"
click at [506, 185] on button "Search" at bounding box center [520, 184] width 42 height 14
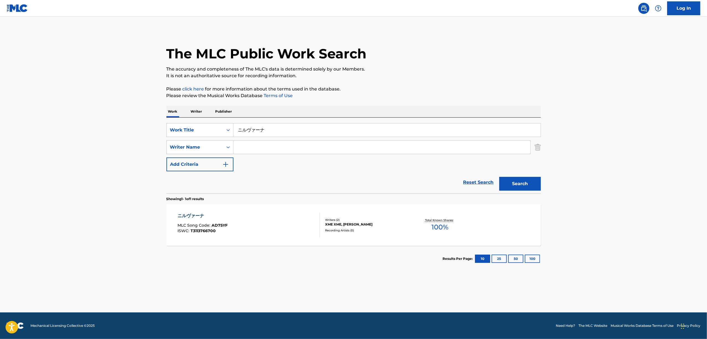
click at [183, 217] on div "ニルヴァーナ" at bounding box center [202, 216] width 50 height 7
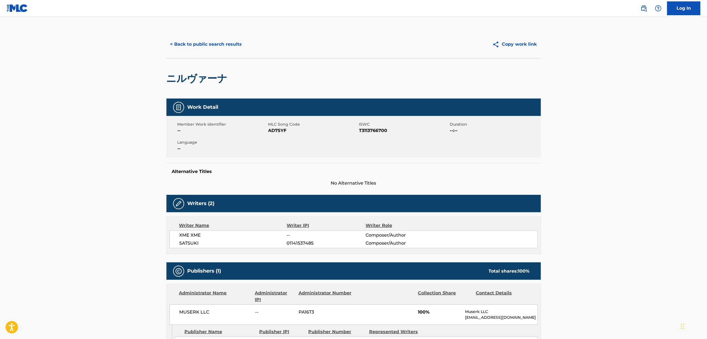
click at [270, 131] on span "AD75YF" at bounding box center [312, 130] width 89 height 7
click at [230, 44] on button "< Back to public search results" at bounding box center [205, 44] width 79 height 14
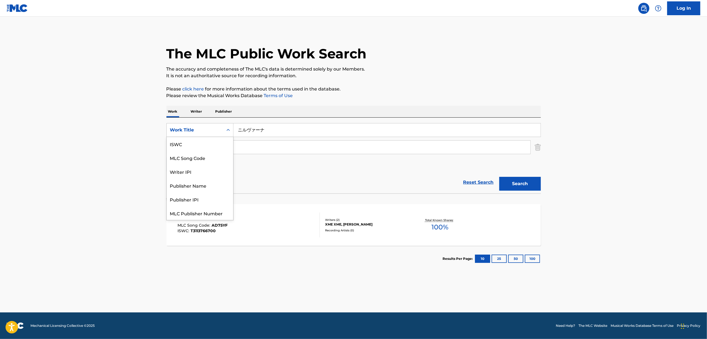
scroll to position [14, 0]
click at [221, 134] on div "Work Title" at bounding box center [195, 130] width 56 height 11
click at [209, 143] on div "ISWC" at bounding box center [200, 144] width 66 height 14
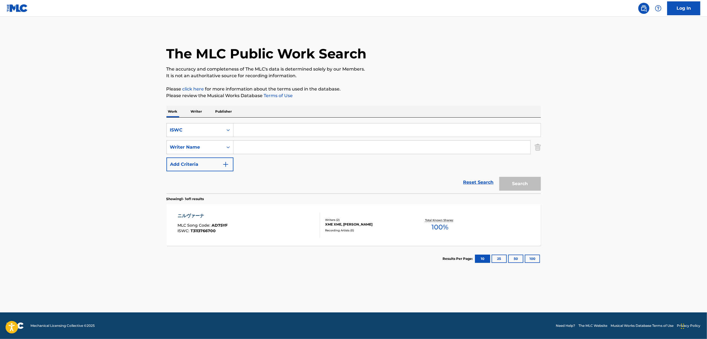
click at [269, 128] on input "Search Form" at bounding box center [386, 129] width 307 height 13
paste input "T3113767656"
type input "T3113767656"
drag, startPoint x: 515, startPoint y: 188, endPoint x: 514, endPoint y: 183, distance: 5.1
click at [515, 187] on button "Search" at bounding box center [520, 184] width 42 height 14
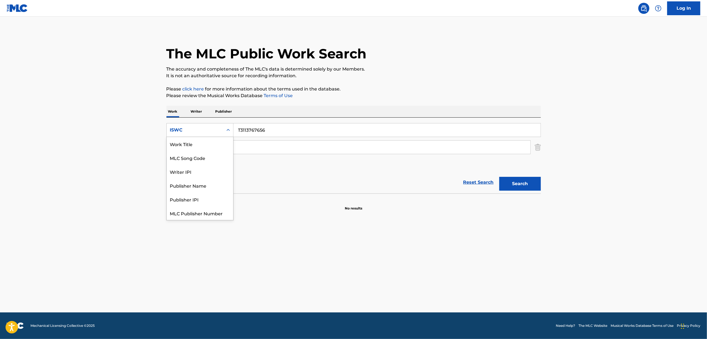
click at [228, 124] on div "Search Form" at bounding box center [228, 129] width 10 height 13
click at [226, 143] on div "Work Title" at bounding box center [200, 144] width 66 height 14
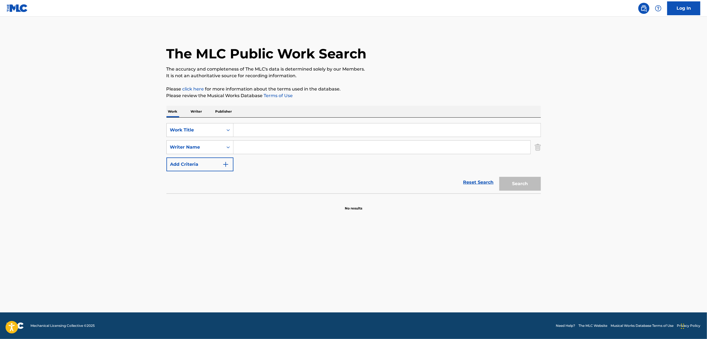
click at [259, 130] on input "Search Form" at bounding box center [386, 129] width 307 height 13
paste input "TWISTER"
type input "TWISTER"
click at [247, 146] on input "Search Form" at bounding box center [381, 147] width 297 height 13
paste input "Yabasu"
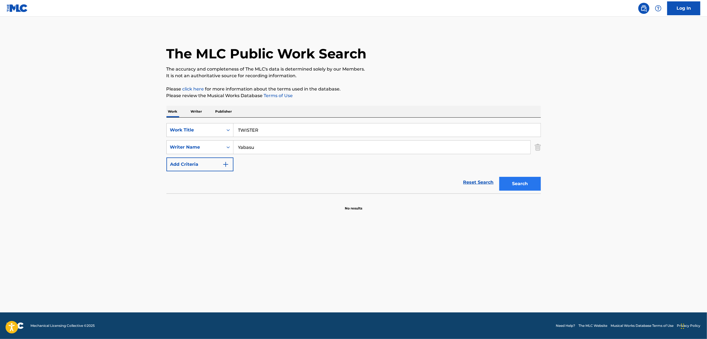
type input "Yabasu"
click at [534, 182] on button "Search" at bounding box center [520, 184] width 42 height 14
drag, startPoint x: 266, startPoint y: 129, endPoint x: 215, endPoint y: 140, distance: 51.9
click at [215, 140] on div "SearchWithCriteriae5a842b7-e487-4a81-bd2c-fb7b77ce12e6 Work Title TWISTER Searc…" at bounding box center [353, 147] width 374 height 48
paste input "DANSHIN REIJII KUREIJII NAITO"
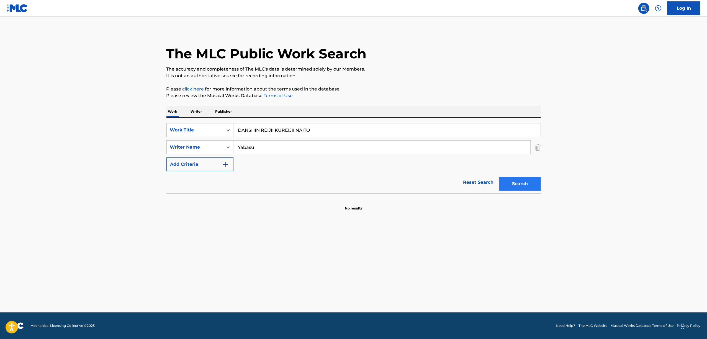
type input "DANSHIN REIJII KUREIJII NAITO"
click at [535, 184] on button "Search" at bounding box center [520, 184] width 42 height 14
click at [228, 135] on div "Search Form" at bounding box center [228, 129] width 10 height 13
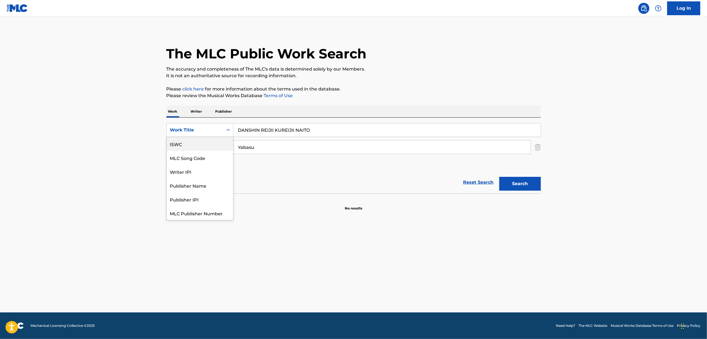
click at [202, 148] on div "ISWC" at bounding box center [200, 144] width 66 height 14
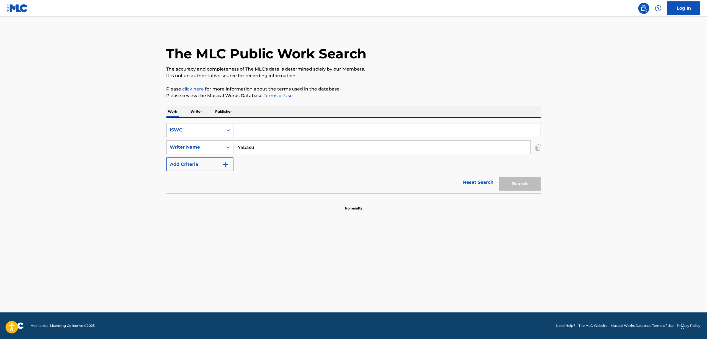
click at [240, 126] on input "Search Form" at bounding box center [386, 129] width 307 height 13
paste input "T3044072897"
type input "T3044072897"
drag, startPoint x: 268, startPoint y: 146, endPoint x: 148, endPoint y: 179, distance: 124.6
click at [148, 179] on main "The MLC Public Work Search The accuracy and completeness of The MLC's data is d…" at bounding box center [353, 165] width 707 height 296
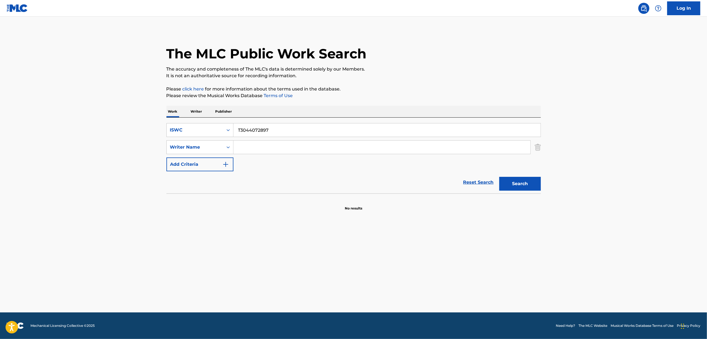
click at [499, 177] on button "Search" at bounding box center [520, 184] width 42 height 14
click at [547, 249] on main "The MLC Public Work Search The accuracy and completeness of The MLC's data is d…" at bounding box center [353, 165] width 707 height 296
click at [546, 245] on main "The MLC Public Work Search The accuracy and completeness of The MLC's data is d…" at bounding box center [353, 165] width 707 height 296
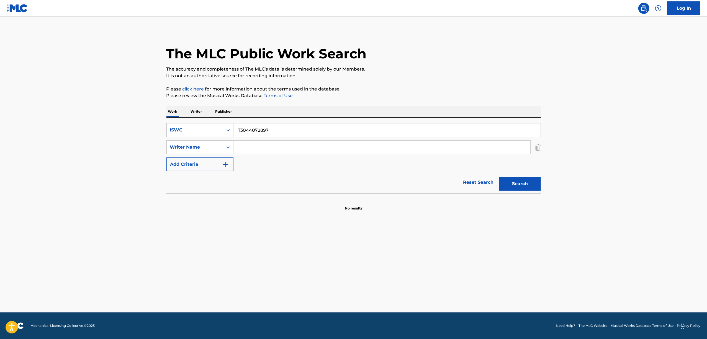
click at [546, 245] on main "The MLC Public Work Search The accuracy and completeness of The MLC's data is d…" at bounding box center [353, 165] width 707 height 296
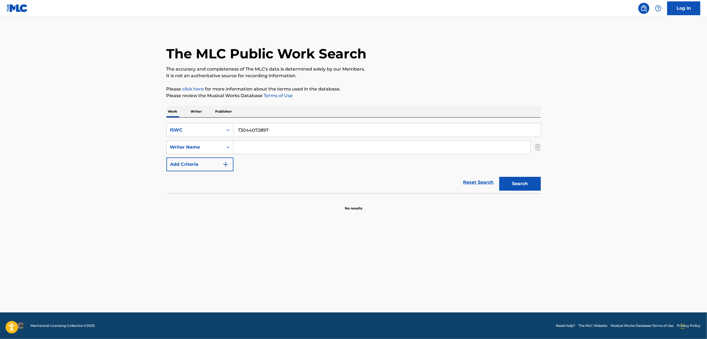
click at [546, 245] on main "The MLC Public Work Search The accuracy and completeness of The MLC's data is d…" at bounding box center [353, 165] width 707 height 296
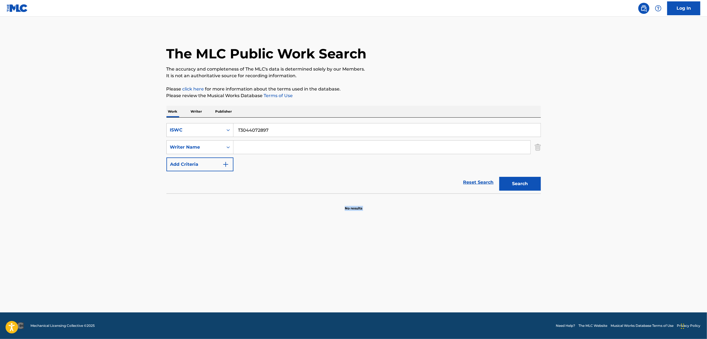
click at [546, 245] on main "The MLC Public Work Search The accuracy and completeness of The MLC's data is d…" at bounding box center [353, 165] width 707 height 296
click at [546, 244] on main "The MLC Public Work Search The accuracy and completeness of The MLC's data is d…" at bounding box center [353, 165] width 707 height 296
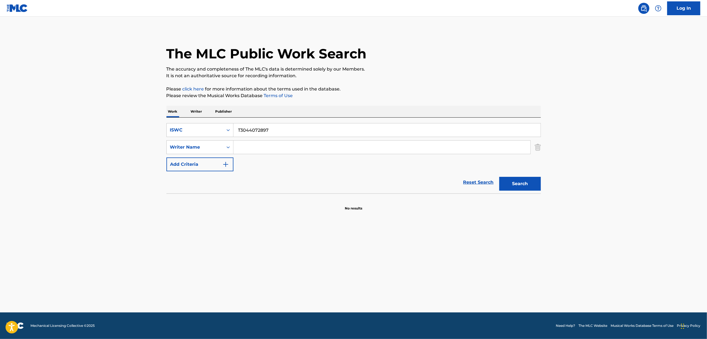
click at [546, 244] on main "The MLC Public Work Search The accuracy and completeness of The MLC's data is d…" at bounding box center [353, 165] width 707 height 296
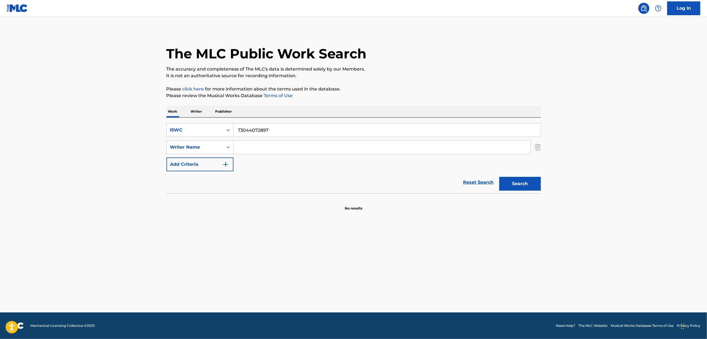
click at [523, 192] on div "Search" at bounding box center [518, 182] width 44 height 22
click at [523, 189] on button "Search" at bounding box center [520, 184] width 42 height 14
click at [620, 218] on main "The MLC Public Work Search The accuracy and completeness of The MLC's data is d…" at bounding box center [353, 165] width 707 height 296
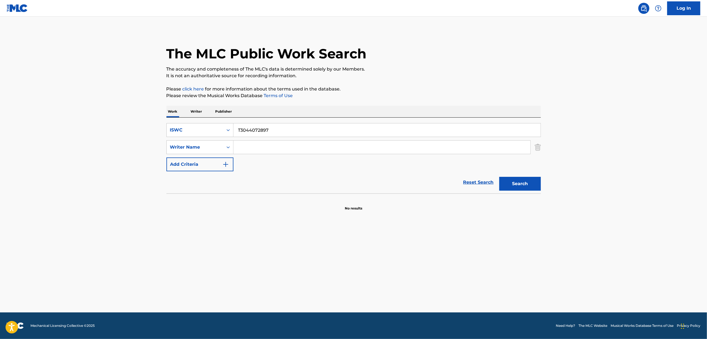
click at [620, 218] on main "The MLC Public Work Search The accuracy and completeness of The MLC's data is d…" at bounding box center [353, 165] width 707 height 296
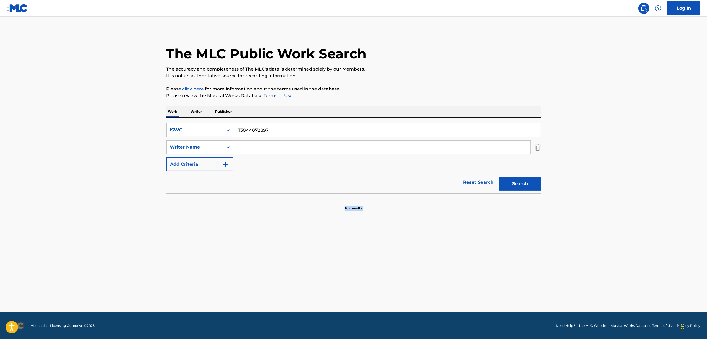
click at [620, 218] on main "The MLC Public Work Search The accuracy and completeness of The MLC's data is d…" at bounding box center [353, 165] width 707 height 296
click at [229, 132] on icon "Search Form" at bounding box center [228, 130] width 6 height 6
click at [221, 146] on div "Work Title" at bounding box center [200, 144] width 66 height 14
click at [257, 130] on input "Search Form" at bounding box center [386, 129] width 307 height 13
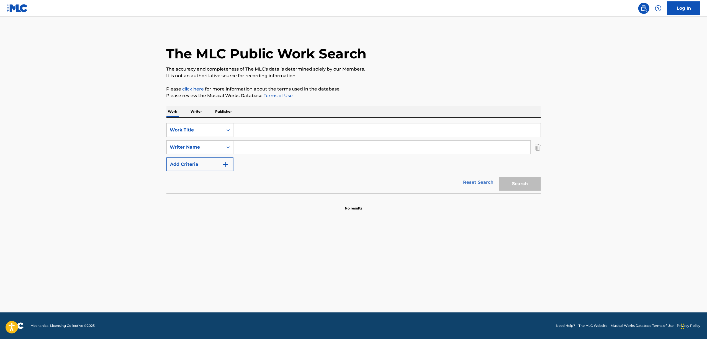
paste input "APPUDEETO"
type input "APPUDEETO"
drag, startPoint x: 520, startPoint y: 186, endPoint x: 514, endPoint y: 184, distance: 6.6
click at [520, 186] on button "Search" at bounding box center [520, 184] width 42 height 14
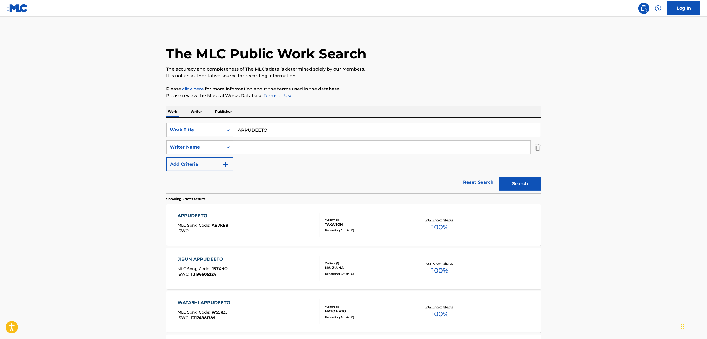
click at [189, 215] on div "APPUDEETO" at bounding box center [202, 216] width 51 height 7
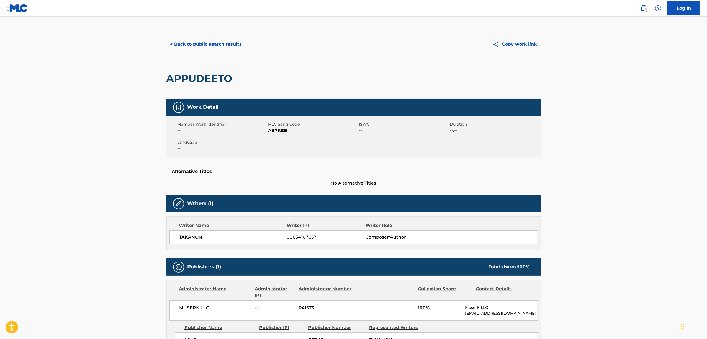
click at [271, 134] on span "AB7KEB" at bounding box center [312, 130] width 89 height 7
click at [234, 43] on button "< Back to public search results" at bounding box center [205, 44] width 79 height 14
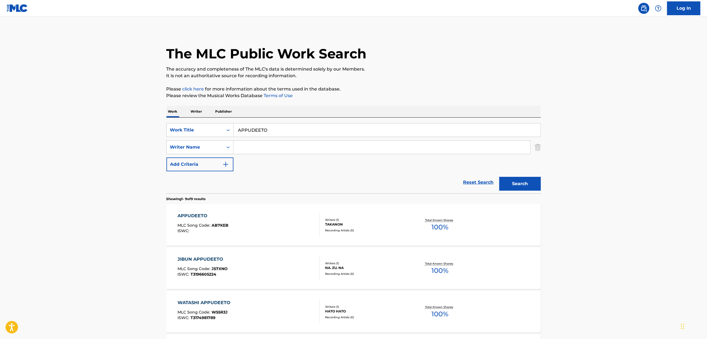
drag, startPoint x: 274, startPoint y: 131, endPoint x: 201, endPoint y: 155, distance: 77.0
click at [202, 154] on div "SearchWithCriteria4ccfdd0a-8fb0-41e5-a17b-7eb744fca056 Work Title APPUDEETO Sea…" at bounding box center [353, 147] width 374 height 48
paste input "POJITIVUUNMEIRON"
click at [515, 182] on button "Search" at bounding box center [520, 184] width 42 height 14
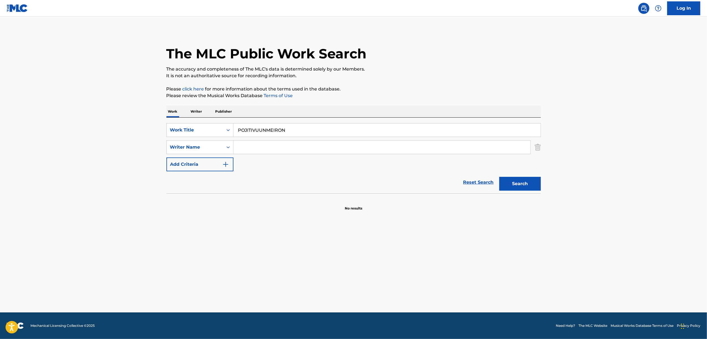
drag, startPoint x: 288, startPoint y: 132, endPoint x: 154, endPoint y: 176, distance: 141.4
click at [156, 175] on main "The MLC Public Work Search The accuracy and completeness of The MLC's data is d…" at bounding box center [353, 165] width 707 height 296
paste input "ポジティヴ運命論"
click at [513, 182] on button "Search" at bounding box center [520, 184] width 42 height 14
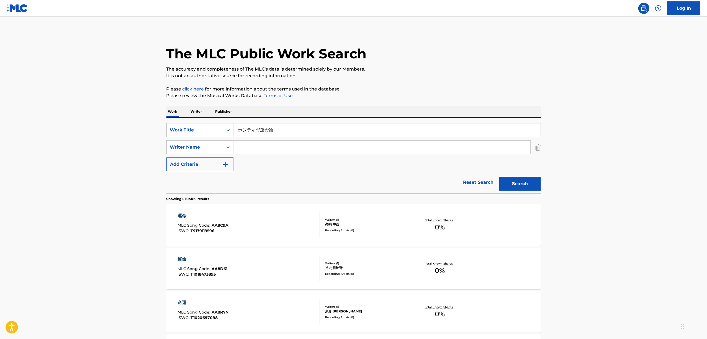
drag, startPoint x: 167, startPoint y: 165, endPoint x: 147, endPoint y: 171, distance: 20.7
click at [148, 171] on main "The MLC Public Work Search The accuracy and completeness of The MLC's data is d…" at bounding box center [353, 343] width 707 height 652
paste input "URAHARARI YURAYURARU"
type input "URAHARARI YURAYURARU"
click at [518, 184] on button "Search" at bounding box center [520, 184] width 42 height 14
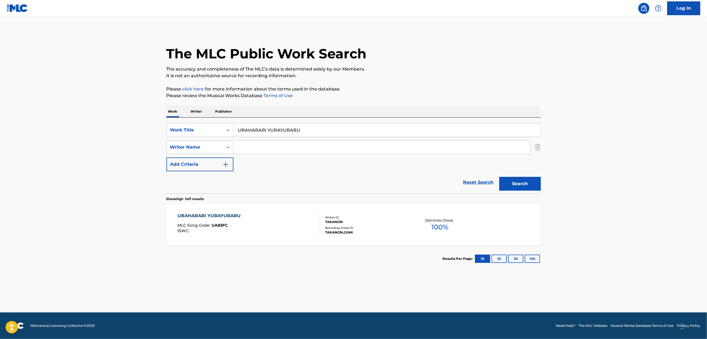
click at [213, 216] on div "URAHARARI YURAYURARU" at bounding box center [210, 216] width 66 height 7
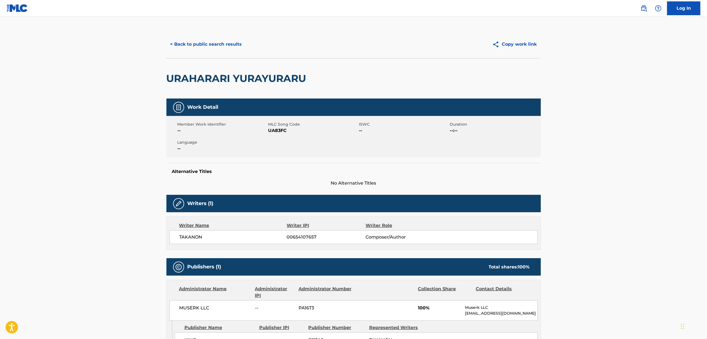
click at [269, 132] on span "UA83FC" at bounding box center [312, 130] width 89 height 7
click at [202, 42] on button "< Back to public search results" at bounding box center [205, 44] width 79 height 14
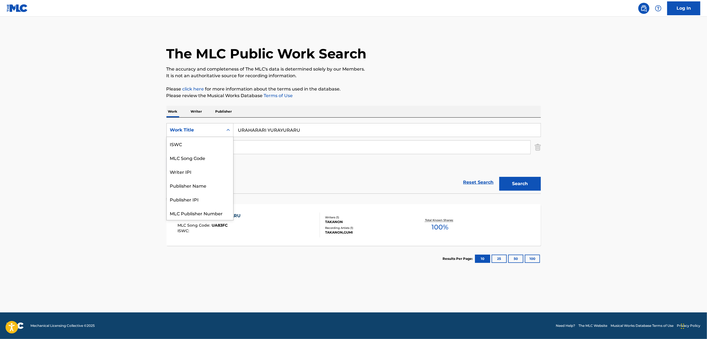
click at [225, 127] on div "Search Form" at bounding box center [228, 130] width 10 height 10
click at [202, 112] on p "Writer" at bounding box center [196, 112] width 15 height 12
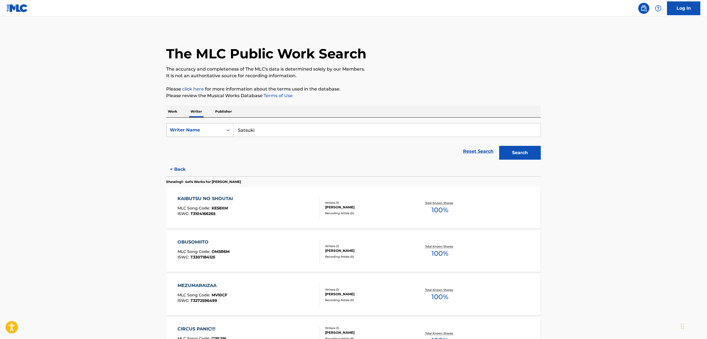
drag, startPoint x: 224, startPoint y: 135, endPoint x: 218, endPoint y: 137, distance: 5.8
click at [218, 137] on div "SearchWithCriteria2680ece3-1696-430f-9f58-ce1863abf402 Writer Name Satsuki Rese…" at bounding box center [353, 140] width 374 height 45
drag, startPoint x: 204, startPoint y: 142, endPoint x: 200, endPoint y: 145, distance: 5.1
click at [197, 145] on div "SearchWithCriteria2680ece3-1696-430f-9f58-ce1863abf402 Writer Name Satsuki Rese…" at bounding box center [353, 140] width 374 height 45
click at [256, 144] on div "Reset Search Search" at bounding box center [353, 151] width 374 height 22
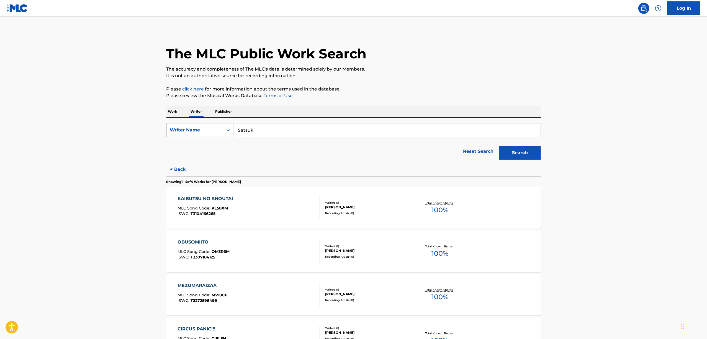
drag, startPoint x: 261, startPoint y: 132, endPoint x: 196, endPoint y: 148, distance: 66.7
click at [197, 148] on form "SearchWithCriteria2680ece3-1696-430f-9f58-ce1863abf402 Writer Name Satsuki Rese…" at bounding box center [353, 142] width 374 height 39
paste input "Medomia"
type input "Medomia"
click at [519, 152] on button "Search" at bounding box center [520, 153] width 42 height 14
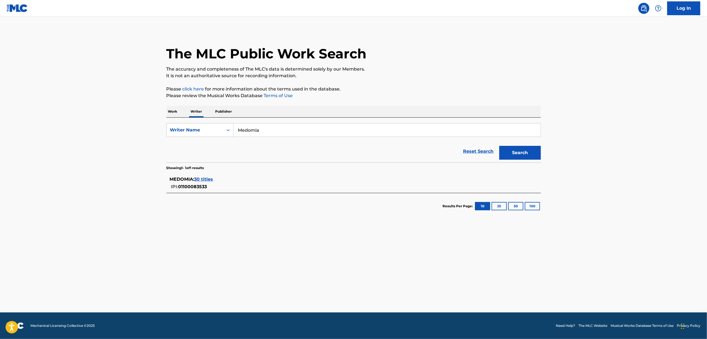
click at [206, 178] on span "30 titles" at bounding box center [203, 179] width 19 height 5
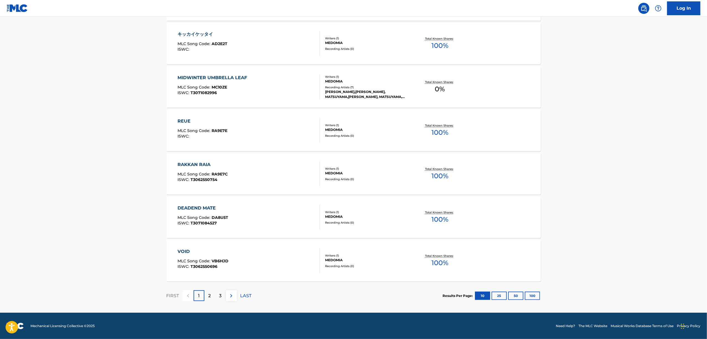
scroll to position [339, 0]
click at [515, 298] on button "50" at bounding box center [515, 296] width 15 height 8
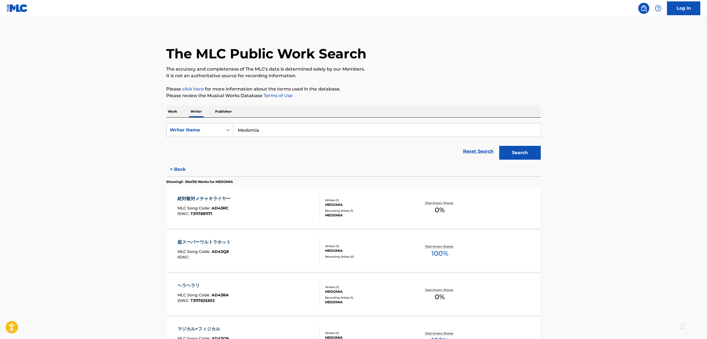
drag, startPoint x: 173, startPoint y: 112, endPoint x: 189, endPoint y: 116, distance: 16.0
click at [173, 112] on p "Work" at bounding box center [172, 112] width 13 height 12
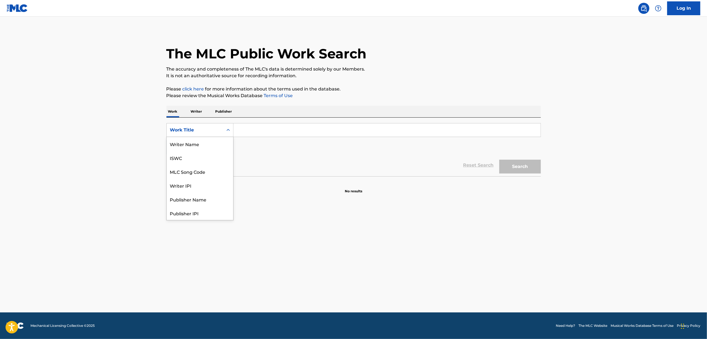
scroll to position [28, 0]
click at [231, 126] on div "Search Form" at bounding box center [228, 130] width 10 height 10
click at [199, 157] on div "ISWC" at bounding box center [200, 158] width 66 height 14
click at [247, 135] on input "Search Form" at bounding box center [386, 129] width 307 height 13
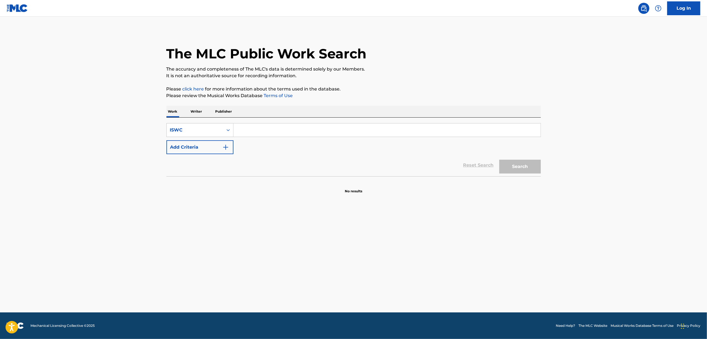
paste input "T3039410367"
click at [519, 170] on button "Search" at bounding box center [520, 167] width 42 height 14
drag, startPoint x: 276, startPoint y: 125, endPoint x: 186, endPoint y: 143, distance: 91.1
click at [186, 143] on div "SearchWithCriteria42a4ba85-d01c-4336-999d-203b01a0a4de ISWC T3039410367 Add Cri…" at bounding box center [353, 138] width 374 height 31
paste input "44071703"
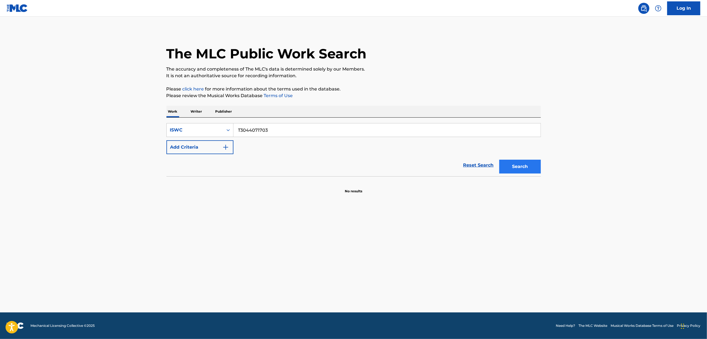
drag, startPoint x: 517, startPoint y: 176, endPoint x: 520, endPoint y: 167, distance: 9.5
click at [517, 174] on div "Search" at bounding box center [518, 165] width 44 height 22
click at [520, 167] on button "Search" at bounding box center [520, 167] width 42 height 14
drag, startPoint x: 295, startPoint y: 120, endPoint x: 206, endPoint y: 152, distance: 94.4
click at [206, 152] on div "SearchWithCriteria42a4ba85-d01c-4336-999d-203b01a0a4de ISWC T3044071703 Add Cri…" at bounding box center [353, 147] width 374 height 59
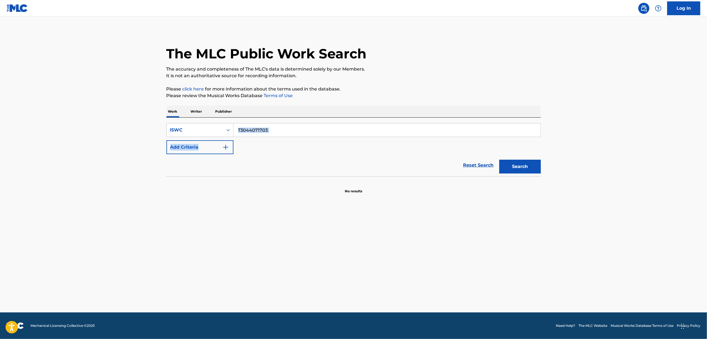
click at [272, 132] on input "T3044071703" at bounding box center [386, 129] width 307 height 13
click at [249, 133] on input "T3044071703" at bounding box center [386, 129] width 307 height 13
paste input "3937978"
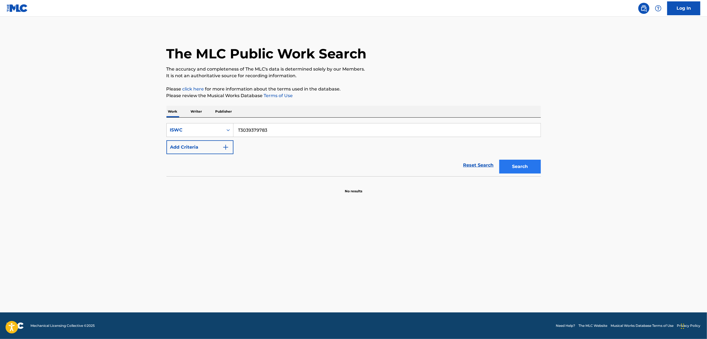
type input "T3039379783"
drag, startPoint x: 525, startPoint y: 160, endPoint x: 522, endPoint y: 162, distance: 4.0
click at [523, 162] on button "Search" at bounding box center [520, 167] width 42 height 14
click at [225, 130] on icon "Search Form" at bounding box center [228, 130] width 6 height 6
click at [202, 145] on div "Work Title" at bounding box center [200, 144] width 66 height 14
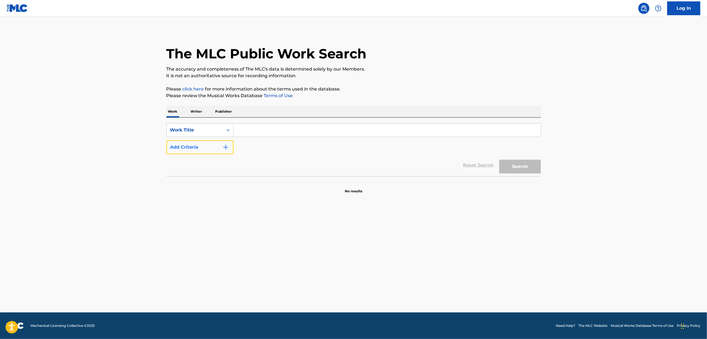
click at [228, 141] on button "Add Criteria" at bounding box center [199, 147] width 67 height 14
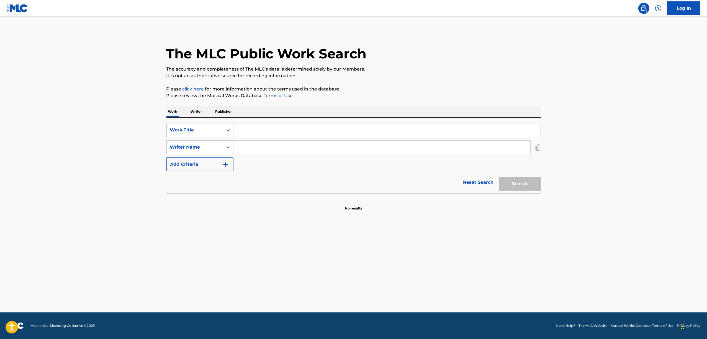
click at [255, 144] on input "Search Form" at bounding box center [381, 147] width 297 height 13
paste input "OWATAP"
click at [251, 147] on input "OWATAP" at bounding box center [381, 147] width 297 height 13
type input "OWATAP"
click at [257, 123] on div "SearchWithCriteriaa8cbcb96-f8b4-4f0a-b271-9eb6e990a2ed Work Title SearchWithCri…" at bounding box center [353, 156] width 374 height 76
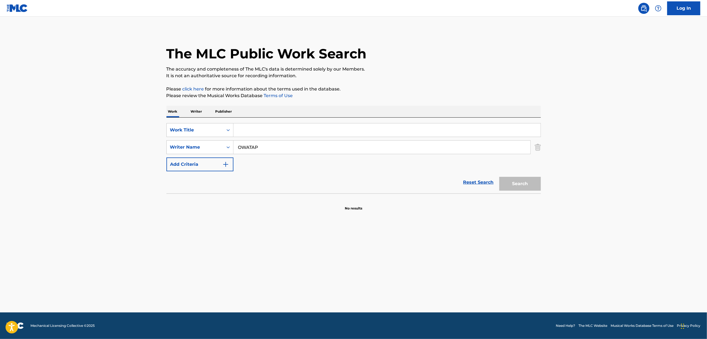
drag, startPoint x: 251, startPoint y: 134, endPoint x: 428, endPoint y: 222, distance: 197.9
click at [254, 134] on input "Search Form" at bounding box center [386, 129] width 307 height 13
paste input "MERONPAN MOGUMOGU"
type input "MERONPAN MOGUMOGU"
click at [522, 182] on button "Search" at bounding box center [520, 184] width 42 height 14
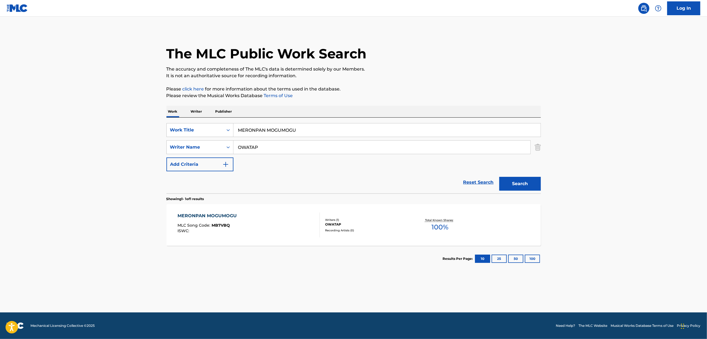
click at [197, 216] on div "MERONPAN MOGUMOGU" at bounding box center [208, 216] width 62 height 7
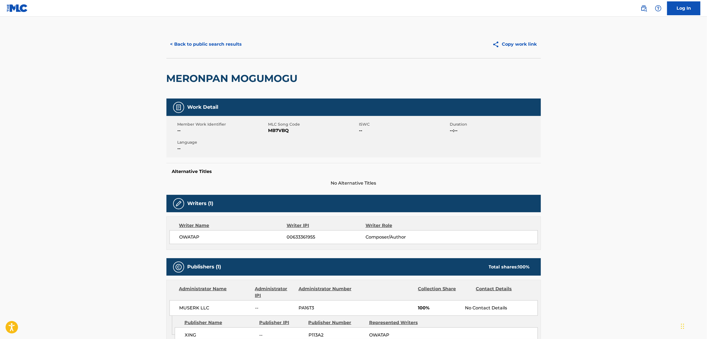
click at [274, 131] on span "MB7VBQ" at bounding box center [312, 130] width 89 height 7
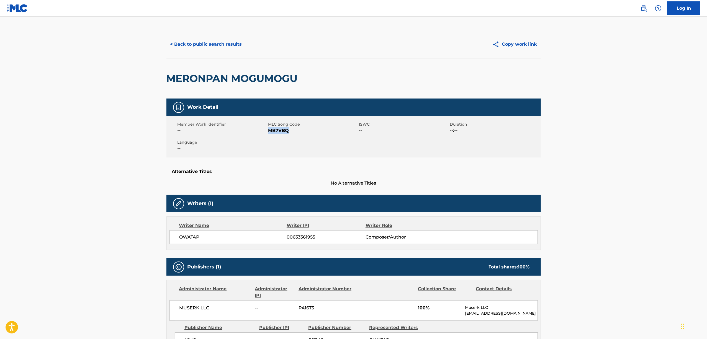
click at [274, 131] on span "MB7VBQ" at bounding box center [312, 130] width 89 height 7
click at [228, 47] on button "< Back to public search results" at bounding box center [205, 44] width 79 height 14
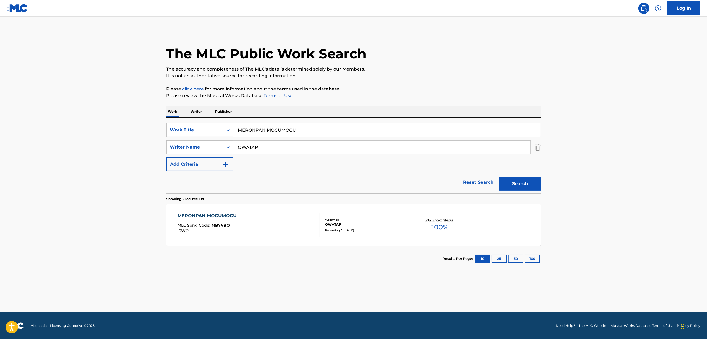
drag, startPoint x: 257, startPoint y: 140, endPoint x: 163, endPoint y: 160, distance: 96.1
click at [163, 160] on div "The MLC Public Work Search The accuracy and completeness of The MLC's data is d…" at bounding box center [354, 150] width 388 height 241
paste input "SHUGAA ANDO SAKKARIN"
click at [507, 181] on button "Search" at bounding box center [520, 184] width 42 height 14
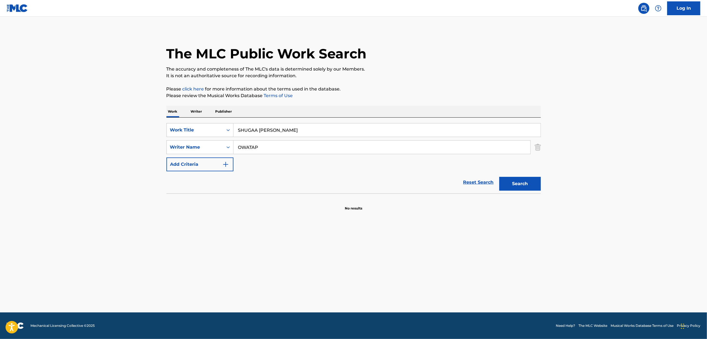
drag, startPoint x: 310, startPoint y: 132, endPoint x: 159, endPoint y: 158, distance: 153.1
click at [160, 158] on div "The MLC Public Work Search The accuracy and completeness of The MLC's data is d…" at bounding box center [354, 120] width 388 height 181
paste input "INZEI DAISUKI FOOEBAA"
type input "INZEI DAISUKI FOOEBAA"
click at [503, 183] on button "Search" at bounding box center [520, 184] width 42 height 14
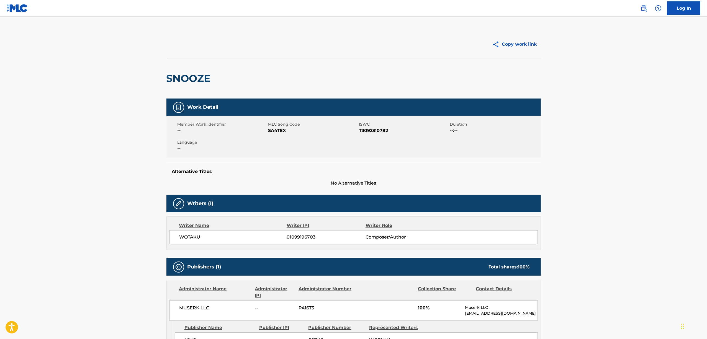
click at [279, 128] on span "SA4T8X" at bounding box center [312, 130] width 89 height 7
copy span "SA4T8X"
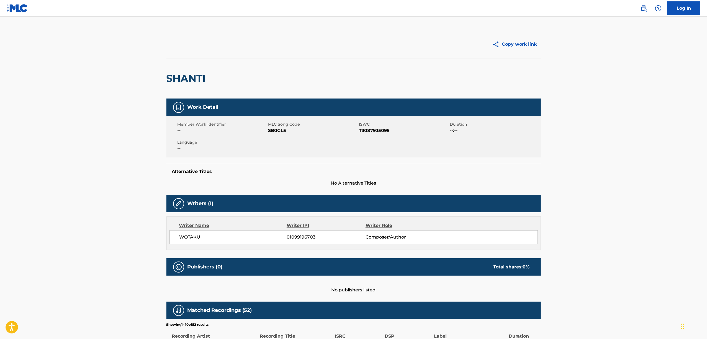
click at [277, 129] on span "SB0GL5" at bounding box center [312, 130] width 89 height 7
copy span "SB0GL5"
click at [277, 133] on span "GA5VW3" at bounding box center [312, 130] width 89 height 7
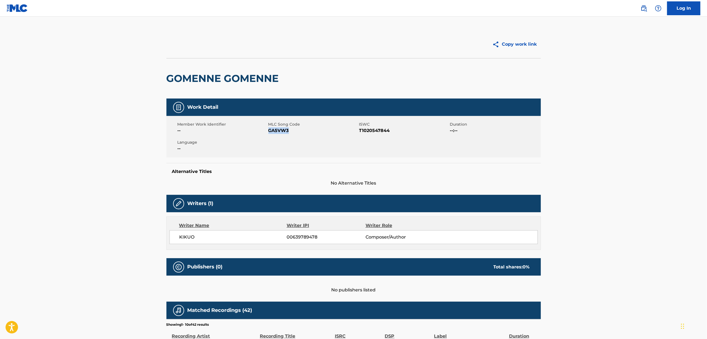
copy span "GA5VW3"
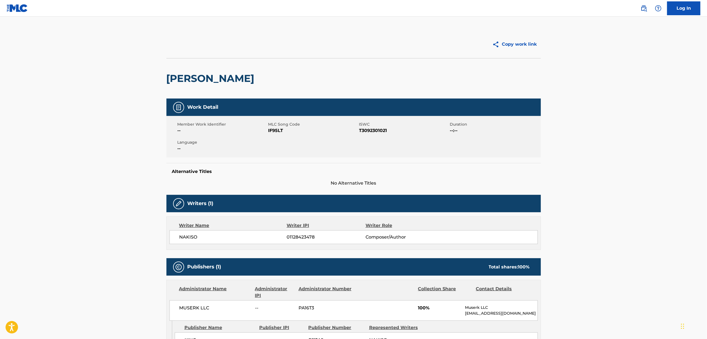
click at [273, 132] on span "IF95LT" at bounding box center [312, 130] width 89 height 7
click at [273, 131] on span "IF95LT" at bounding box center [312, 130] width 89 height 7
copy span "IF95LT"
click at [272, 149] on div "Member Work Identifier -- MLC Song Code IF95LT ISWC T3092301021 Duration --:-- …" at bounding box center [353, 137] width 374 height 42
click at [278, 132] on span "IF95LT" at bounding box center [312, 130] width 89 height 7
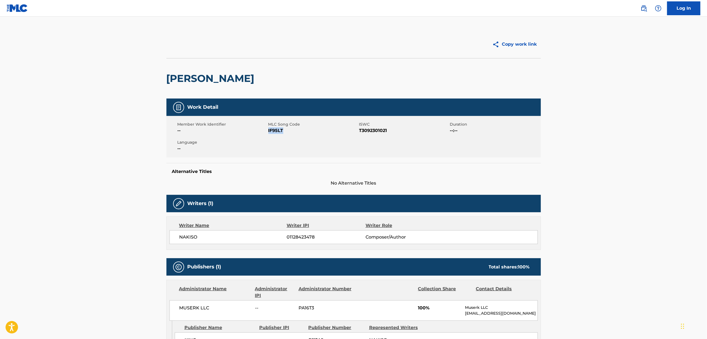
click at [278, 132] on span "IF95LT" at bounding box center [312, 130] width 89 height 7
copy span "IF95LT"
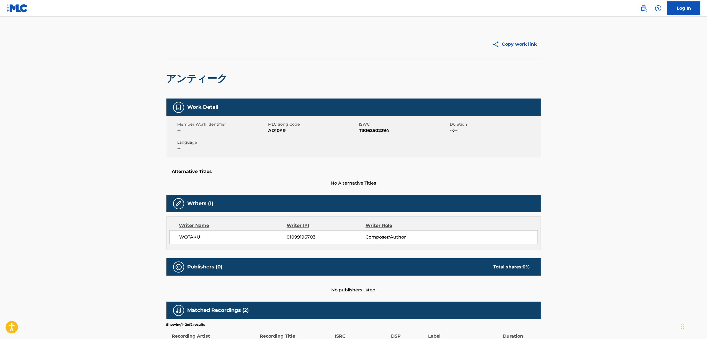
click at [282, 131] on span "AD10YR" at bounding box center [312, 130] width 89 height 7
copy span "AD10YR"
click at [274, 133] on span "AD1T33" at bounding box center [312, 130] width 89 height 7
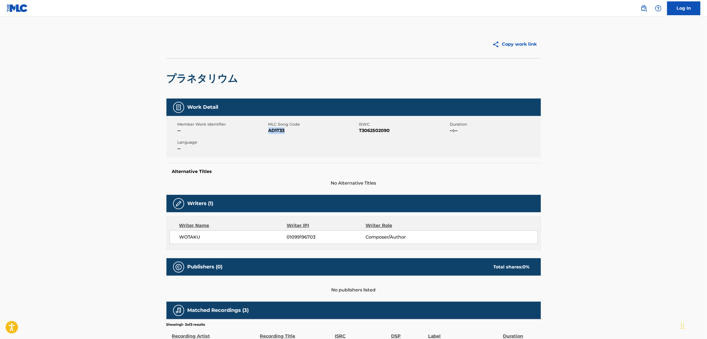
copy span "AD1T33"
click at [276, 129] on span "AD1MPK" at bounding box center [312, 130] width 89 height 7
copy span "AD1MPK"
click at [274, 131] on span "AD1L99" at bounding box center [312, 130] width 89 height 7
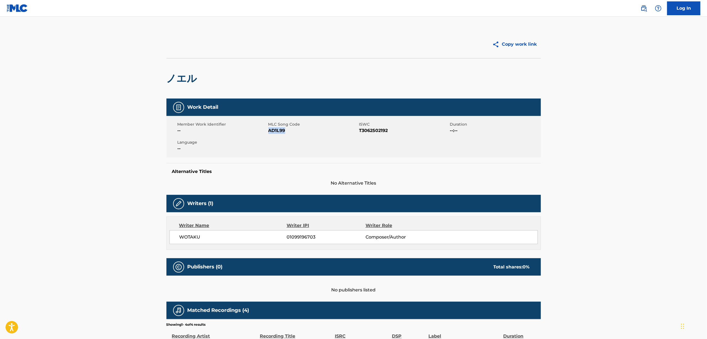
click at [274, 131] on span "AD1L99" at bounding box center [312, 130] width 89 height 7
copy span "AD1L99"
click at [272, 130] on span "AD1E7F" at bounding box center [312, 130] width 89 height 7
copy span "AD1E7F"
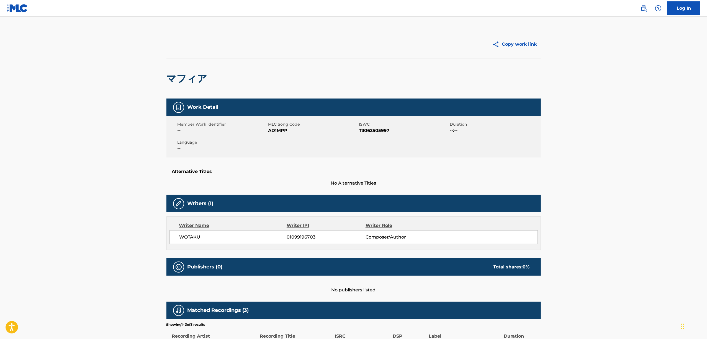
click at [280, 132] on span "AD1MPP" at bounding box center [312, 130] width 89 height 7
copy span "AD1MPP"
click at [276, 131] on span "AD1E7E" at bounding box center [312, 130] width 89 height 7
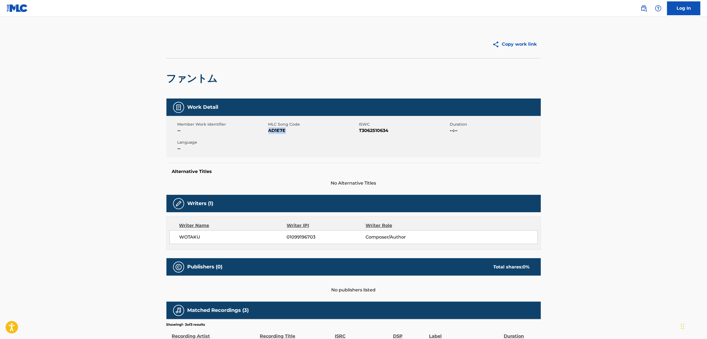
copy span "AD1E7E"
click at [269, 130] on span "AD1E7H" at bounding box center [312, 130] width 89 height 7
copy span "AD1E7H"
click at [277, 133] on span "DC665C" at bounding box center [312, 130] width 89 height 7
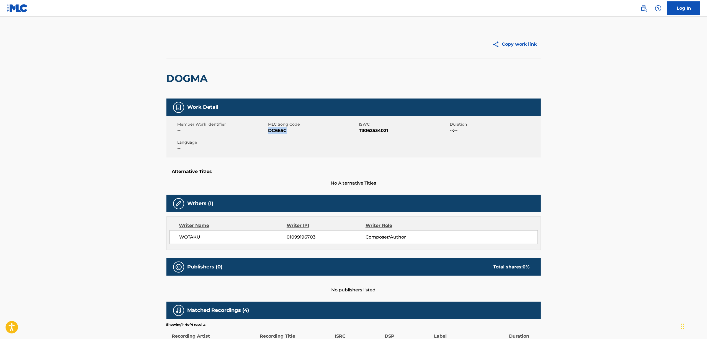
click at [277, 133] on span "DC665C" at bounding box center [312, 130] width 89 height 7
copy span "DC665C"
click at [276, 129] on span "AD08QH" at bounding box center [312, 130] width 89 height 7
copy span "AD08QH"
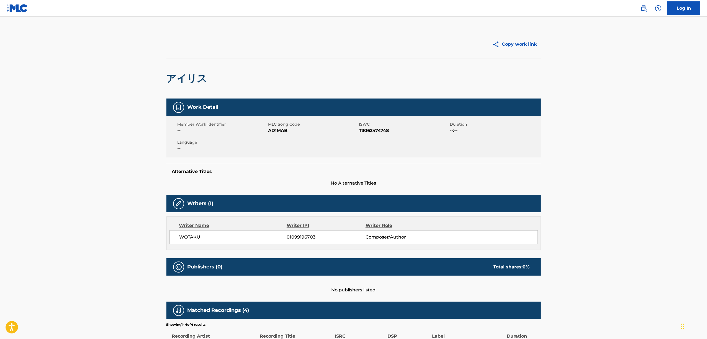
click at [274, 130] on span "AD1MAB" at bounding box center [312, 130] width 89 height 7
drag, startPoint x: 274, startPoint y: 130, endPoint x: 277, endPoint y: 134, distance: 5.1
click at [275, 131] on span "AD1MAB" at bounding box center [312, 130] width 89 height 7
copy span "AD1MAB"
click at [279, 127] on span "MLC Song Code" at bounding box center [312, 125] width 89 height 6
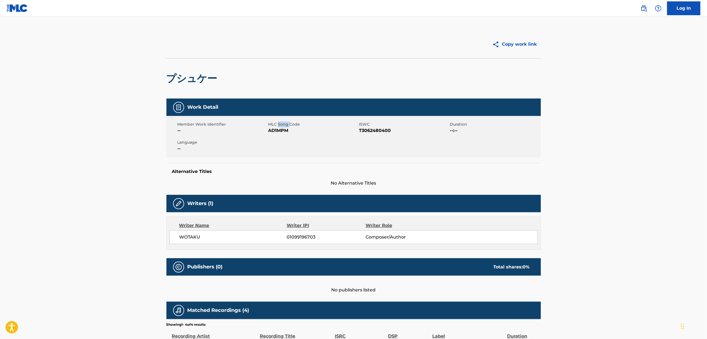
click at [279, 127] on span "MLC Song Code" at bounding box center [312, 125] width 89 height 6
click at [284, 128] on span "AD1MPM" at bounding box center [312, 130] width 89 height 7
copy span "AD1MPM"
click at [272, 133] on span "AD08QI" at bounding box center [312, 130] width 89 height 7
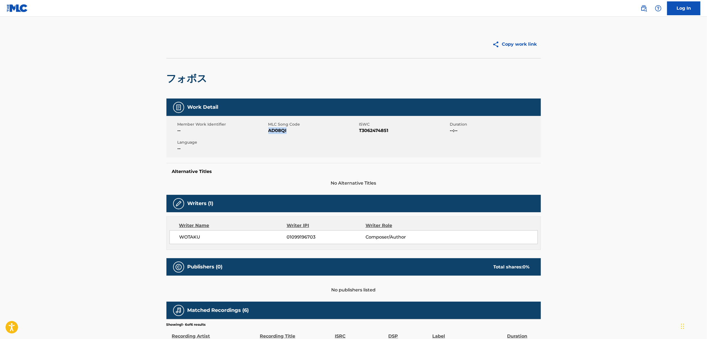
click at [272, 133] on span "AD08QI" at bounding box center [312, 130] width 89 height 7
copy span "AD08QI"
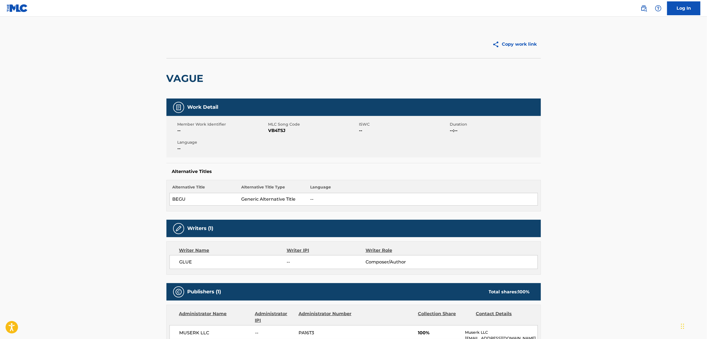
click at [274, 129] on span "VB4TSJ" at bounding box center [312, 130] width 89 height 7
copy span "VB4TSJ"
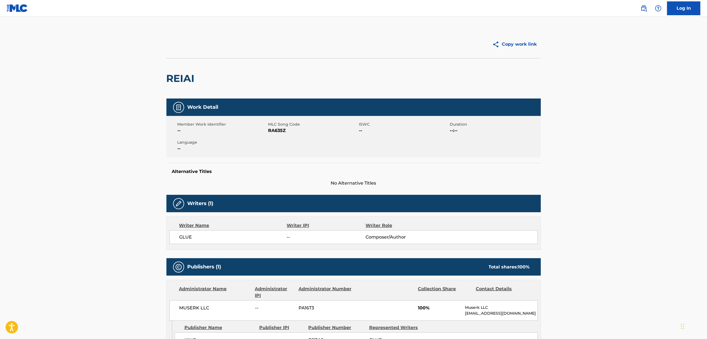
click at [275, 130] on span "RA635Z" at bounding box center [312, 130] width 89 height 7
copy span "RA635Z"
click at [285, 131] on span "AB7J5R" at bounding box center [312, 130] width 89 height 7
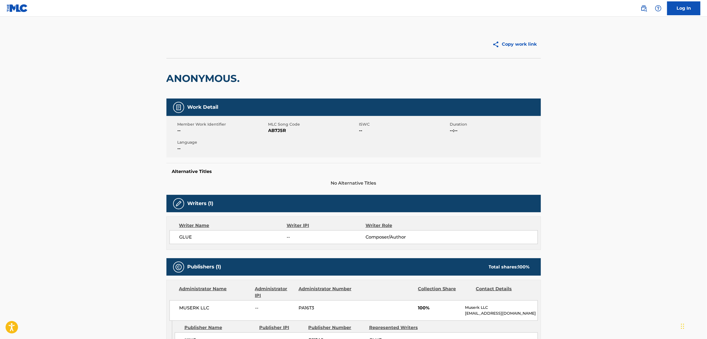
click at [278, 133] on span "AB7J5R" at bounding box center [312, 130] width 89 height 7
copy span "AB7J5R"
click at [278, 130] on span "BC0OB7" at bounding box center [312, 130] width 89 height 7
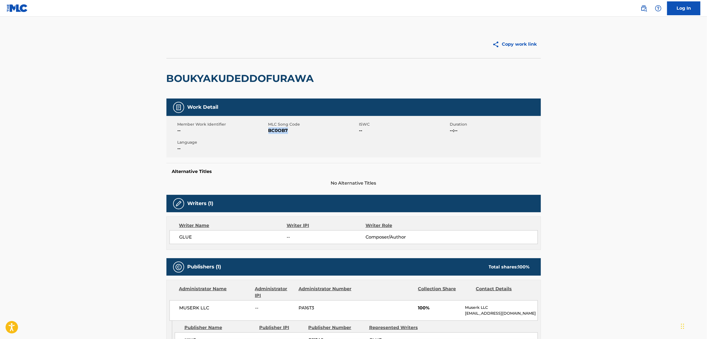
copy span "BC0OB7"
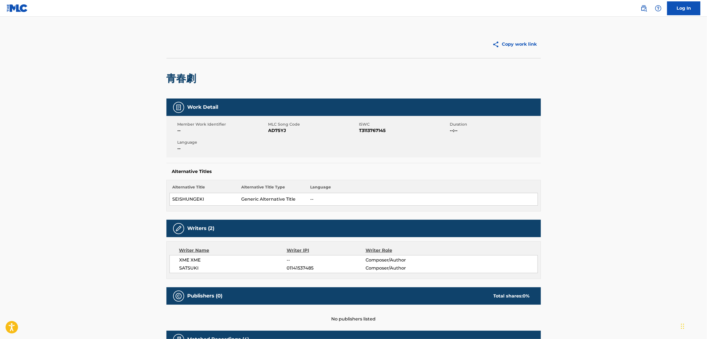
click at [280, 132] on span "AD75YJ" at bounding box center [312, 130] width 89 height 7
copy span "AD75YJ"
click at [281, 129] on span "AD75YQ" at bounding box center [312, 130] width 89 height 7
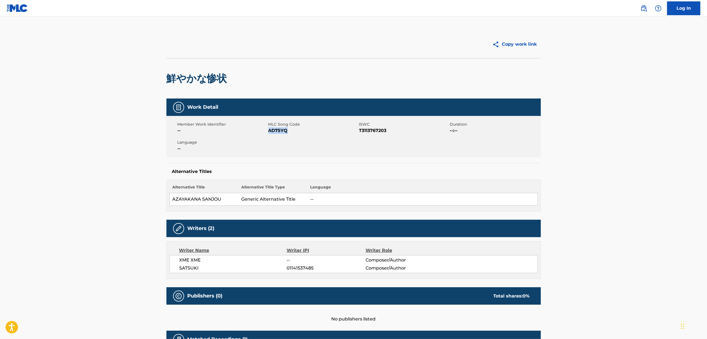
copy span "AD75YQ"
click at [278, 129] on span "AD75YL" at bounding box center [312, 130] width 89 height 7
copy span "AD75YL"
click at [277, 133] on span "AD75YI" at bounding box center [312, 130] width 89 height 7
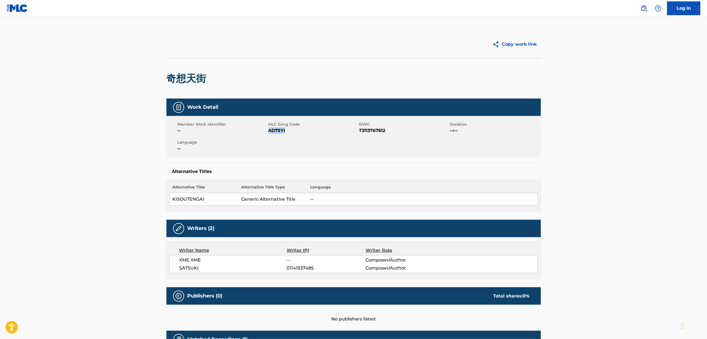
click at [276, 132] on span "AD75YI" at bounding box center [312, 130] width 89 height 7
copy span "AD75YI"
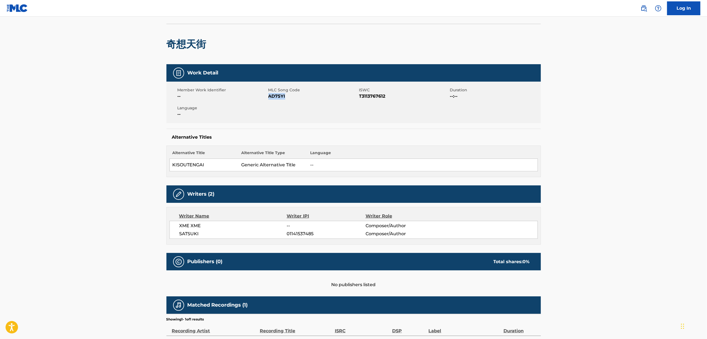
scroll to position [74, 0]
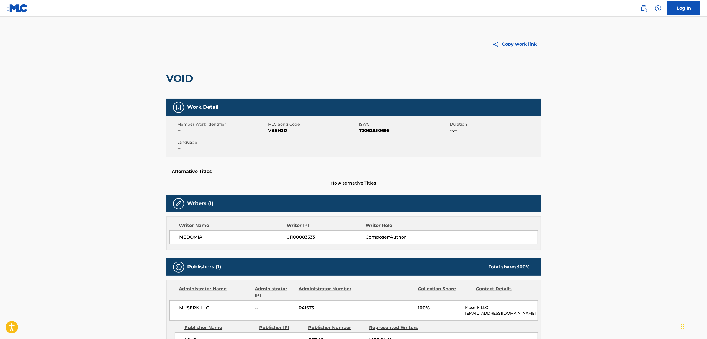
click at [275, 133] on span "VB6HJD" at bounding box center [312, 130] width 89 height 7
copy span "VB6HJD"
click at [268, 132] on span "RA9E7C" at bounding box center [312, 130] width 89 height 7
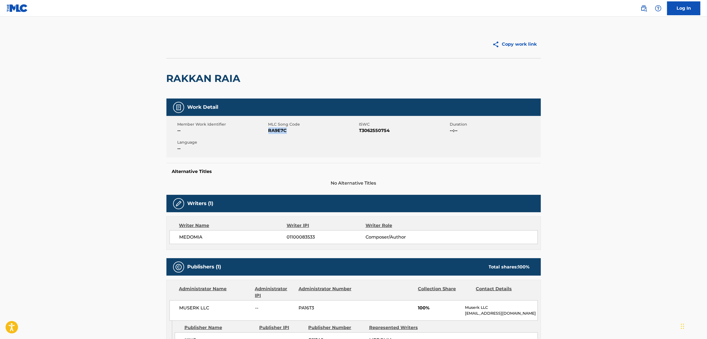
copy span "RA9E7C"
click at [285, 130] on span "HB5ESW" at bounding box center [312, 130] width 89 height 7
copy span "HB5ESW"
click at [282, 129] on span "GA5VW8" at bounding box center [312, 130] width 89 height 7
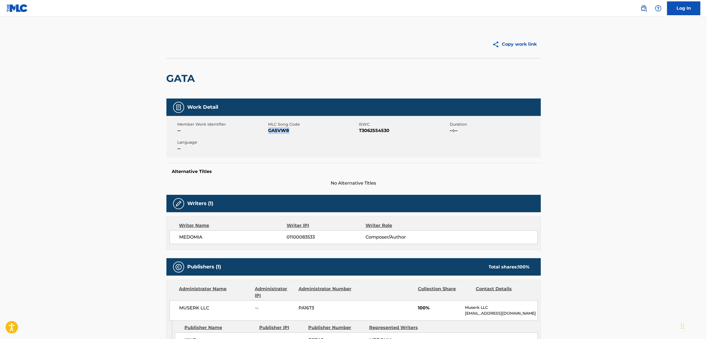
click at [282, 129] on span "GA5VW8" at bounding box center [312, 130] width 89 height 7
copy span "GA5VW8"
click at [274, 131] on span "ID1XQV" at bounding box center [312, 130] width 89 height 7
copy span "ID1XQV"
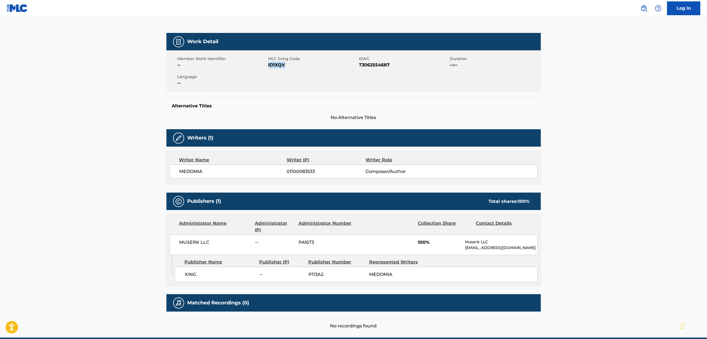
scroll to position [74, 0]
